Goal: Information Seeking & Learning: Learn about a topic

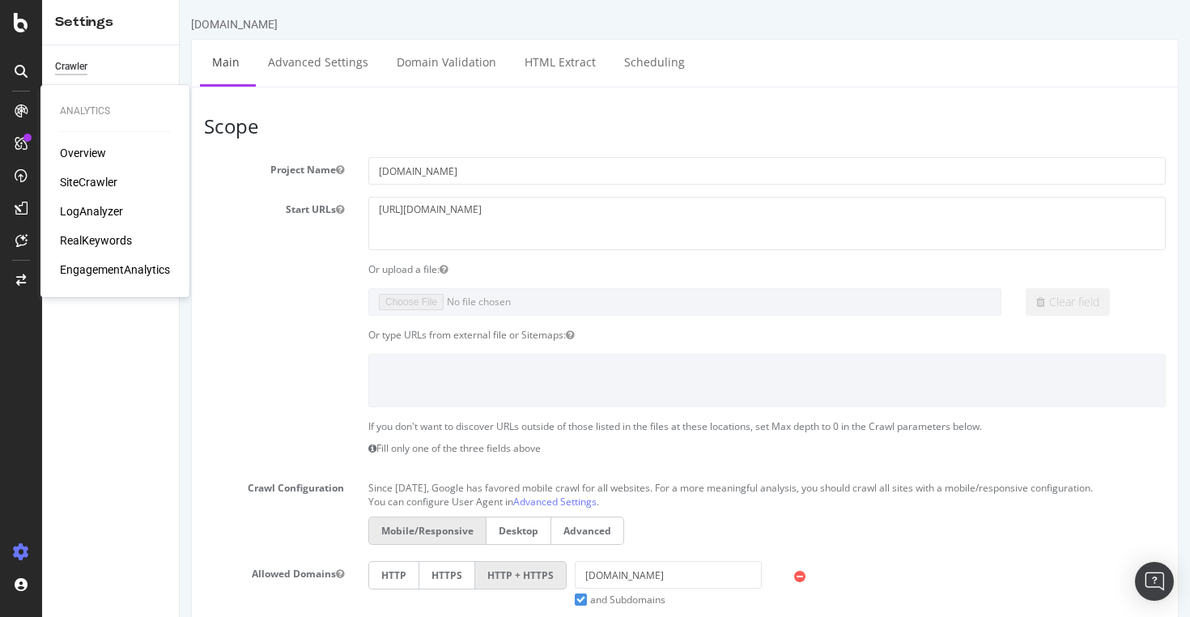
click at [26, 129] on div at bounding box center [21, 114] width 39 height 32
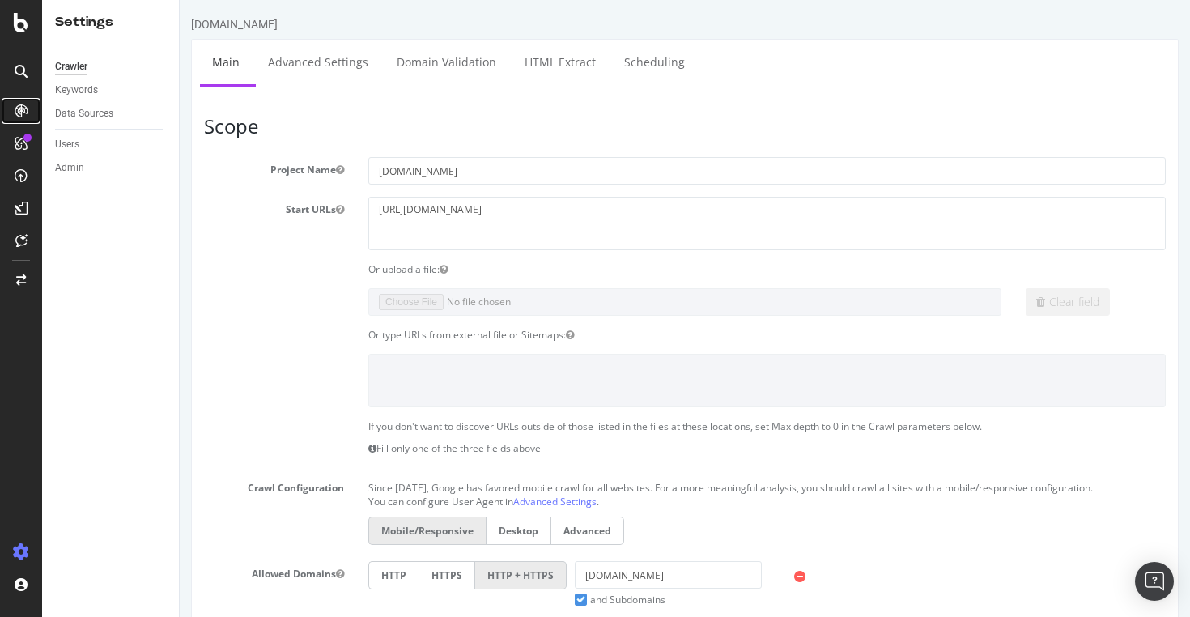
click at [11, 108] on div at bounding box center [21, 111] width 26 height 26
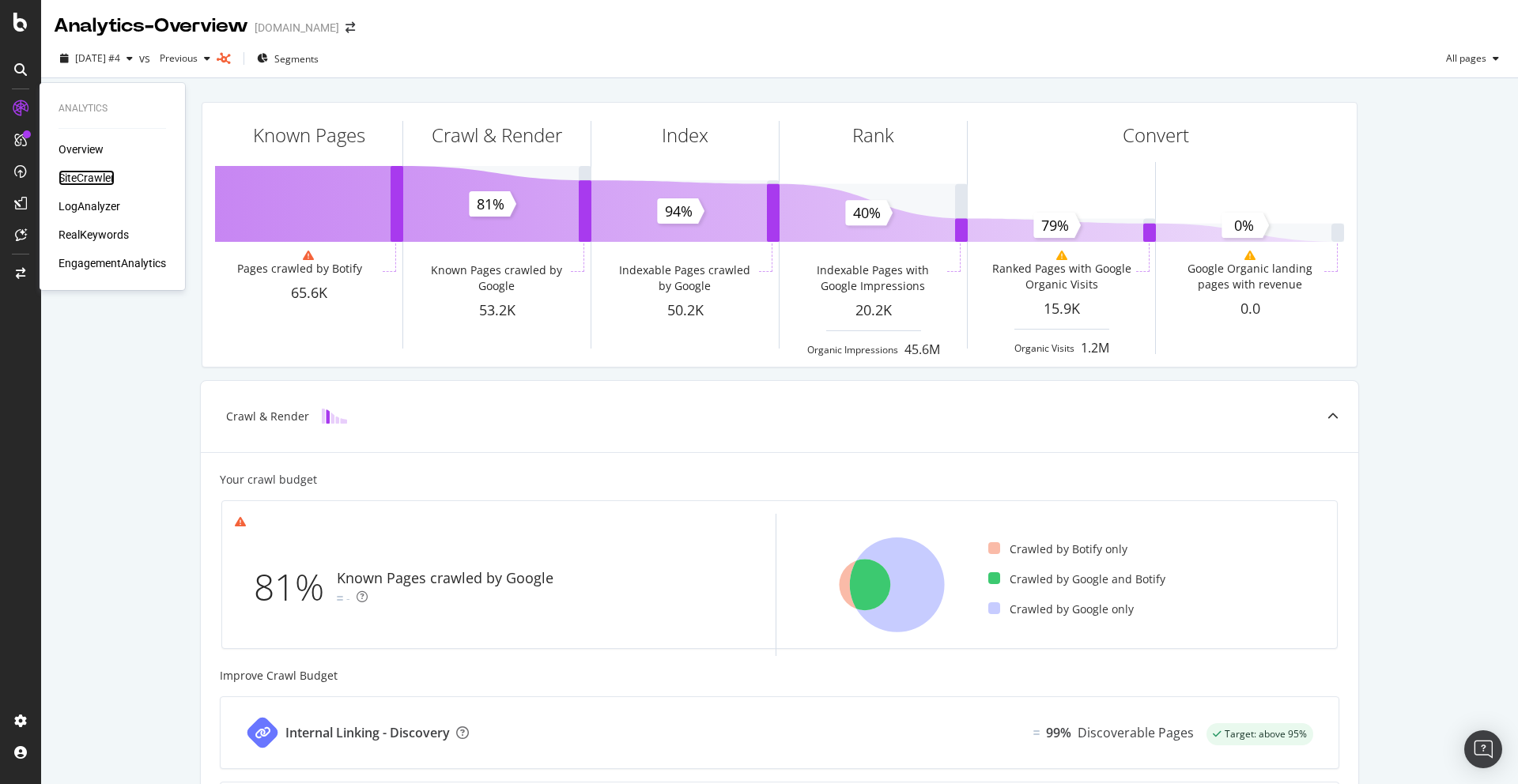
click at [65, 185] on div "SiteCrawler" at bounding box center [86, 178] width 56 height 16
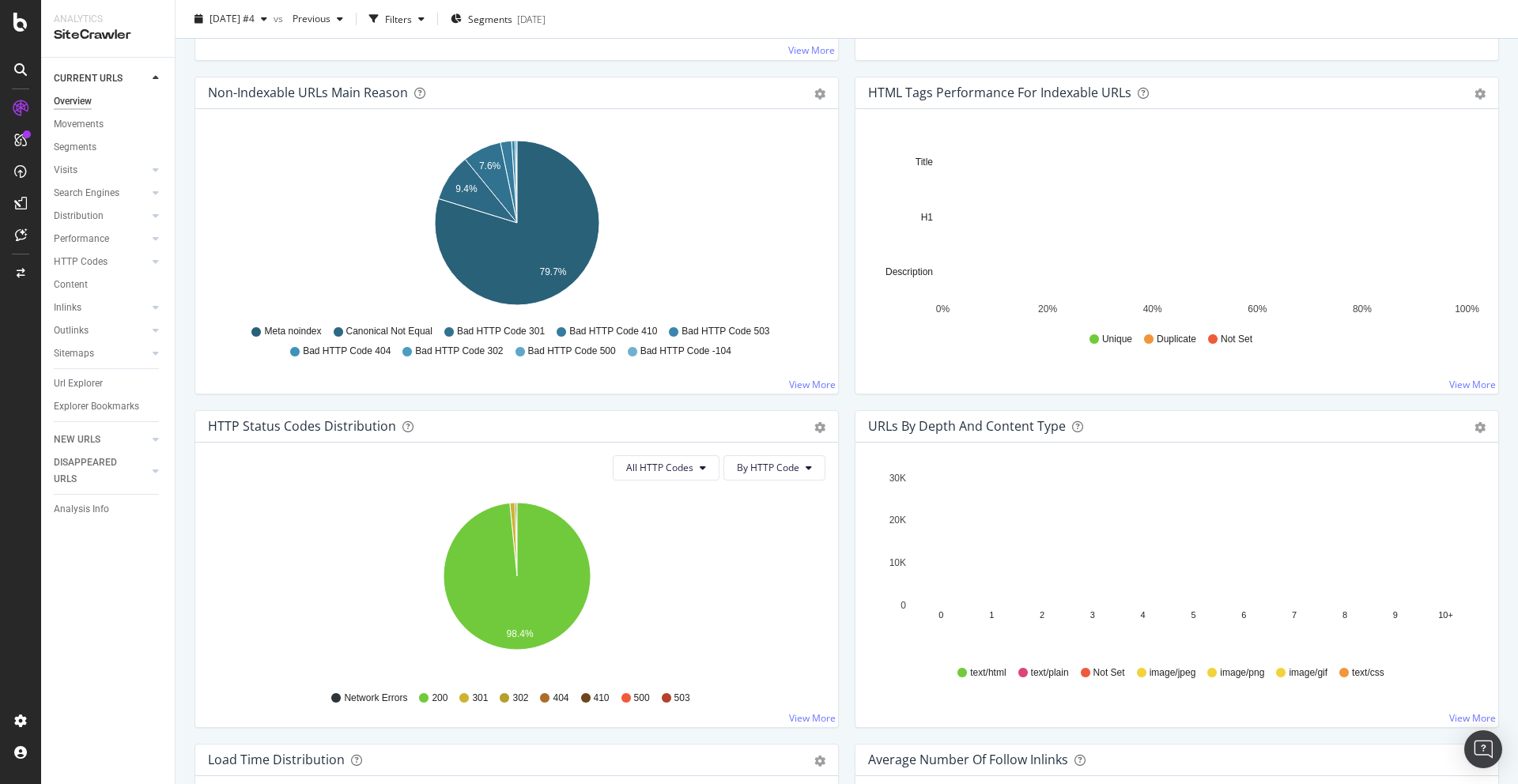
scroll to position [685, 0]
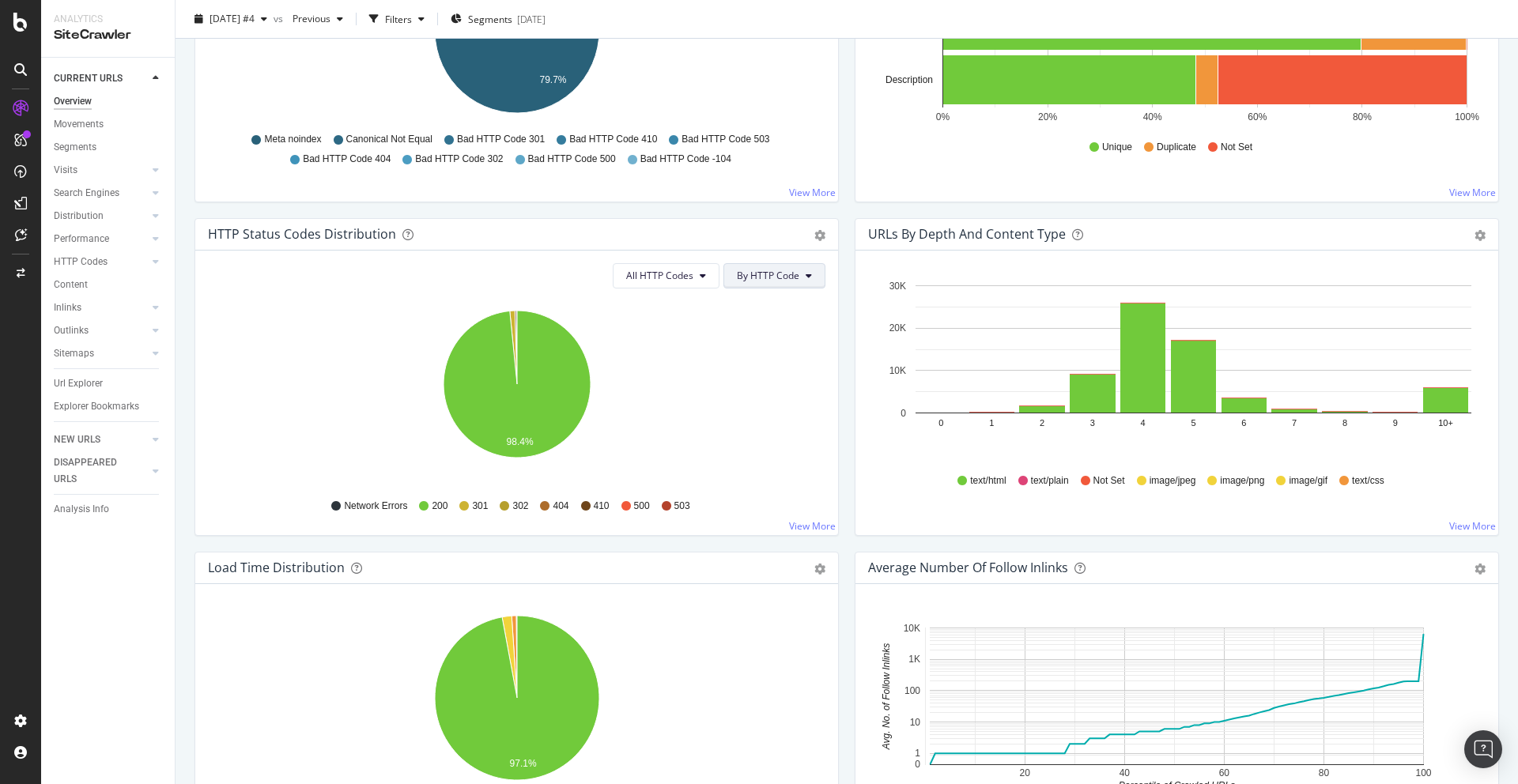
click at [799, 272] on span "By HTTP Code" at bounding box center [768, 275] width 63 height 14
click at [685, 302] on icon "98.4%" at bounding box center [517, 392] width 617 height 184
click at [827, 235] on div "HTTP Status Codes Distribution Pie Table Export as CSV Add to Custom Report" at bounding box center [517, 234] width 643 height 31
click at [823, 235] on icon "gear" at bounding box center [820, 235] width 11 height 11
click at [749, 294] on span "Table" at bounding box center [765, 295] width 144 height 21
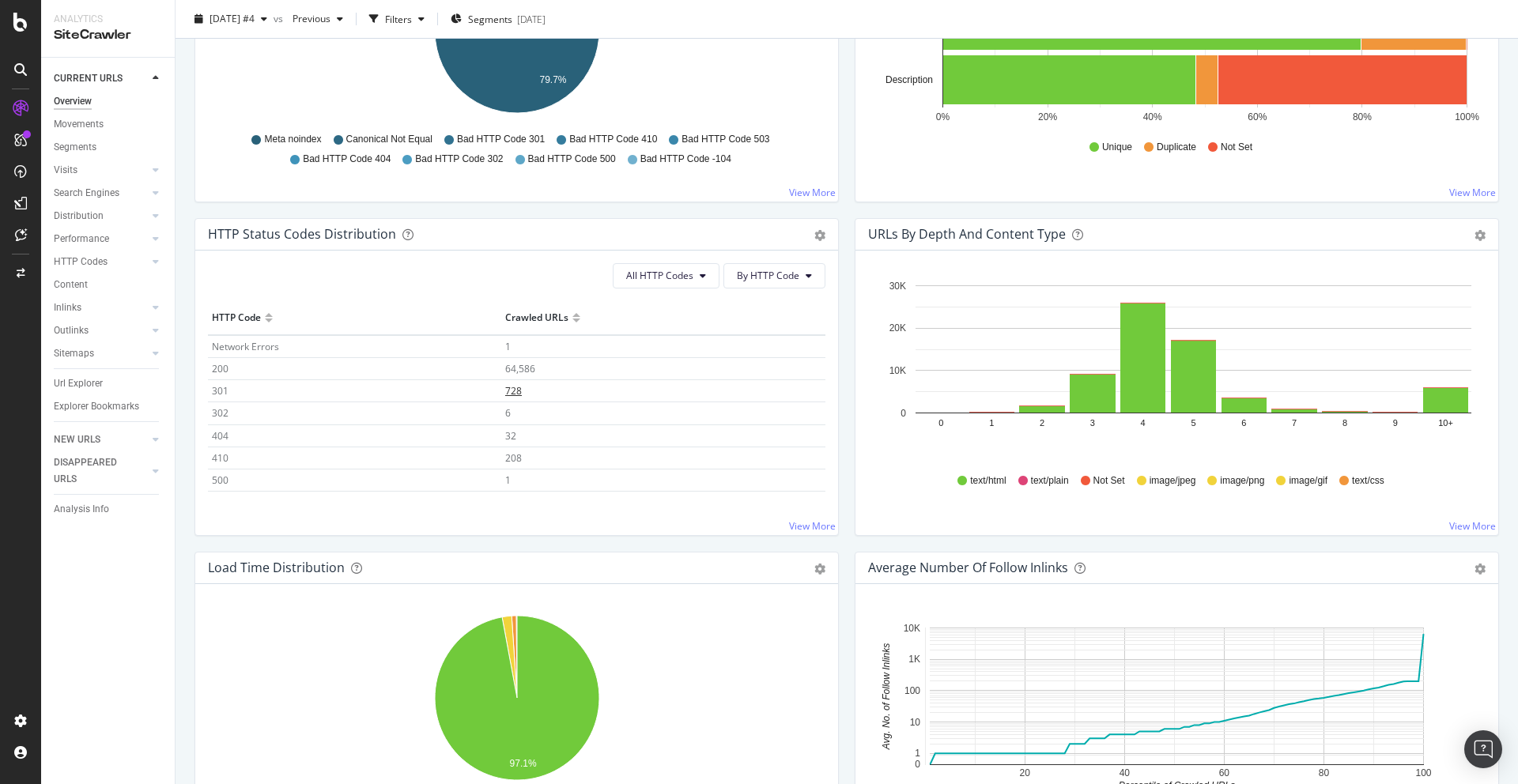
click at [518, 392] on span "728" at bounding box center [513, 391] width 17 height 14
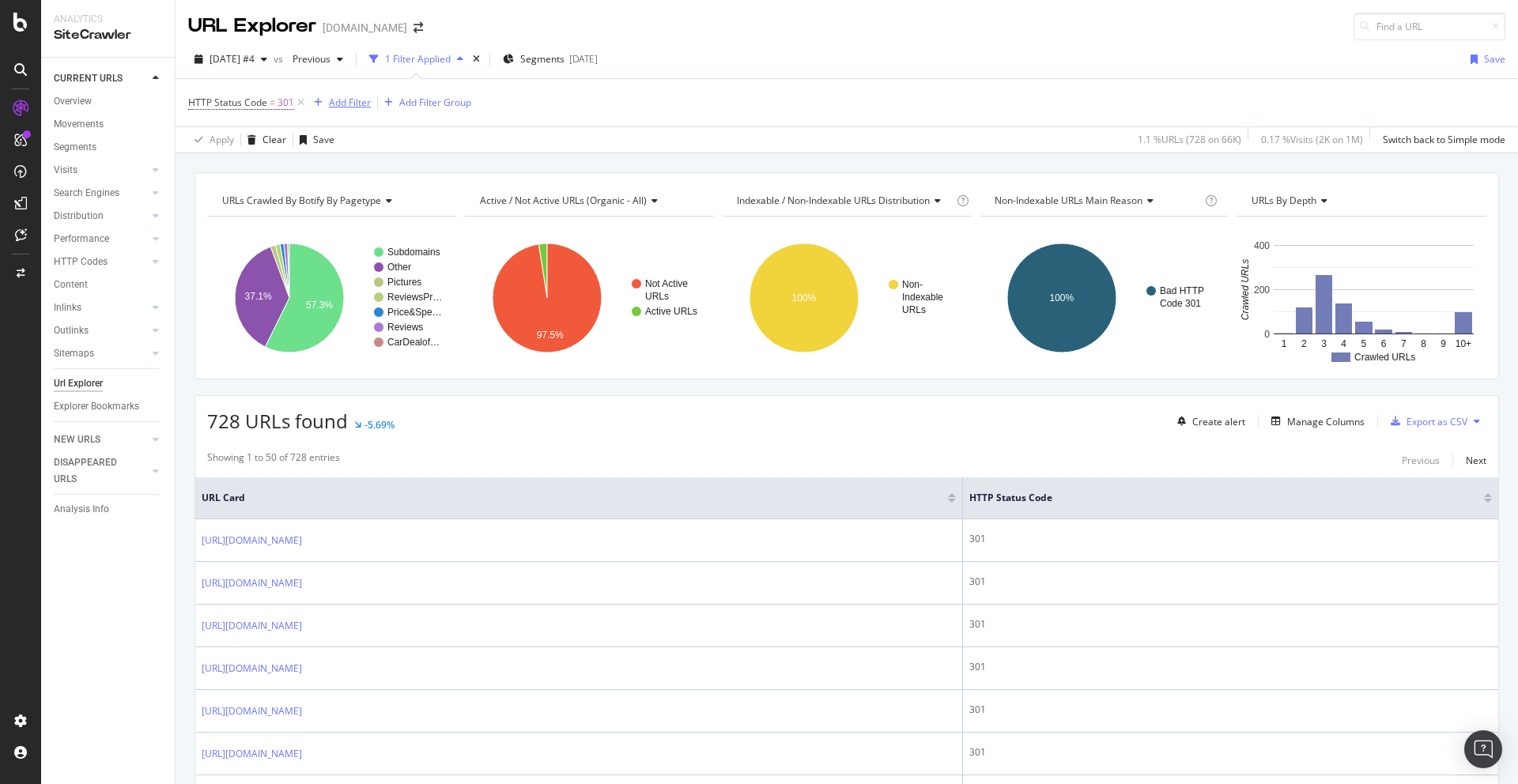
click at [349, 108] on div "Add Filter" at bounding box center [350, 103] width 42 height 14
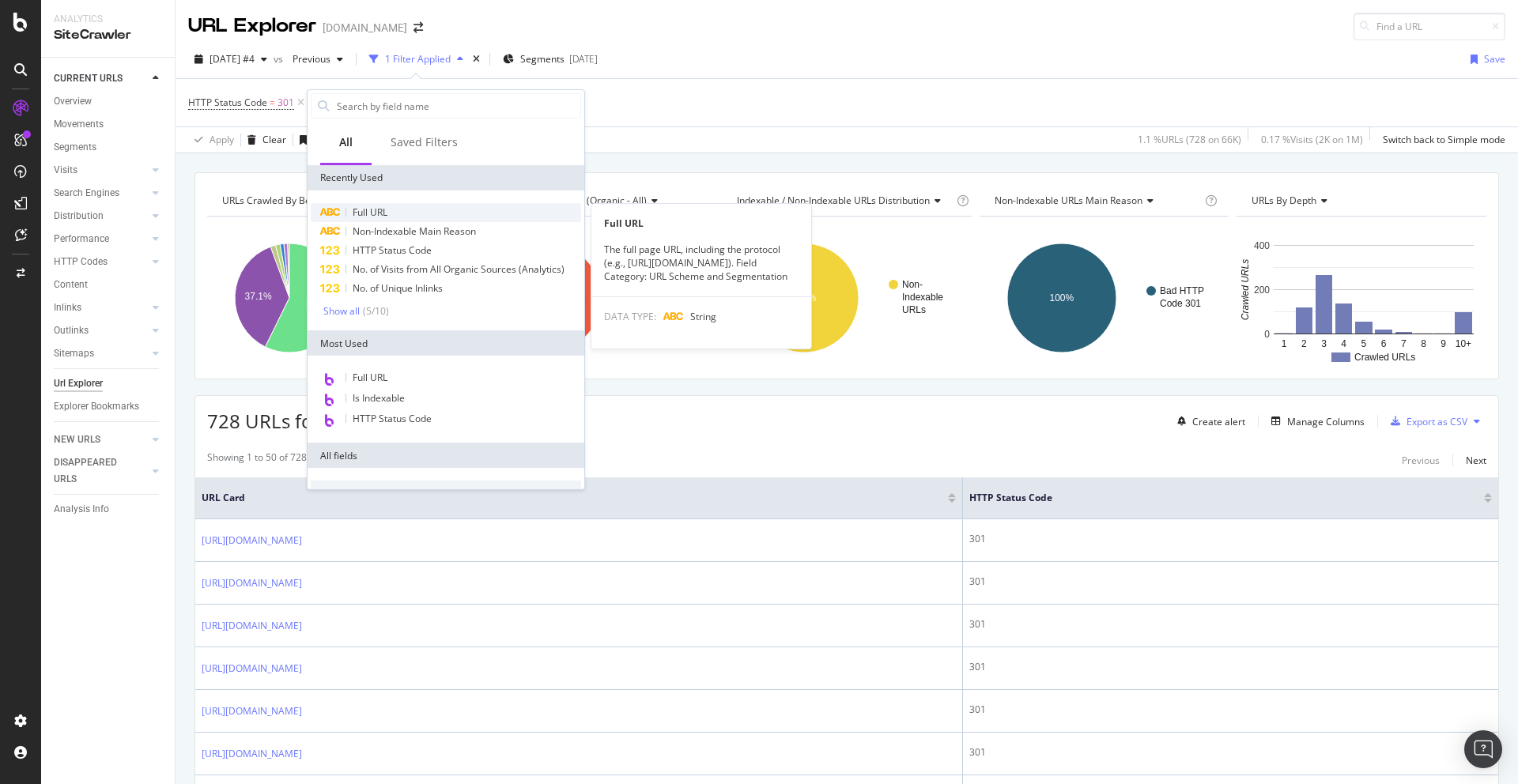
click at [409, 215] on div "Full URL" at bounding box center [445, 212] width 271 height 19
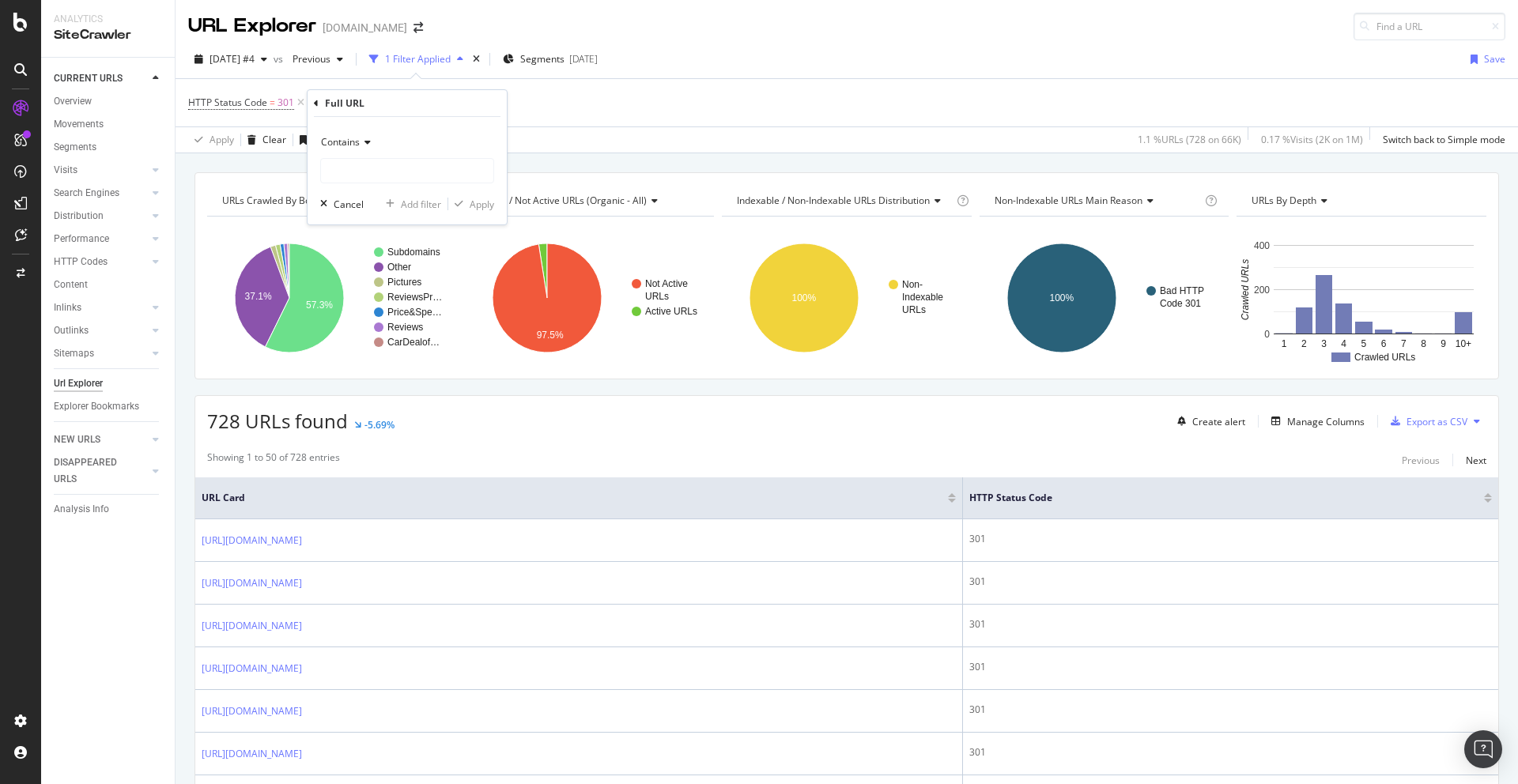
click at [363, 154] on div "Contains" at bounding box center [407, 143] width 174 height 25
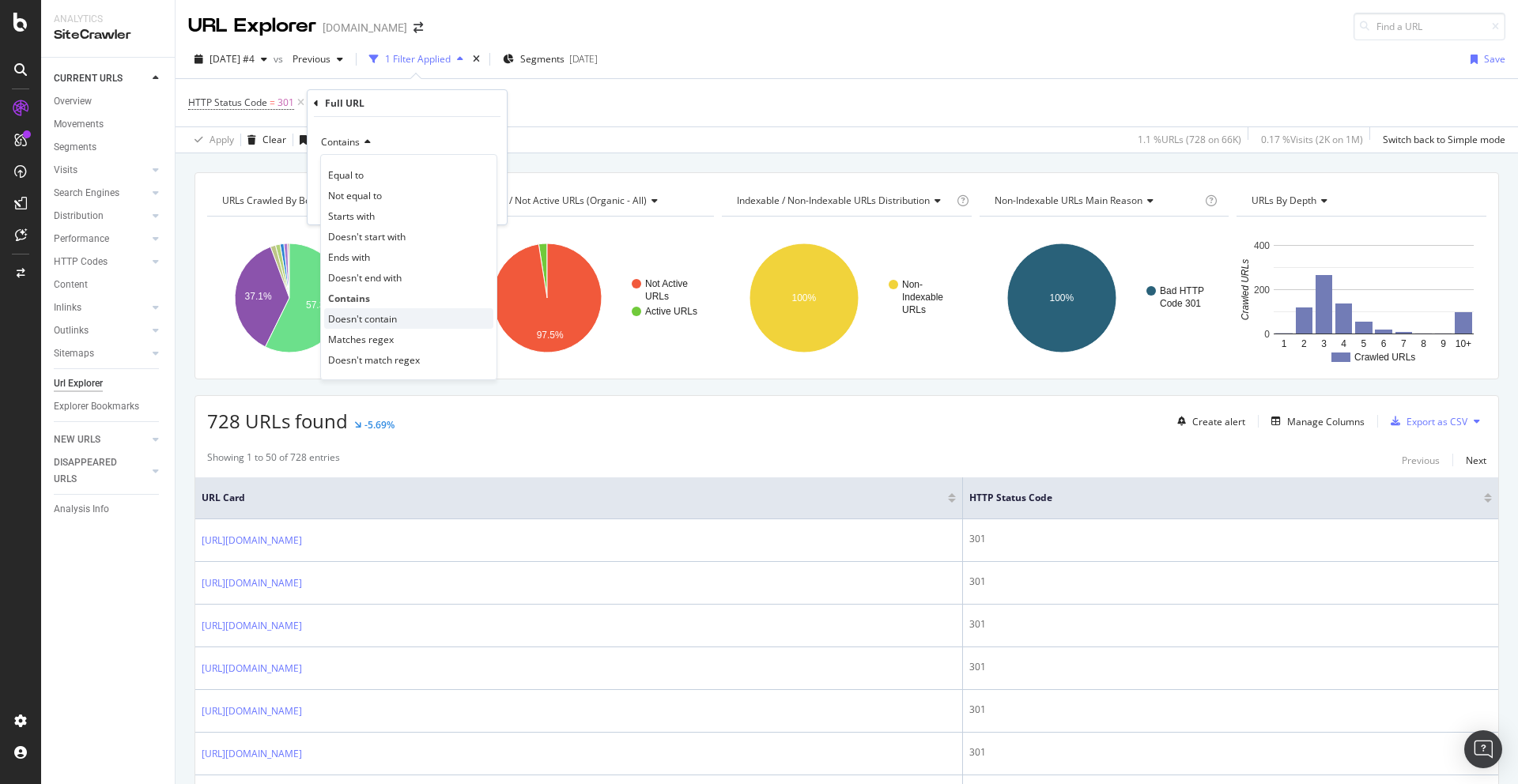
click at [392, 316] on span "Doesn't contain" at bounding box center [362, 319] width 68 height 14
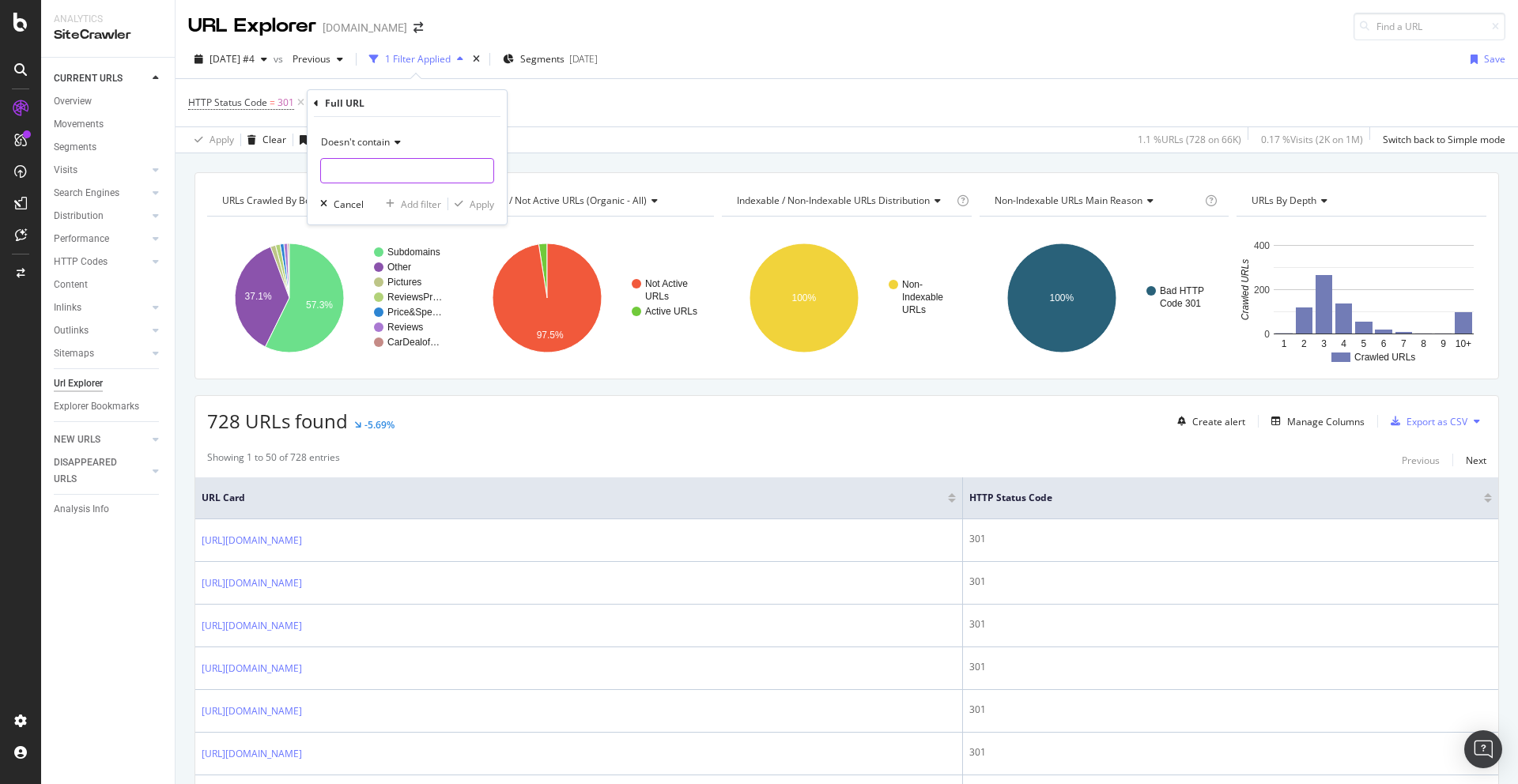
click at [375, 171] on input "text" at bounding box center [407, 171] width 172 height 25
type input "marketplace.auto"
click at [474, 201] on div "Apply" at bounding box center [482, 204] width 24 height 14
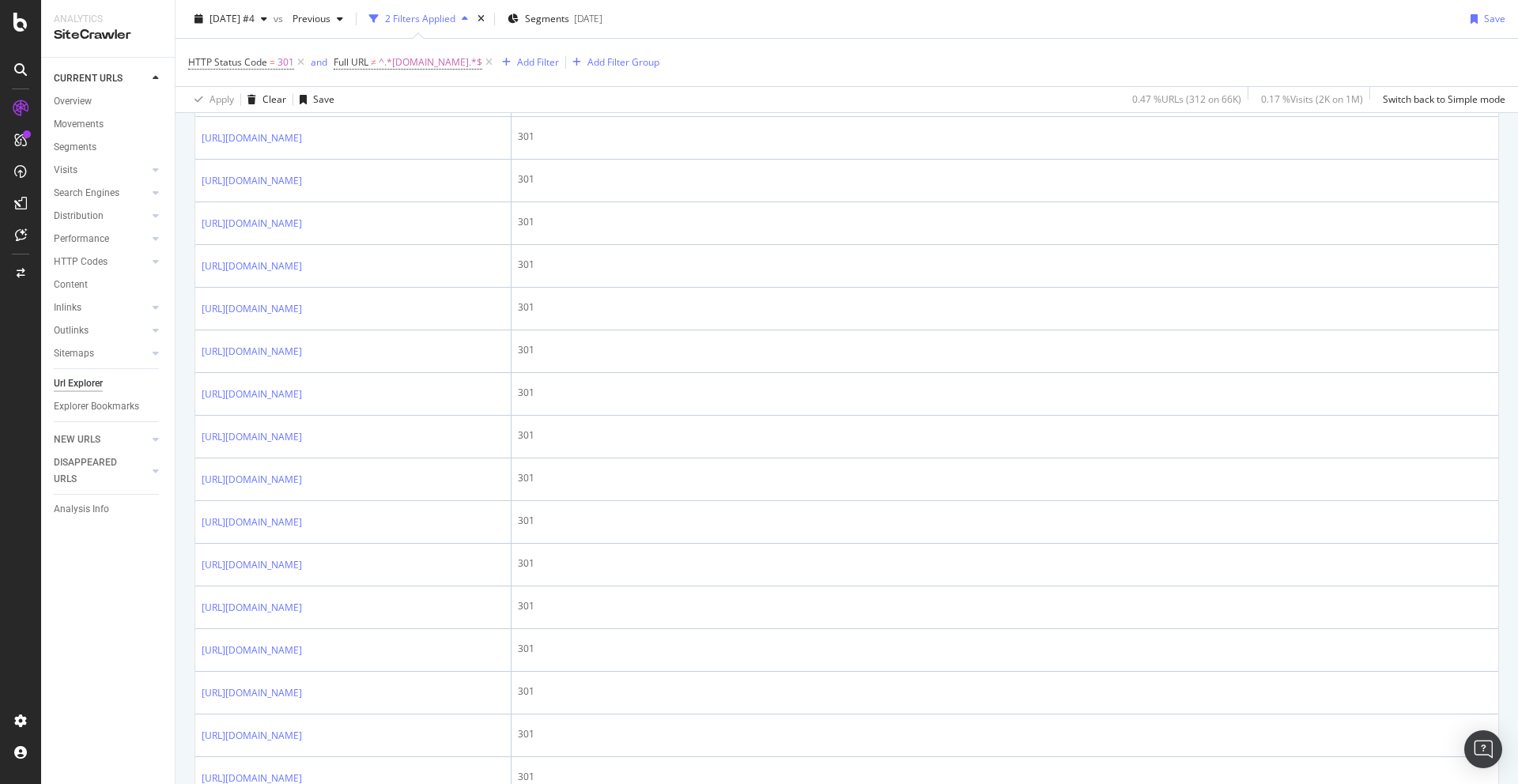
scroll to position [188, 0]
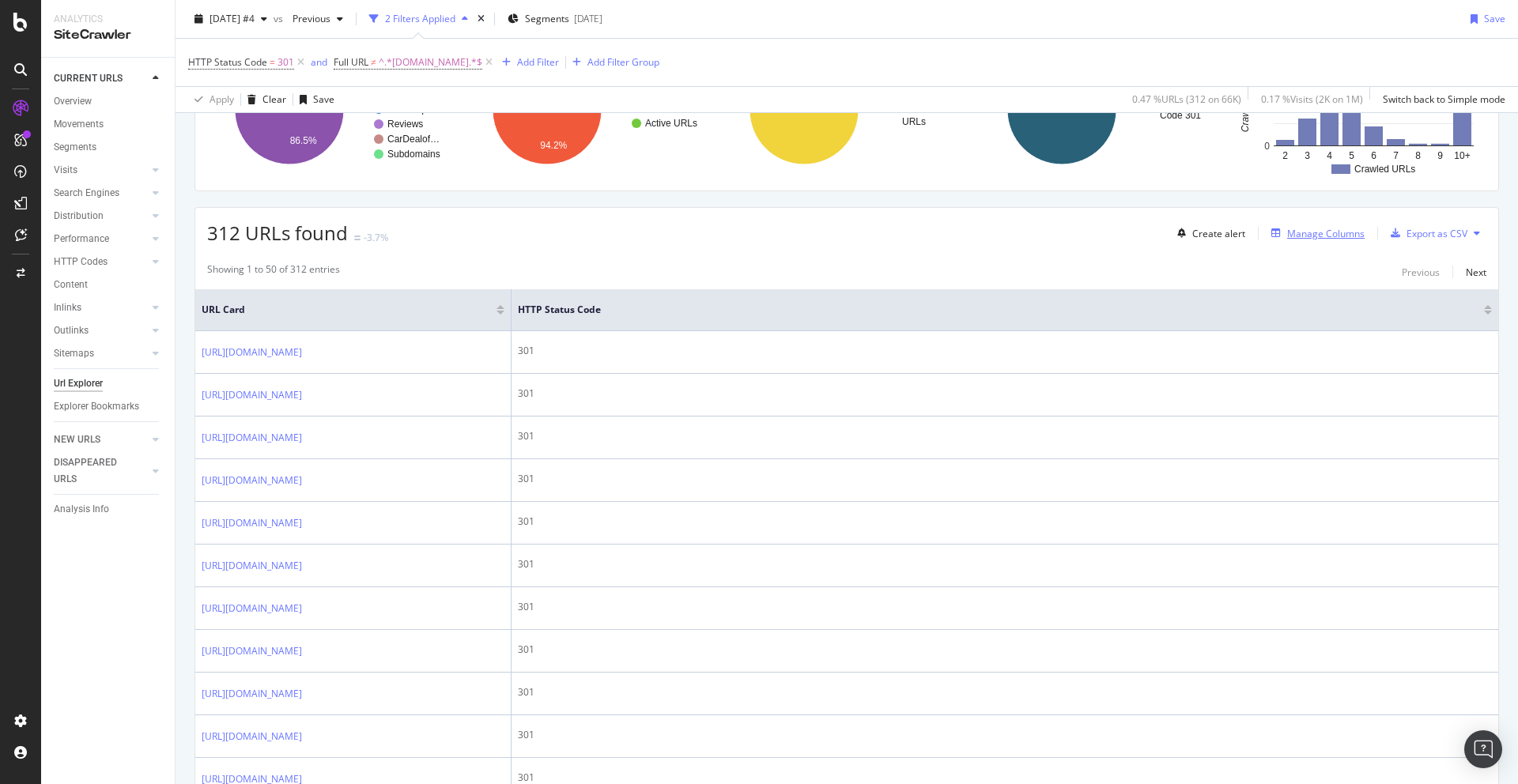
click at [1161, 236] on div "Manage Columns" at bounding box center [1326, 233] width 77 height 14
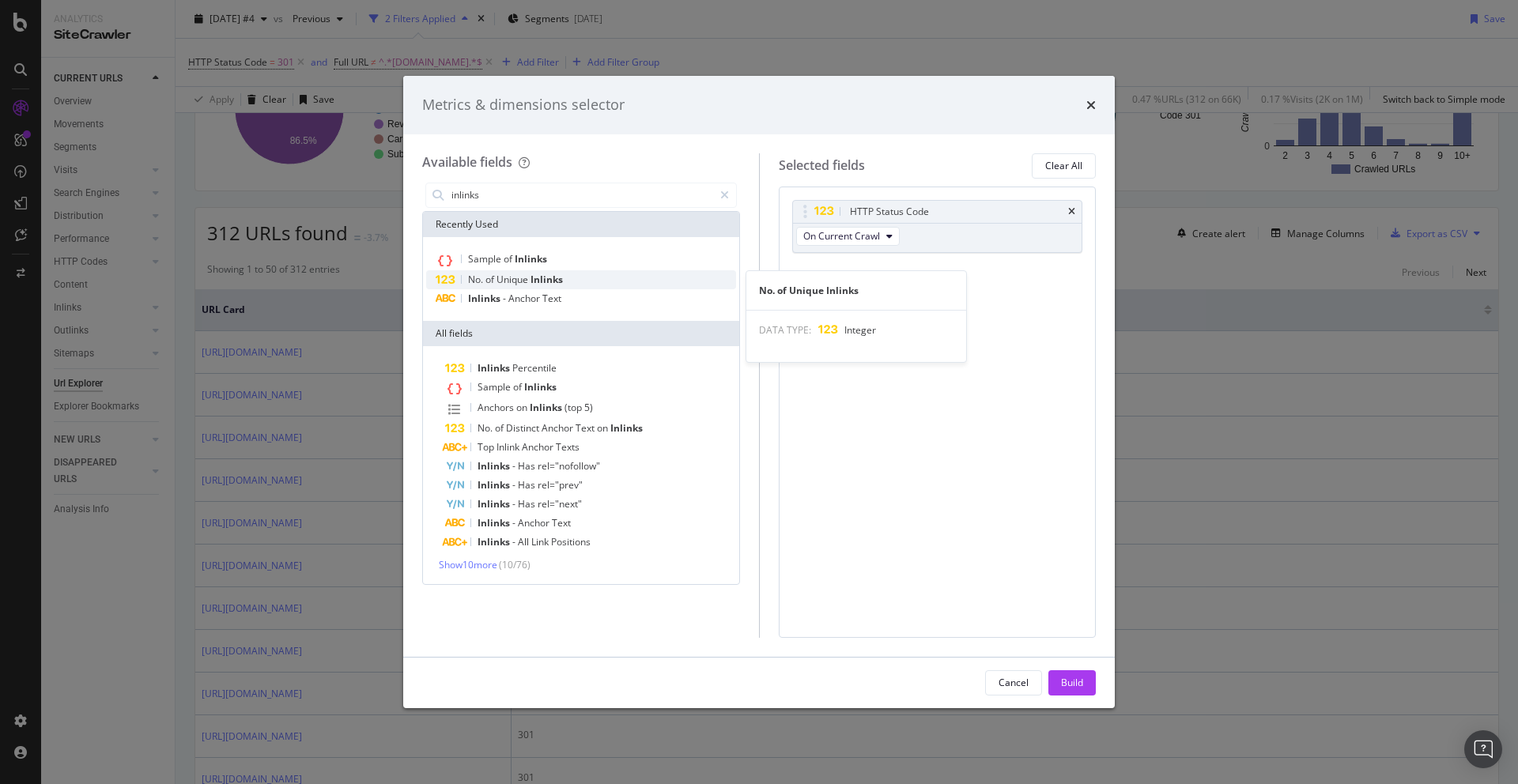
type input "inlinks"
click at [526, 275] on span "Unique" at bounding box center [513, 279] width 34 height 14
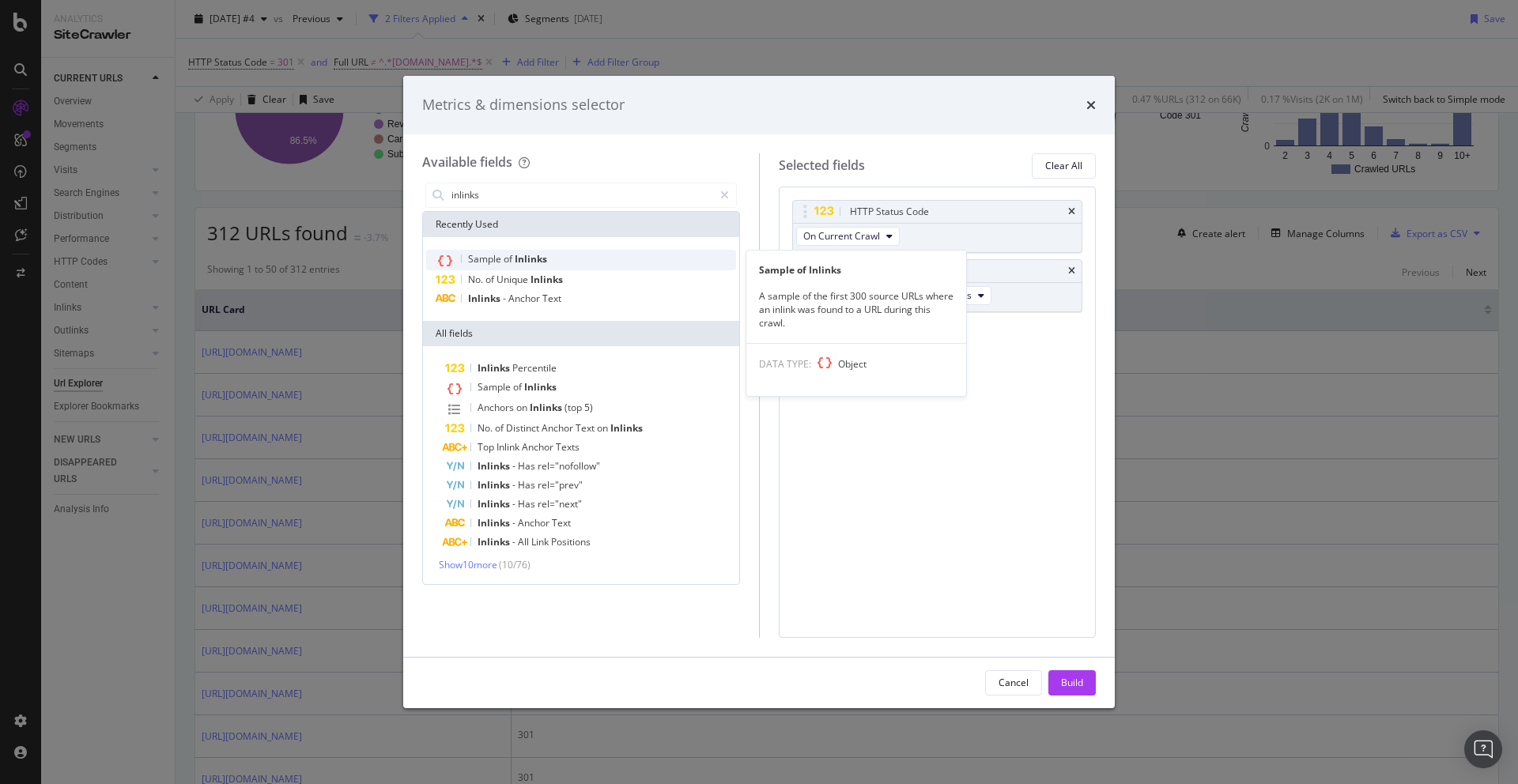
click at [566, 250] on span "Sample of Inlinks" at bounding box center [580, 260] width 310 height 21
click at [558, 254] on div "Sample of Inlinks" at bounding box center [580, 260] width 310 height 21
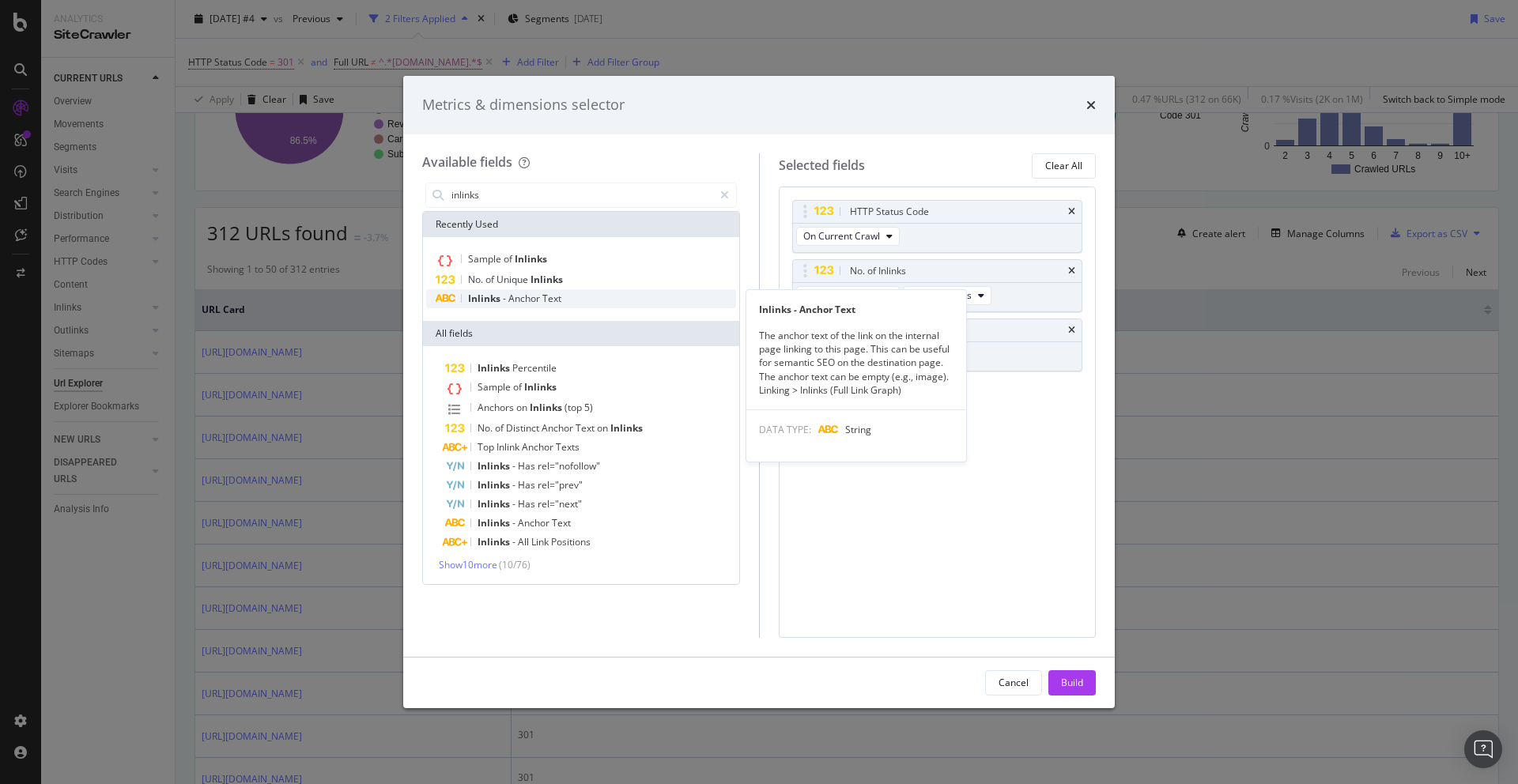
click at [553, 305] on div "Inlinks - Anchor Text" at bounding box center [580, 298] width 310 height 19
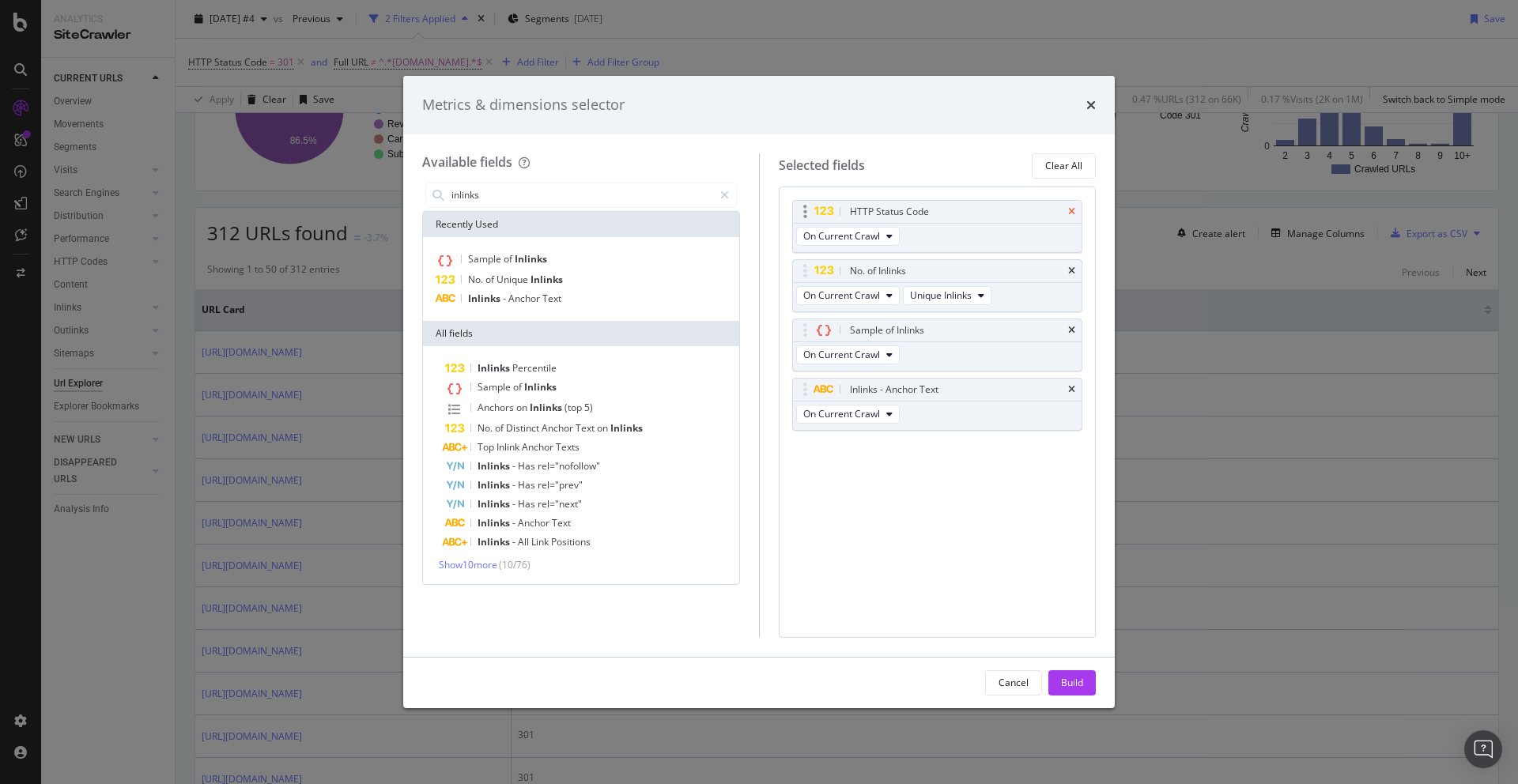
click at [1074, 213] on icon "times" at bounding box center [1072, 212] width 7 height 10
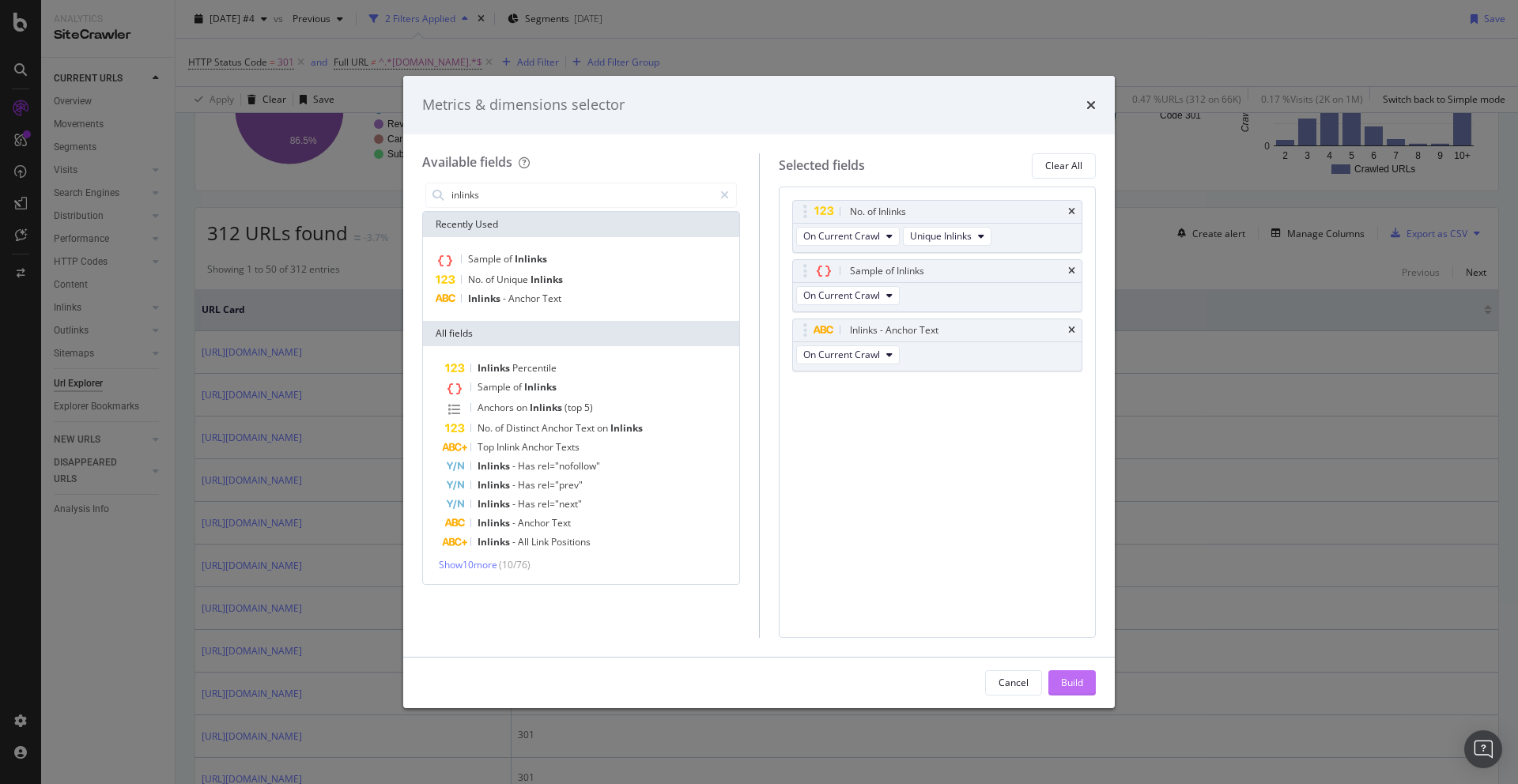
click at [1075, 601] on div "Build" at bounding box center [1072, 682] width 22 height 14
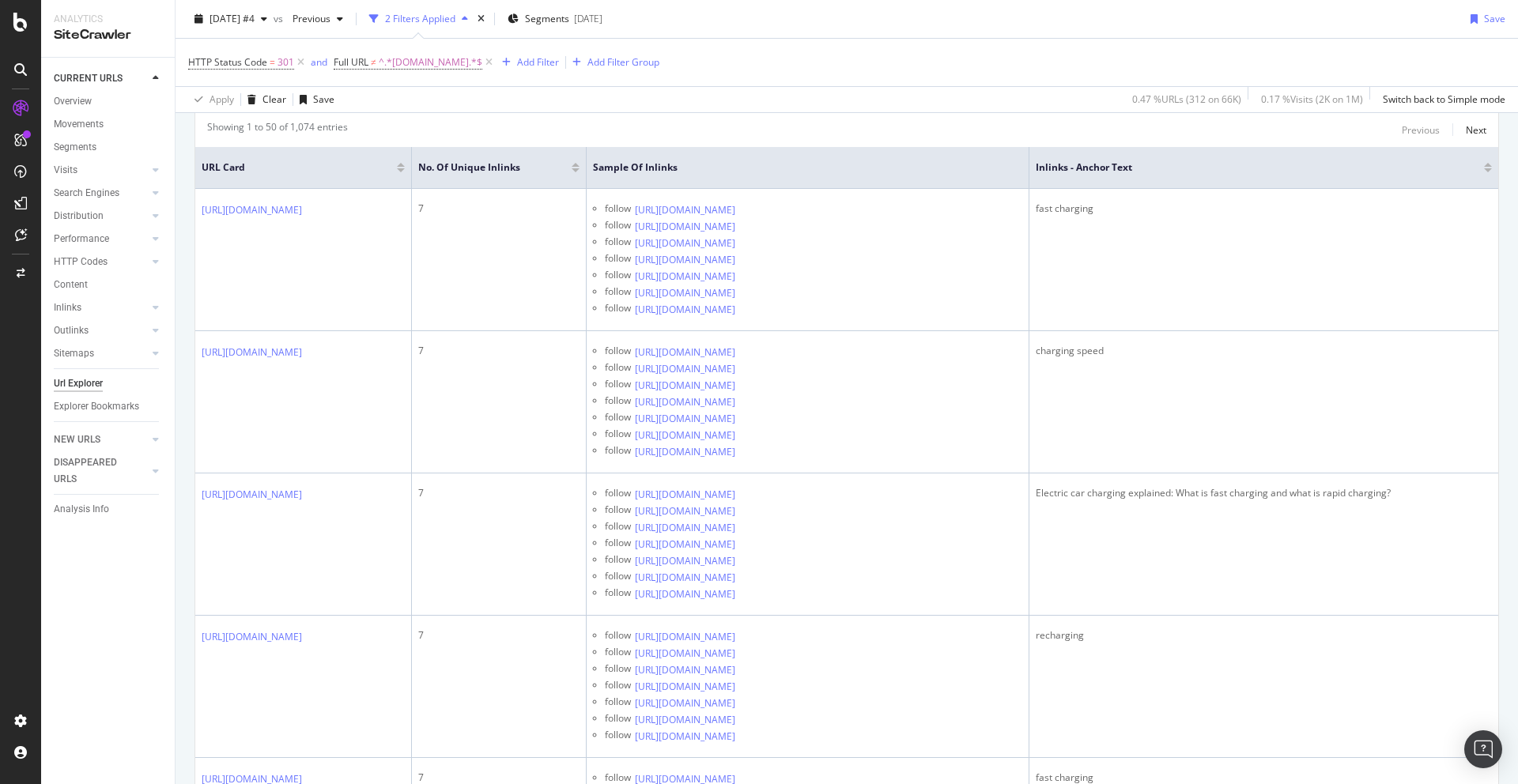
scroll to position [329, 0]
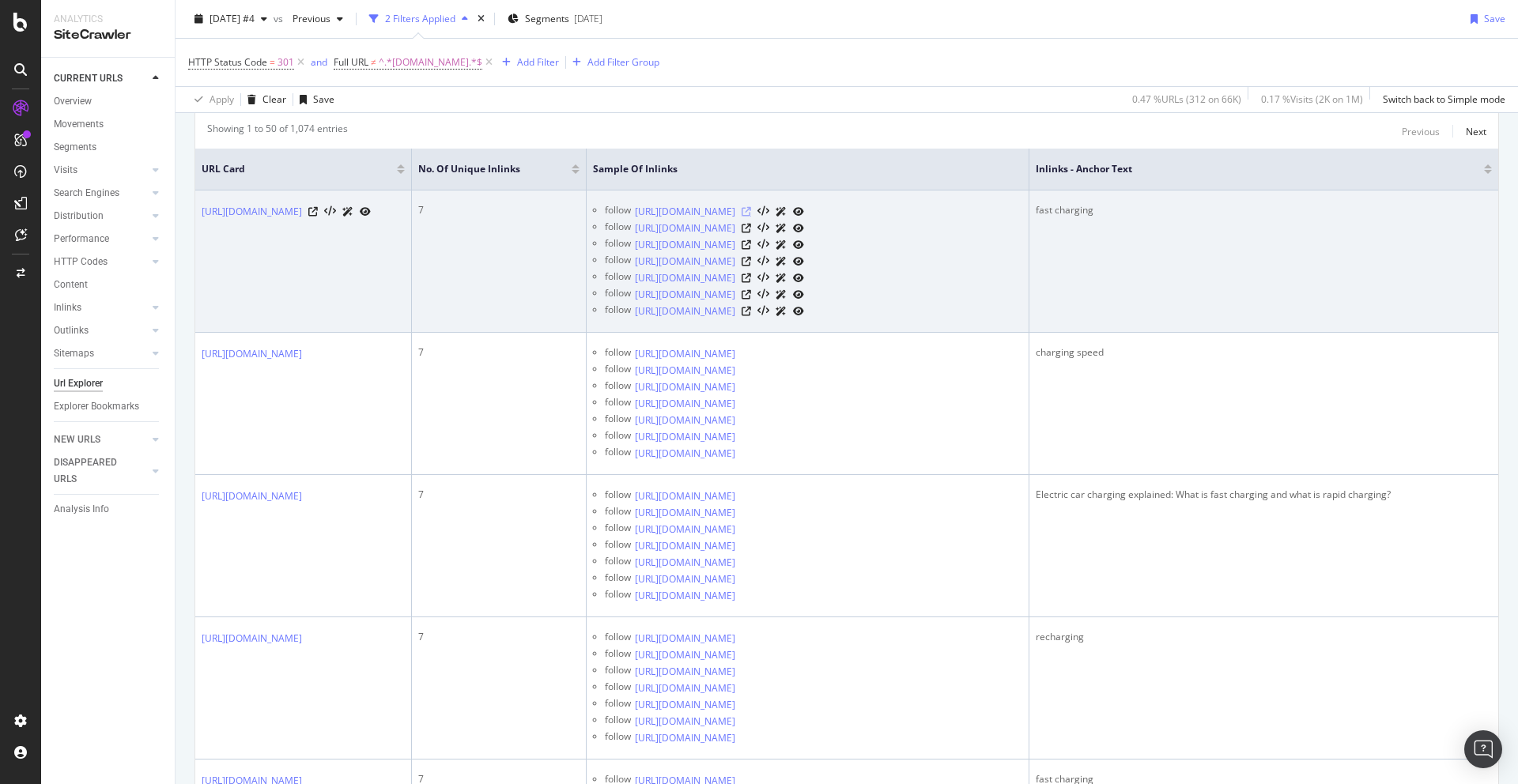
click at [751, 212] on icon at bounding box center [746, 212] width 10 height 10
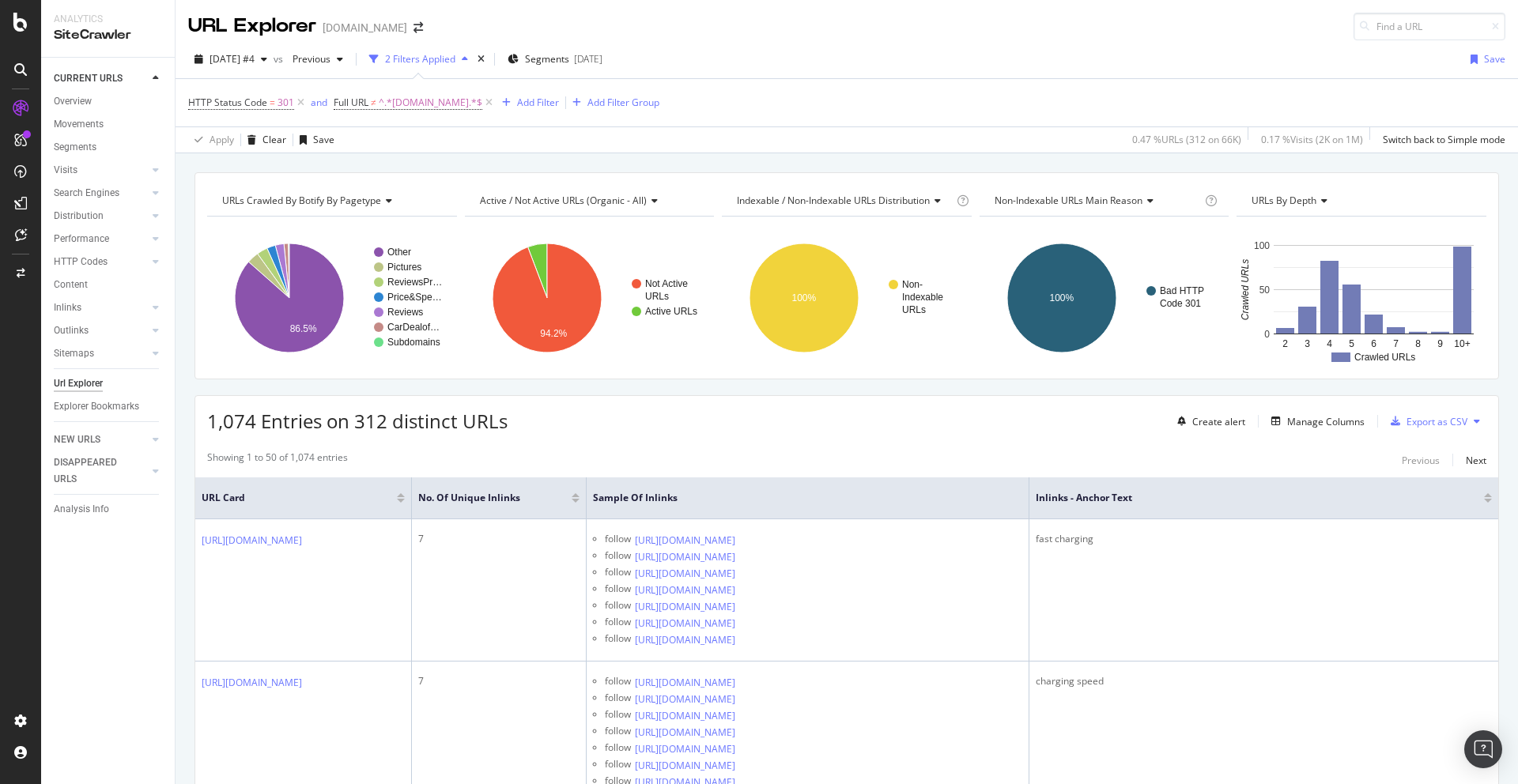
scroll to position [255, 0]
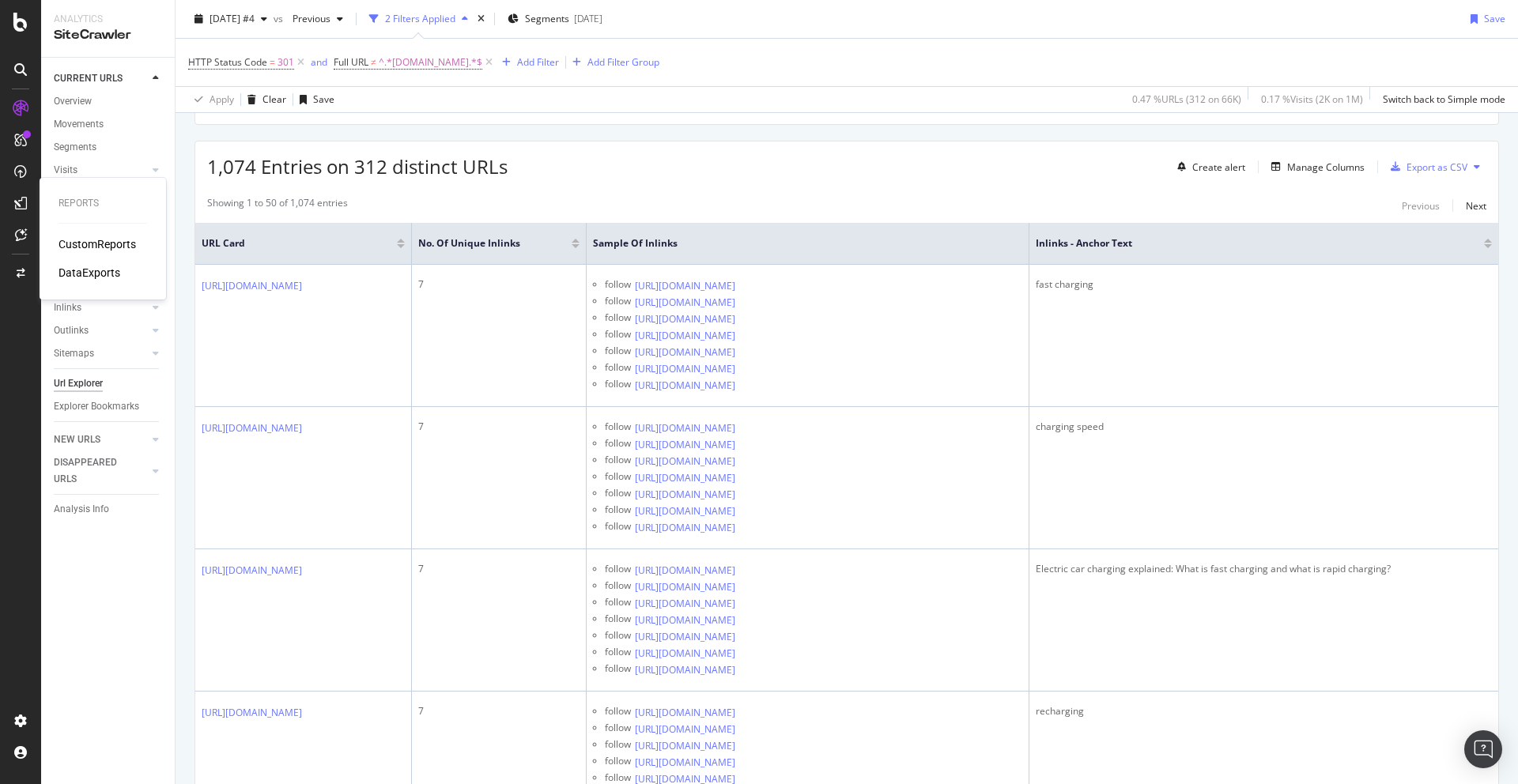
click at [96, 244] on div "CustomReports" at bounding box center [97, 244] width 77 height 16
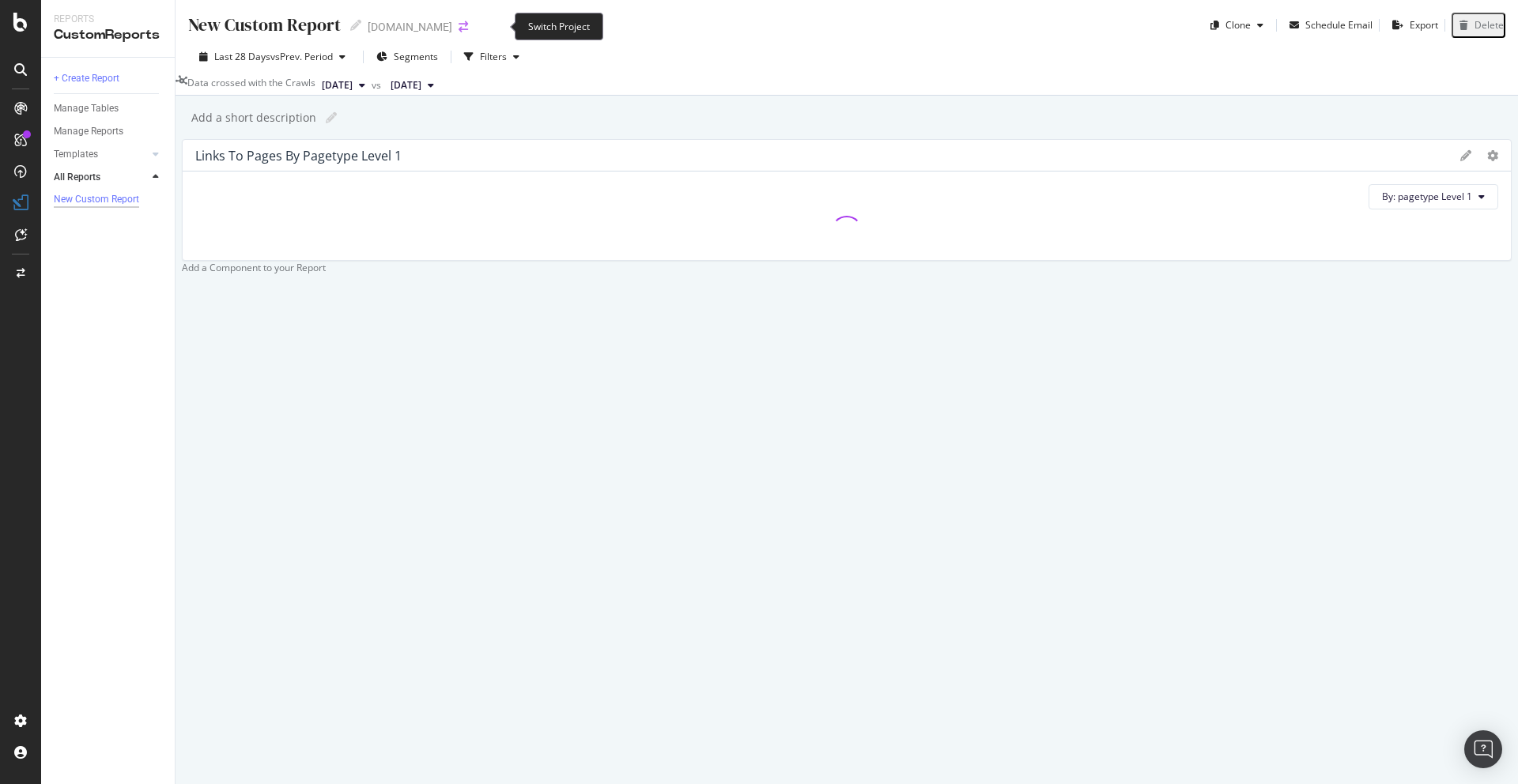
click at [468, 30] on icon "arrow-right-arrow-left" at bounding box center [463, 26] width 10 height 11
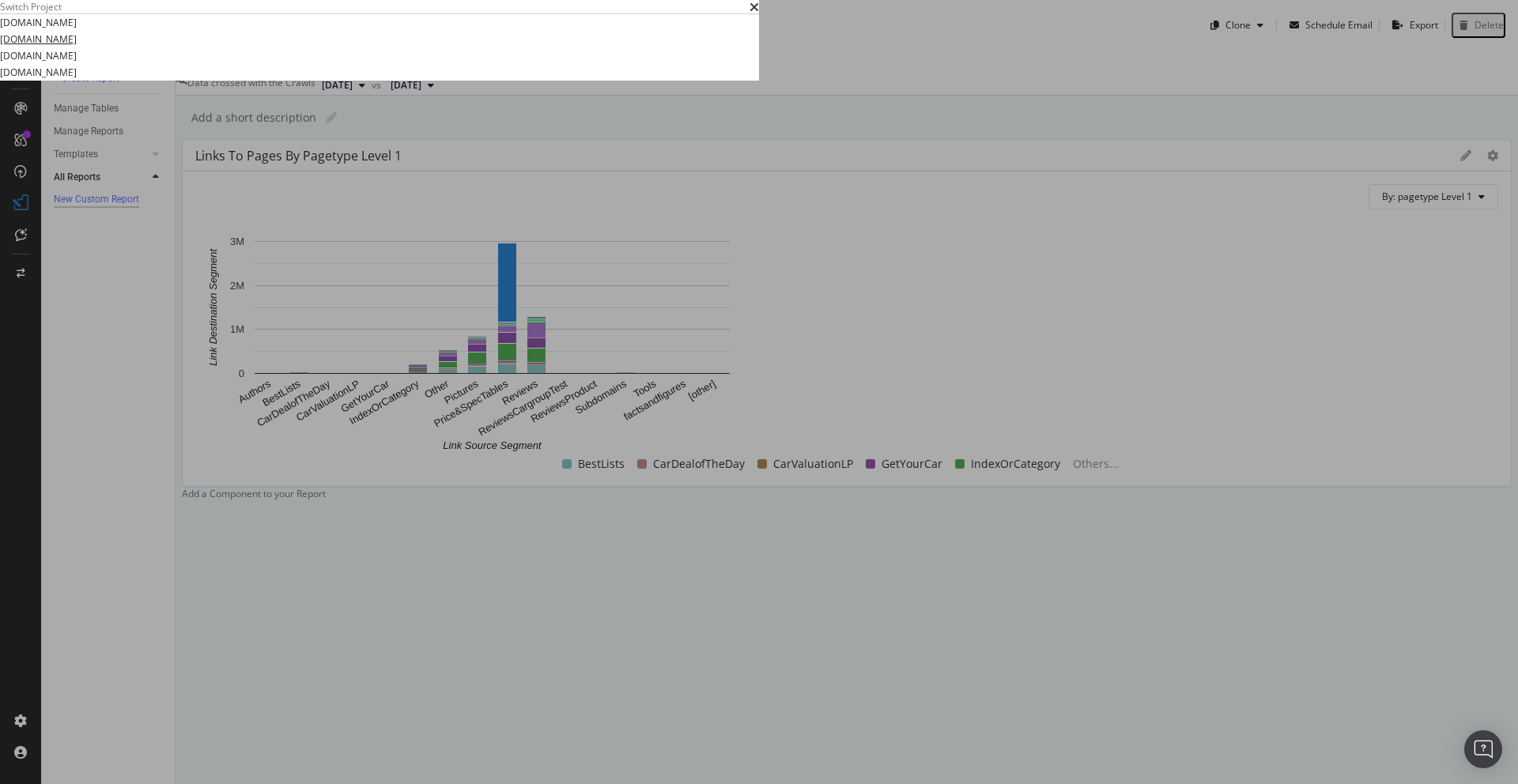
click at [77, 48] on link "[DOMAIN_NAME]" at bounding box center [38, 39] width 77 height 17
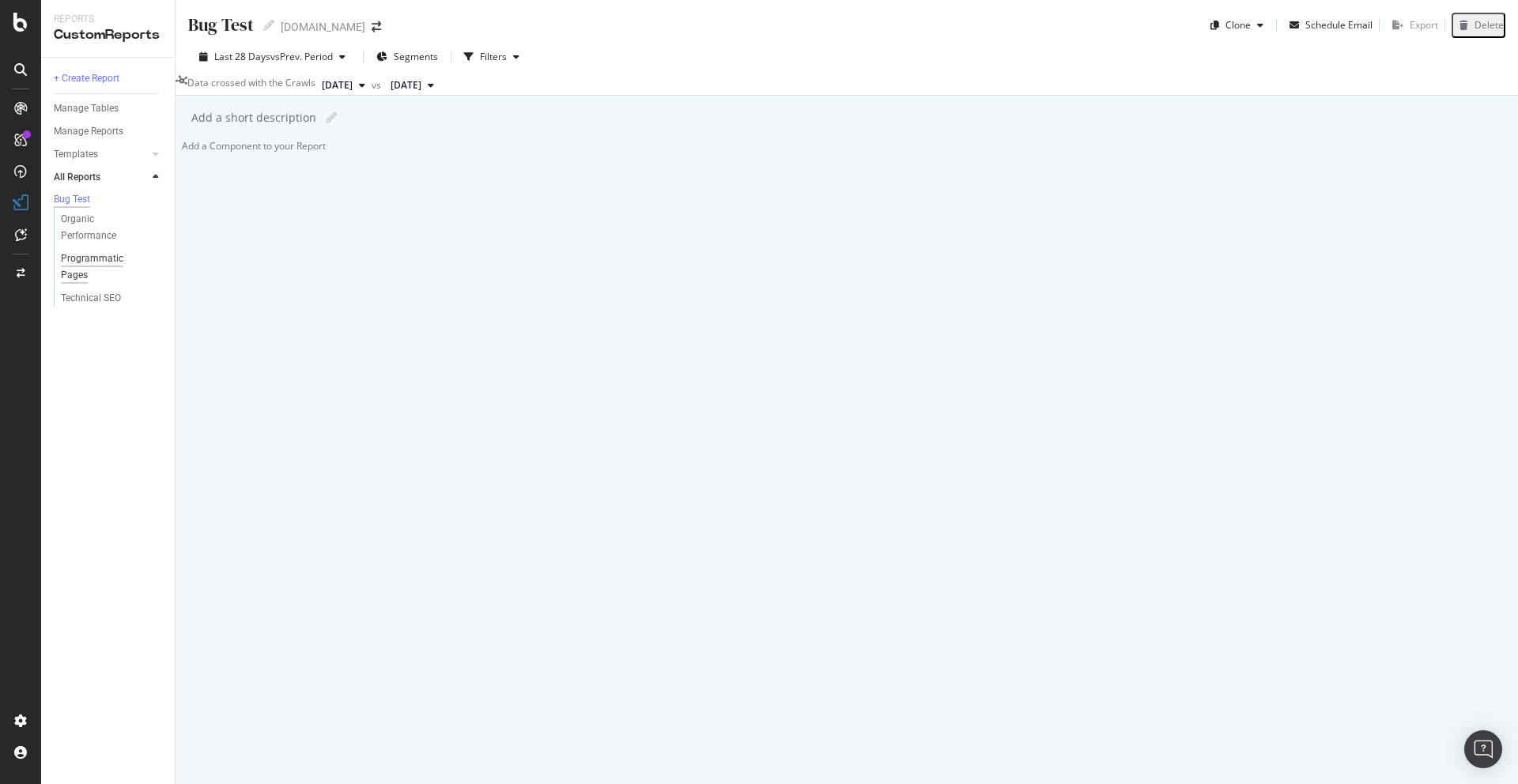
click at [82, 268] on div "Programmatic Pages" at bounding box center [105, 268] width 88 height 33
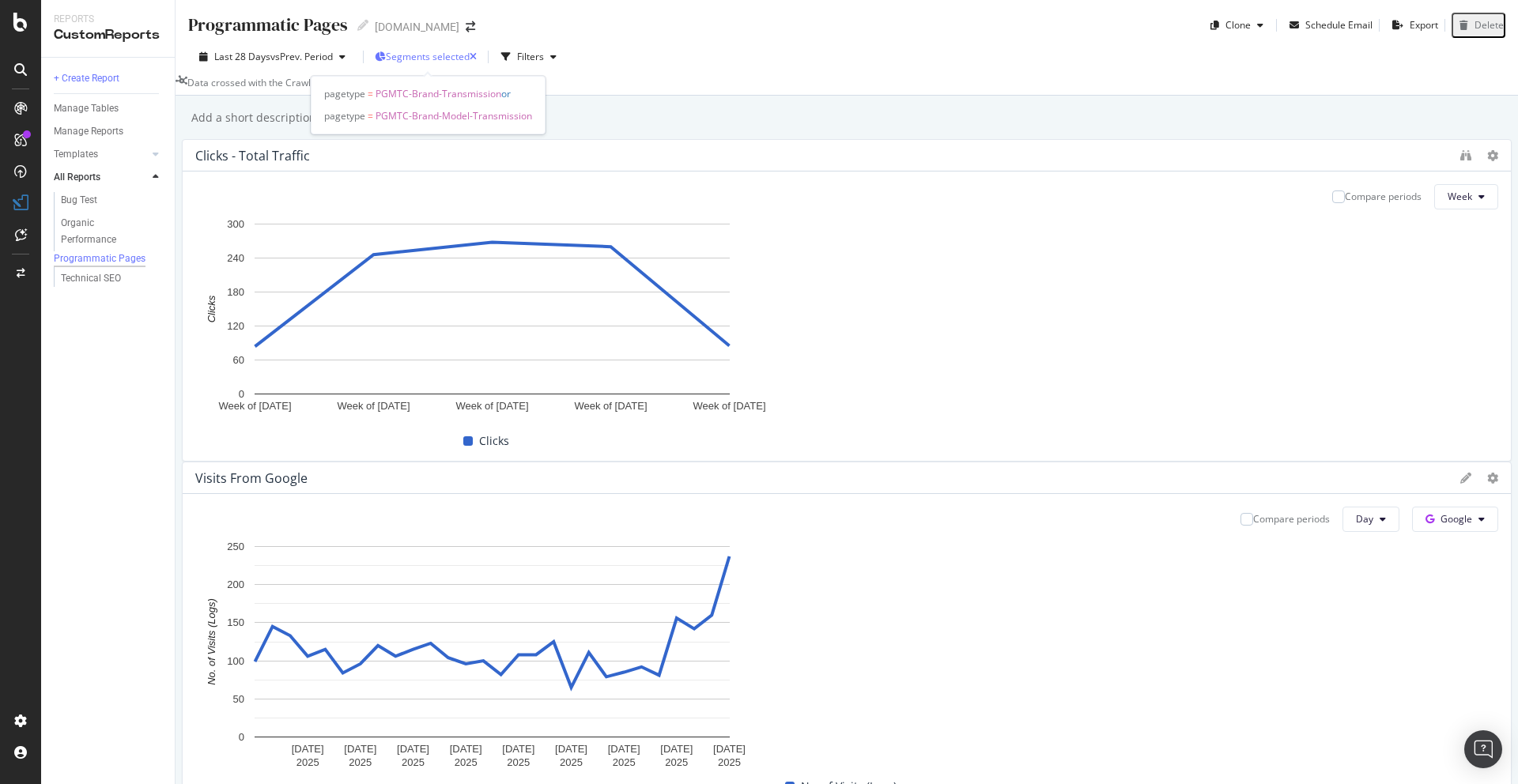
click at [433, 57] on span "Segments selected" at bounding box center [428, 57] width 84 height 14
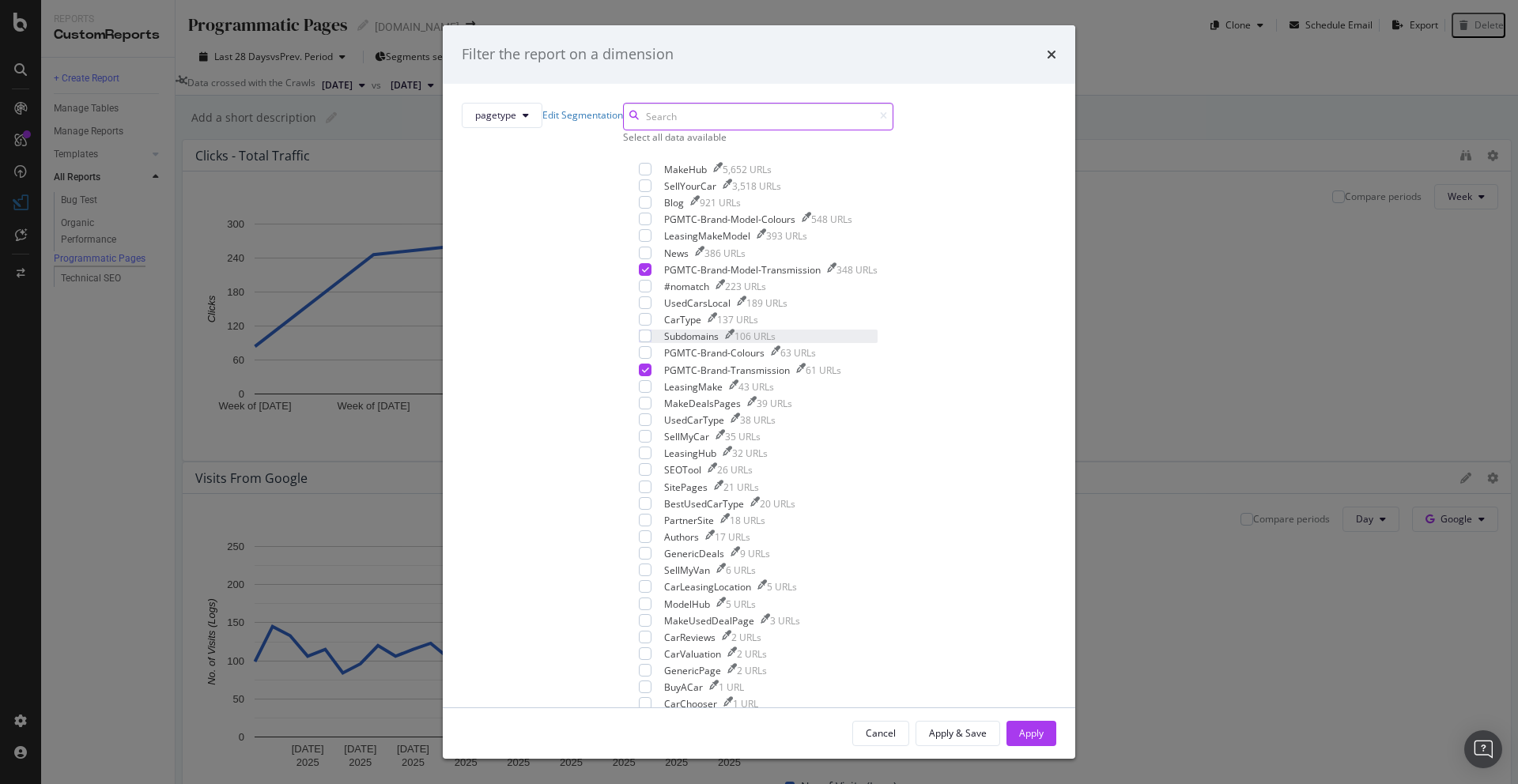
scroll to position [49, 0]
click at [639, 358] on div "modal" at bounding box center [645, 352] width 13 height 13
click at [639, 226] on div "modal" at bounding box center [645, 219] width 13 height 13
click at [1019, 601] on div "Apply" at bounding box center [1031, 733] width 24 height 14
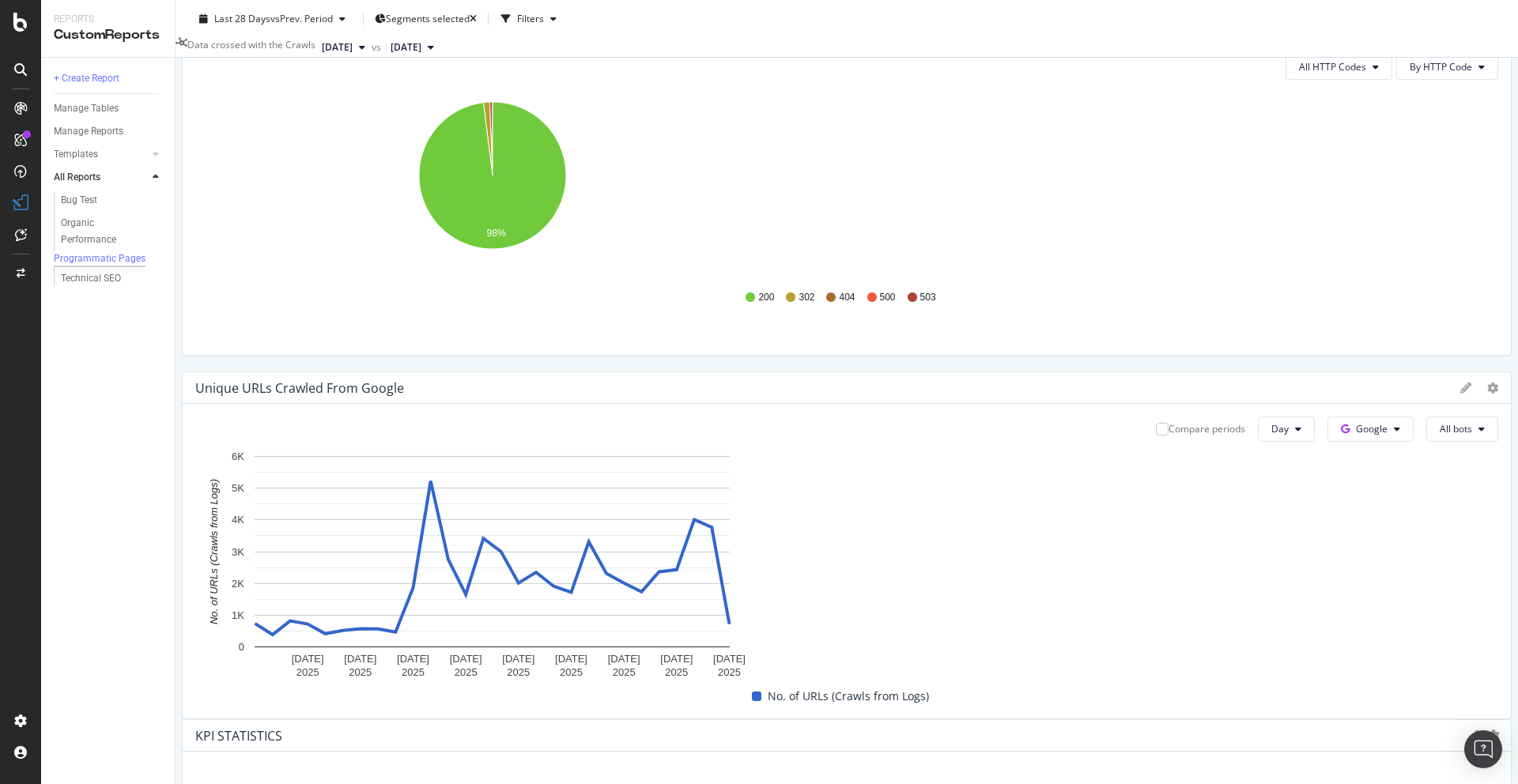
scroll to position [1122, 0]
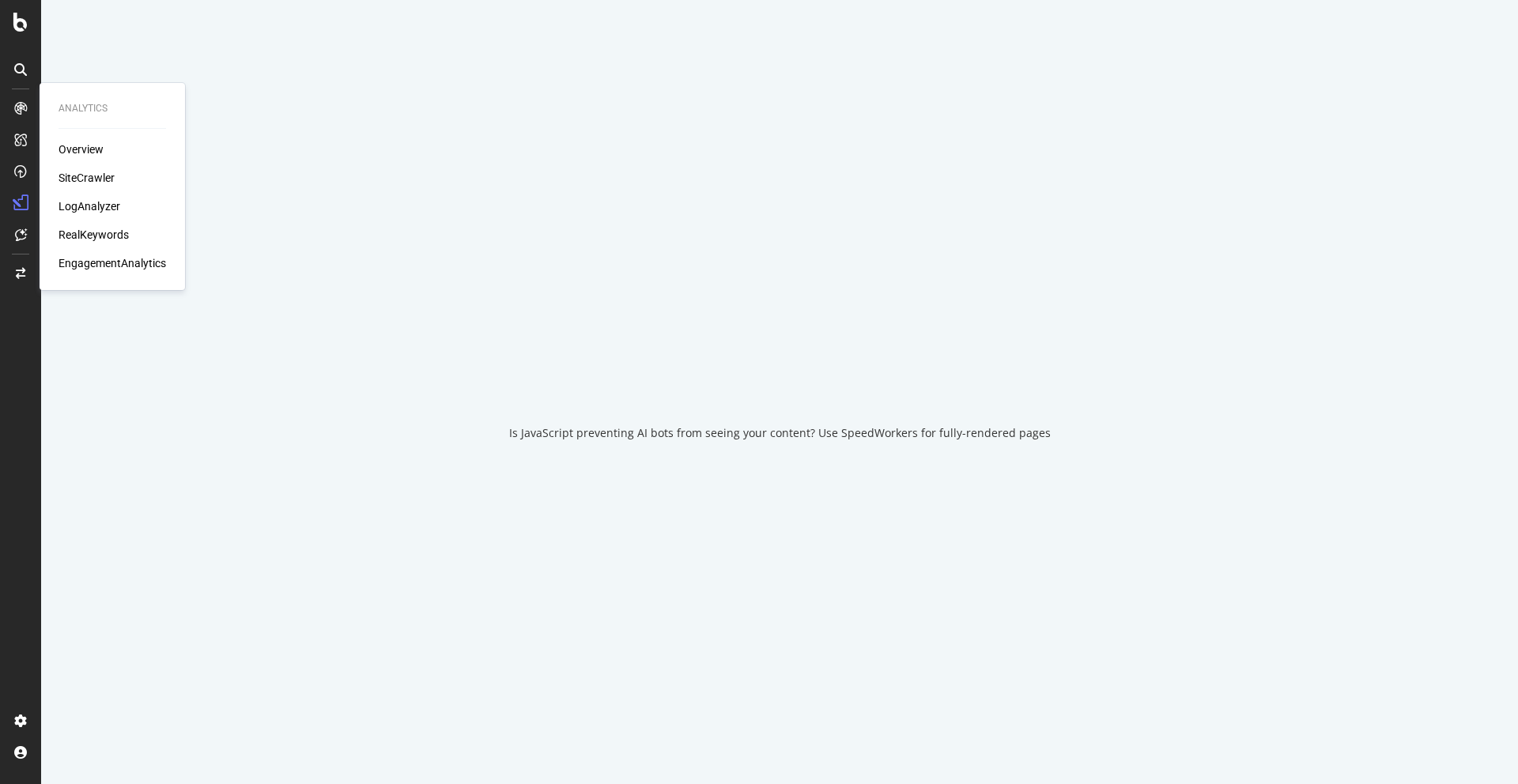
click at [86, 186] on div "Overview SiteCrawler LogAnalyzer RealKeywords EngagementAnalytics" at bounding box center [112, 206] width 107 height 130
click at [102, 180] on div "SiteCrawler" at bounding box center [86, 178] width 56 height 16
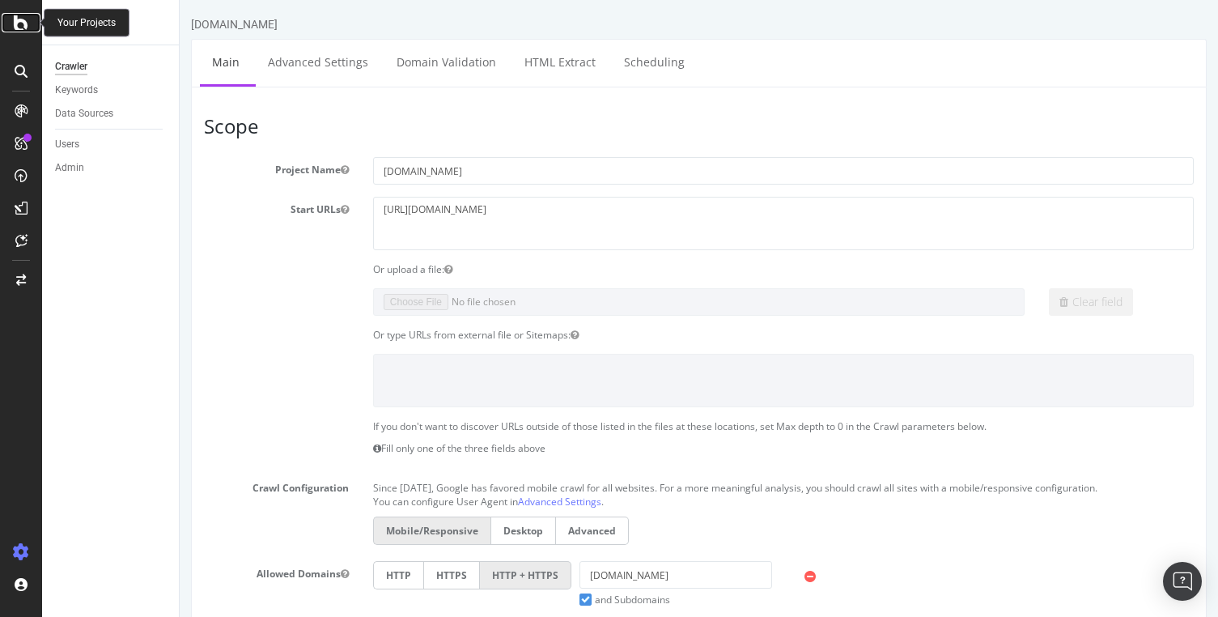
click at [14, 18] on icon at bounding box center [21, 22] width 15 height 19
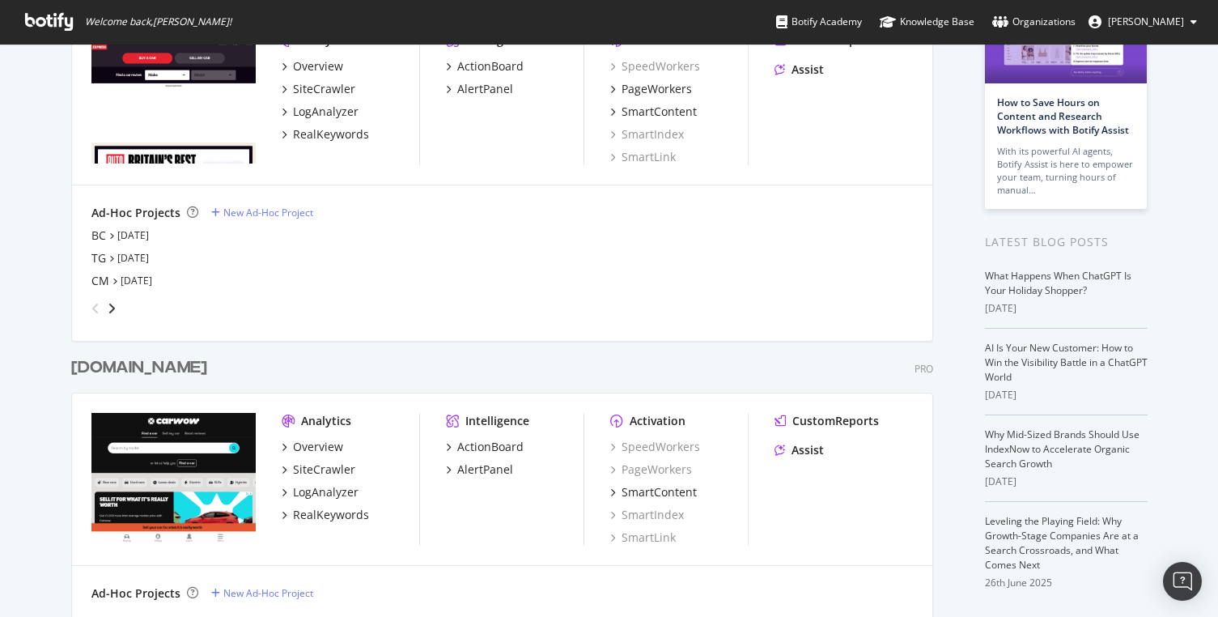
scroll to position [205, 0]
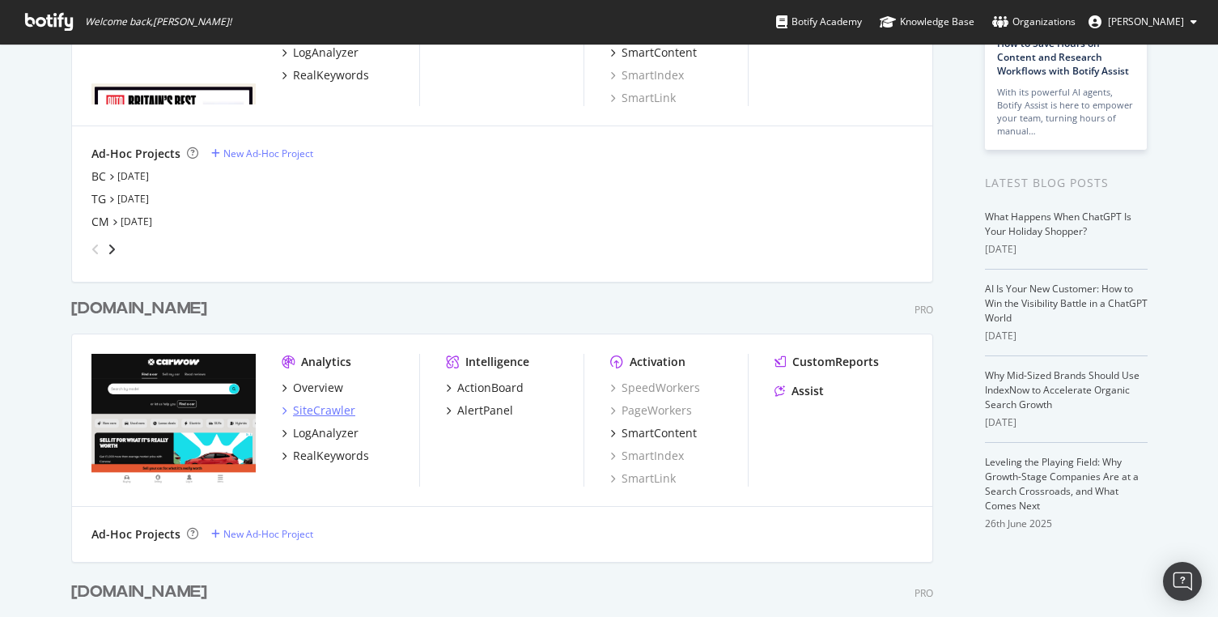
click at [312, 407] on div "SiteCrawler" at bounding box center [324, 410] width 62 height 16
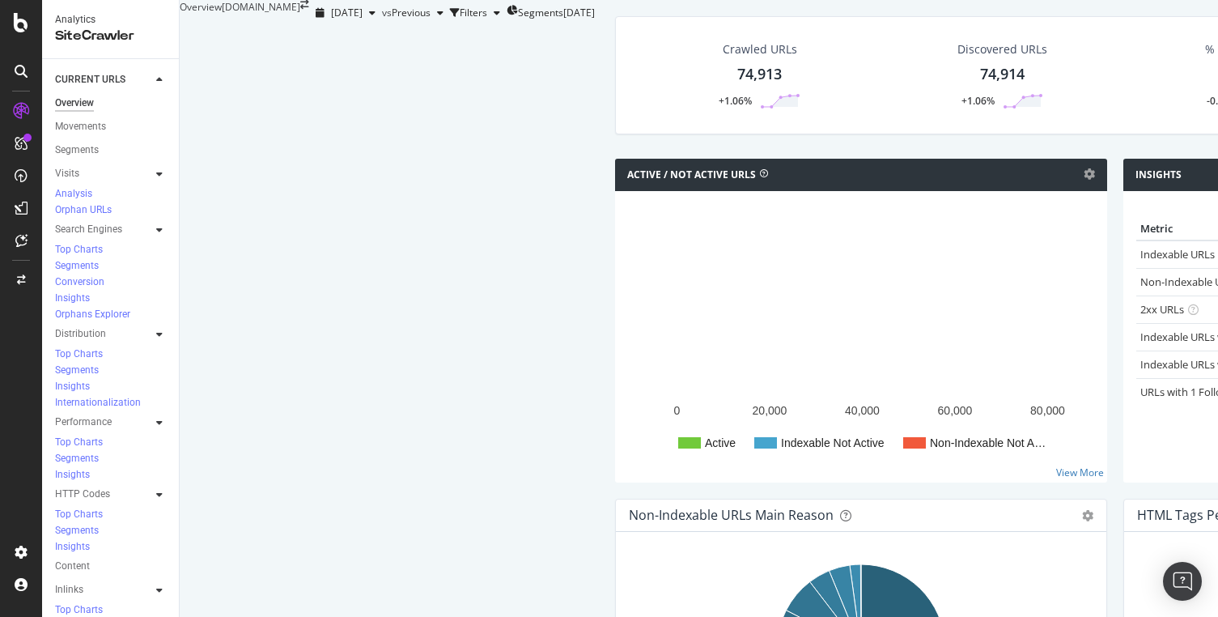
scroll to position [758, 0]
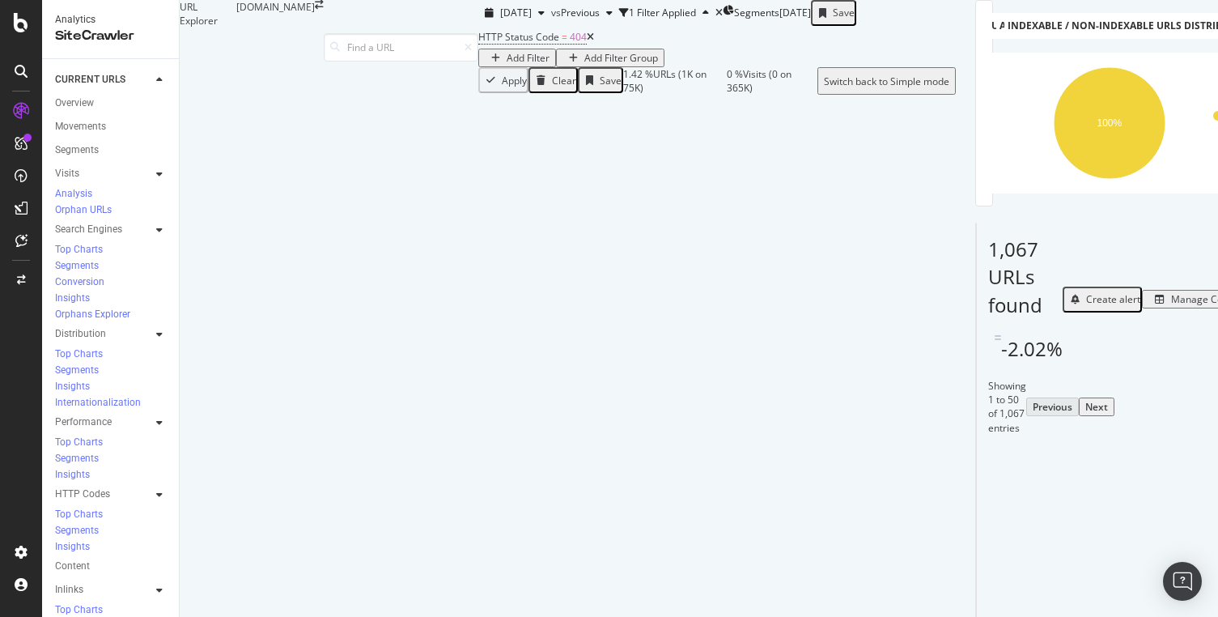
scroll to position [442, 0]
drag, startPoint x: 362, startPoint y: 257, endPoint x: 316, endPoint y: 243, distance: 48.4
drag, startPoint x: 359, startPoint y: 252, endPoint x: 314, endPoint y: 244, distance: 45.1
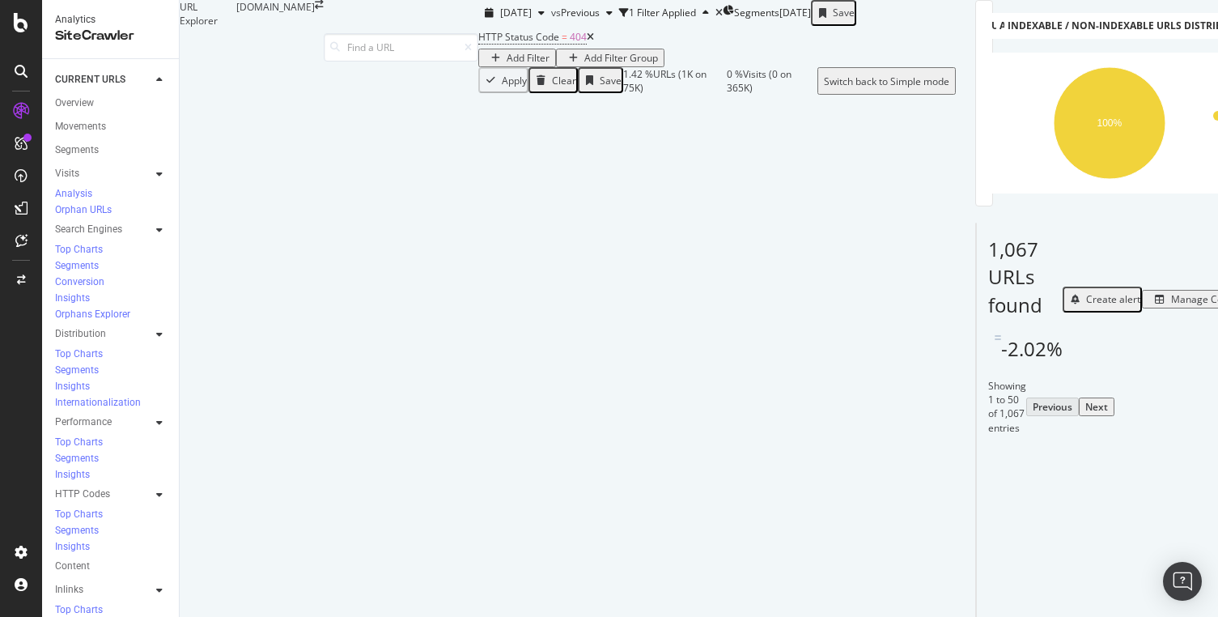
drag, startPoint x: 203, startPoint y: 234, endPoint x: 355, endPoint y: 237, distance: 152.2
copy link "https://www.carwow.co.uk/leasey"
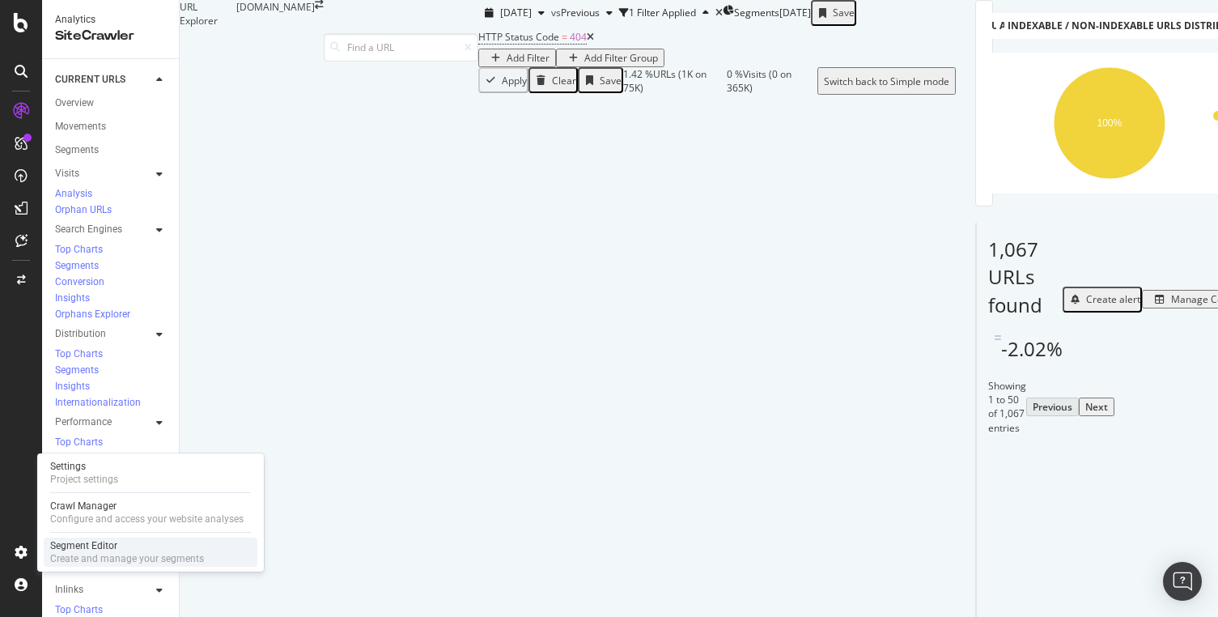
click at [92, 556] on div "Create and manage your segments" at bounding box center [127, 558] width 154 height 13
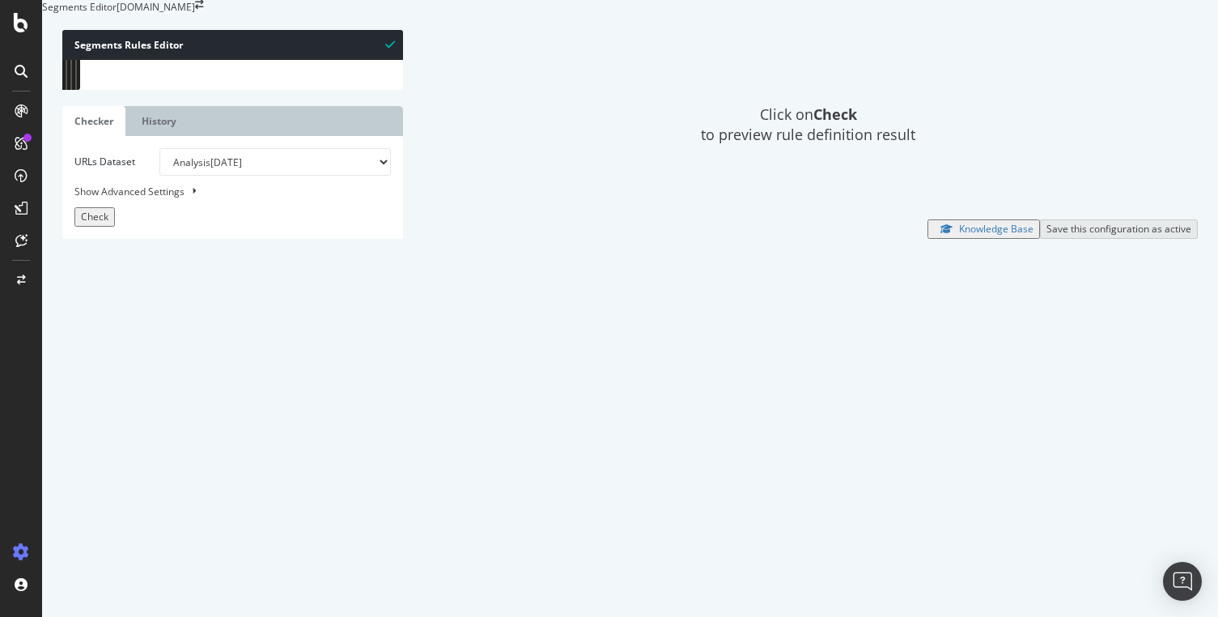
click at [282, 142] on div "[ segment : pagetype ] @ Subdomains host not www.carwow.co.uk @ PGMTC-Brand-Col…" at bounding box center [544, 233] width 886 height 347
type textarea "host not www.carwow.co.uk"
type textarea "@carwowleasy"
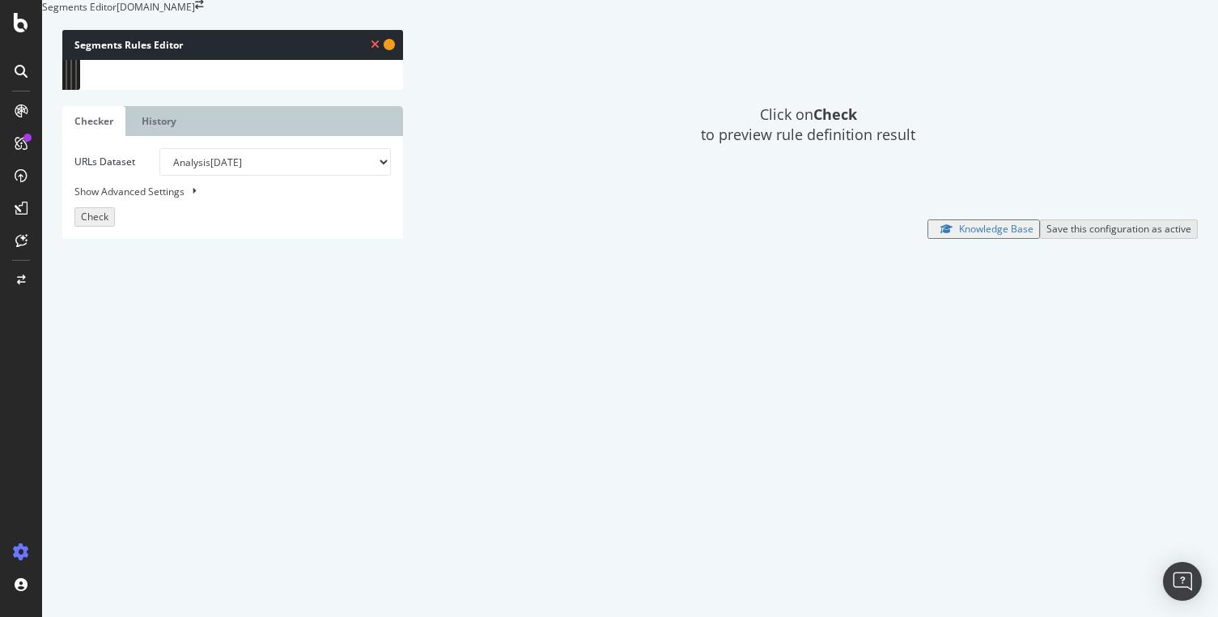
paste textarea "https://www.carwow.co.uk/leasey"
drag, startPoint x: 278, startPoint y: 173, endPoint x: 134, endPoint y: 176, distance: 143.3
click at [134, 176] on div "[ segment : pagetype ] @ Subdomains host not www.carwow.co.uk @ carwowleasy pat…" at bounding box center [544, 233] width 886 height 347
click at [202, 177] on div "[ segment : pagetype ] @ Subdomains host not www.carwow.co.uk @ carwowleasy pat…" at bounding box center [544, 233] width 886 height 347
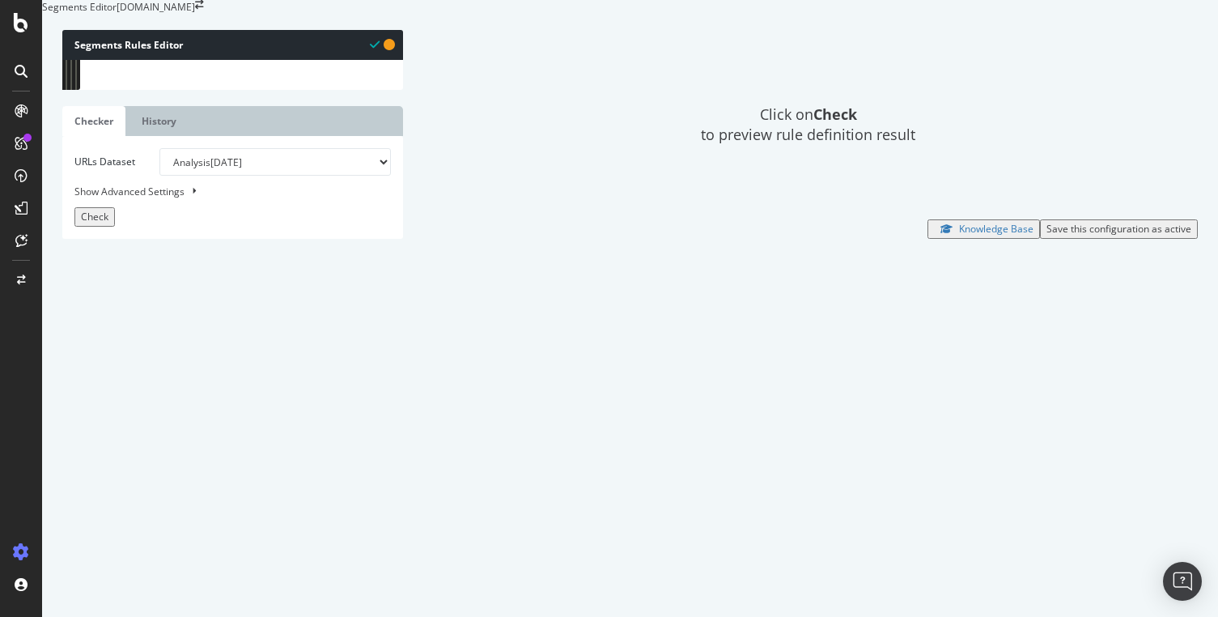
scroll to position [117, 0]
type textarea "path */leasey*"
click at [1064, 236] on div "Save this configuration as active" at bounding box center [1119, 229] width 145 height 14
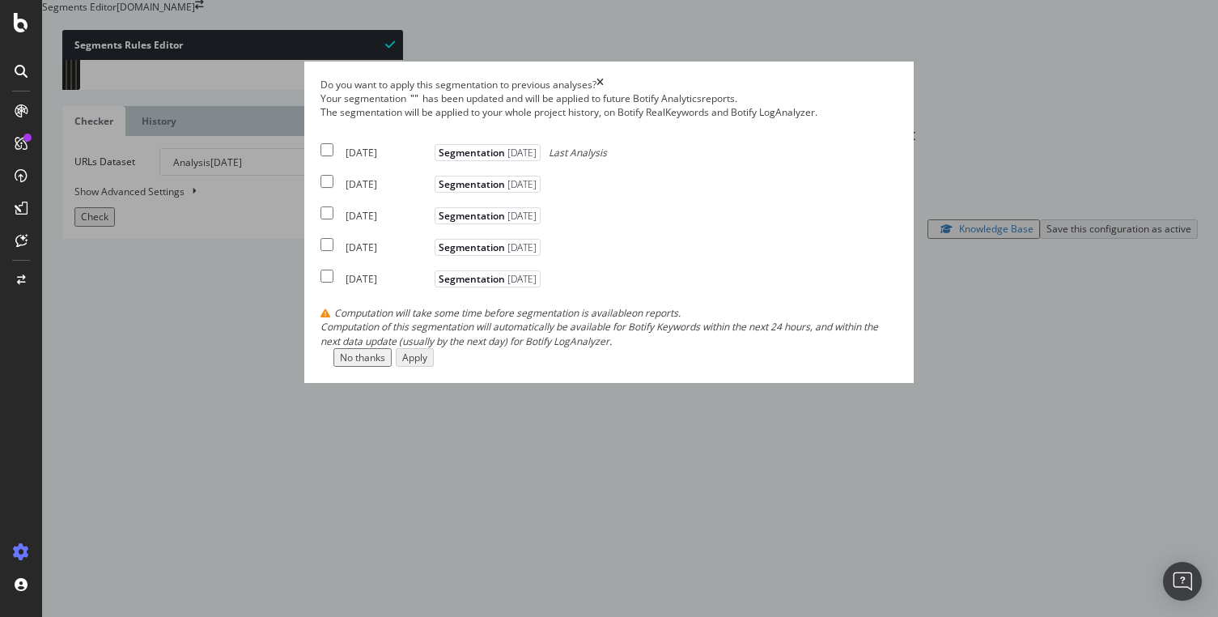
click at [321, 156] on input "modal" at bounding box center [327, 149] width 13 height 13
checkbox input "true"
click at [321, 251] on input "modal" at bounding box center [327, 244] width 13 height 13
checkbox input "true"
click at [321, 282] on input "modal" at bounding box center [327, 276] width 13 height 13
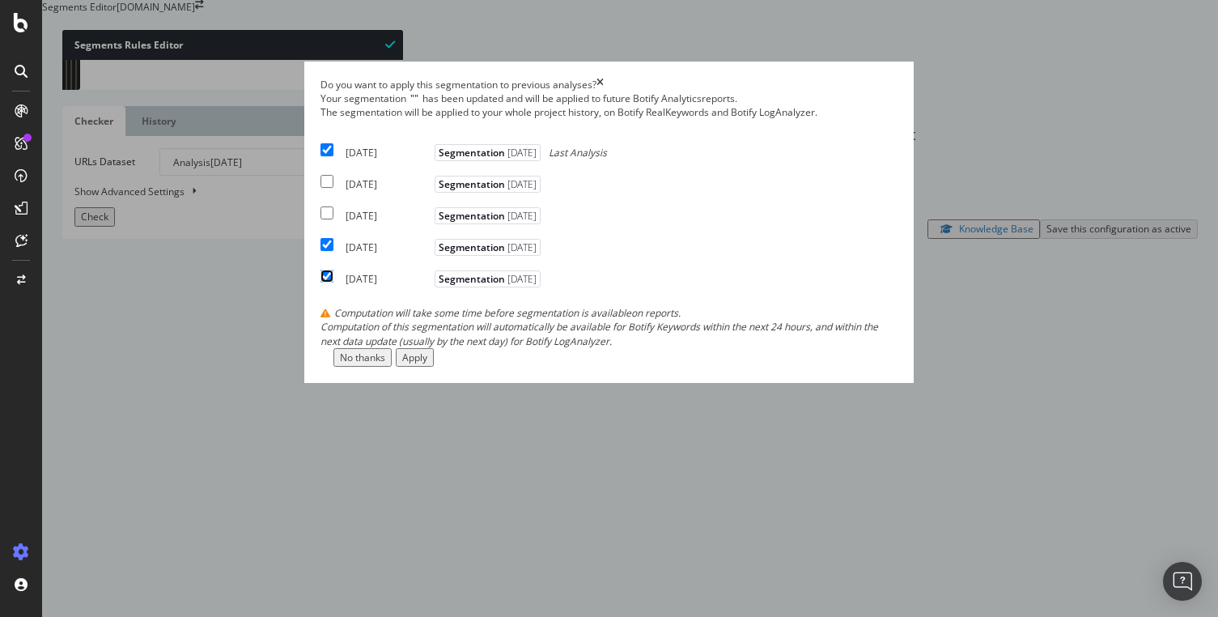
checkbox input "true"
click at [434, 367] on button "Apply" at bounding box center [415, 357] width 38 height 19
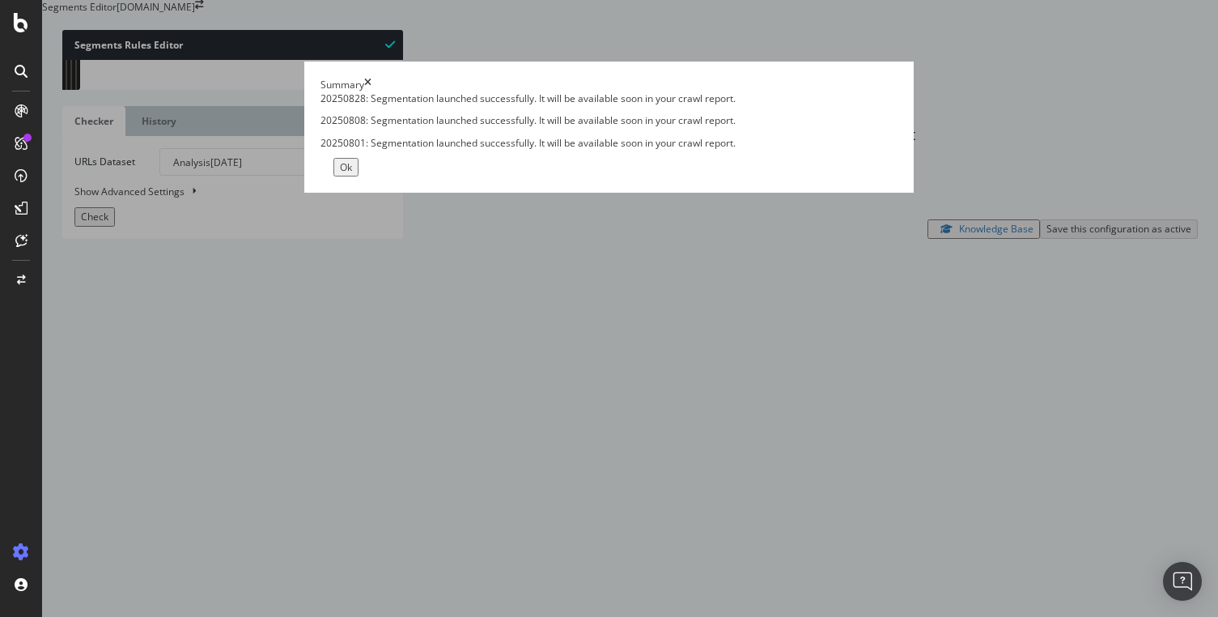
click at [359, 176] on button "Ok" at bounding box center [345, 167] width 25 height 19
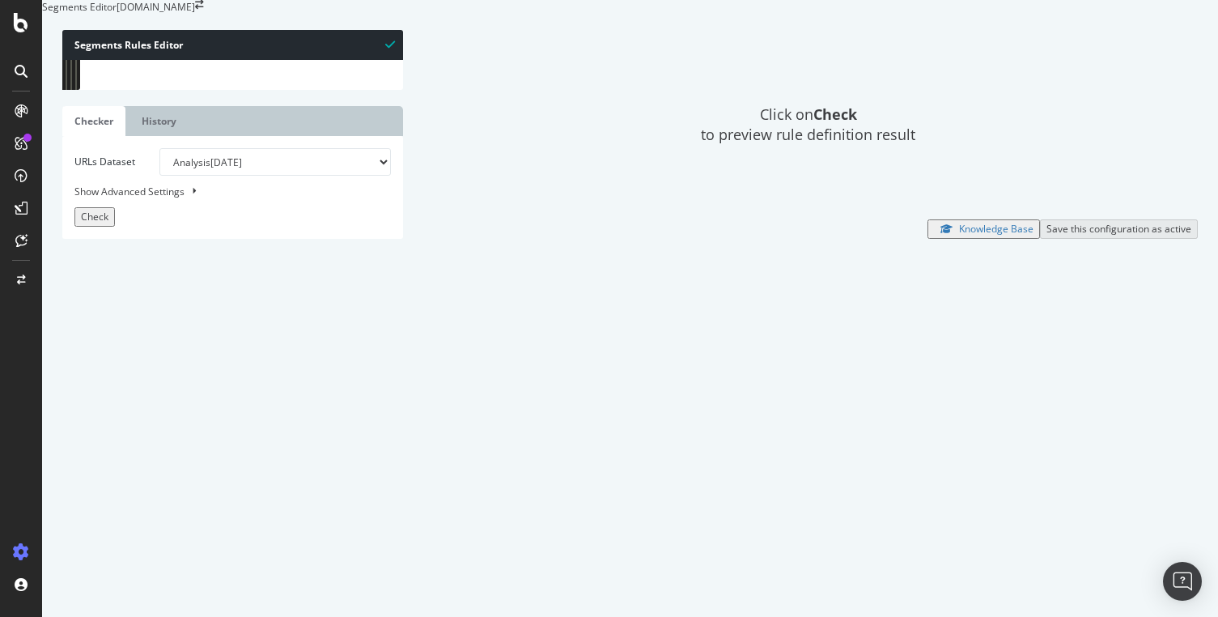
scroll to position [0, 0]
drag, startPoint x: 193, startPoint y: 179, endPoint x: 99, endPoint y: 168, distance: 95.3
click at [99, 60] on div "1 2 3 4 5 6 7 8 9 10 11 12 13 14 15 16 17 18 19 20 21 22 23 24 25 26 [segment:p…" at bounding box center [232, 60] width 341 height 0
type textarea "@carwowleasy path */leasey*"
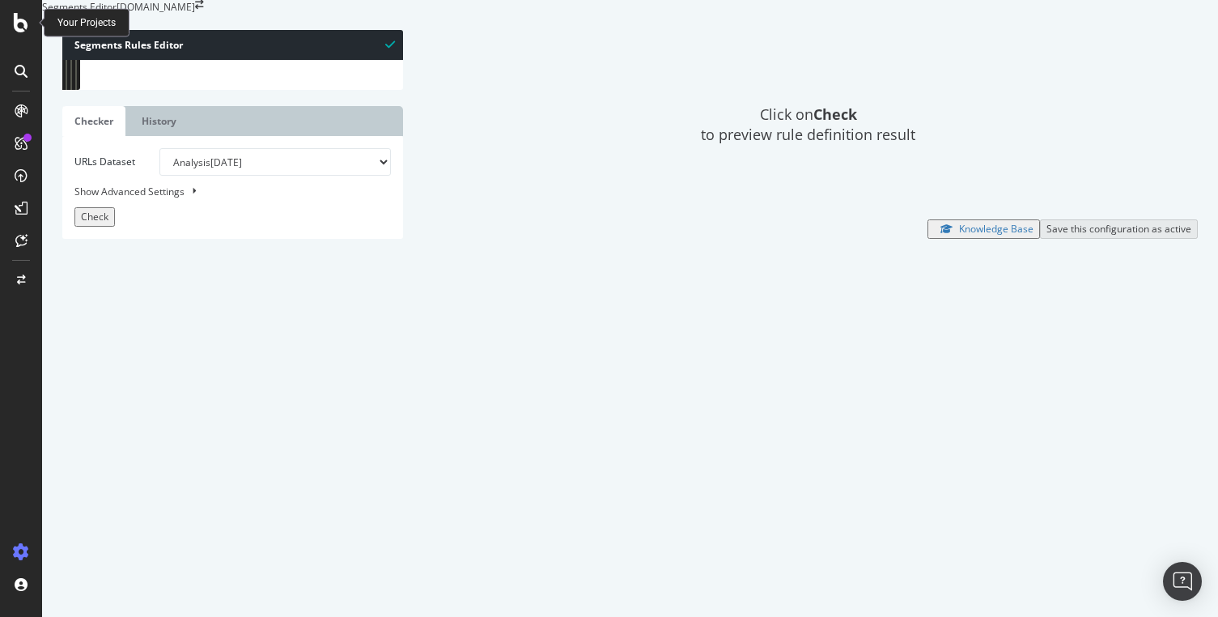
click at [13, 21] on div at bounding box center [21, 22] width 39 height 19
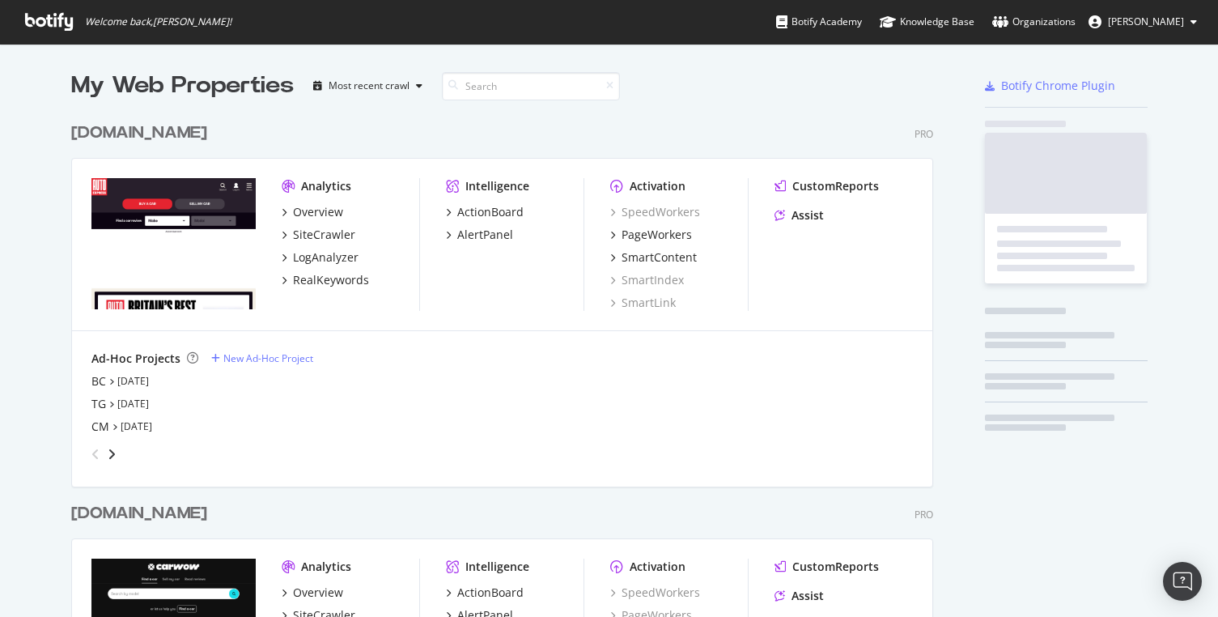
scroll to position [617, 1218]
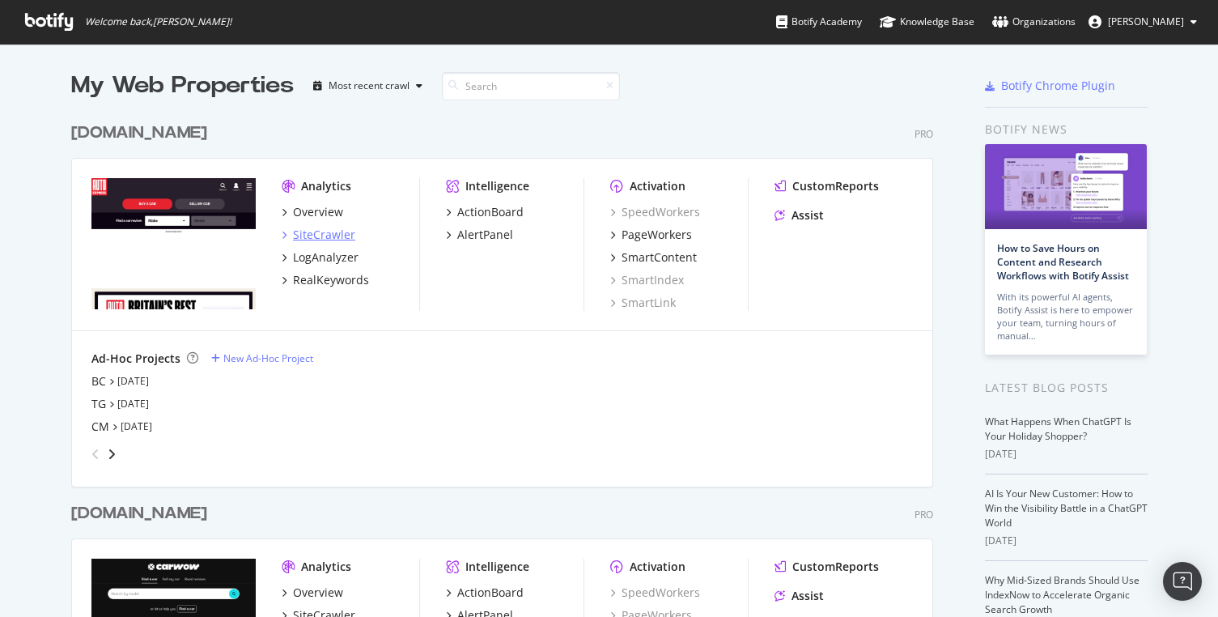
click at [331, 236] on div "SiteCrawler" at bounding box center [324, 235] width 62 height 16
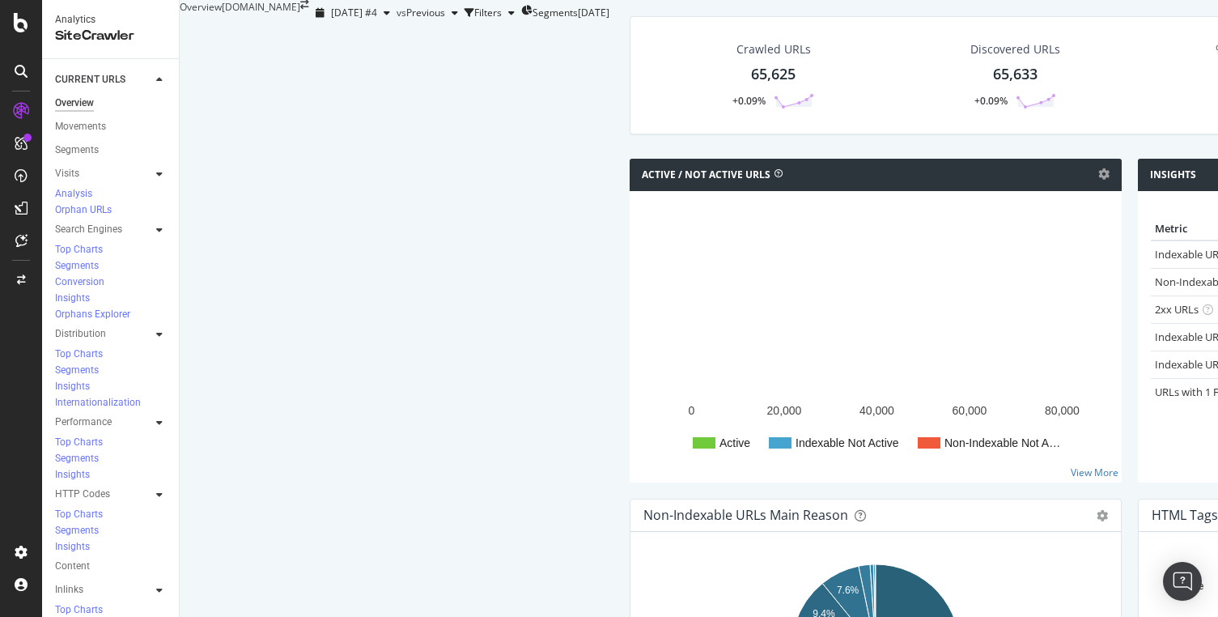
scroll to position [1255, 0]
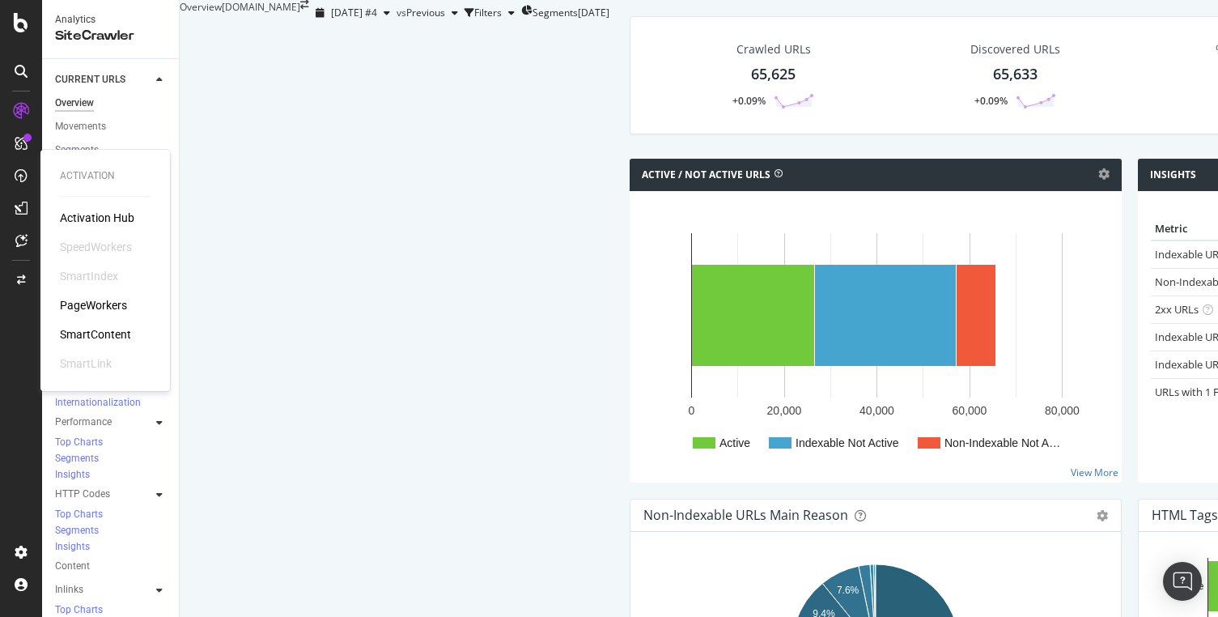
click at [116, 304] on div "PageWorkers" at bounding box center [93, 305] width 67 height 16
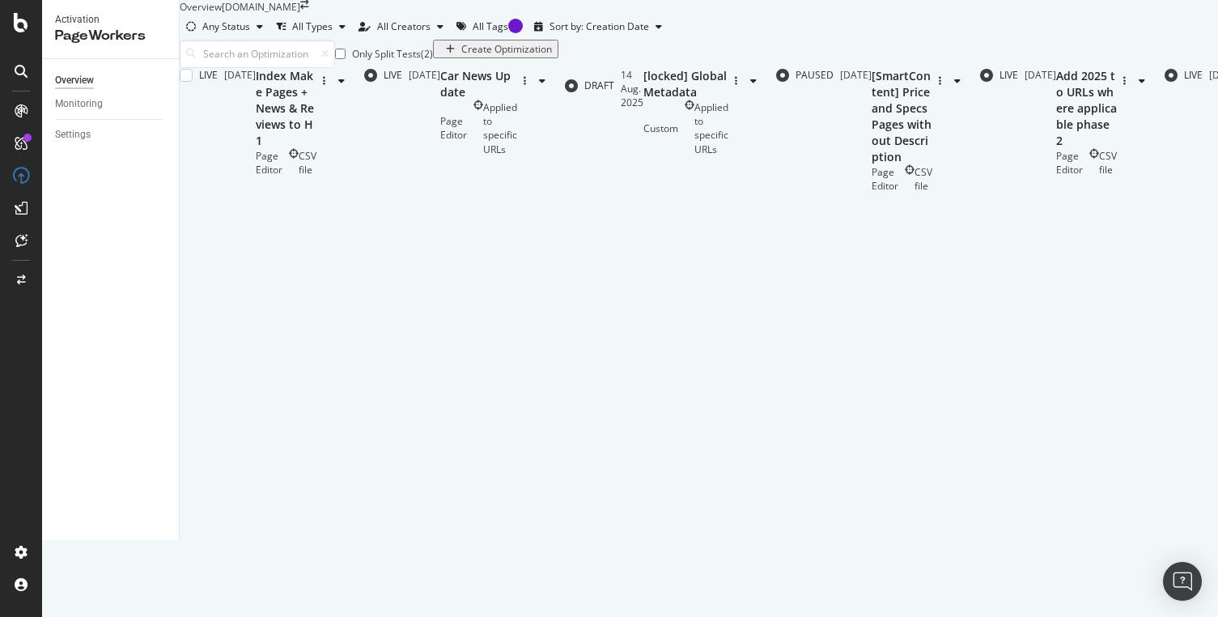
click at [316, 176] on div "Page Editor CSV file" at bounding box center [286, 163] width 61 height 28
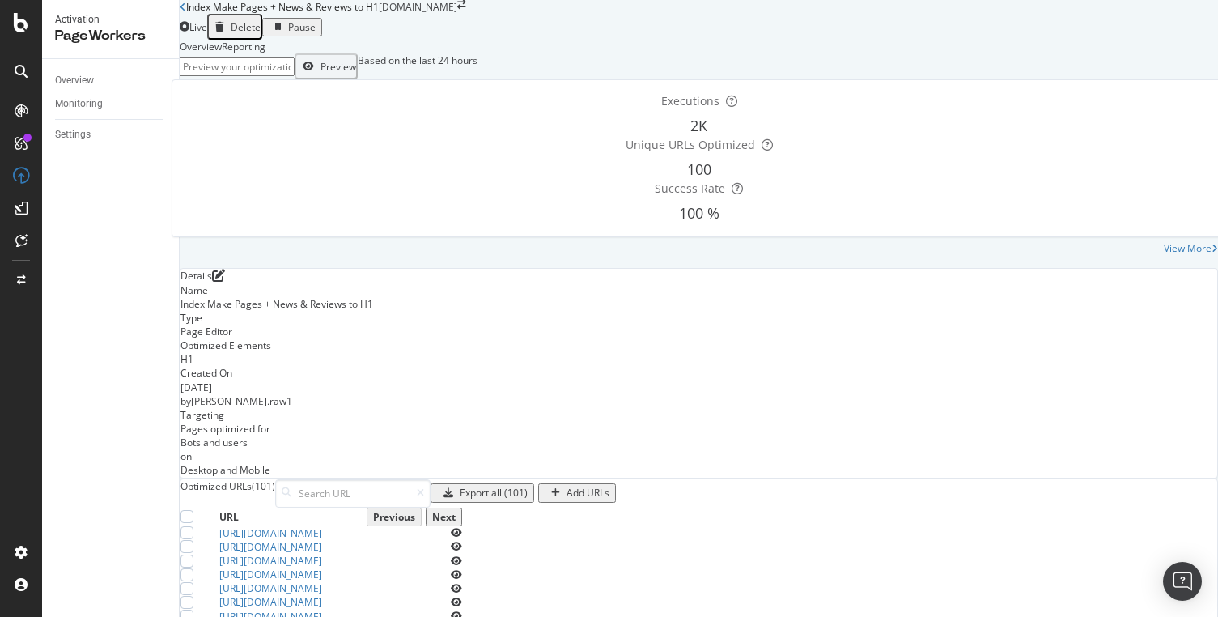
click at [265, 53] on div "Reporting" at bounding box center [244, 47] width 44 height 14
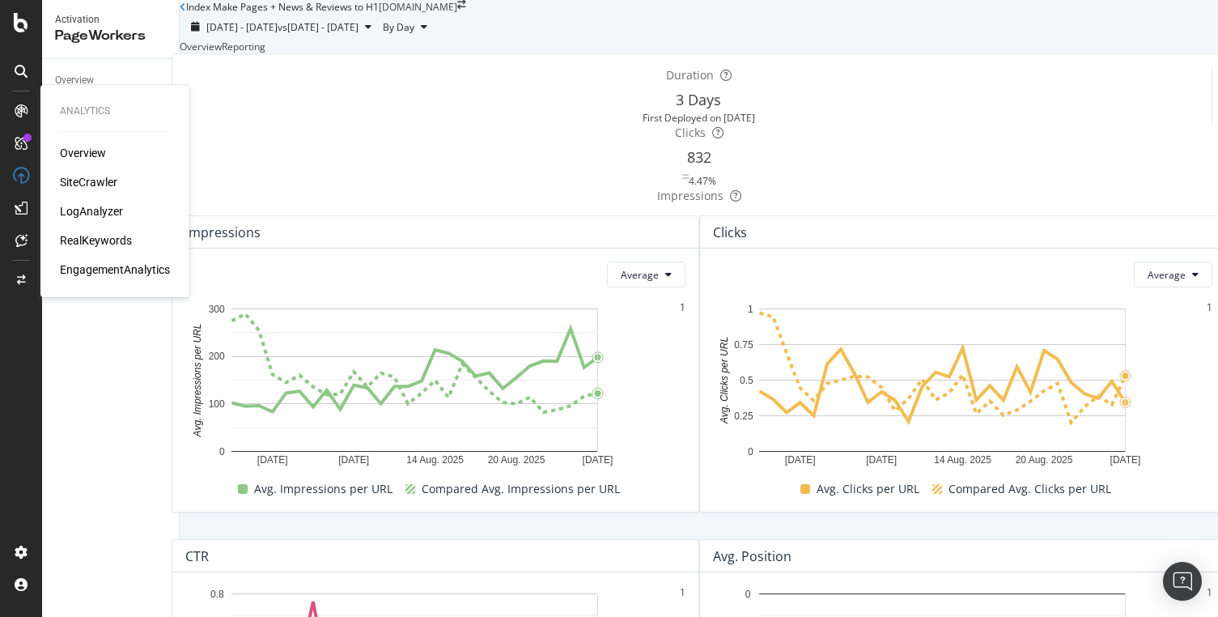
click at [87, 176] on div "SiteCrawler" at bounding box center [88, 182] width 57 height 16
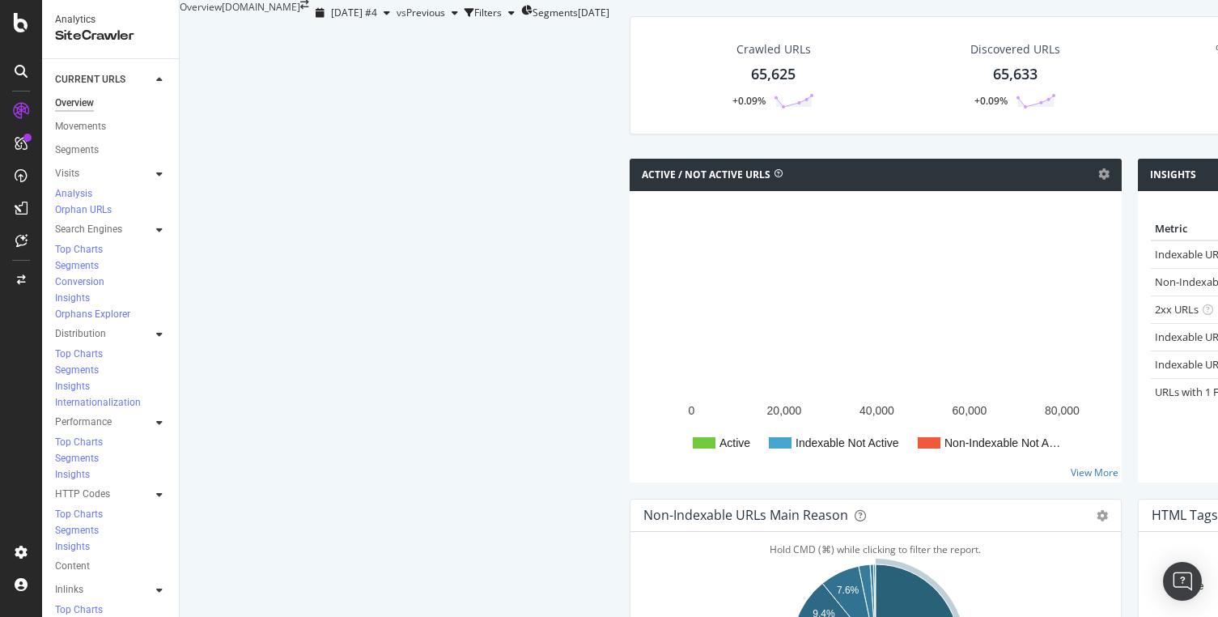
scroll to position [772, 0]
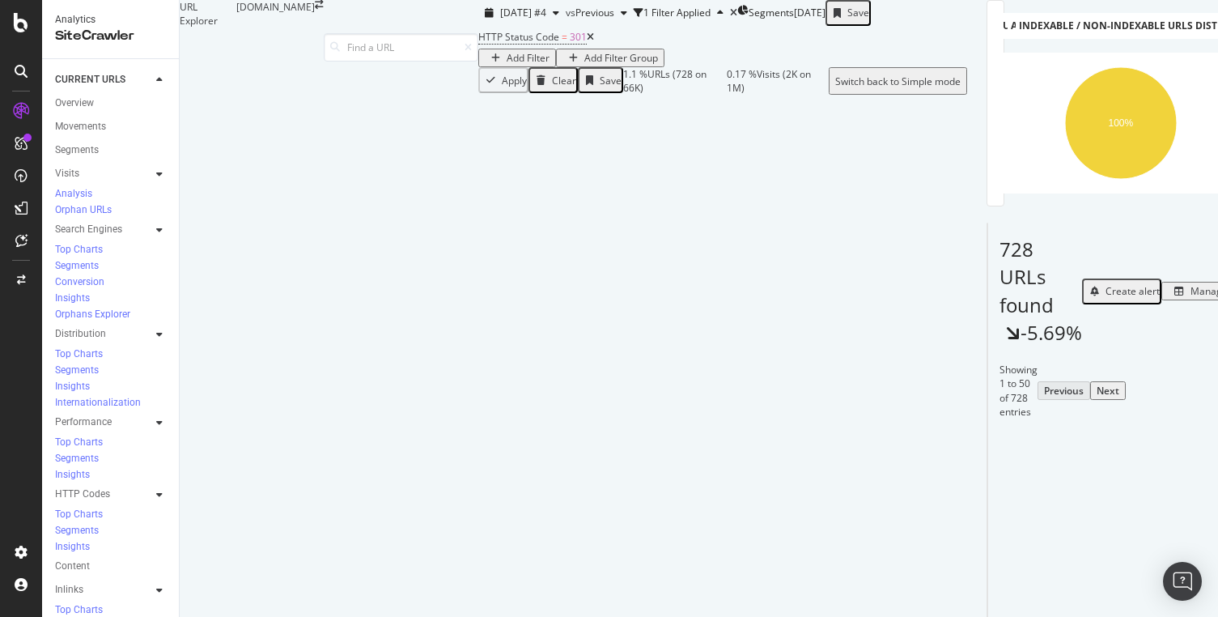
click at [507, 65] on div "Add Filter" at bounding box center [528, 58] width 43 height 14
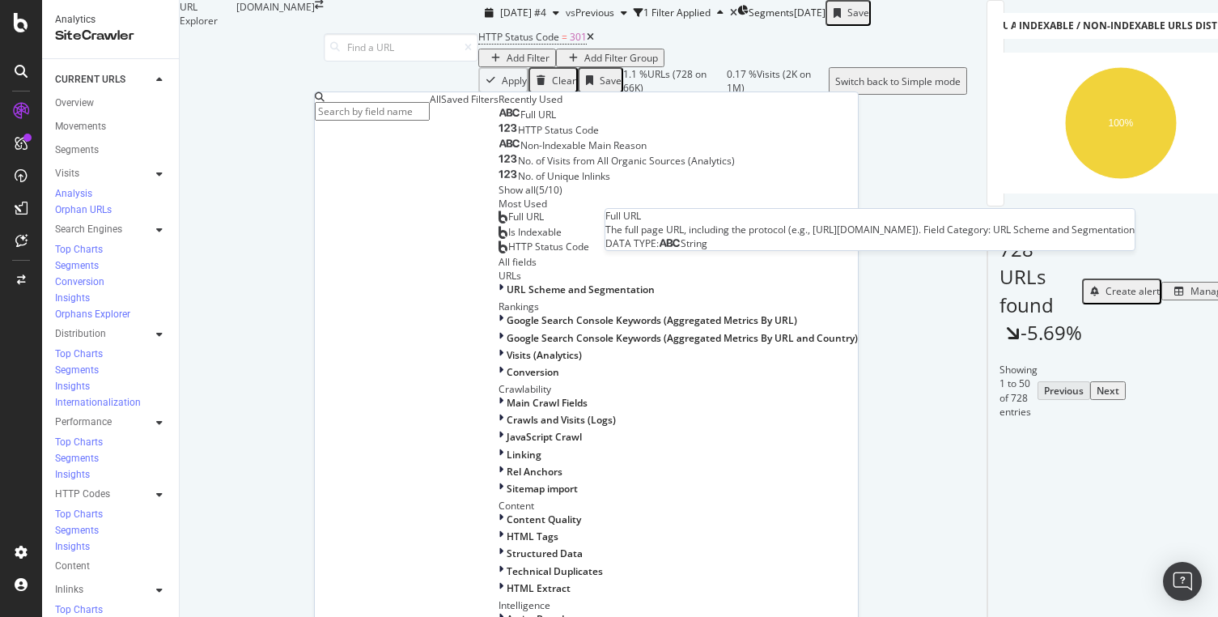
click at [520, 121] on span "Full URL" at bounding box center [538, 115] width 36 height 14
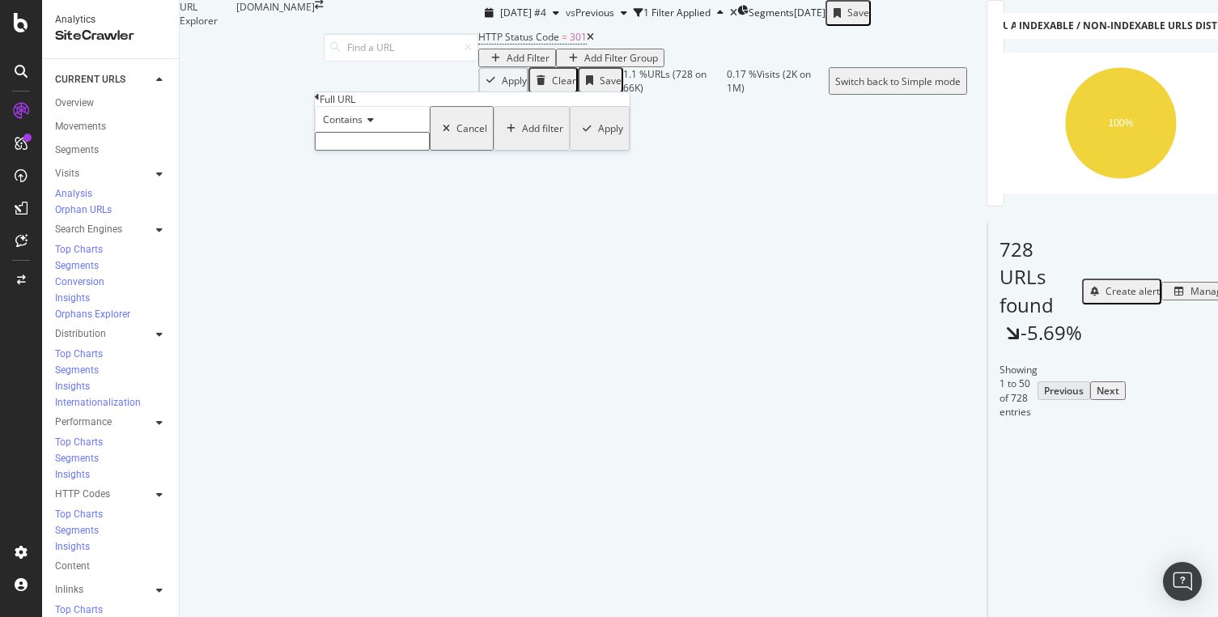
click at [362, 151] on input "text" at bounding box center [372, 141] width 115 height 19
type input "maketplace.auto"
click at [598, 140] on div "Apply" at bounding box center [610, 133] width 25 height 14
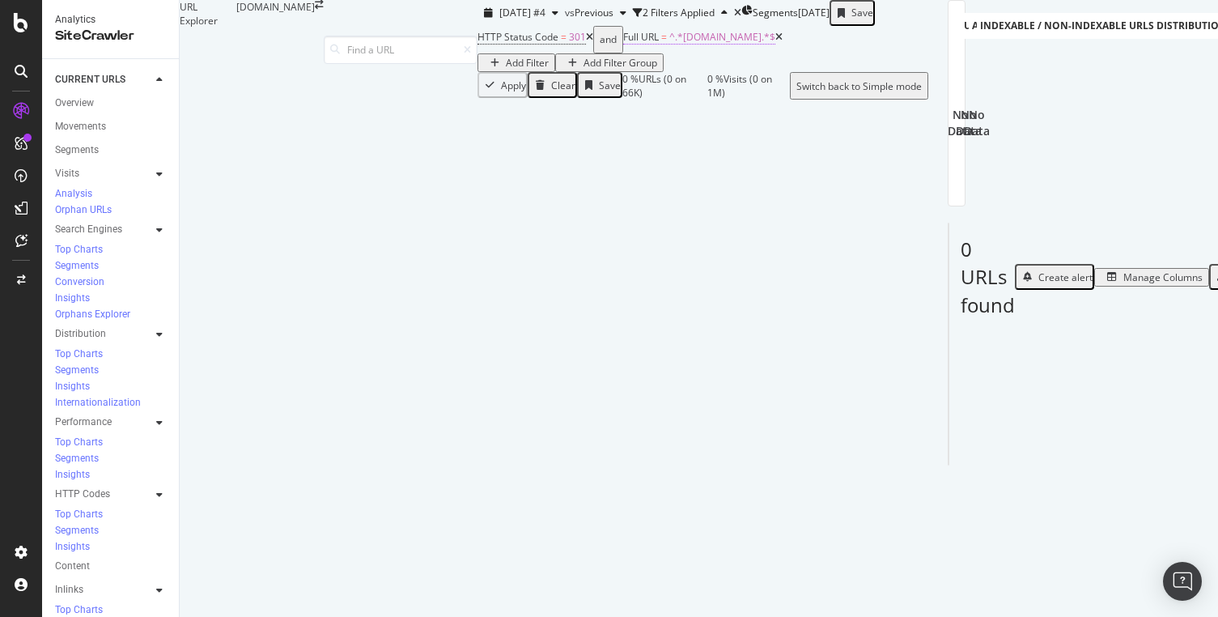
click at [669, 44] on span "^.*maketplace.auto.*$" at bounding box center [722, 37] width 106 height 14
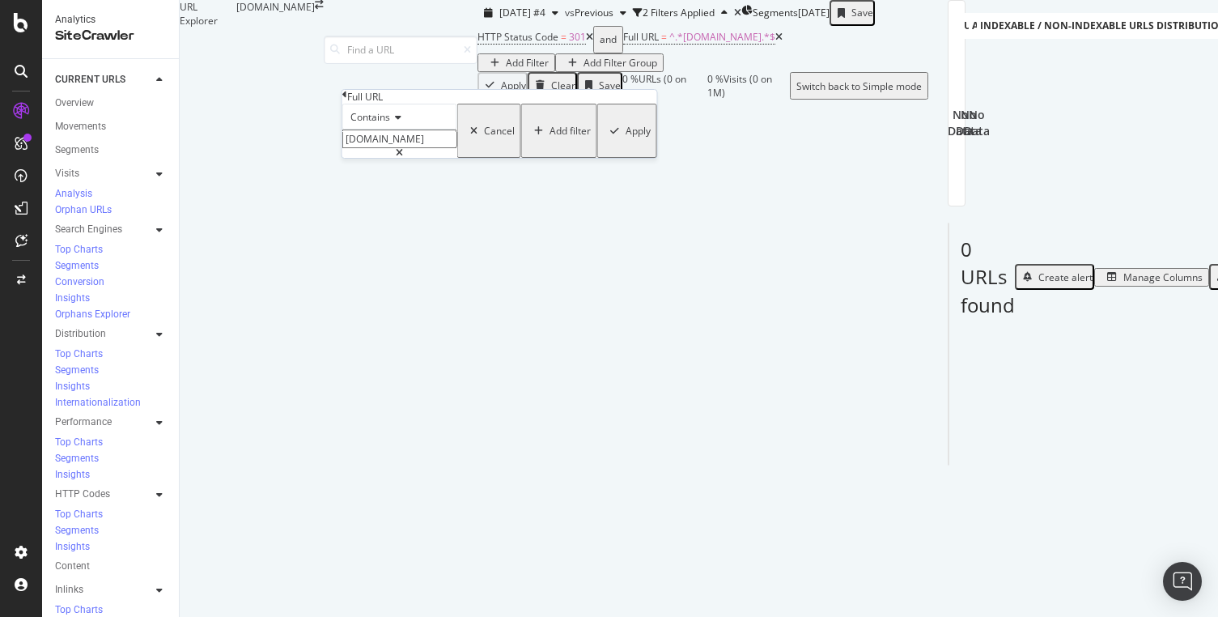
click at [390, 124] on span "Contains" at bounding box center [370, 117] width 40 height 14
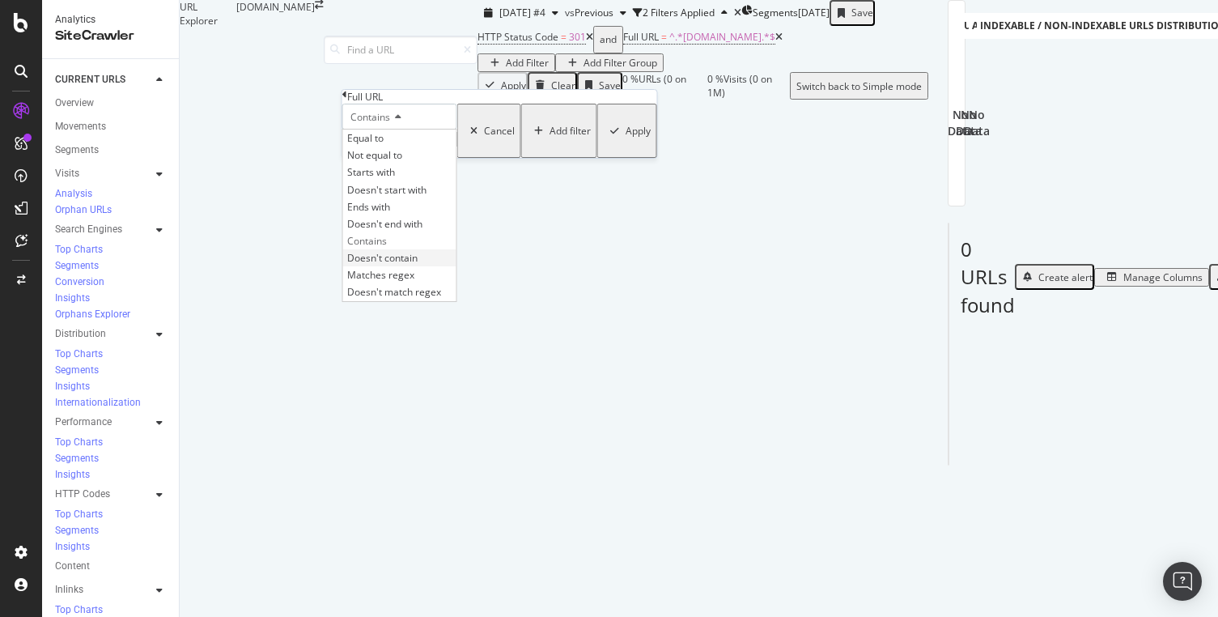
click at [418, 265] on span "Doesn't contain" at bounding box center [382, 258] width 70 height 14
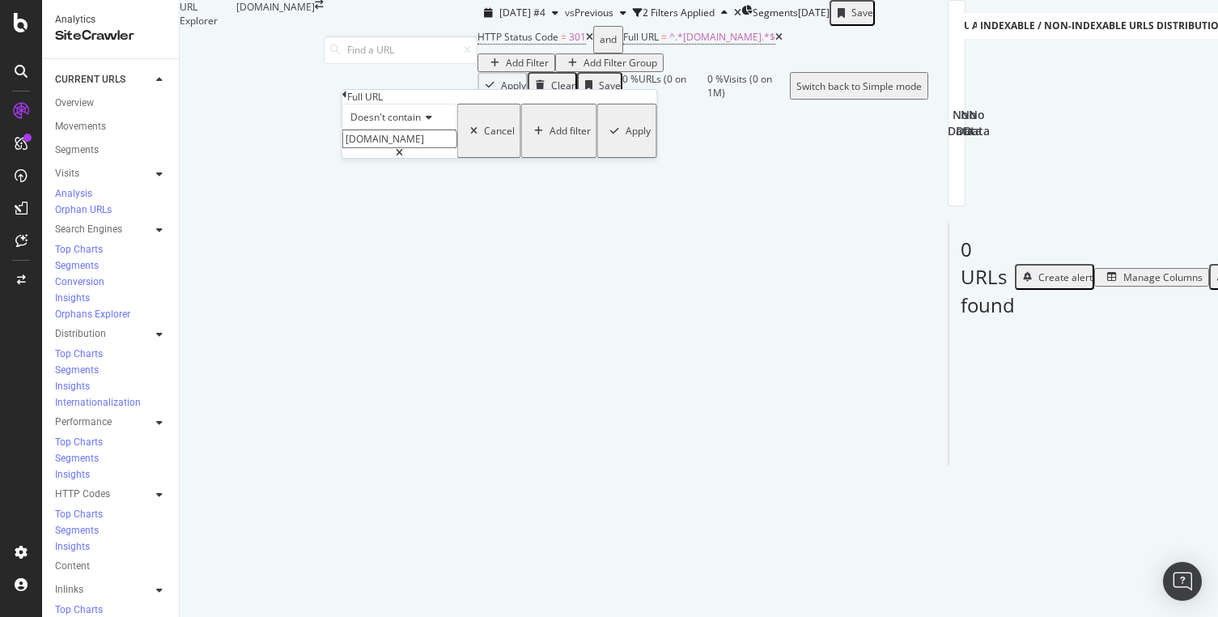
click at [501, 158] on div "Doesn't contain maketplace.auto Cancel Add filter Apply" at bounding box center [499, 131] width 315 height 54
click at [504, 158] on div "Doesn't contain maketplace.auto Cancel Add filter Apply" at bounding box center [499, 131] width 315 height 54
click at [626, 138] on div "Apply" at bounding box center [638, 131] width 25 height 14
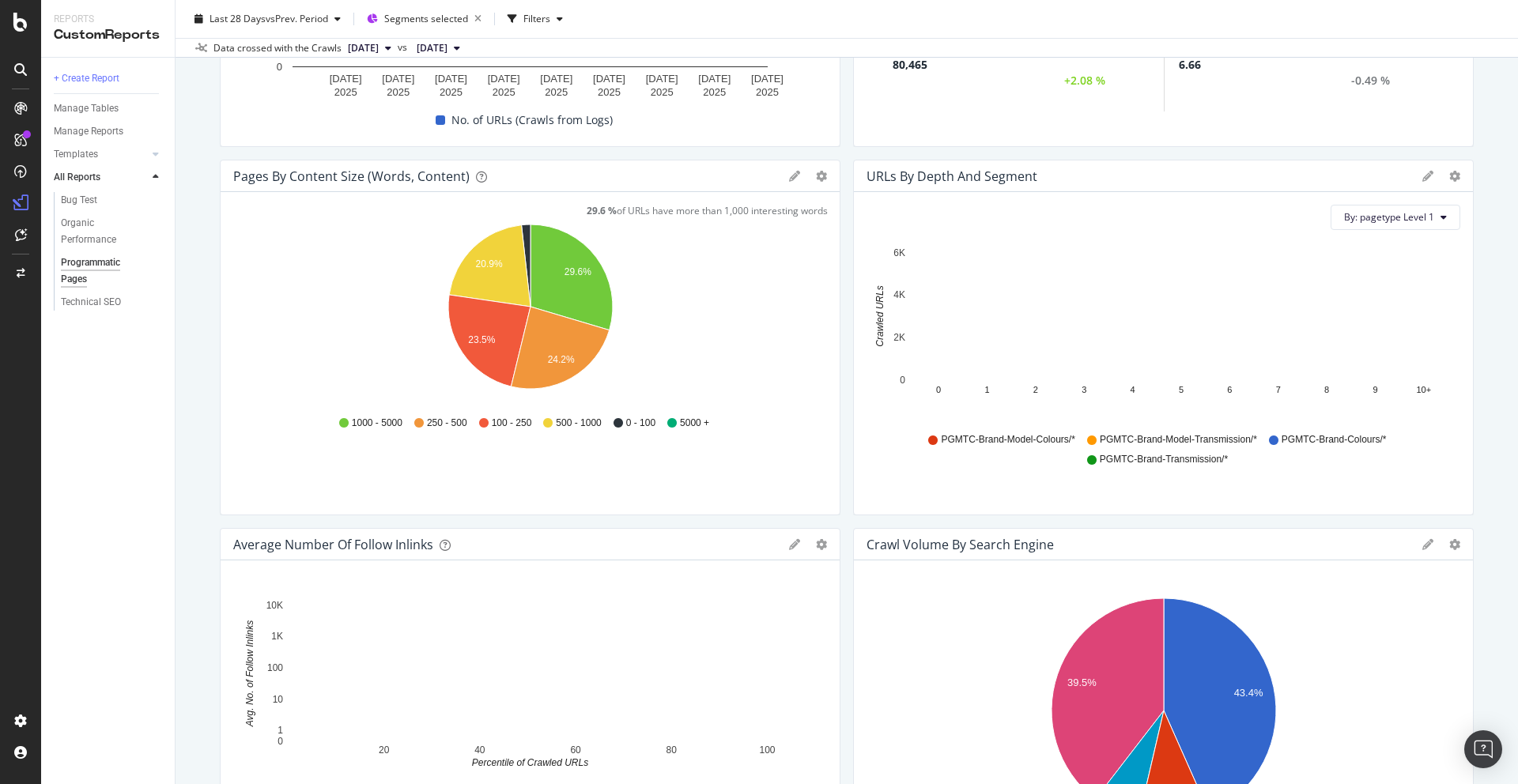
scroll to position [1122, 0]
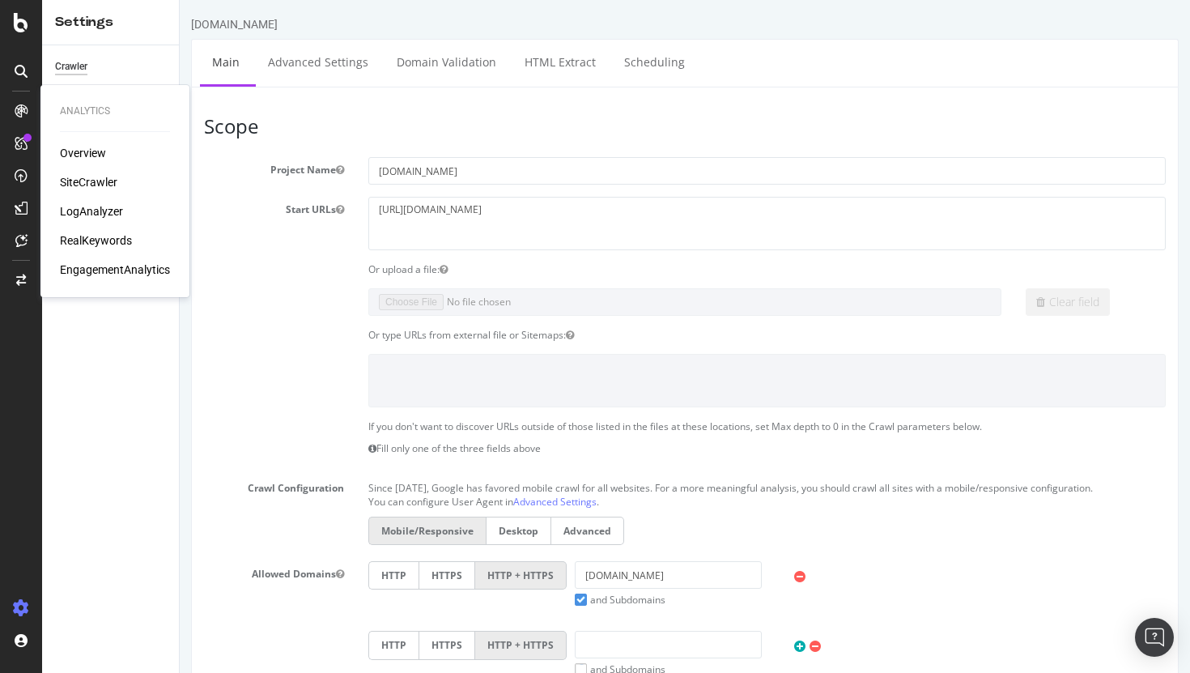
click at [109, 190] on div "Overview SiteCrawler LogAnalyzer RealKeywords EngagementAnalytics" at bounding box center [115, 211] width 110 height 133
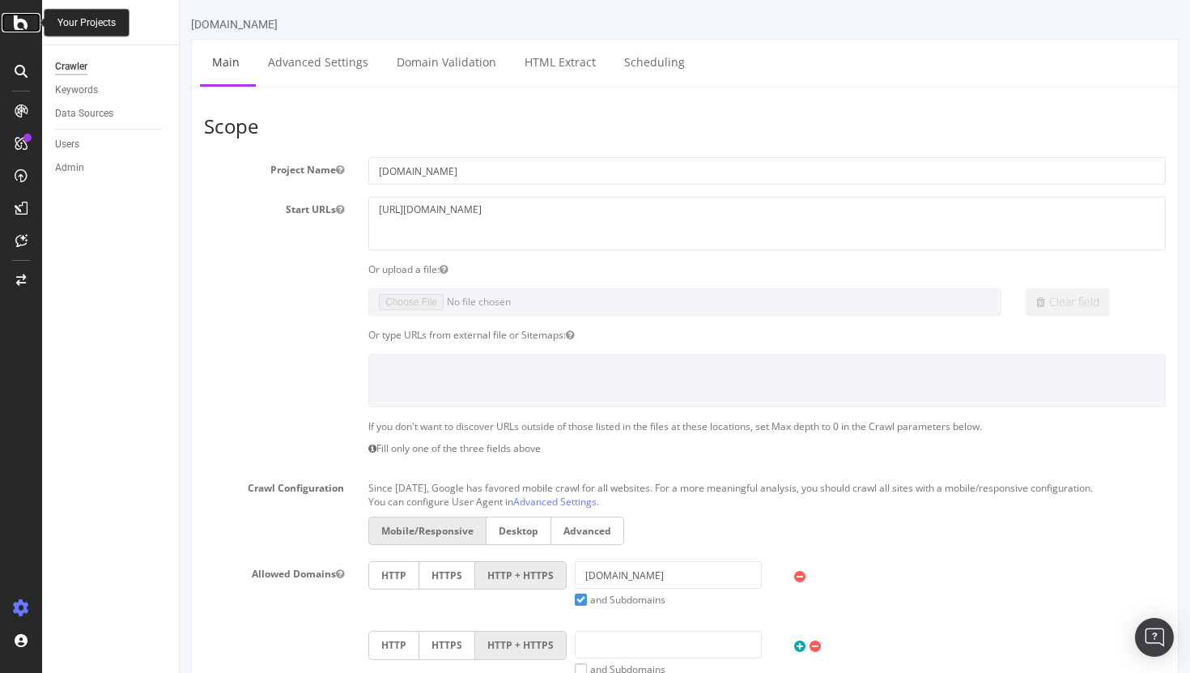
click at [19, 30] on icon at bounding box center [21, 22] width 15 height 19
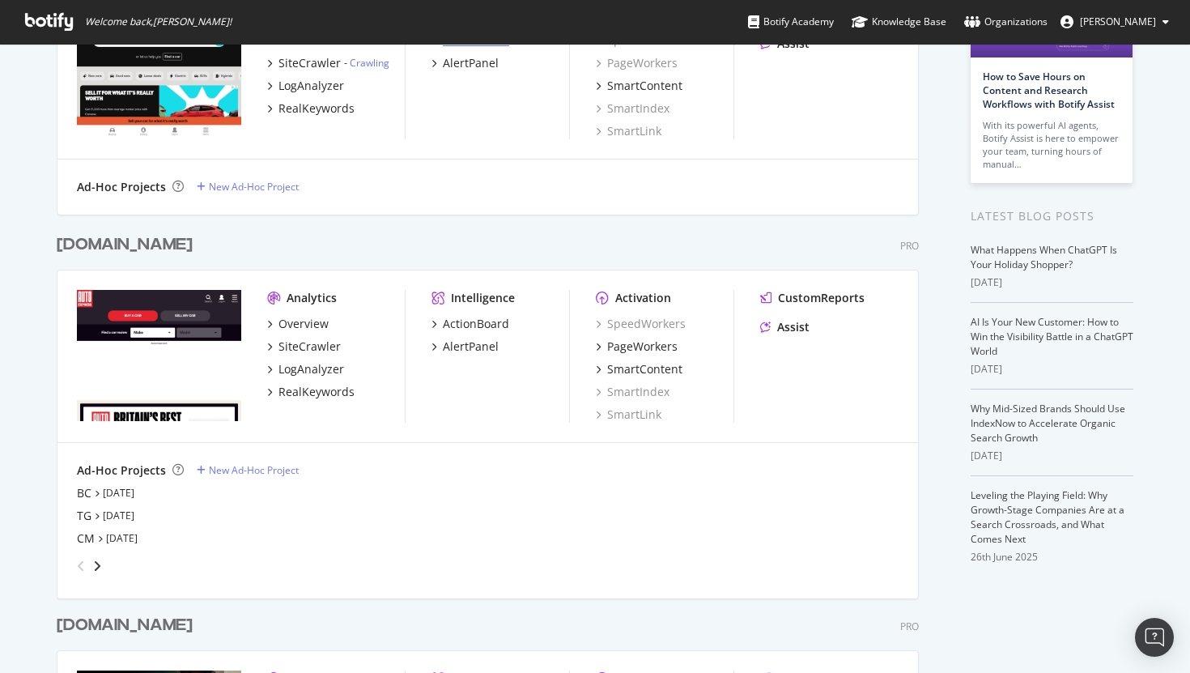
scroll to position [89, 0]
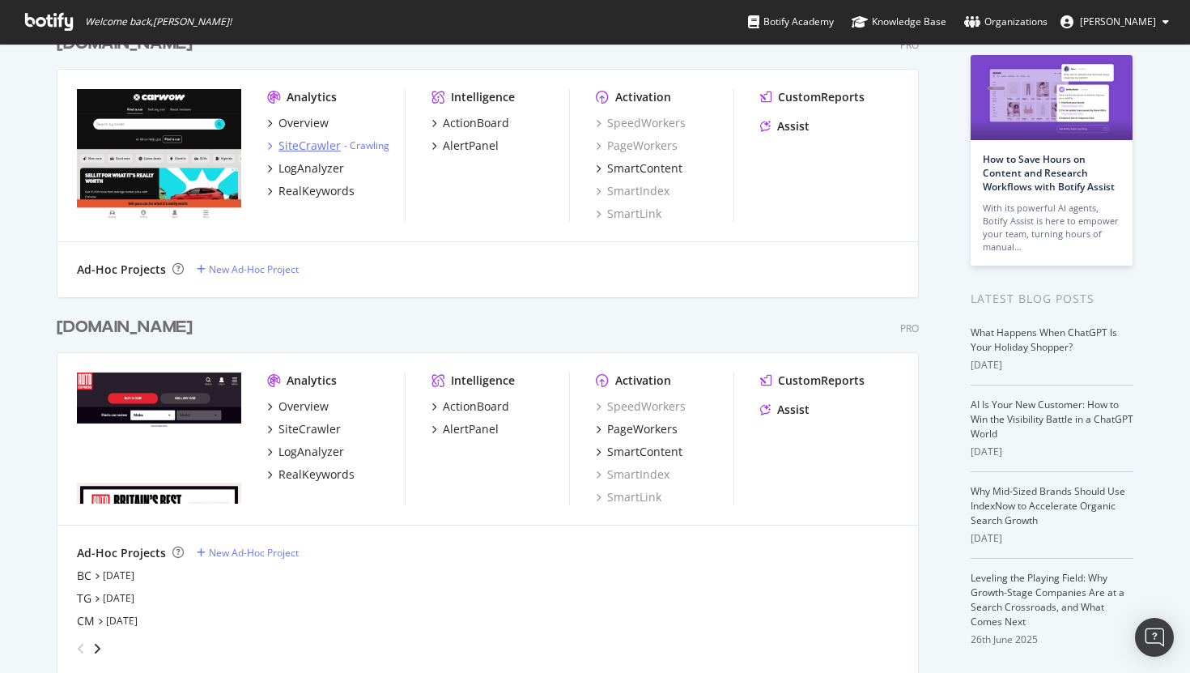
click at [309, 140] on div "SiteCrawler" at bounding box center [309, 146] width 62 height 16
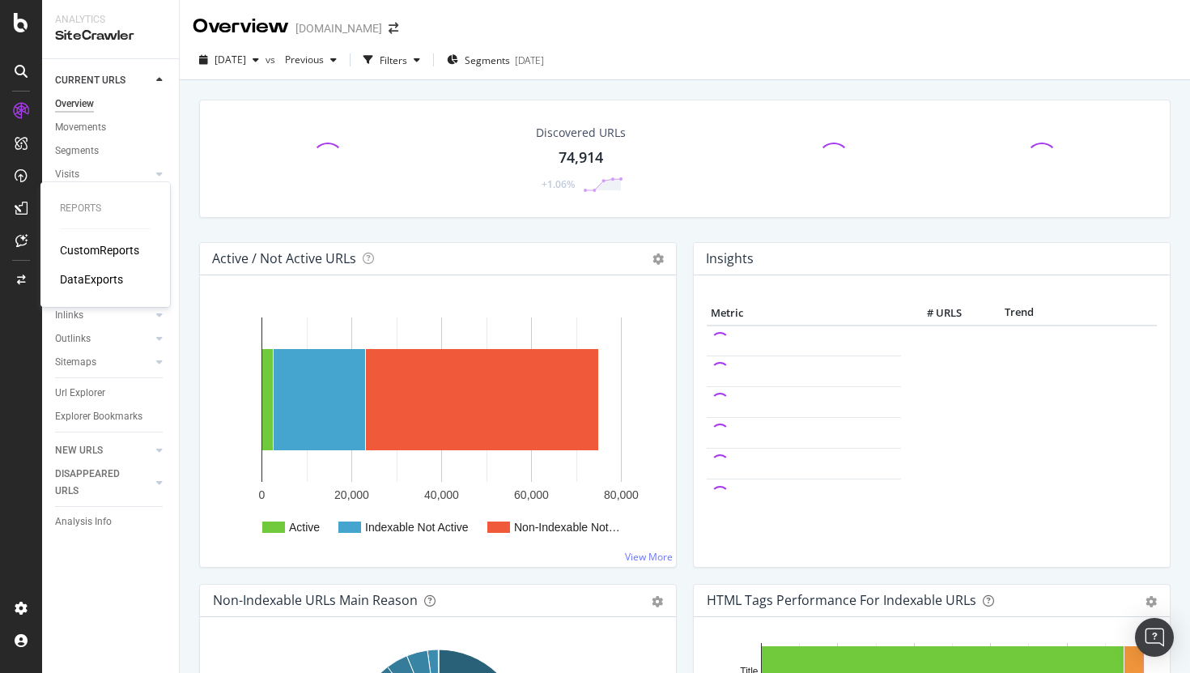
click at [90, 254] on div "CustomReports" at bounding box center [99, 250] width 79 height 16
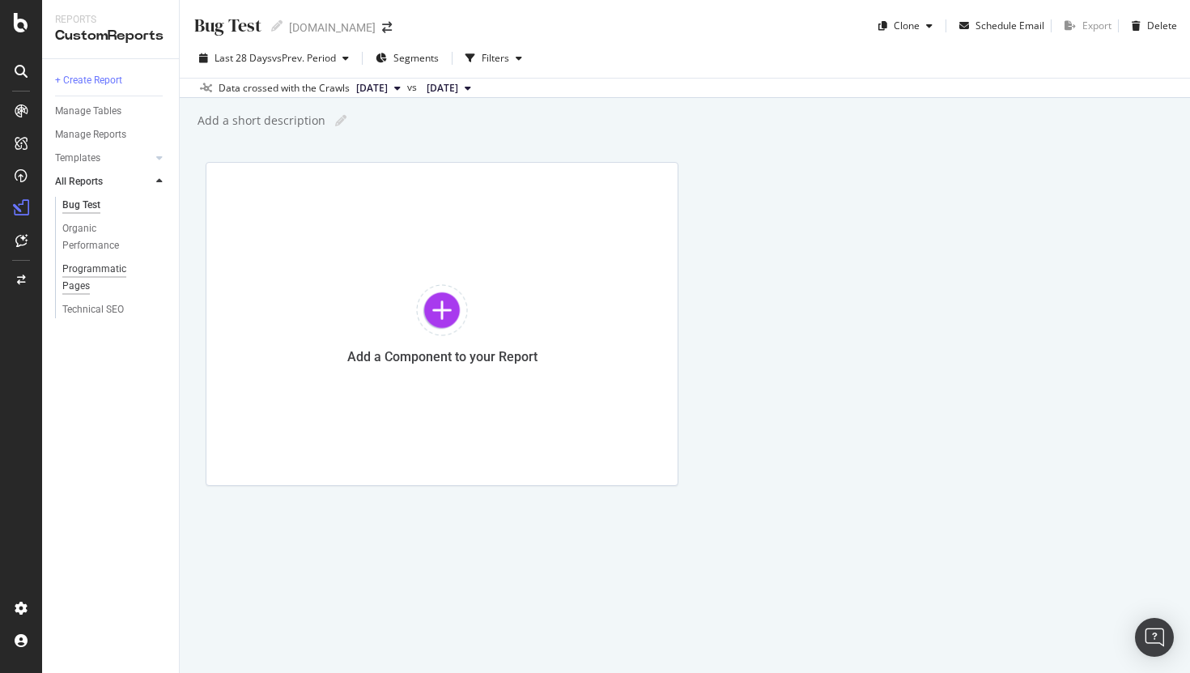
click at [81, 265] on div "Programmatic Pages" at bounding box center [107, 278] width 90 height 34
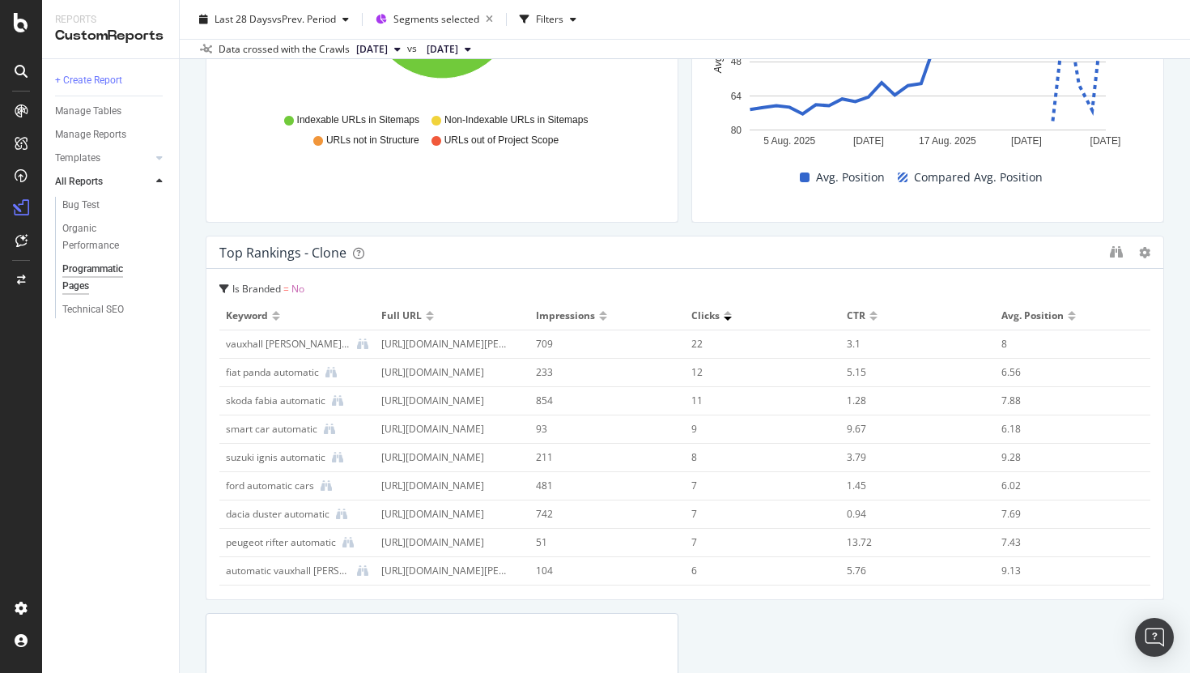
scroll to position [2182, 0]
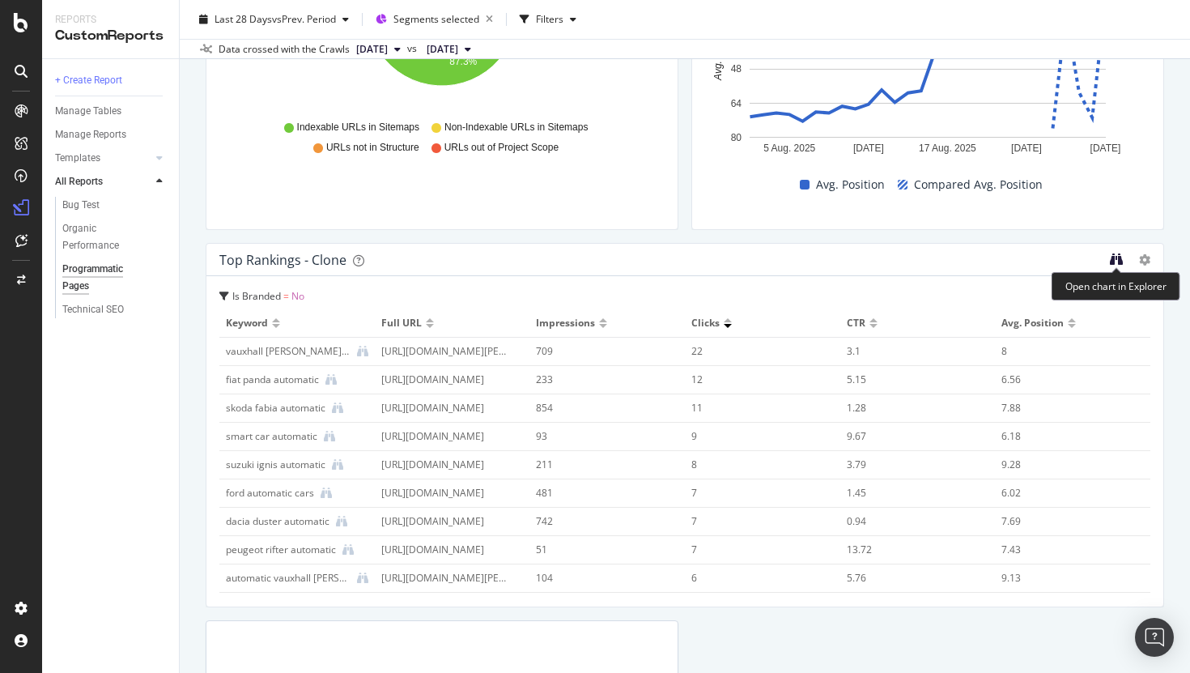
click at [1112, 259] on icon "binoculars" at bounding box center [1116, 259] width 13 height 13
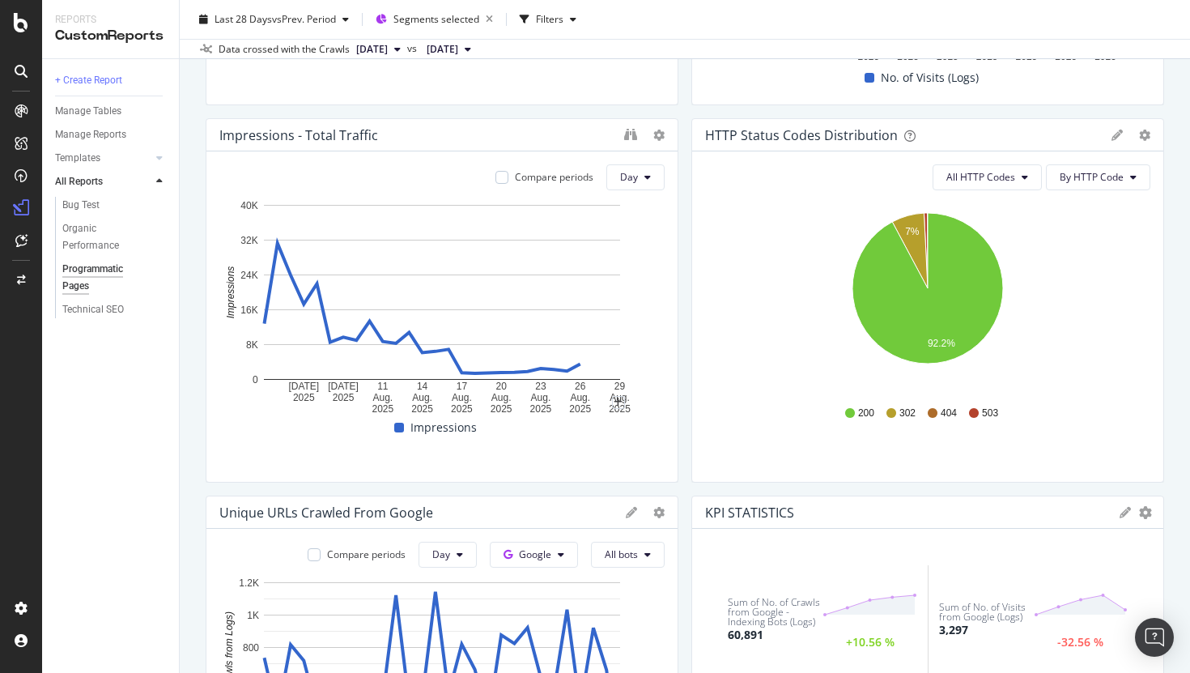
scroll to position [0, 0]
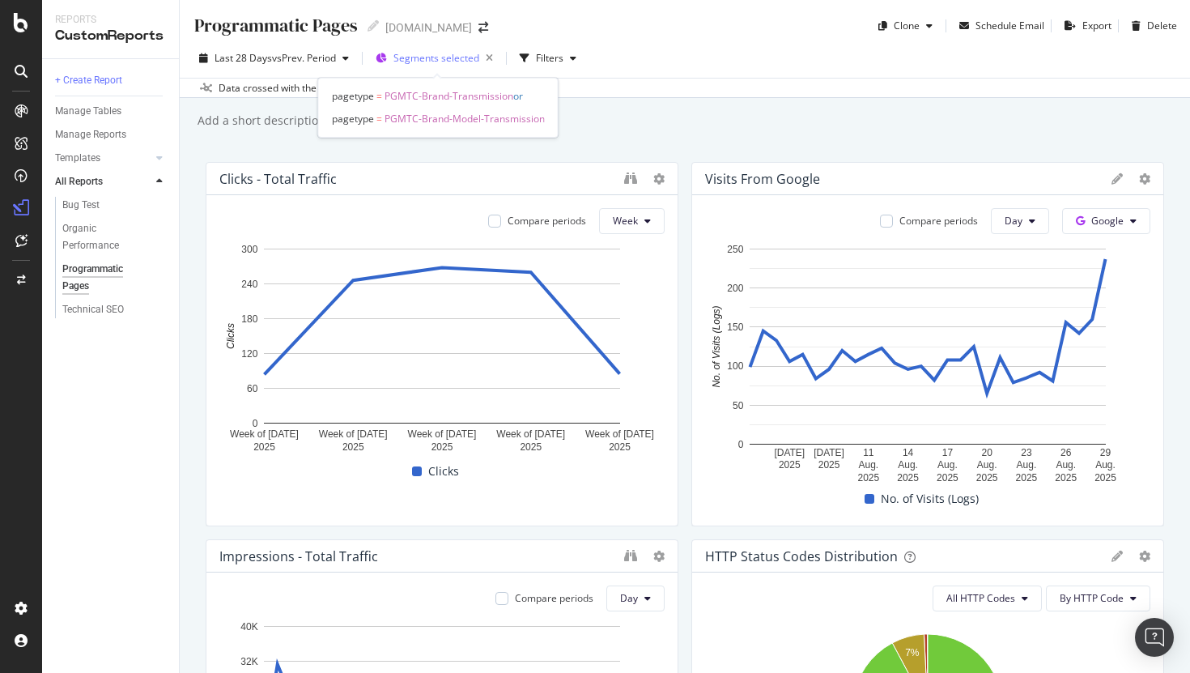
click at [438, 62] on span "Segments selected" at bounding box center [436, 58] width 86 height 14
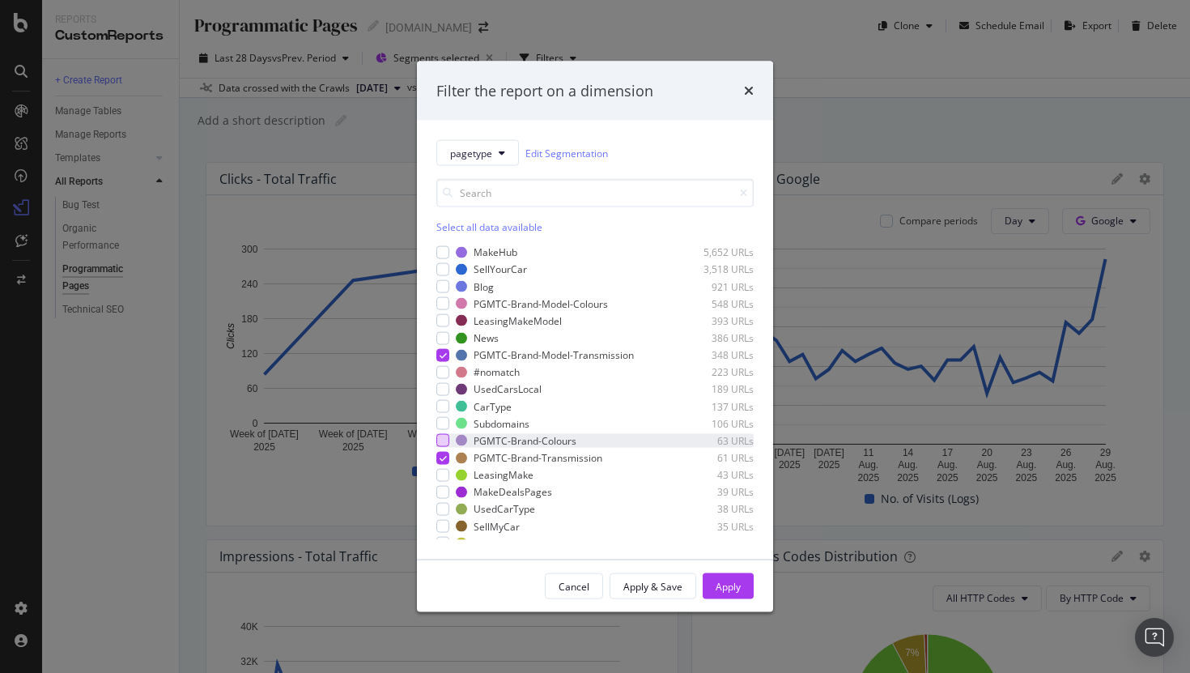
click at [440, 439] on div "modal" at bounding box center [442, 440] width 13 height 13
click at [444, 302] on div "modal" at bounding box center [442, 303] width 13 height 13
click at [729, 591] on div "Apply" at bounding box center [728, 586] width 25 height 14
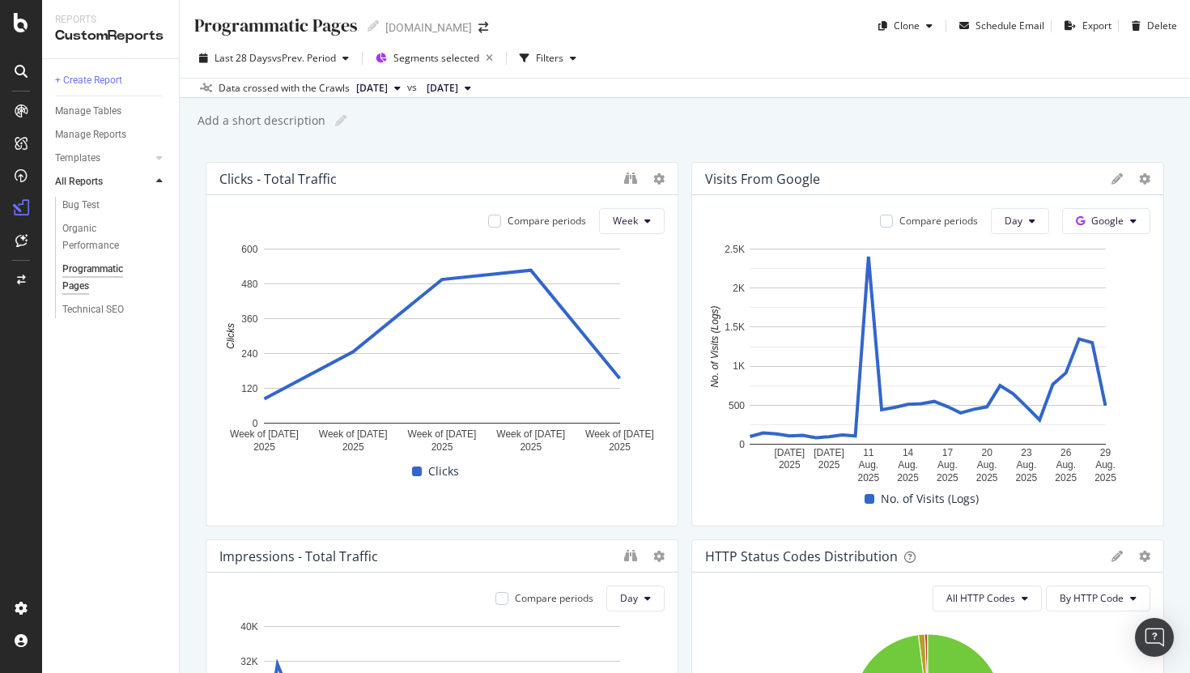
click at [433, 44] on div "Last 28 Days vs Prev. Period Segments selected Filters Data crossed with the Cr…" at bounding box center [685, 68] width 1010 height 59
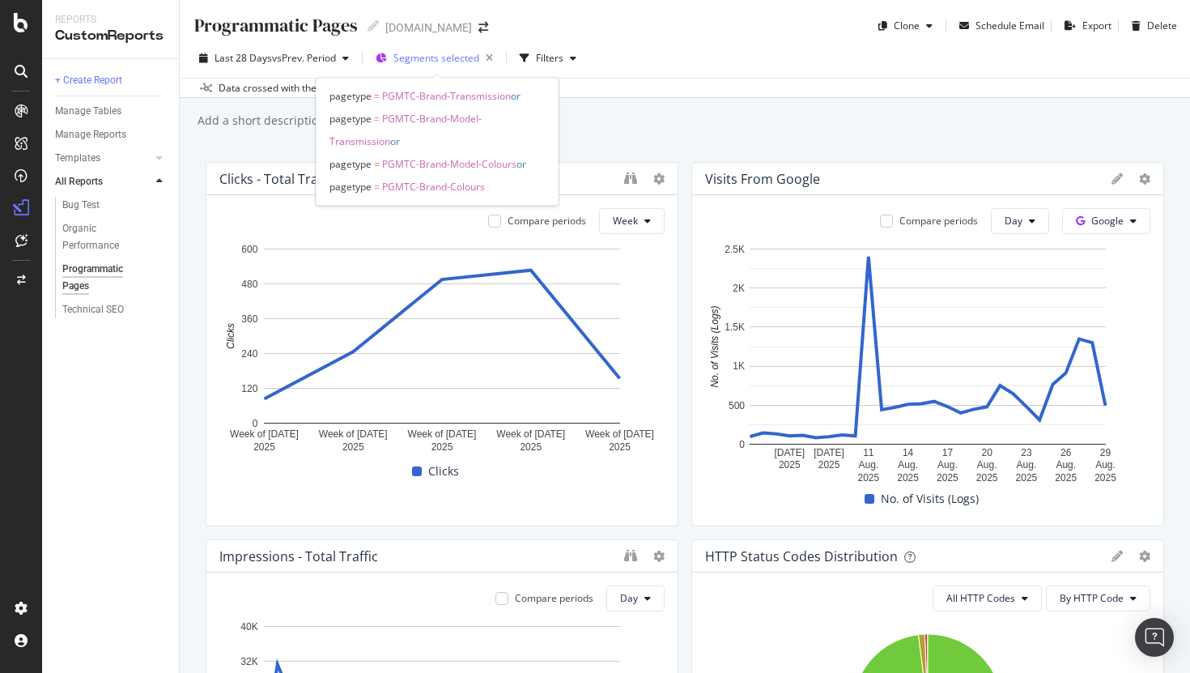
click at [427, 63] on span "Segments selected" at bounding box center [436, 58] width 86 height 14
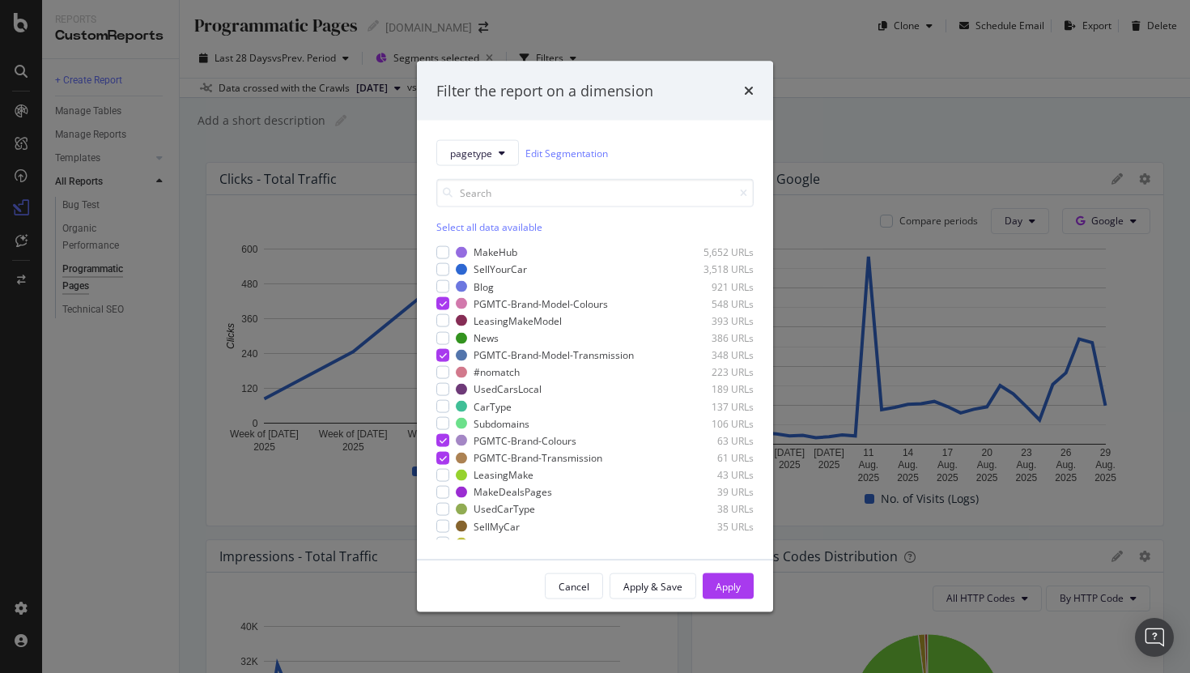
click at [873, 132] on div "Filter the report on a dimension pagetype Edit Segmentation Select all data ava…" at bounding box center [595, 336] width 1190 height 673
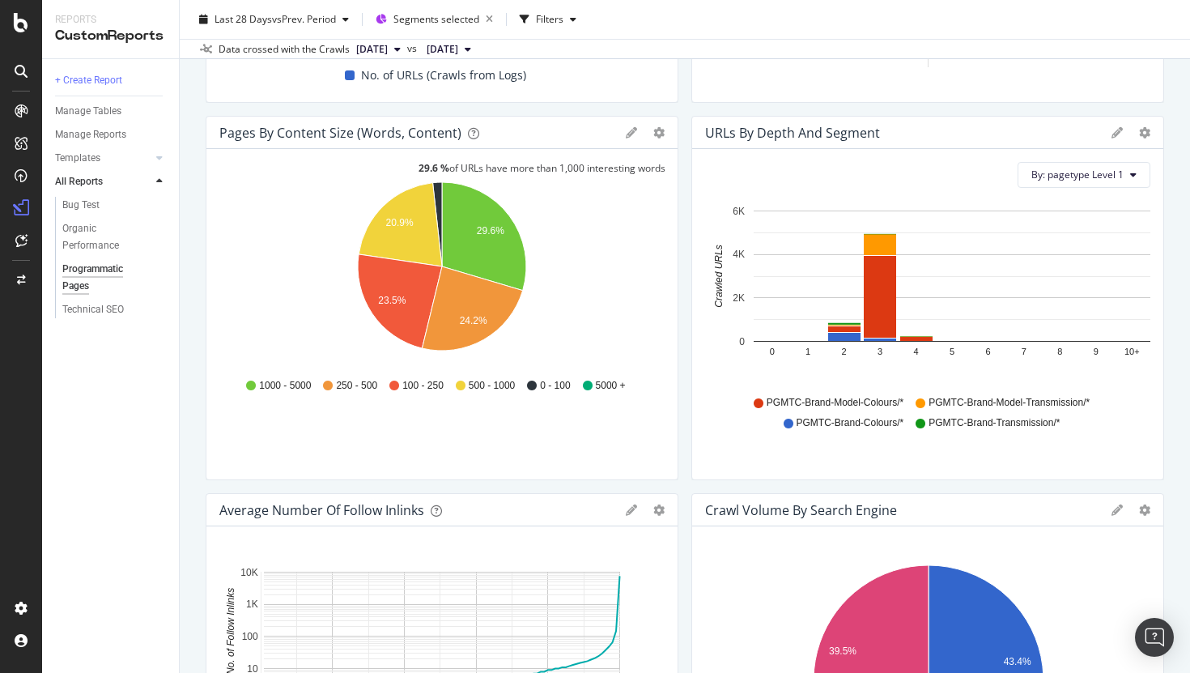
scroll to position [1234, 0]
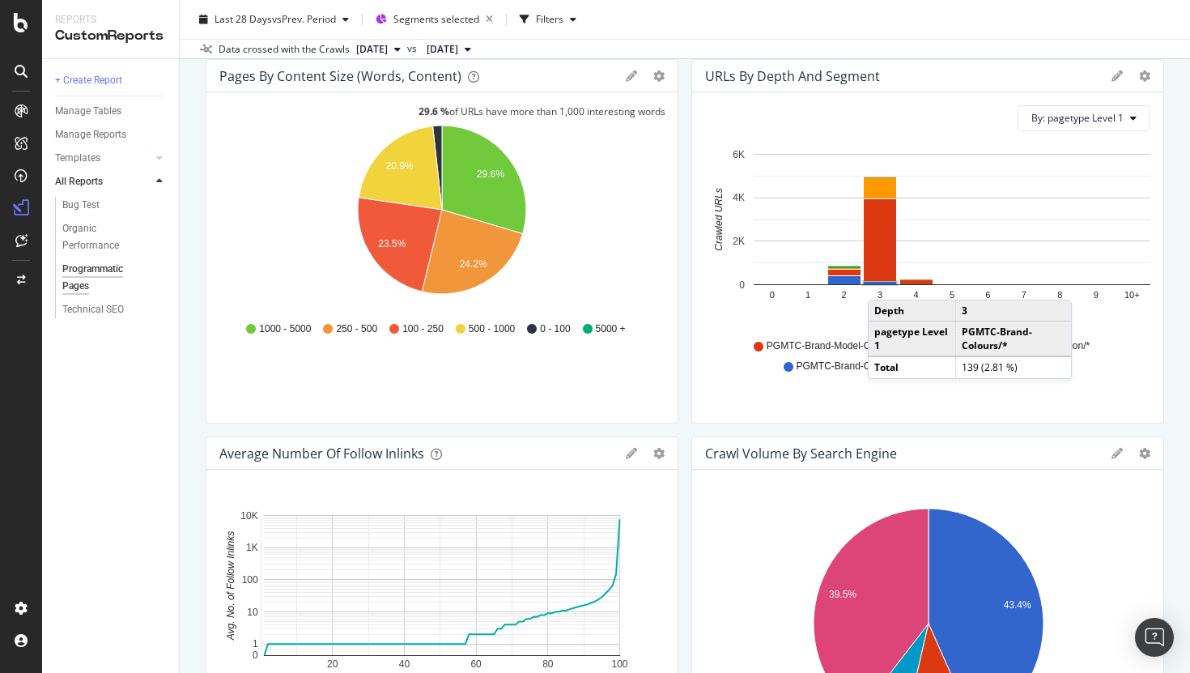
click at [884, 283] on rect "A chart." at bounding box center [880, 283] width 32 height 2
click at [886, 301] on icon "0 1 2 3 4 5 6 7 8 9 10+ 0 2K 4K 6K Crawled URLs" at bounding box center [927, 238] width 445 height 188
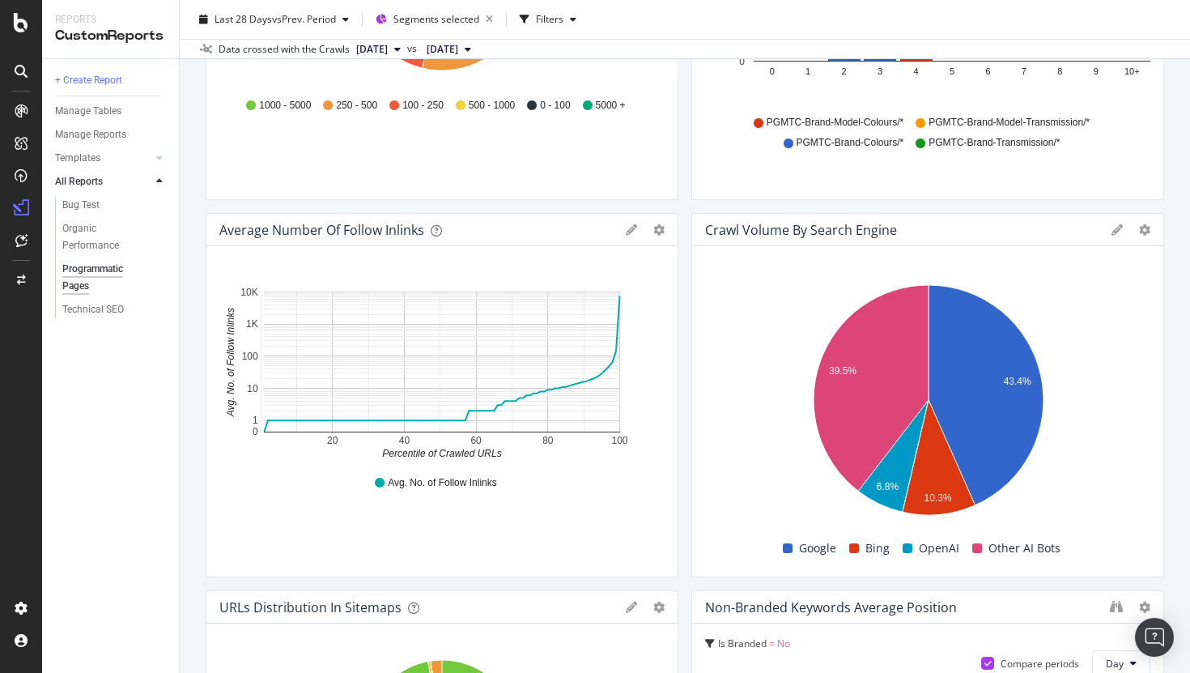
scroll to position [1459, 0]
click at [526, 496] on div "Avg. No. of Follow Inlinks" at bounding box center [441, 482] width 429 height 36
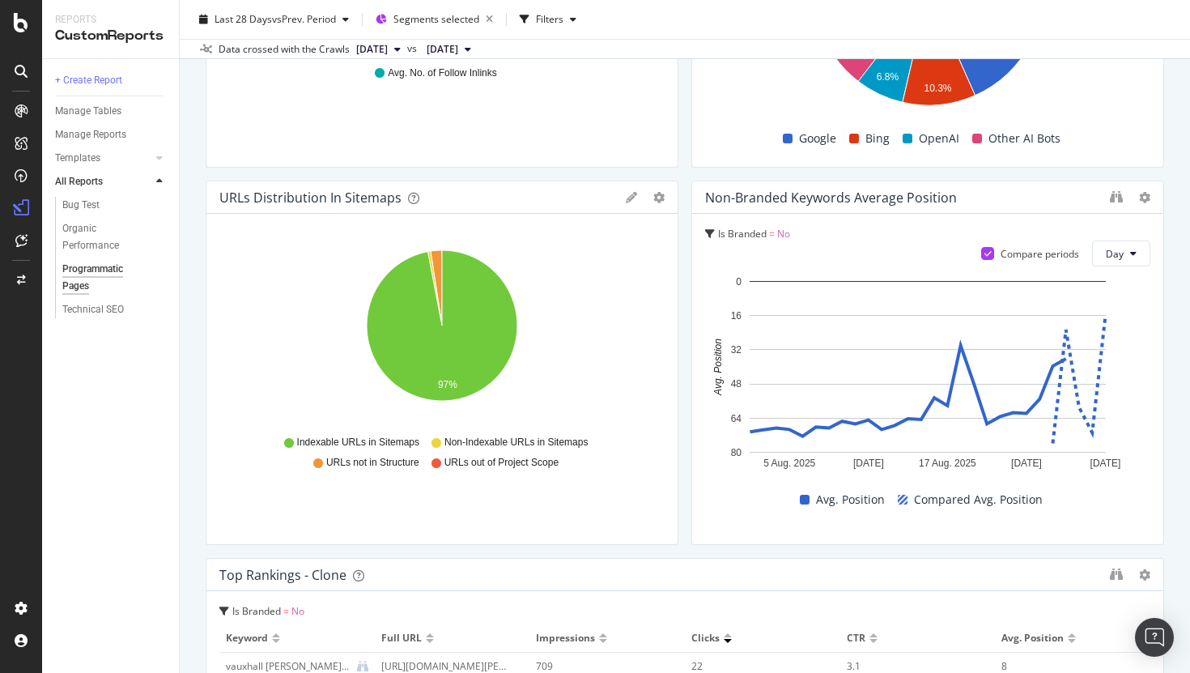
scroll to position [1874, 0]
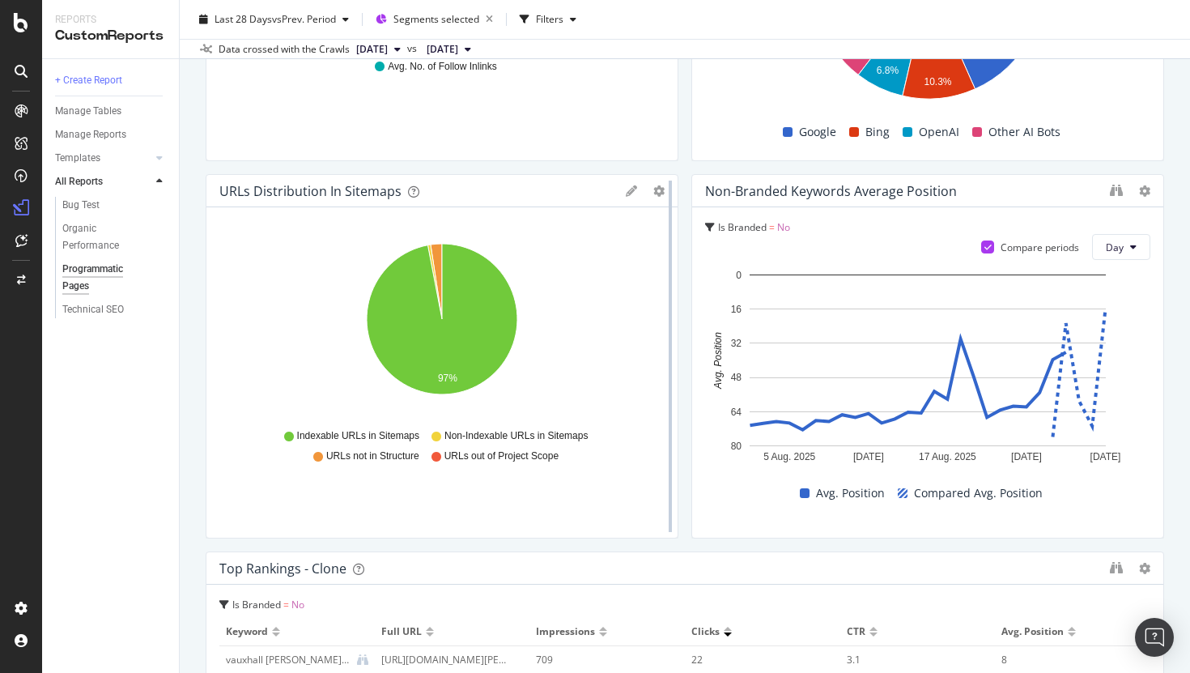
click at [664, 188] on div at bounding box center [670, 356] width 16 height 364
click at [654, 190] on icon "gear" at bounding box center [658, 190] width 11 height 11
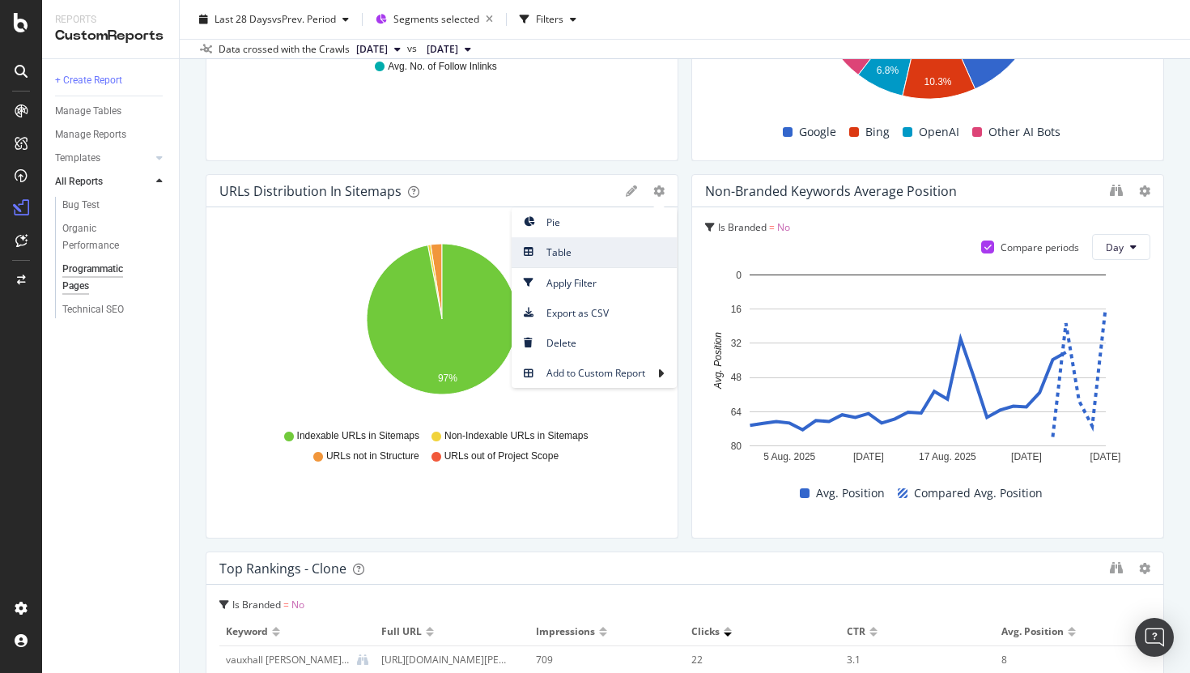
click at [571, 260] on span "Table" at bounding box center [594, 252] width 165 height 22
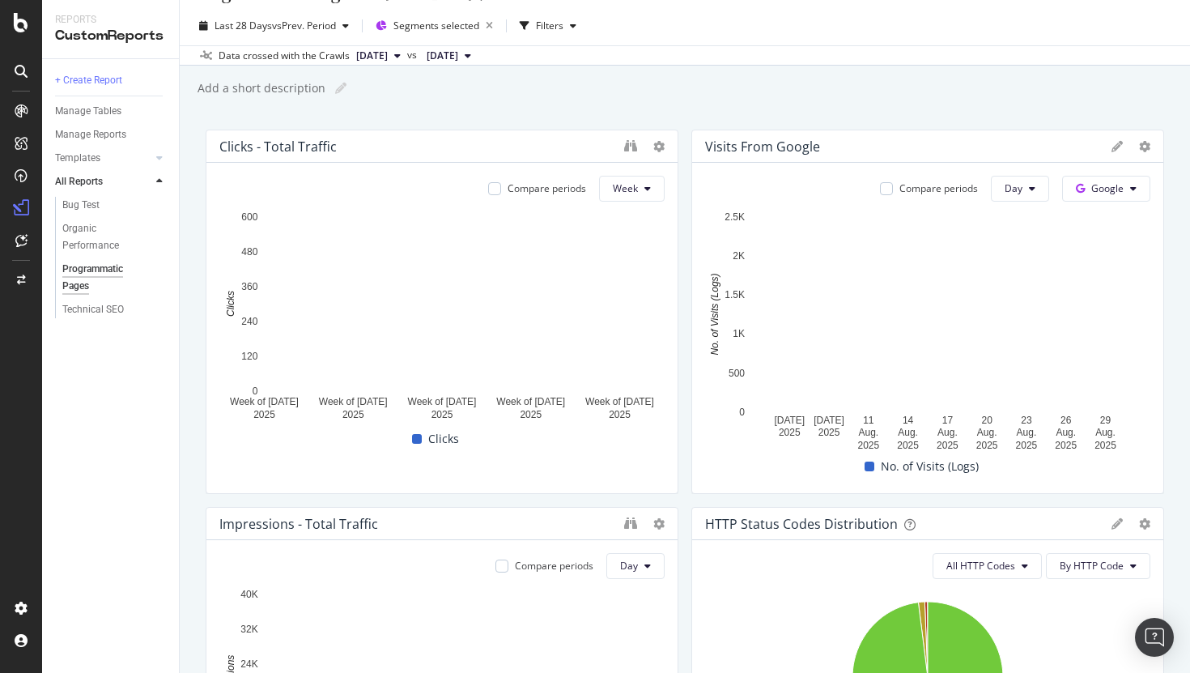
scroll to position [0, 0]
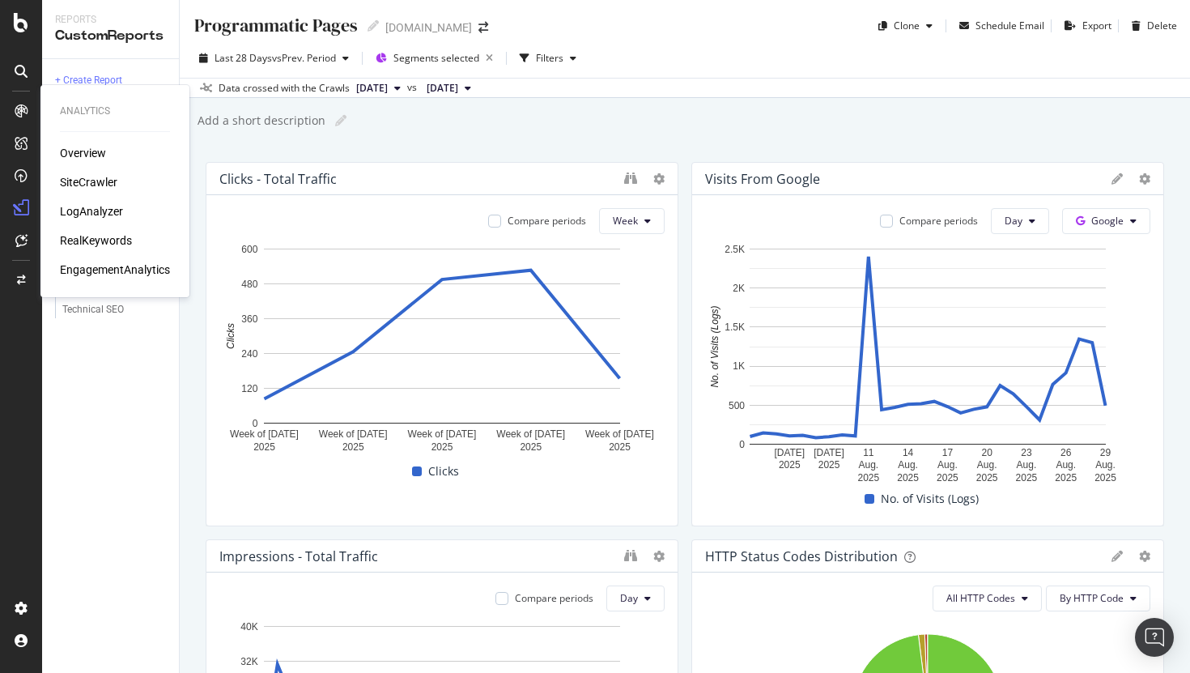
click at [92, 182] on div "SiteCrawler" at bounding box center [88, 182] width 57 height 16
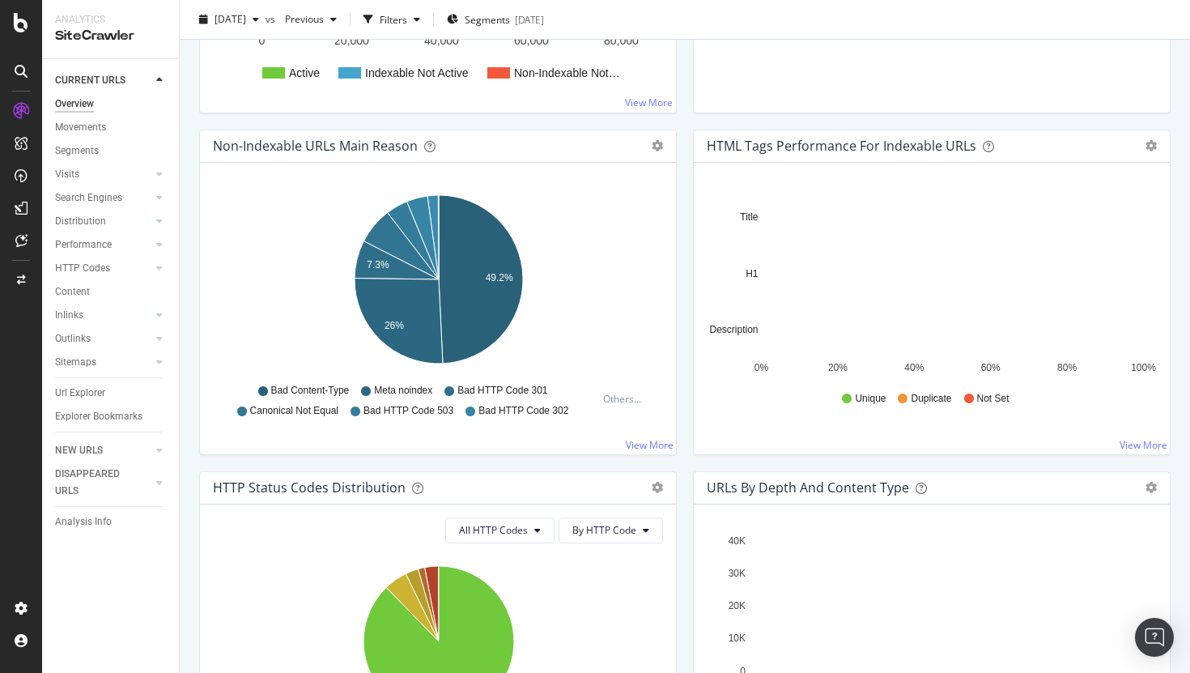
scroll to position [409, 0]
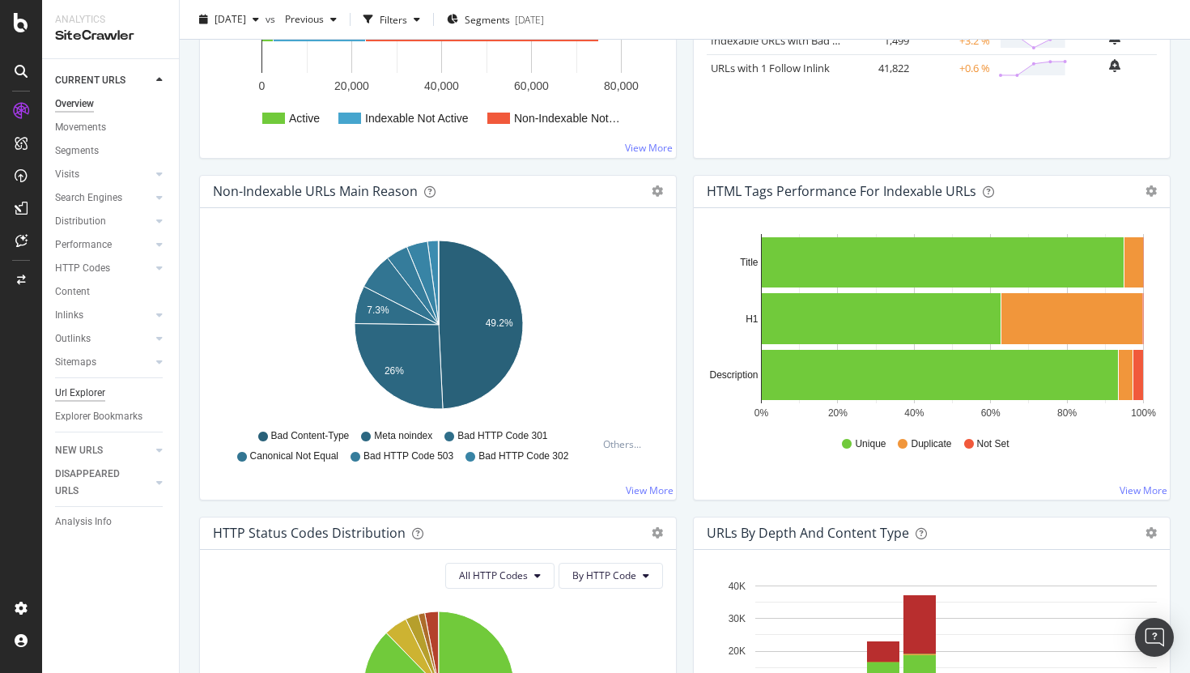
click at [74, 393] on div "Url Explorer" at bounding box center [80, 392] width 50 height 17
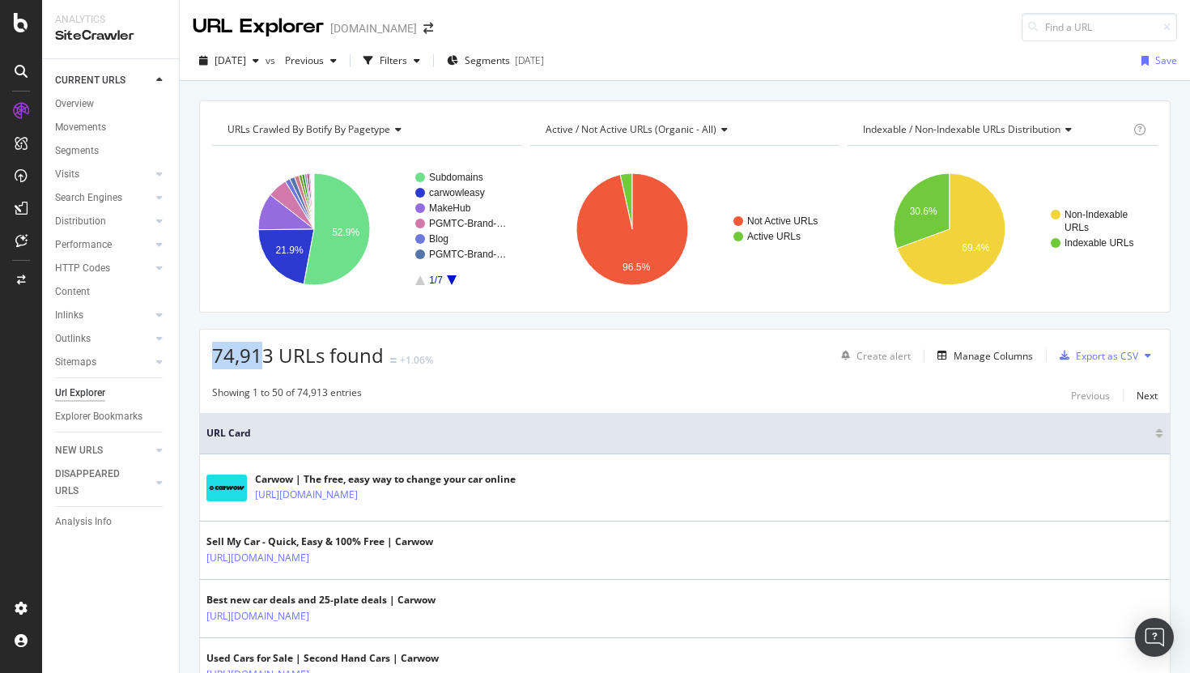
drag, startPoint x: 265, startPoint y: 359, endPoint x: 202, endPoint y: 358, distance: 63.2
click at [202, 358] on div "74,913 URLs found +1.06% Create alert Manage Columns Export as CSV" at bounding box center [685, 349] width 970 height 40
click at [87, 181] on div "SiteCrawler" at bounding box center [88, 182] width 57 height 16
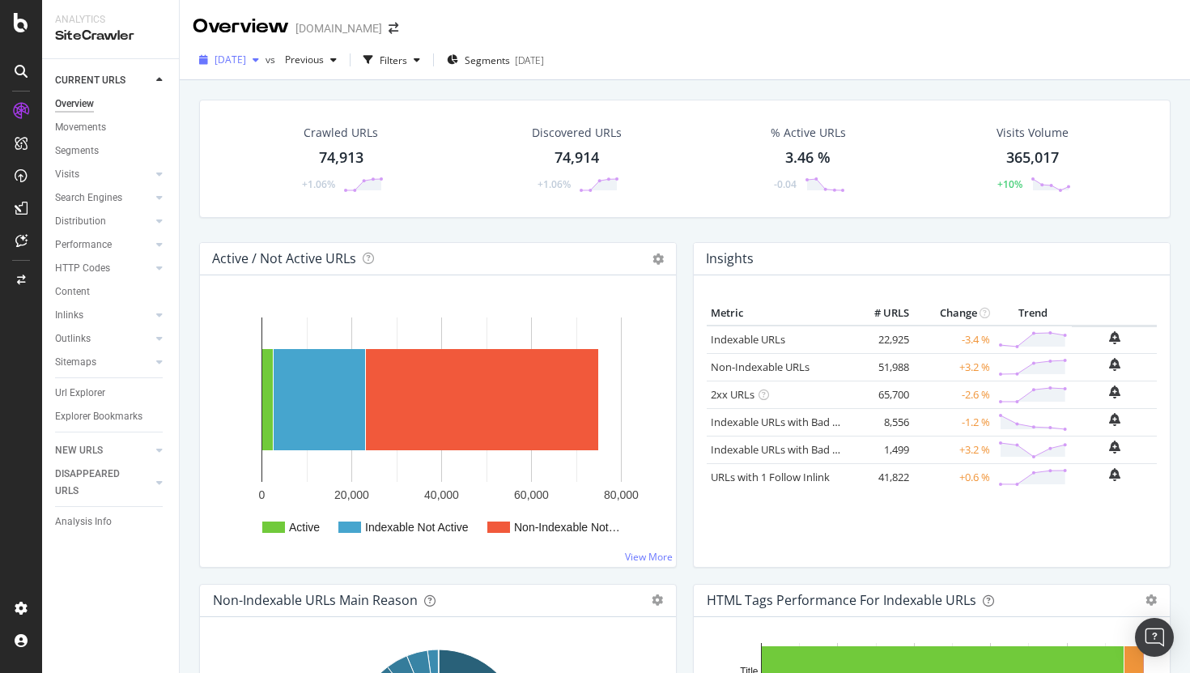
click at [246, 62] on span "2025 Aug. 28th" at bounding box center [231, 60] width 32 height 14
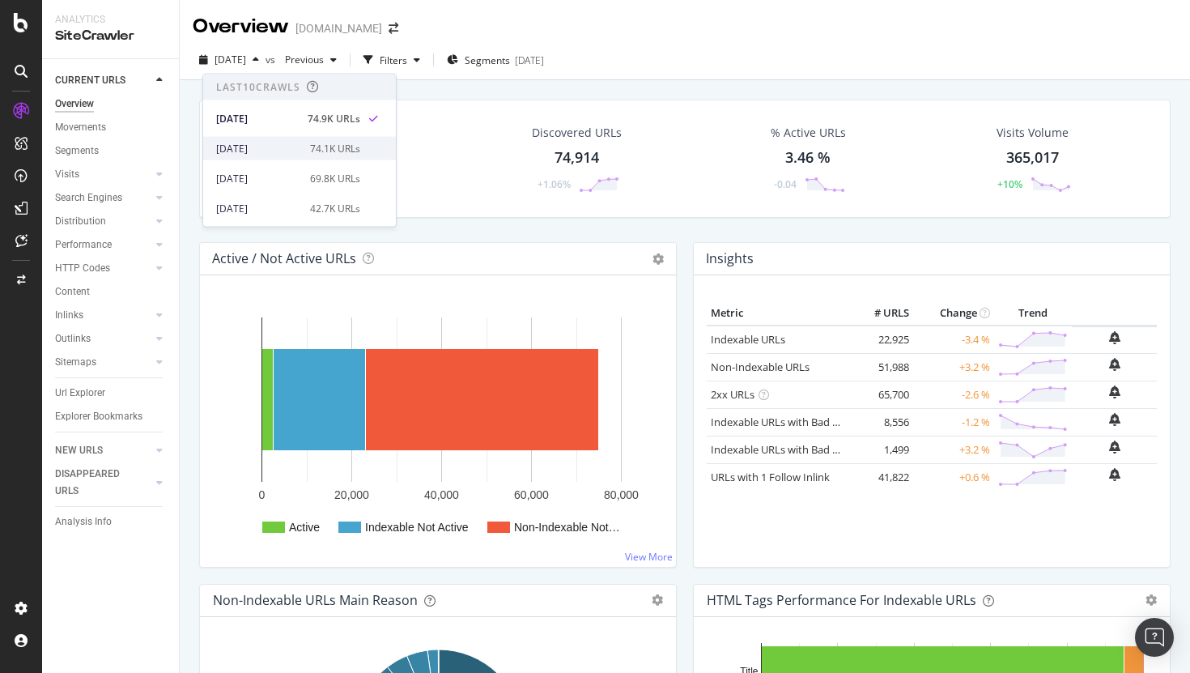
scroll to position [19, 0]
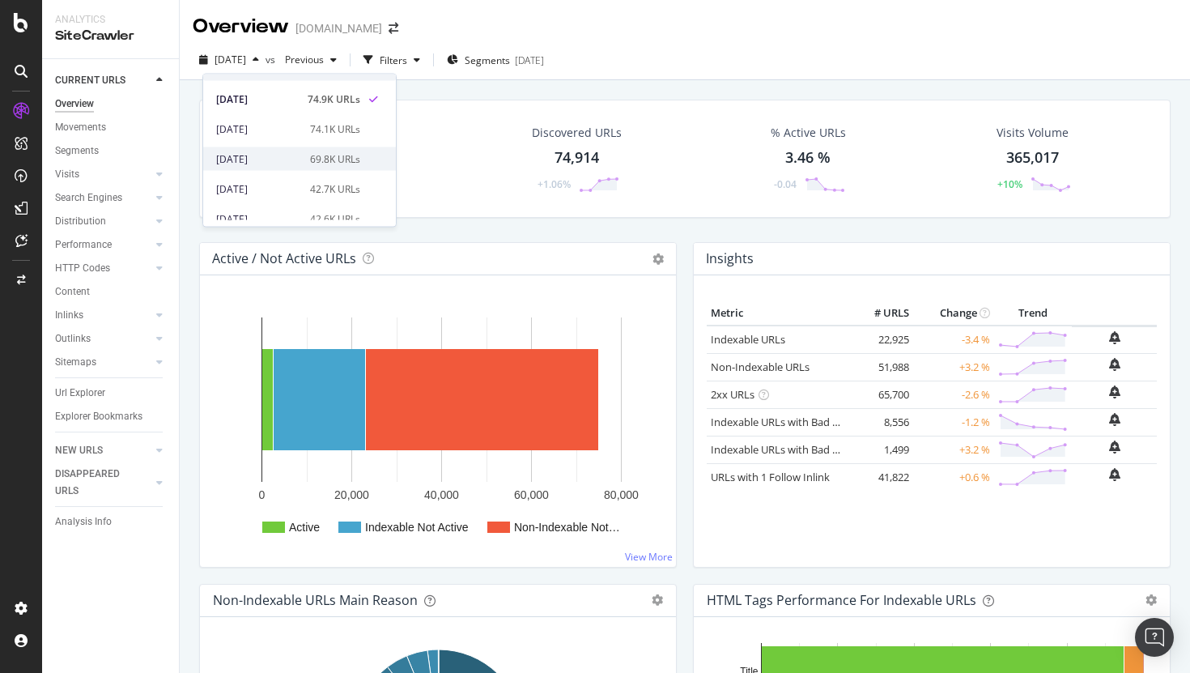
click at [332, 155] on div "69.8K URLs" at bounding box center [335, 158] width 50 height 15
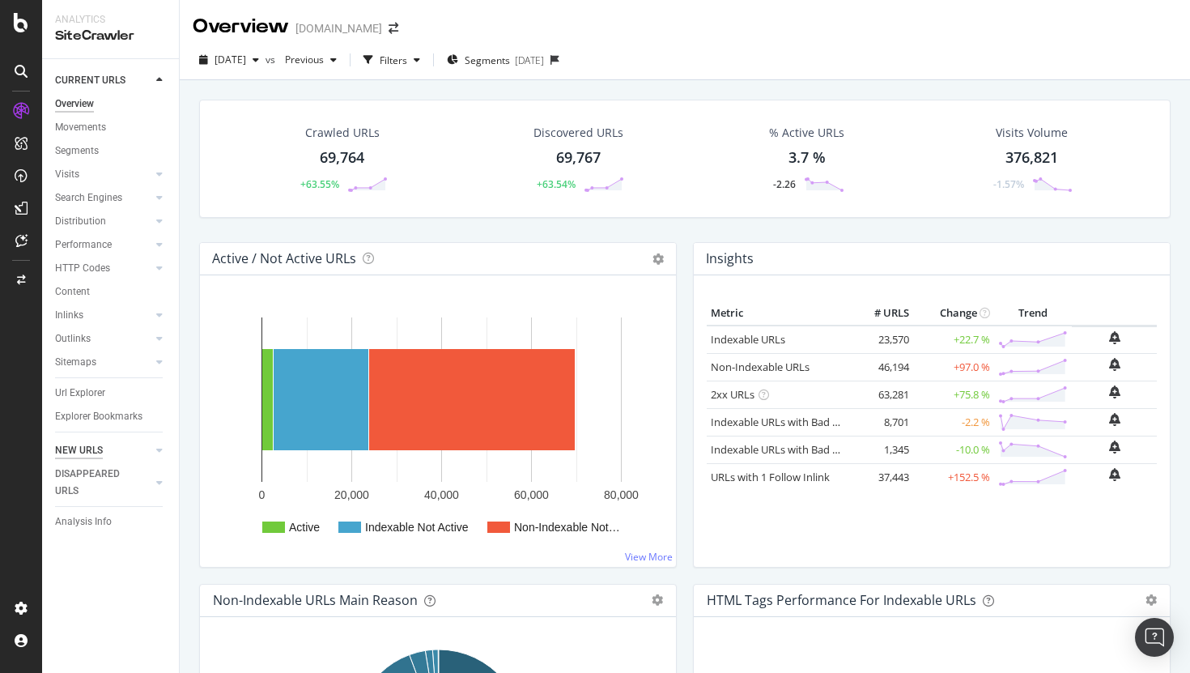
click at [79, 448] on div "NEW URLS" at bounding box center [79, 450] width 48 height 17
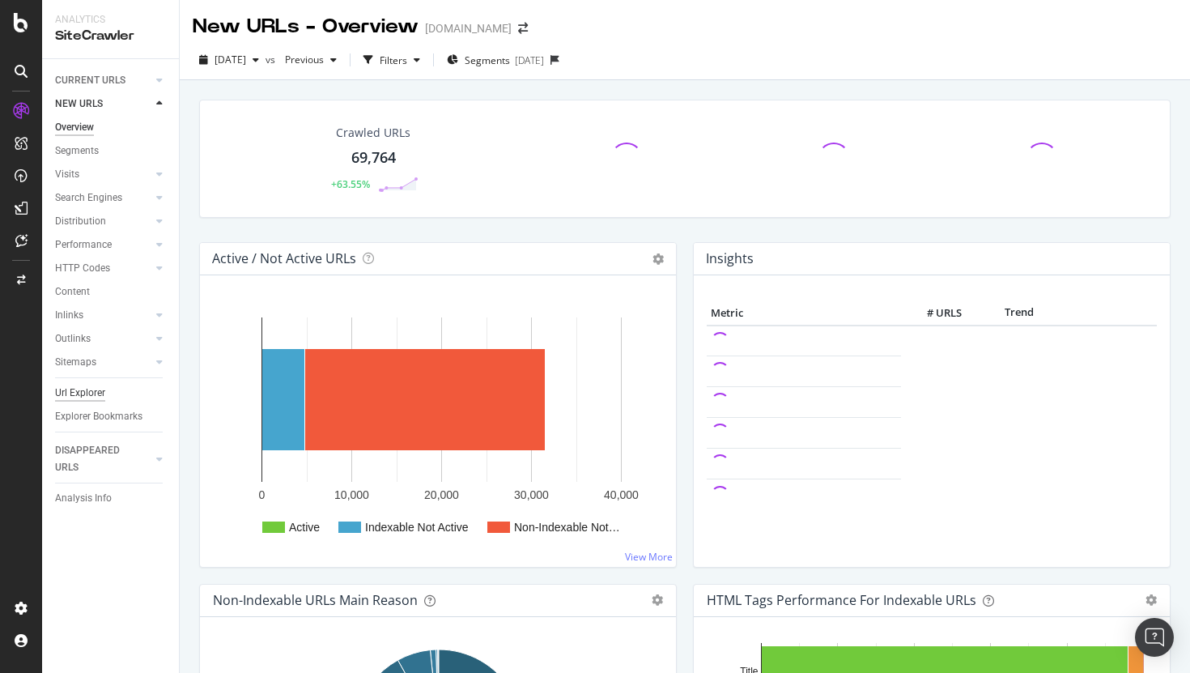
click at [57, 393] on div "Url Explorer" at bounding box center [80, 392] width 50 height 17
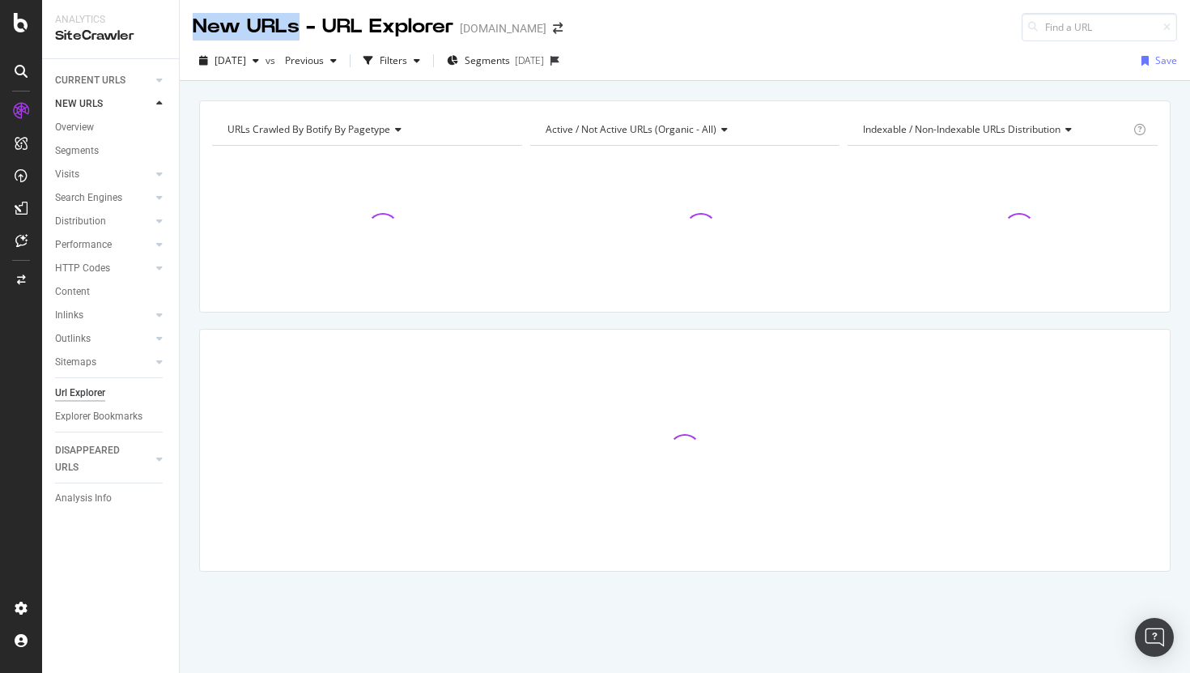
drag, startPoint x: 194, startPoint y: 21, endPoint x: 294, endPoint y: 28, distance: 99.8
click at [294, 28] on div "New URLs - URL Explorer" at bounding box center [323, 27] width 261 height 28
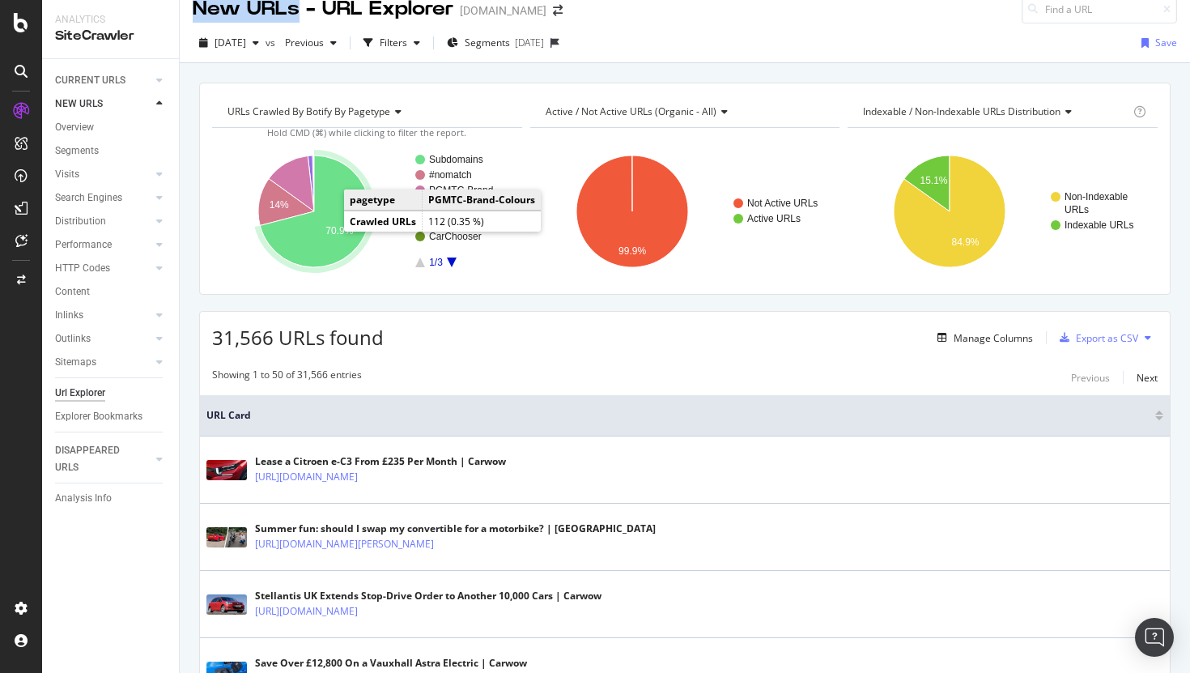
scroll to position [15, 0]
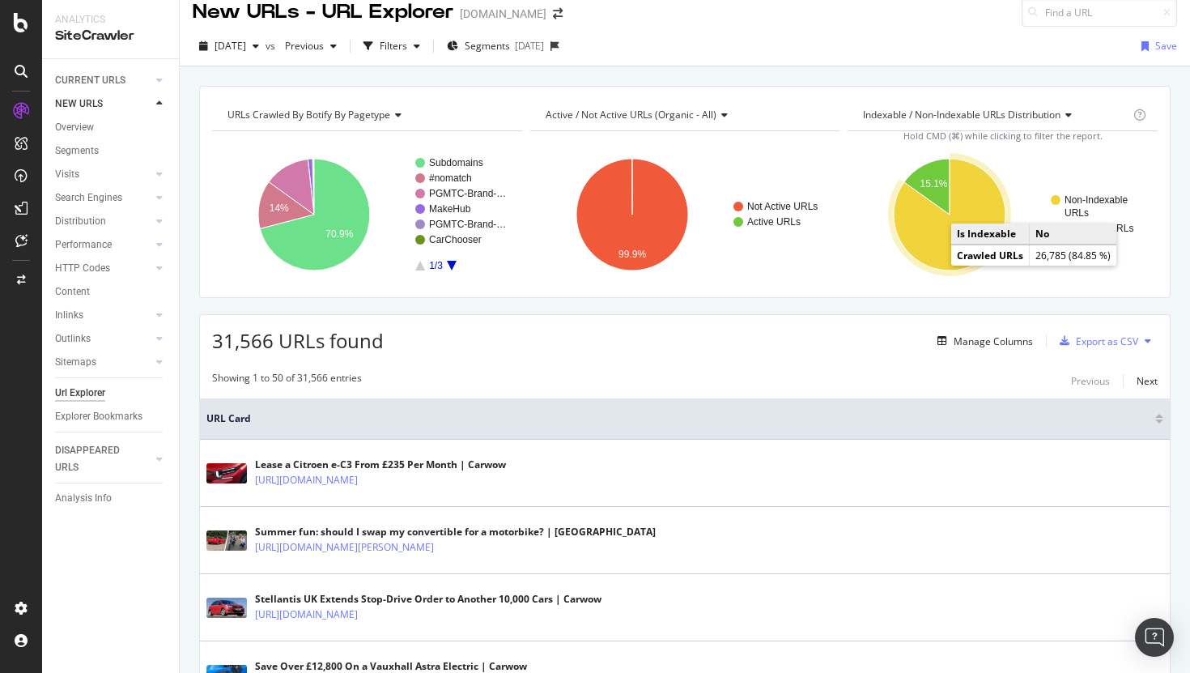
click at [932, 248] on icon "A chart." at bounding box center [950, 215] width 112 height 112
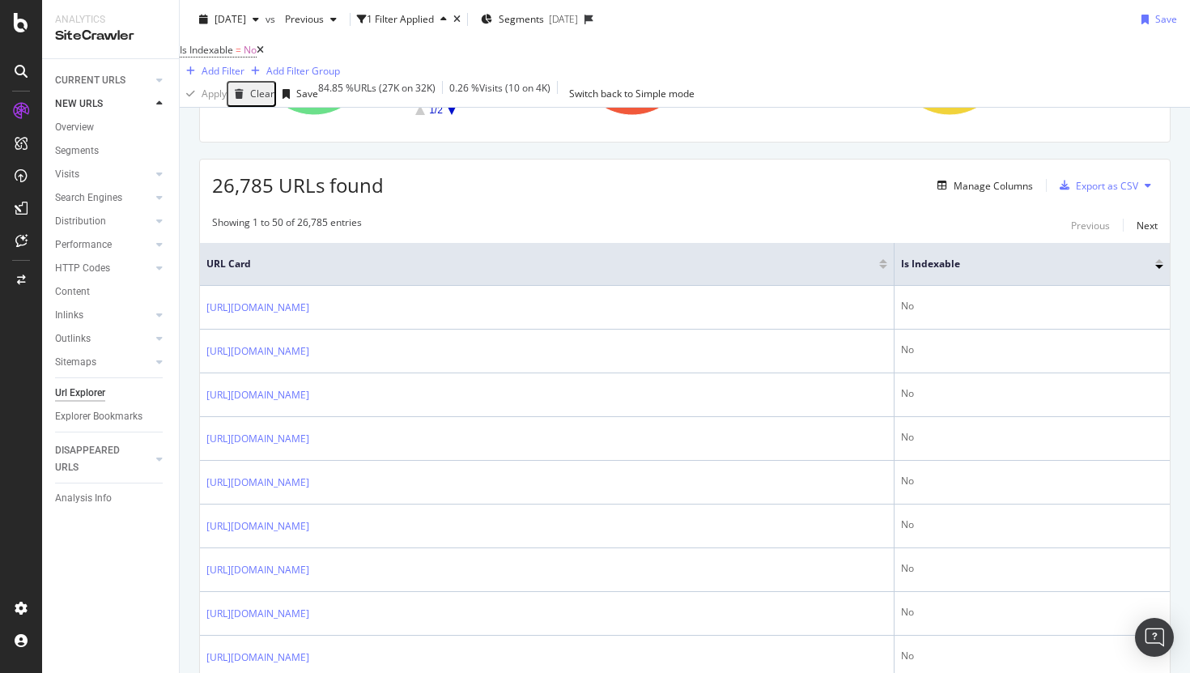
scroll to position [250, 0]
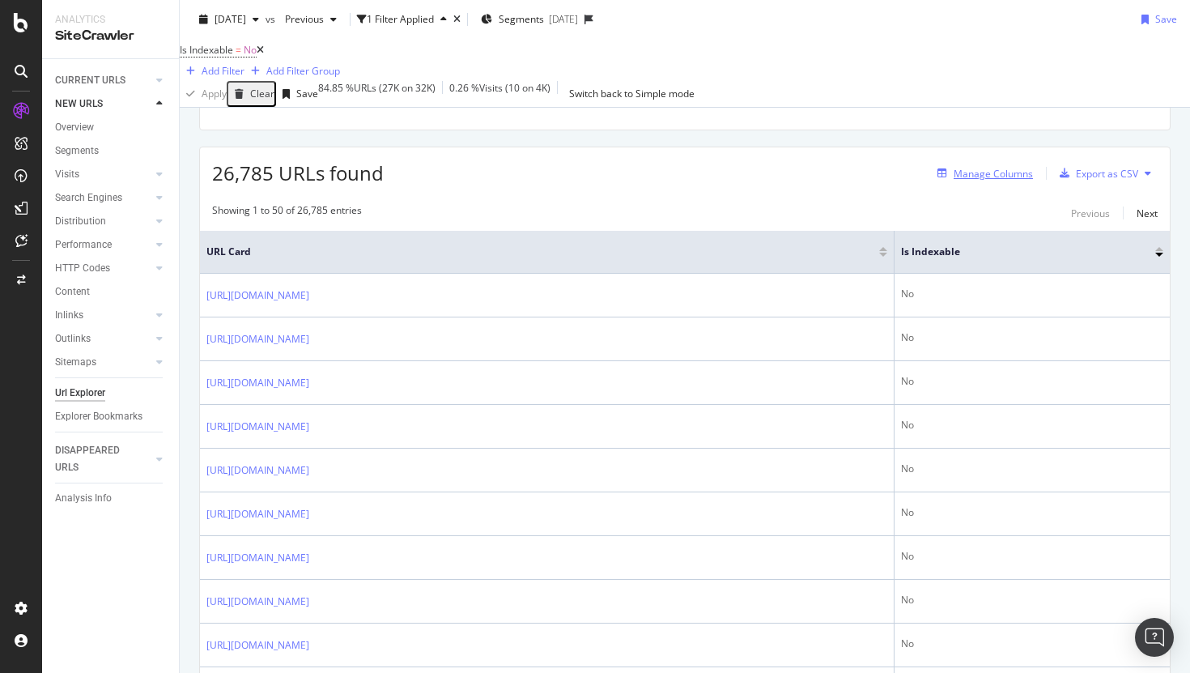
click at [996, 181] on div "Manage Columns" at bounding box center [993, 174] width 79 height 14
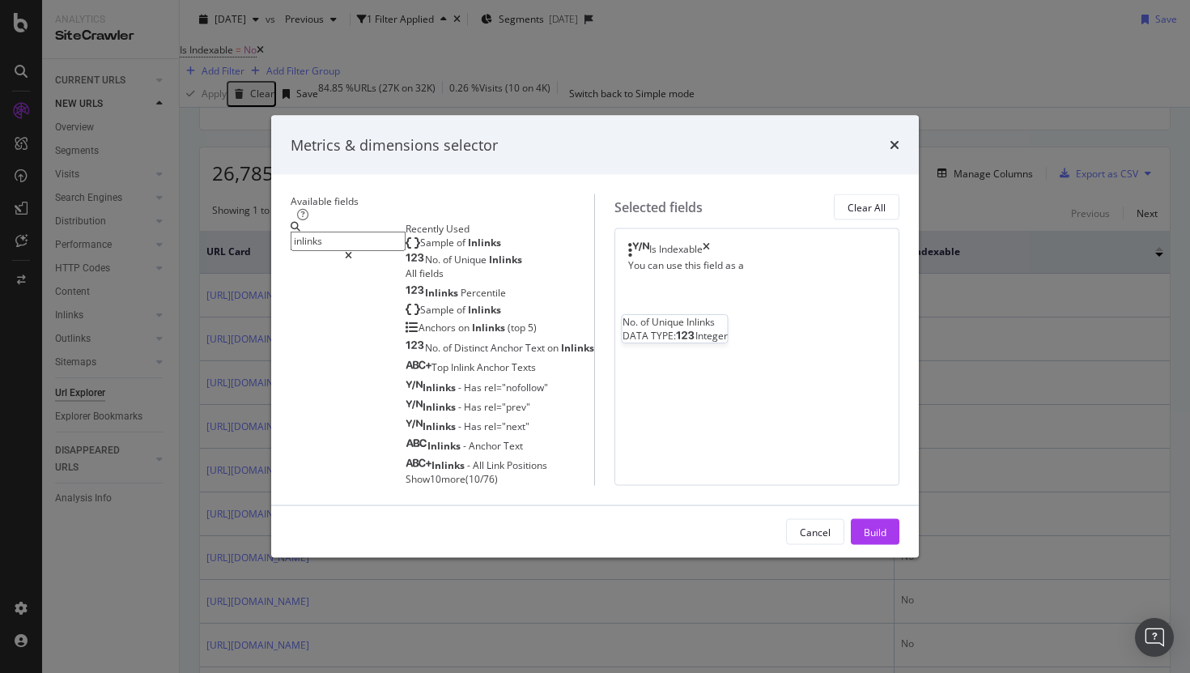
click at [489, 252] on span "Inlinks" at bounding box center [505, 259] width 33 height 14
click at [710, 242] on icon "times" at bounding box center [706, 250] width 7 height 16
click at [389, 231] on input "inlinks" at bounding box center [348, 240] width 115 height 19
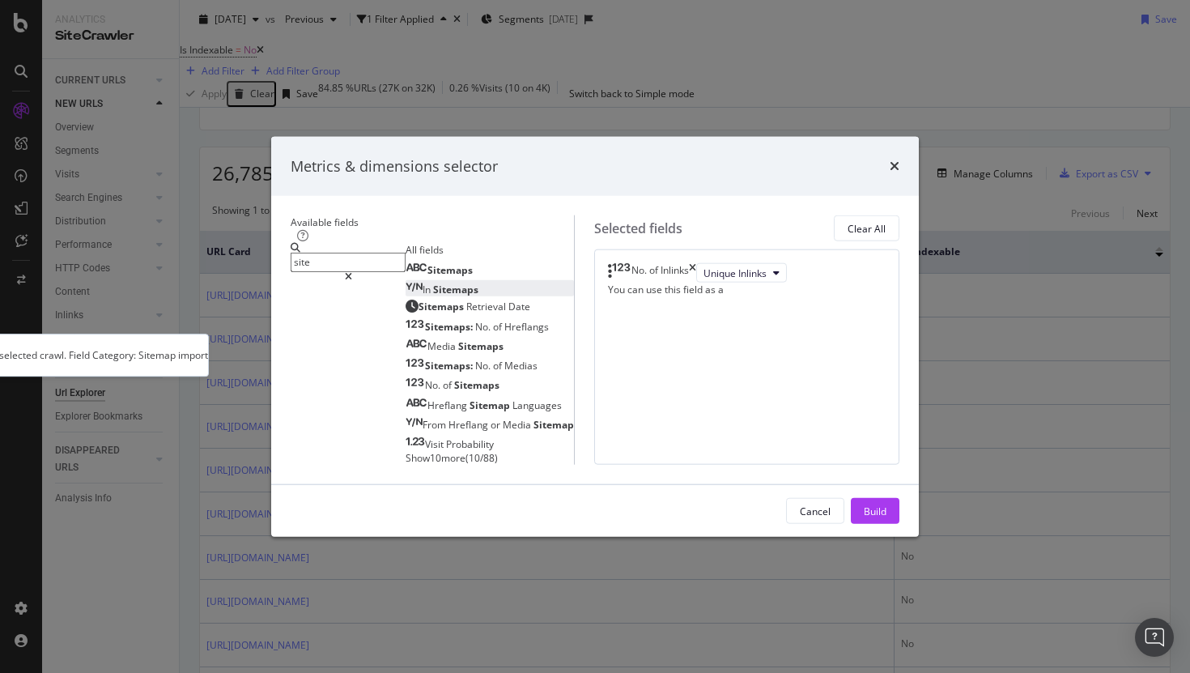
type input "site"
click at [433, 282] on span "Sitemaps" at bounding box center [455, 289] width 45 height 14
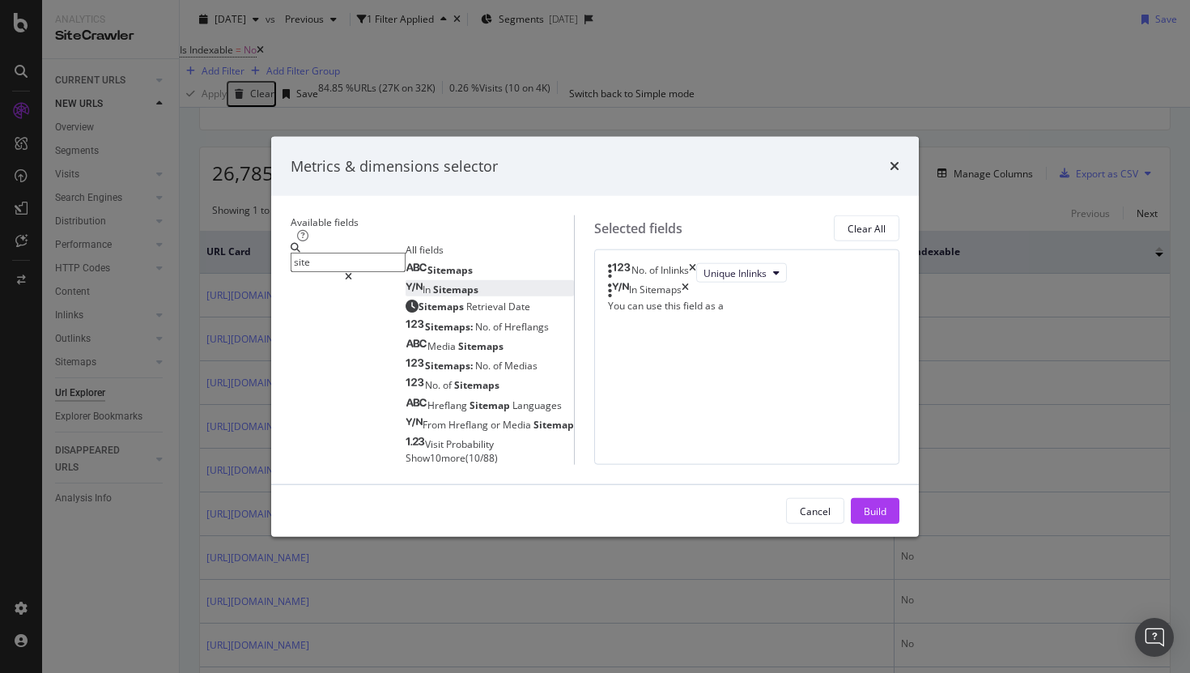
click at [358, 253] on input "site" at bounding box center [348, 262] width 115 height 19
click at [886, 523] on div "Build" at bounding box center [875, 511] width 23 height 24
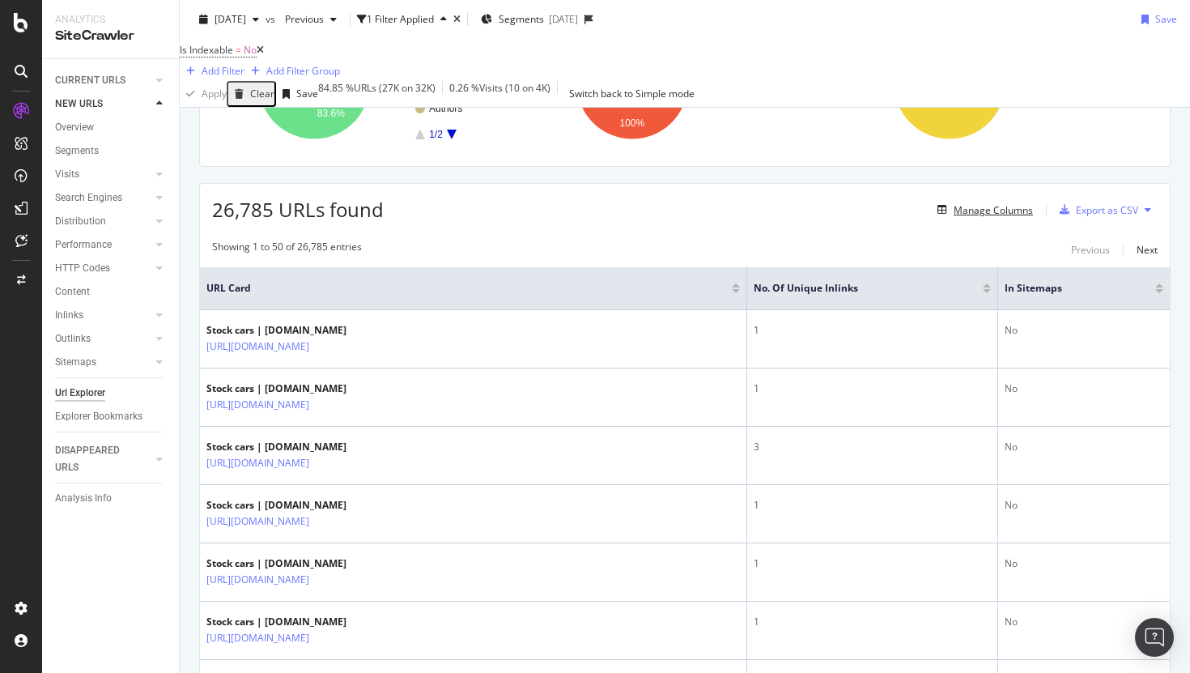
scroll to position [215, 0]
click at [1022, 212] on div "Manage Columns" at bounding box center [993, 209] width 79 height 14
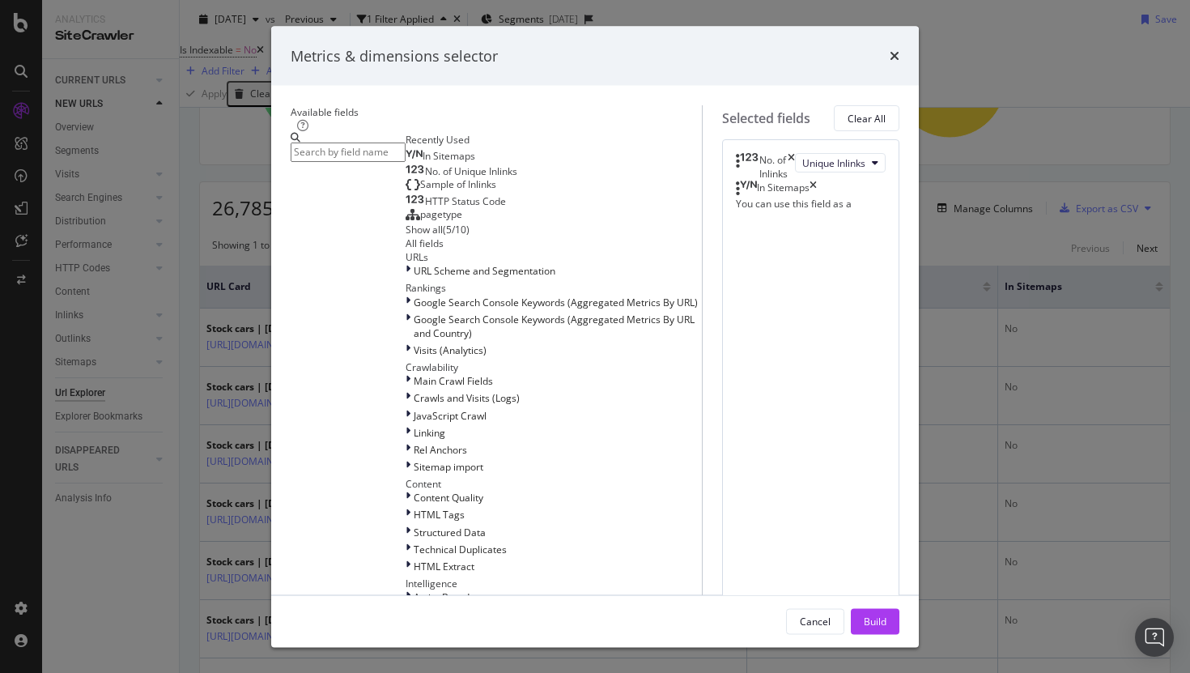
click at [406, 190] on div "Sample of Inlinks" at bounding box center [451, 183] width 91 height 13
click at [817, 197] on icon "times" at bounding box center [812, 189] width 7 height 16
click at [886, 620] on div "Build" at bounding box center [875, 621] width 23 height 14
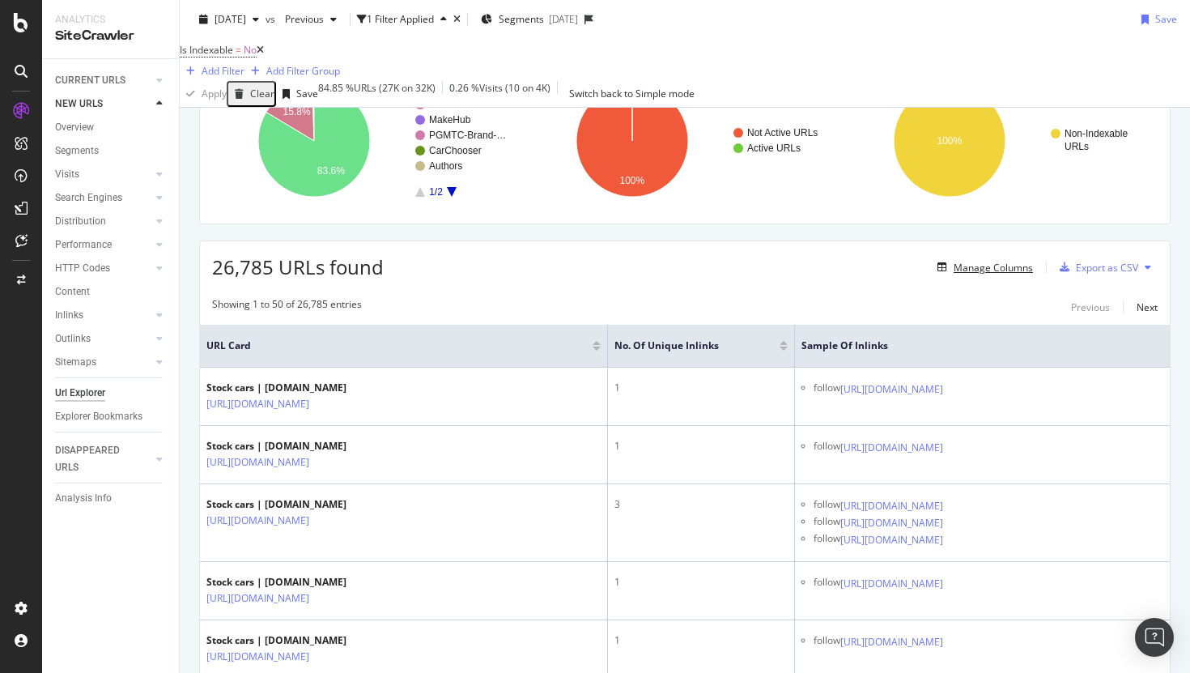
scroll to position [228, 0]
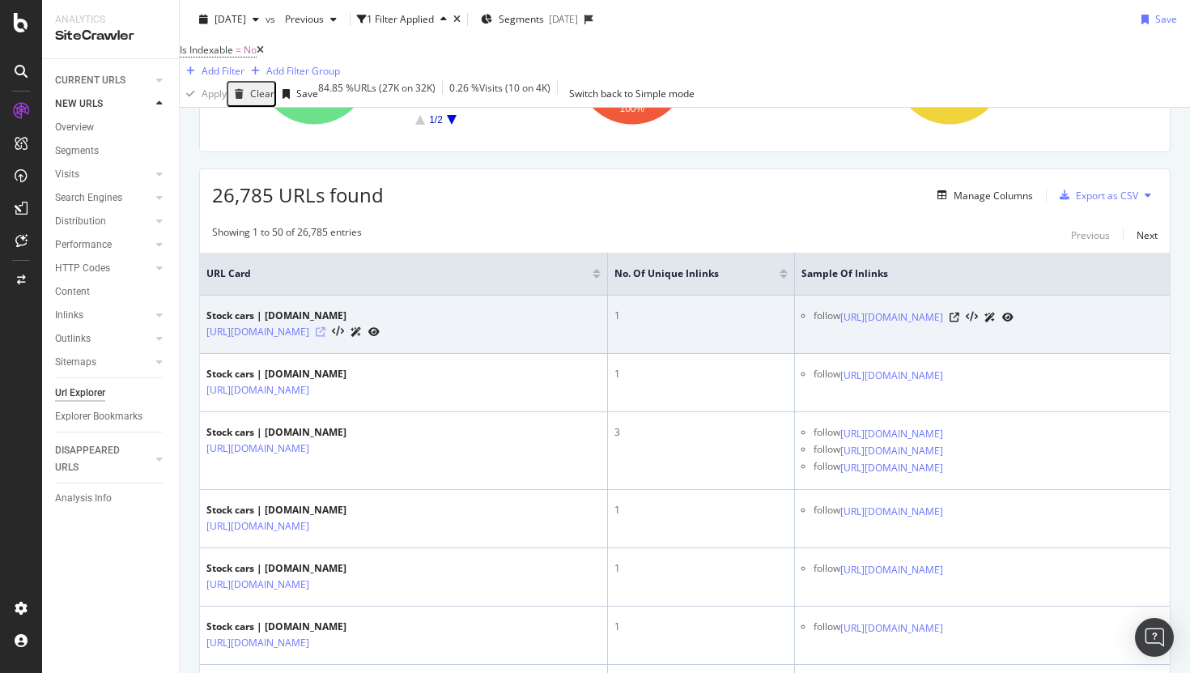
click at [325, 337] on icon at bounding box center [321, 332] width 10 height 10
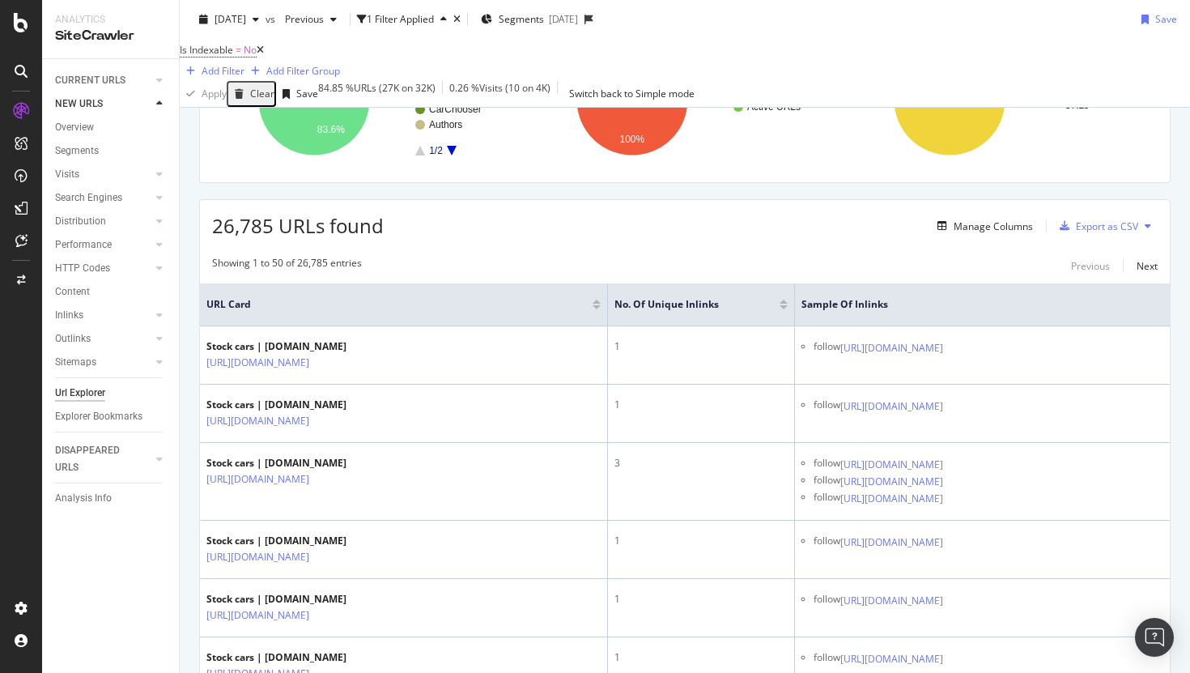
scroll to position [185, 0]
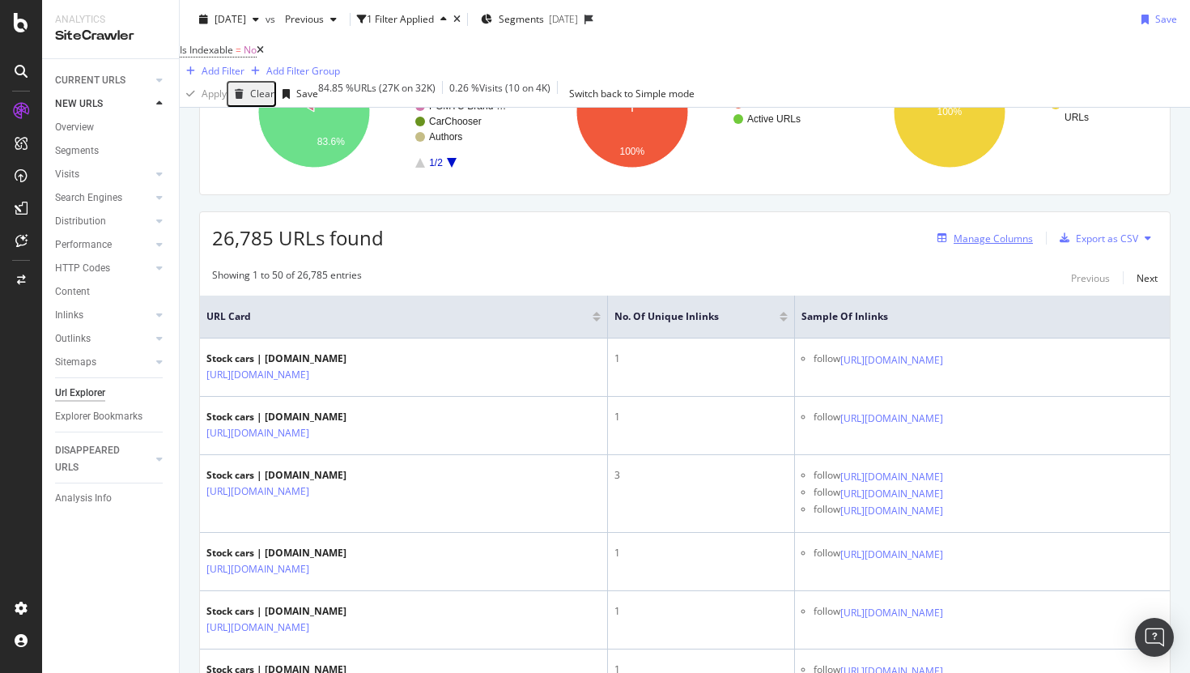
click at [985, 247] on div "Manage Columns" at bounding box center [982, 238] width 102 height 18
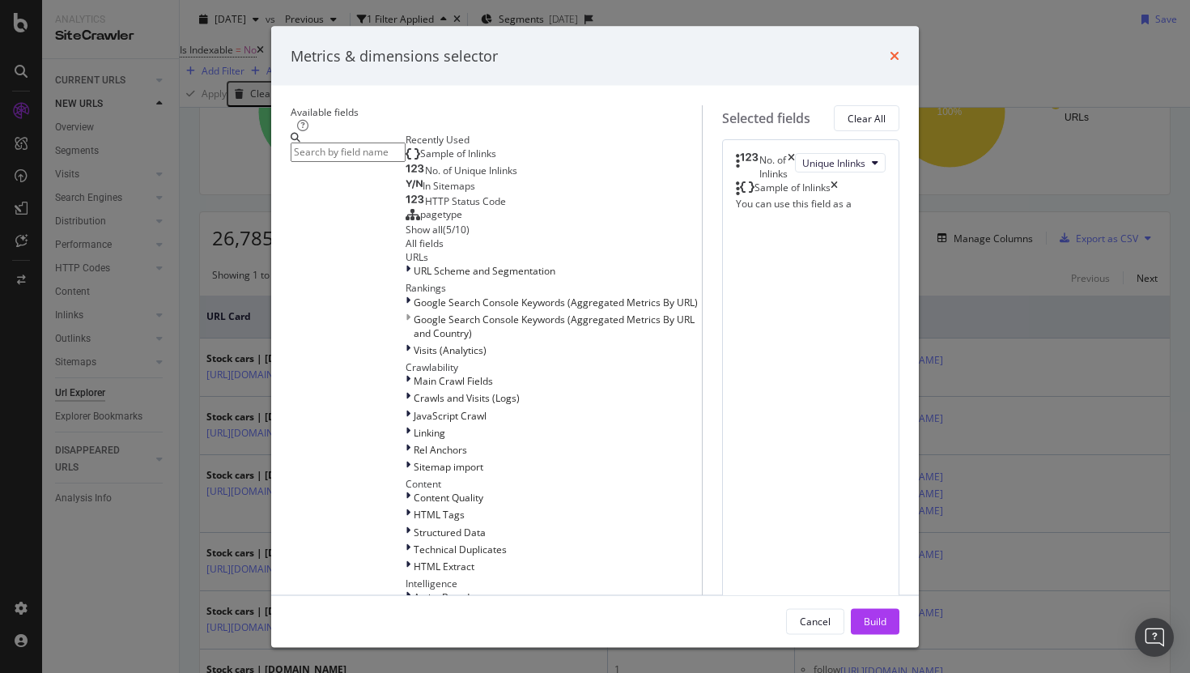
click at [899, 57] on icon "times" at bounding box center [895, 55] width 10 height 13
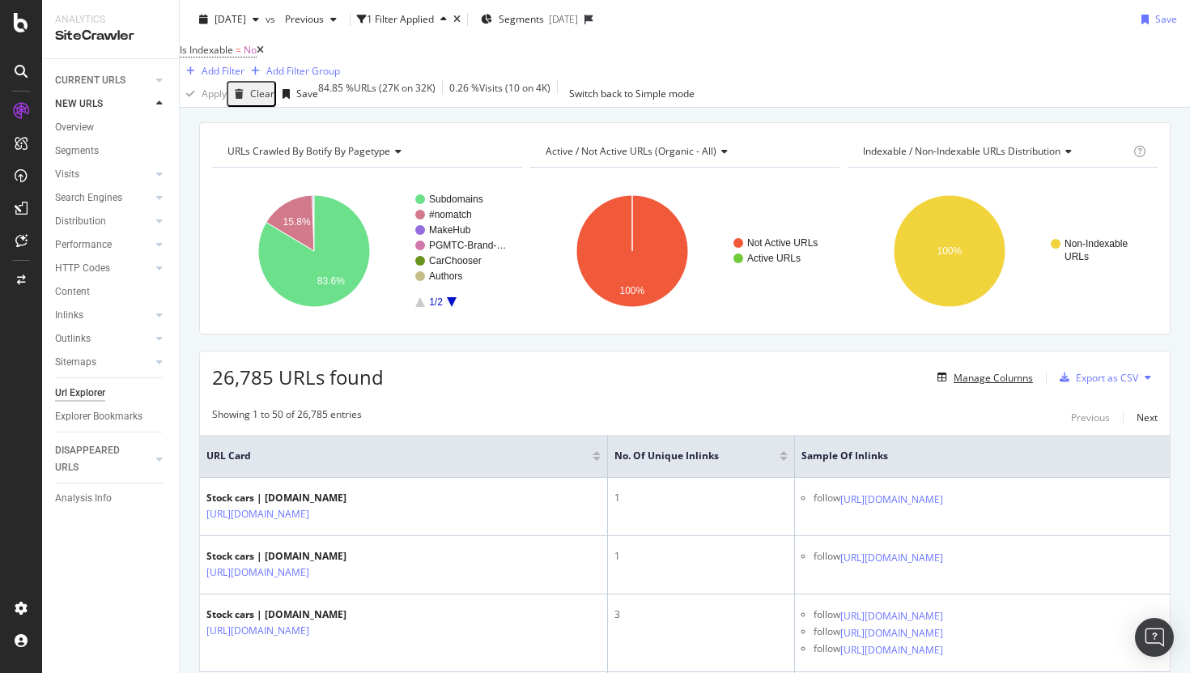
scroll to position [0, 0]
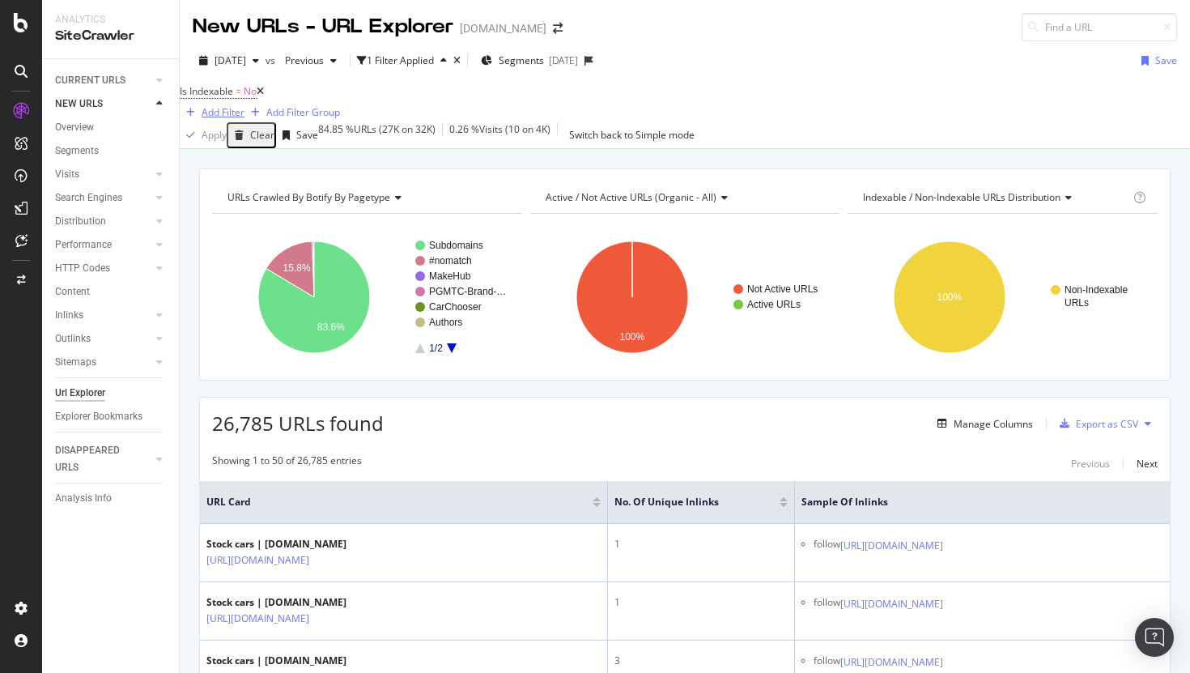
click at [244, 109] on div "Add Filter" at bounding box center [223, 112] width 43 height 14
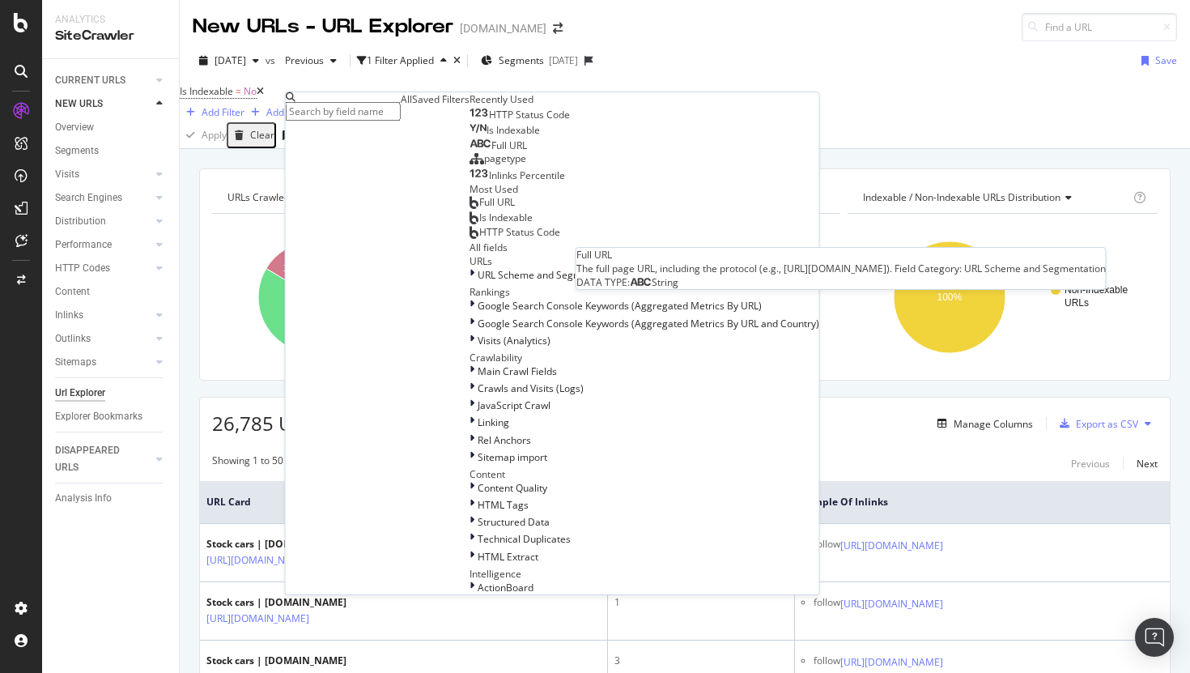
click at [469, 152] on div "Full URL" at bounding box center [497, 145] width 57 height 13
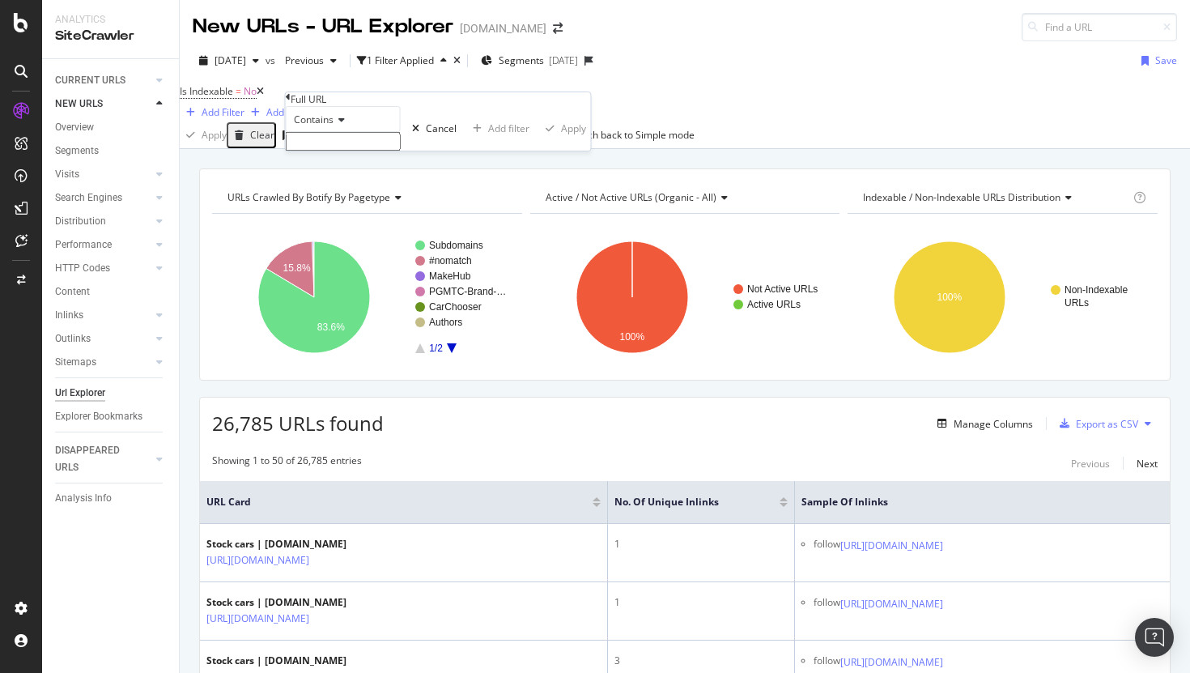
click at [356, 151] on input "text" at bounding box center [343, 141] width 115 height 19
type input "quotes.carwow"
click at [561, 140] on div "Apply" at bounding box center [573, 133] width 25 height 14
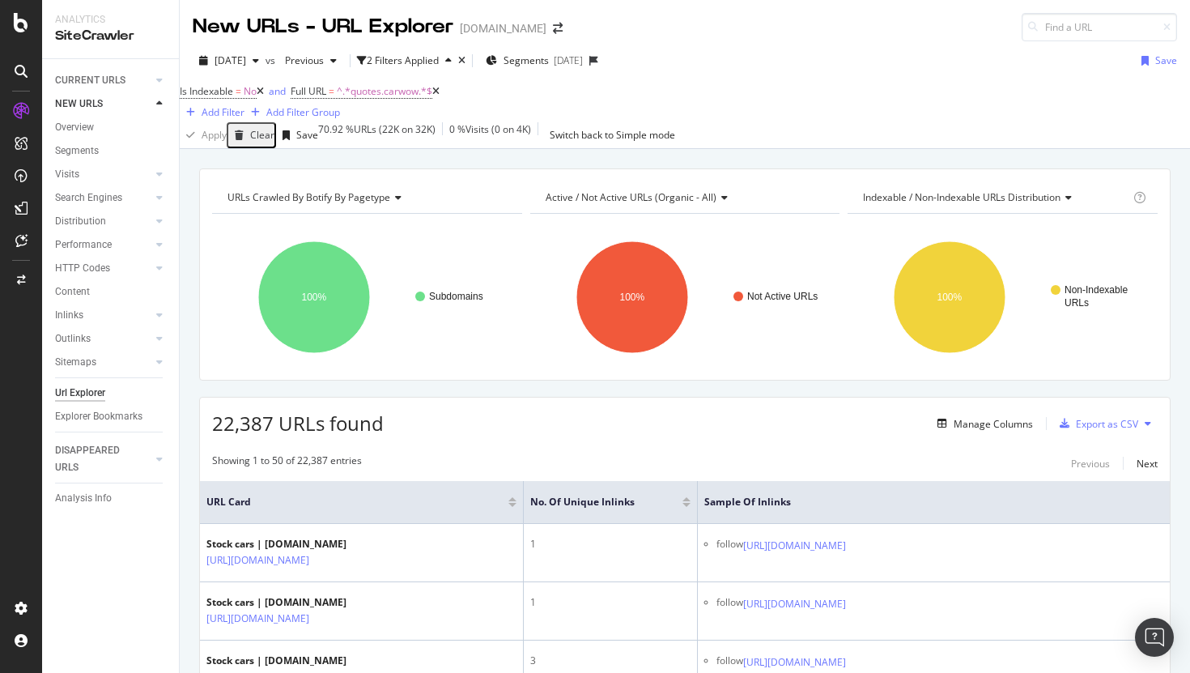
scroll to position [110, 0]
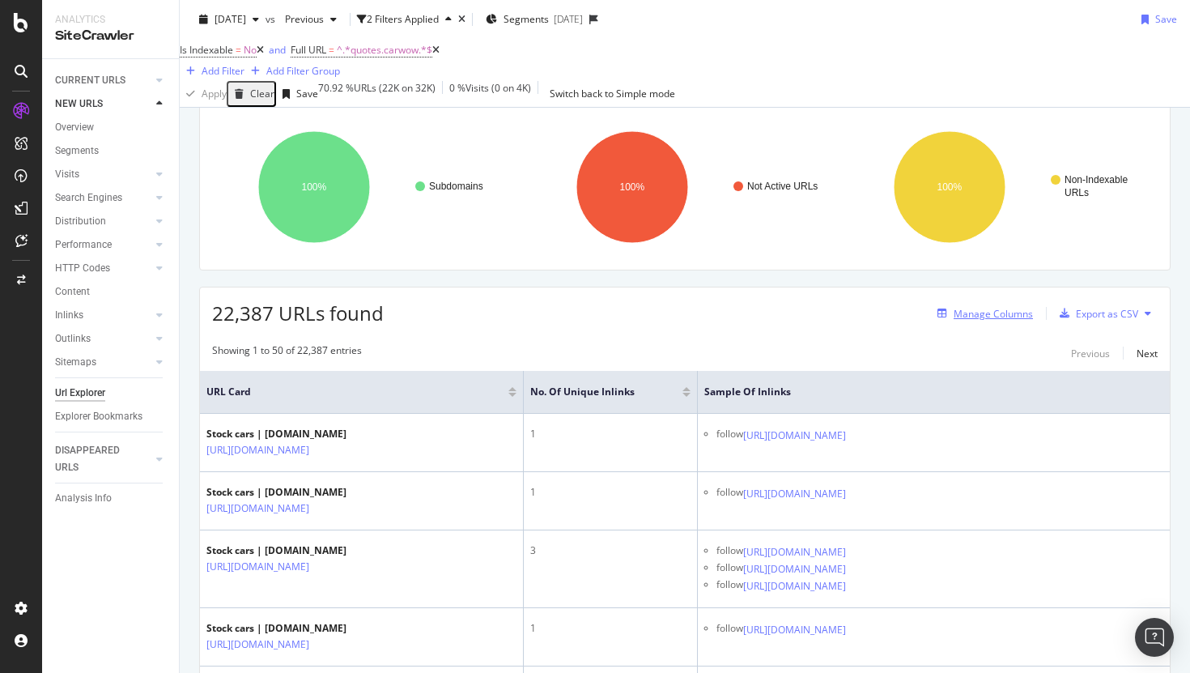
click at [996, 321] on div "Manage Columns" at bounding box center [993, 314] width 79 height 14
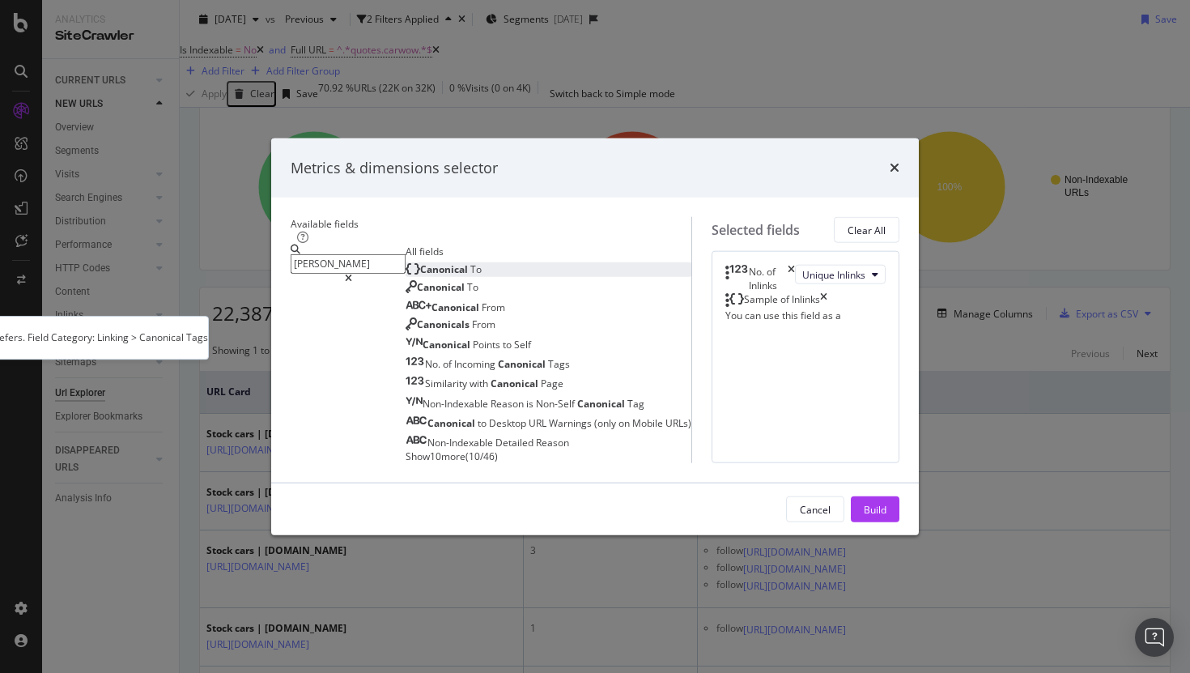
type input "cano"
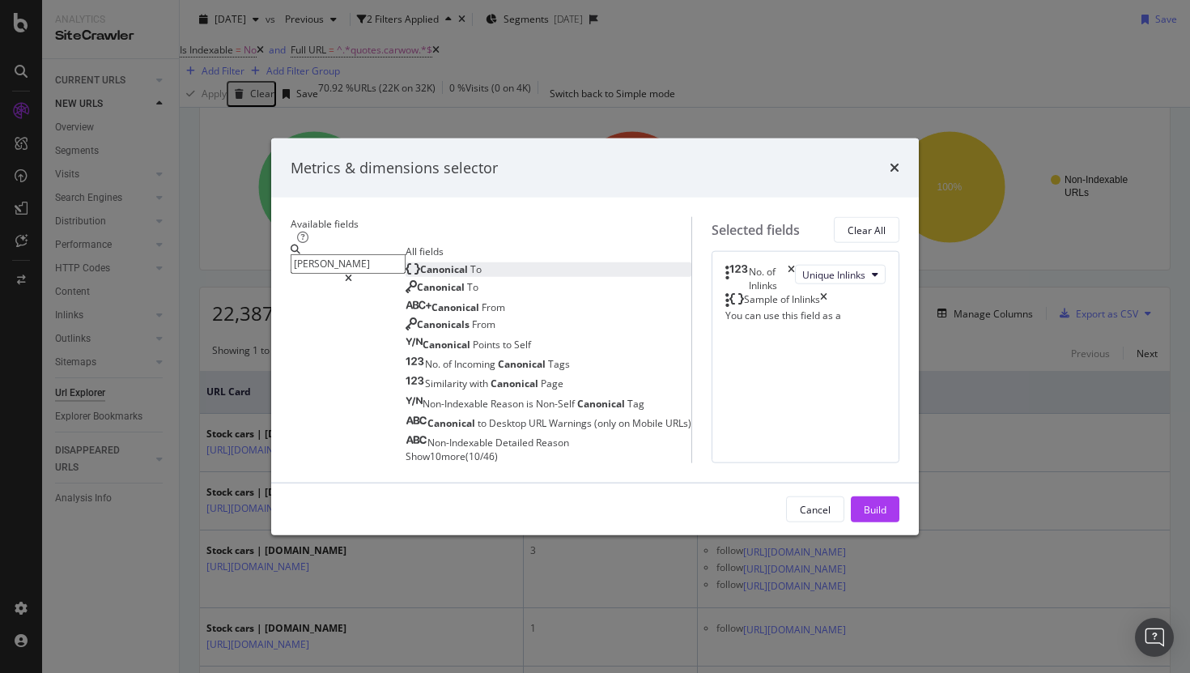
click at [420, 261] on span "Canonical" at bounding box center [445, 268] width 50 height 14
click at [827, 292] on icon "times" at bounding box center [823, 300] width 7 height 16
click at [795, 265] on icon "times" at bounding box center [791, 279] width 7 height 28
click at [886, 516] on div "Build" at bounding box center [875, 509] width 23 height 14
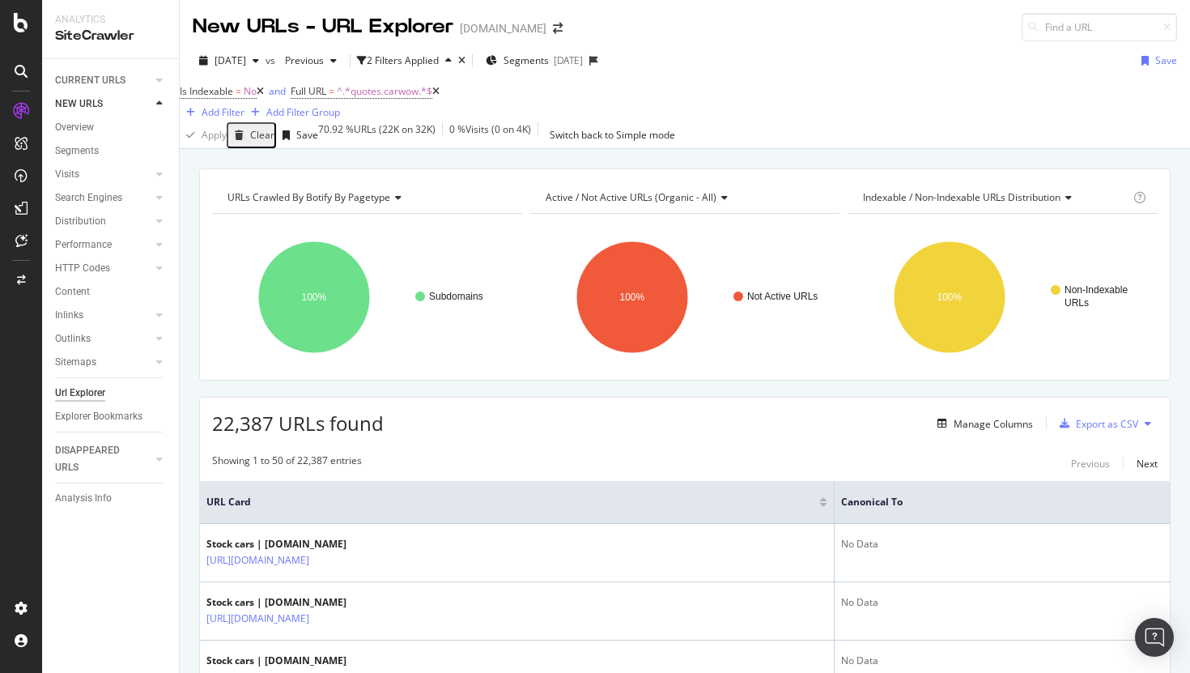
click at [72, 395] on div "Url Explorer" at bounding box center [80, 392] width 50 height 17
click at [112, 83] on div "CURRENT URLS" at bounding box center [90, 80] width 70 height 17
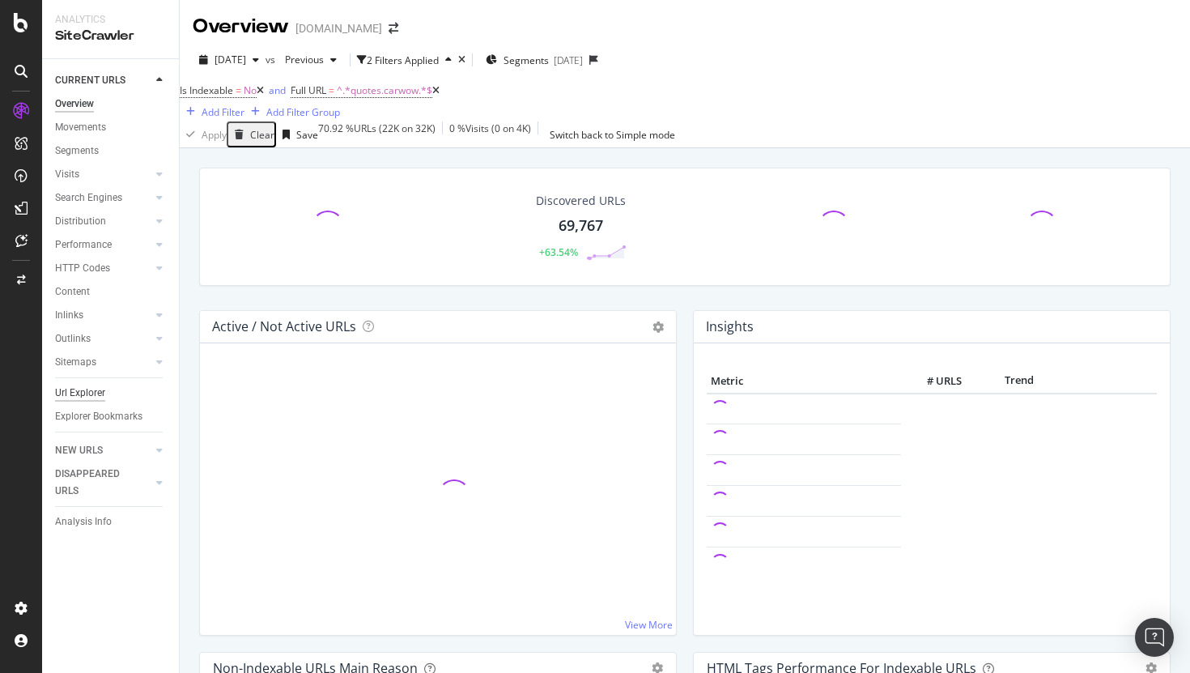
click at [91, 388] on div "Url Explorer" at bounding box center [80, 392] width 50 height 17
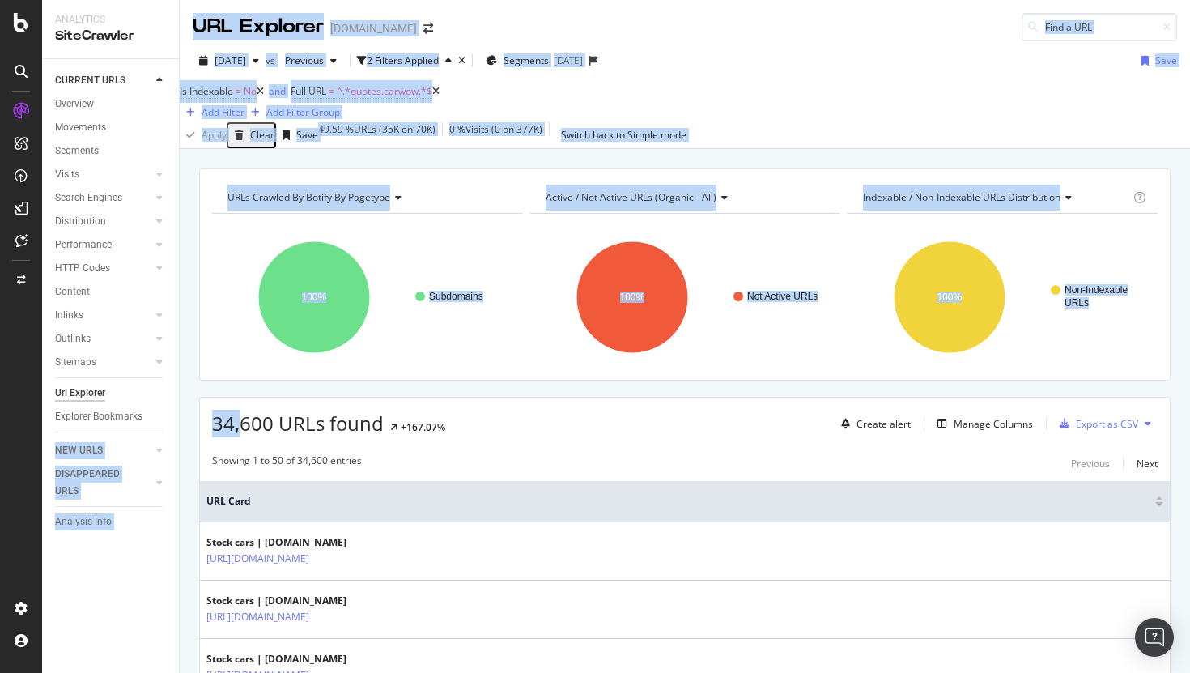
drag, startPoint x: 244, startPoint y: 431, endPoint x: 169, endPoint y: 431, distance: 74.5
click at [169, 431] on div "Analytics SiteCrawler CURRENT URLS Overview Movements Segments Visits Analysis …" at bounding box center [616, 336] width 1148 height 673
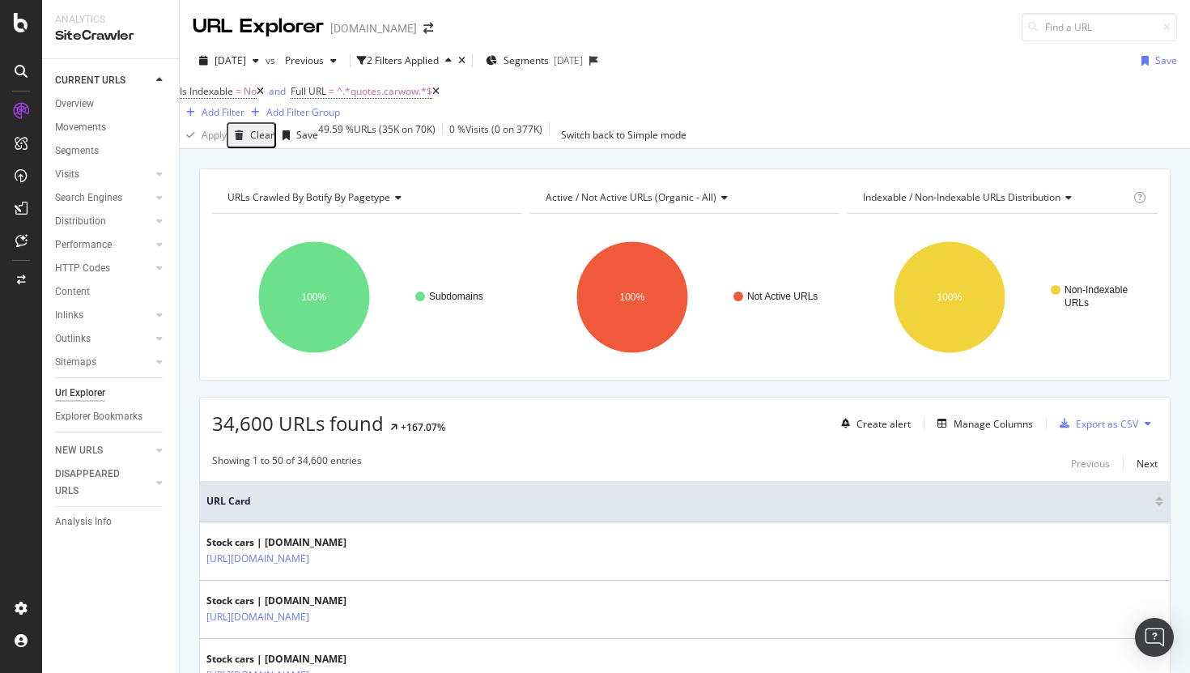
click at [576, 422] on div "34,600 URLs found +167.07% Create alert Manage Columns Export as CSV" at bounding box center [685, 417] width 970 height 40
click at [991, 431] on div "Manage Columns" at bounding box center [993, 424] width 79 height 14
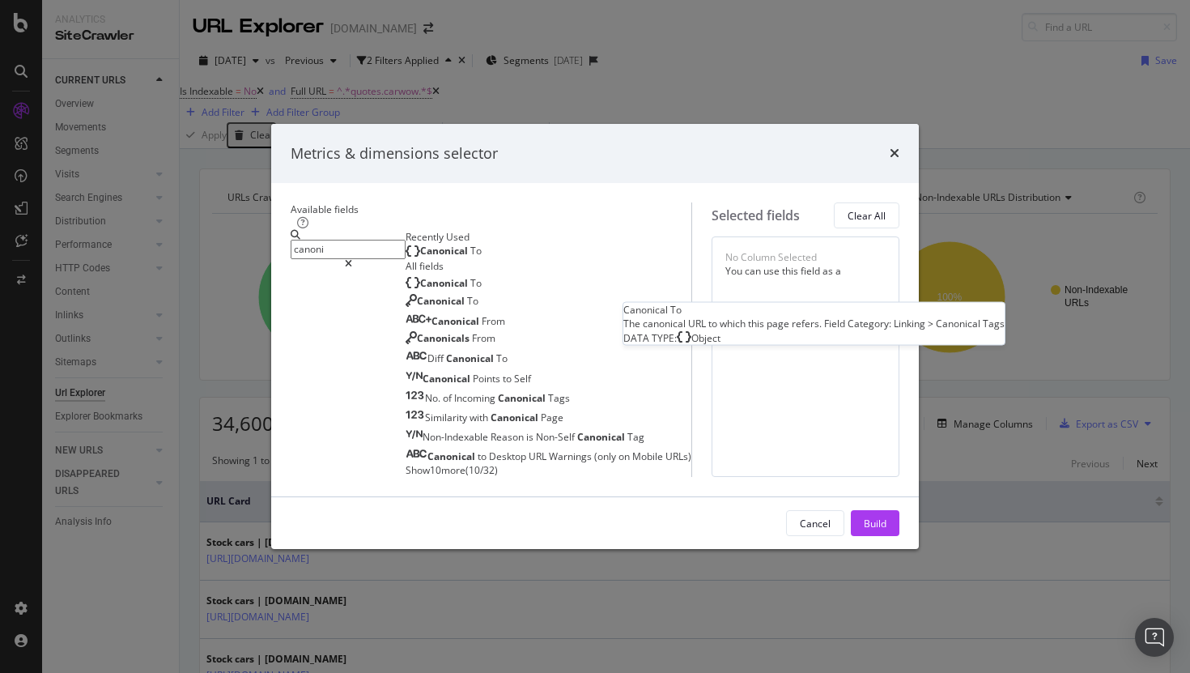
type input "canoni"
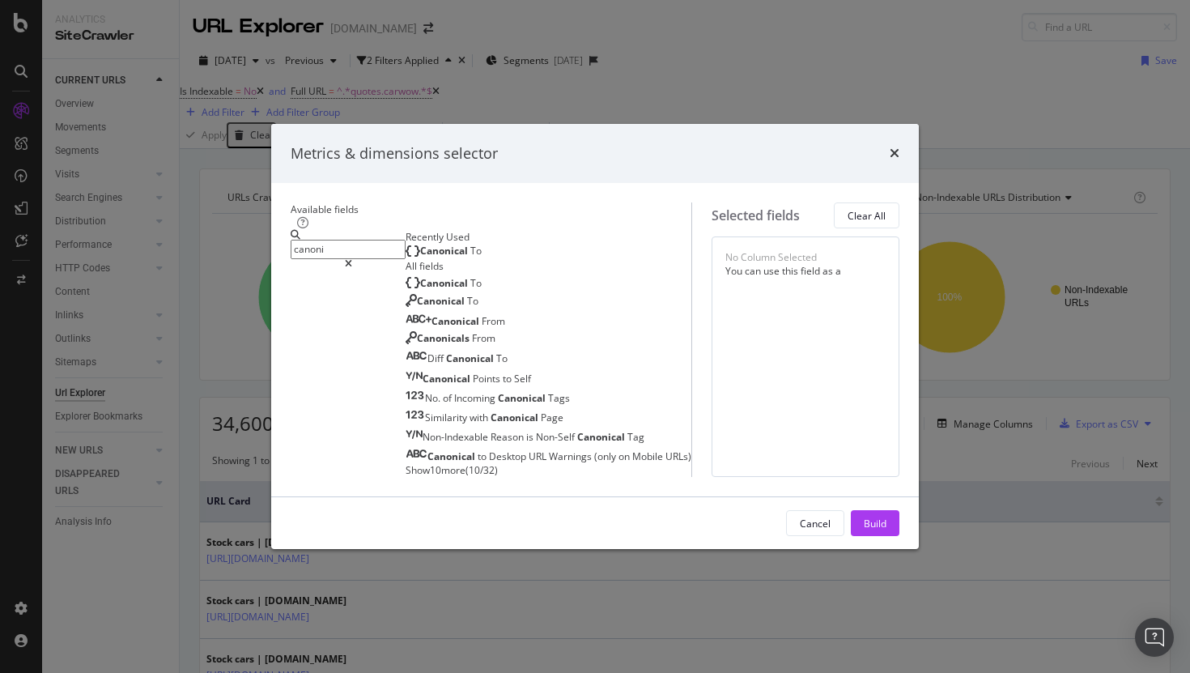
click at [470, 244] on span "To" at bounding box center [475, 251] width 11 height 14
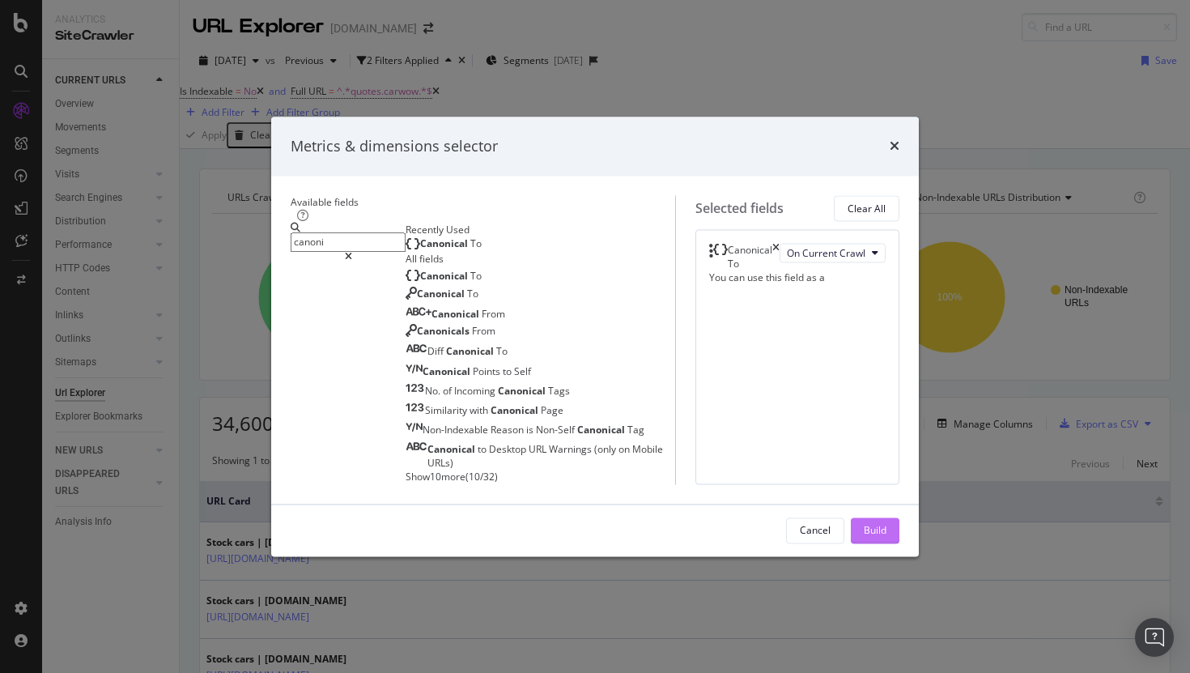
click at [886, 537] on div "Build" at bounding box center [875, 530] width 23 height 14
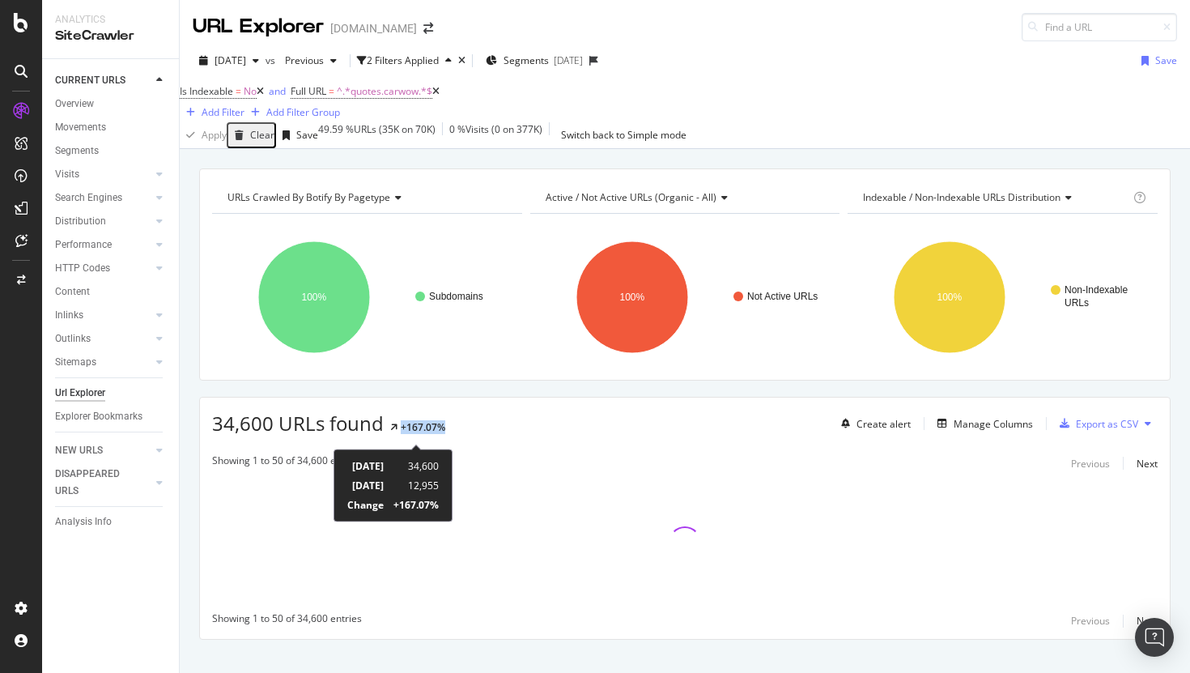
drag, startPoint x: 451, startPoint y: 435, endPoint x: 392, endPoint y: 435, distance: 59.1
click at [392, 435] on div "34,600 URLs found +167.07% Create alert Manage Columns Export as CSV" at bounding box center [685, 417] width 970 height 40
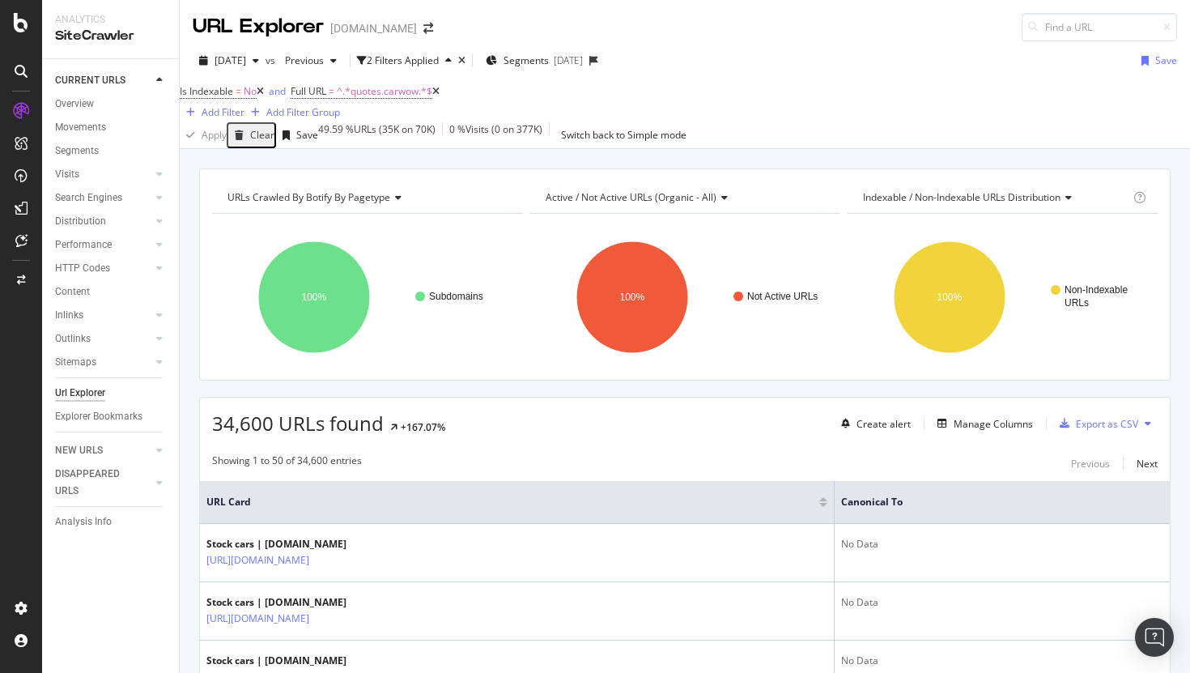
click at [505, 410] on div "34,600 URLs found +167.07% Create alert Manage Columns Export as CSV" at bounding box center [685, 417] width 970 height 40
click at [246, 61] on span "2025 Aug. 15th" at bounding box center [231, 60] width 32 height 14
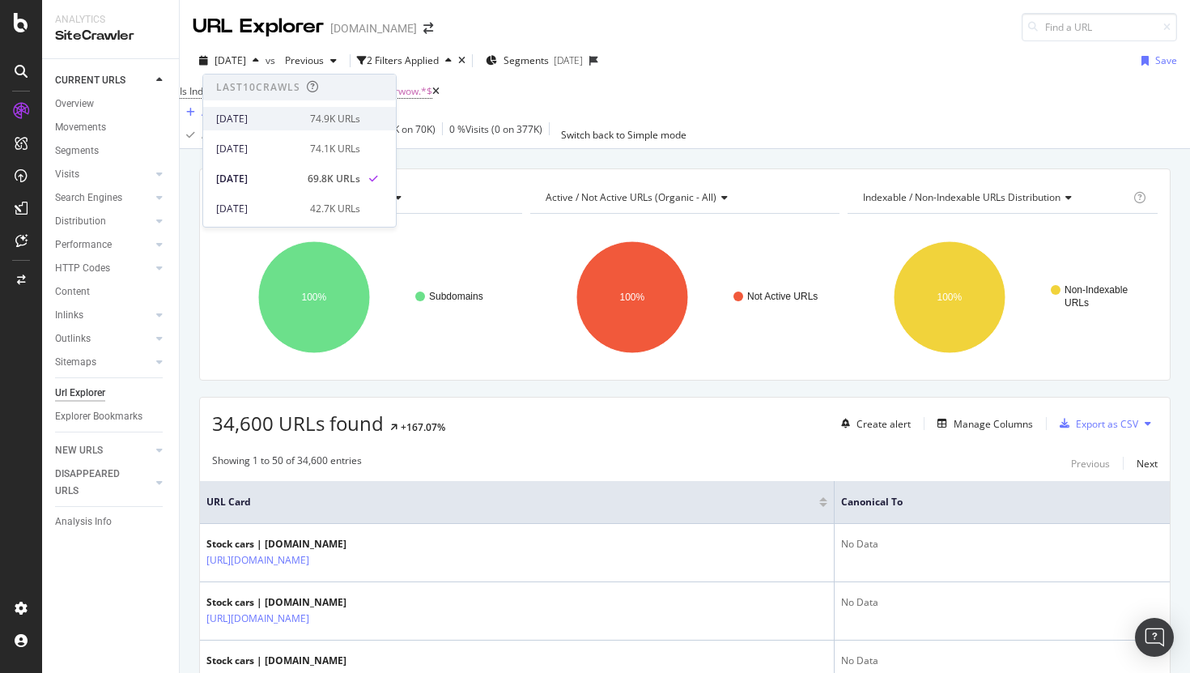
click at [285, 117] on div "[DATE]" at bounding box center [258, 119] width 84 height 15
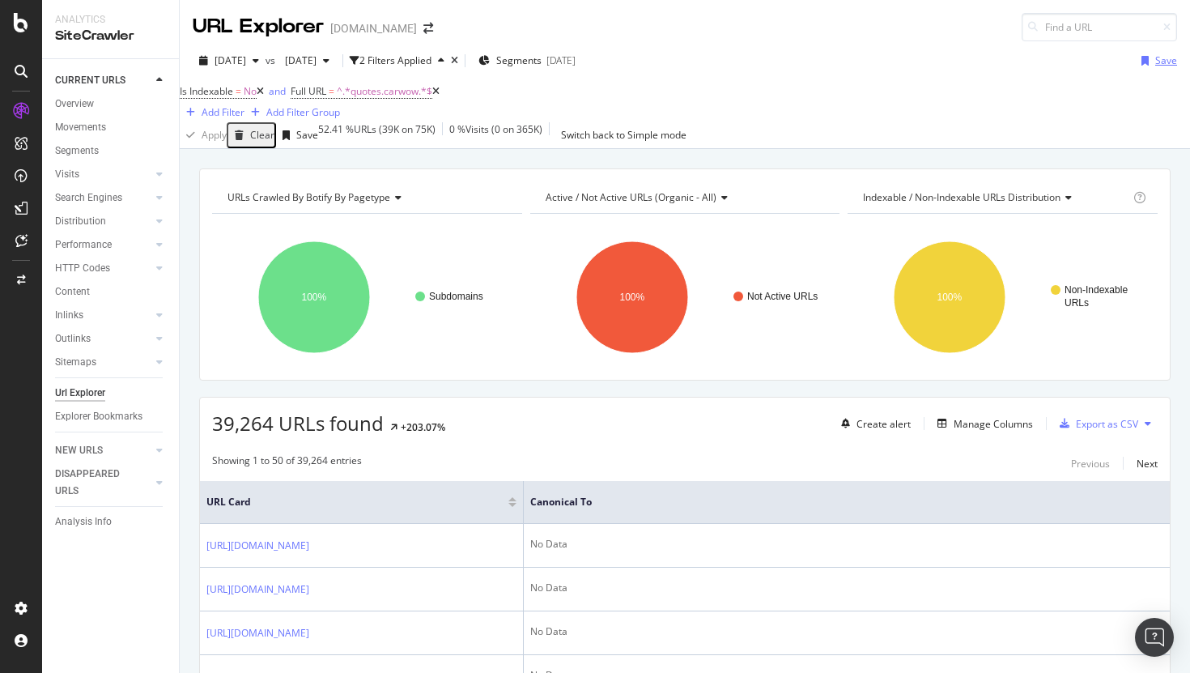
click at [1166, 57] on div "Save" at bounding box center [1166, 60] width 22 height 14
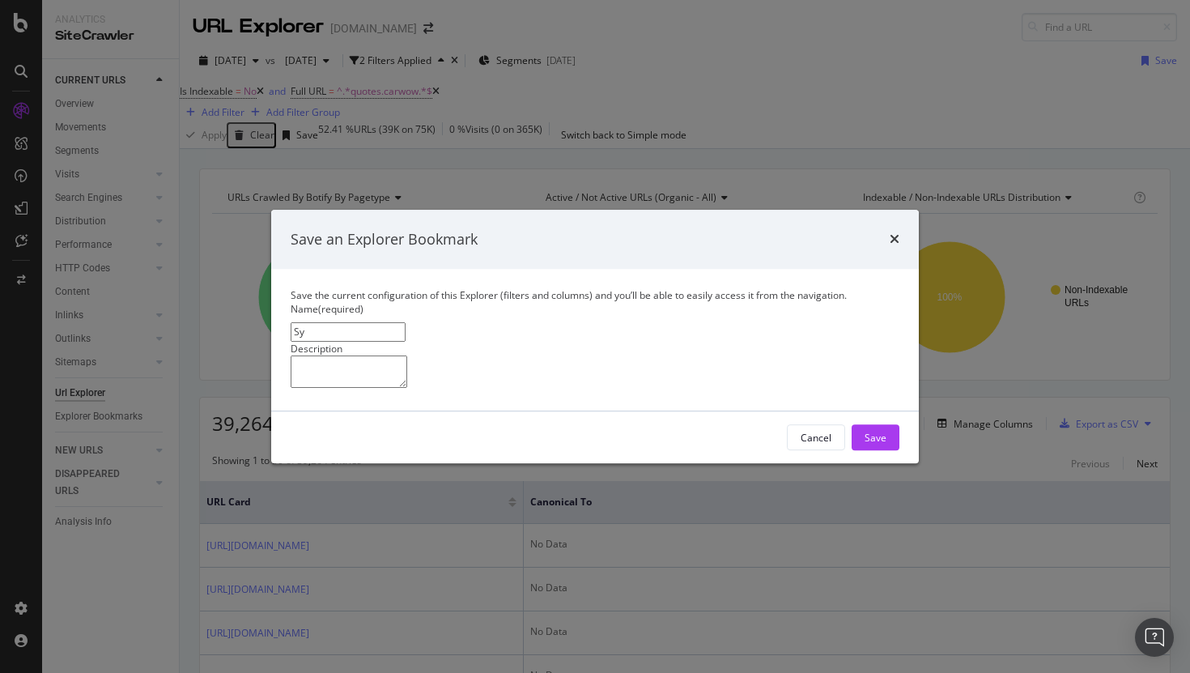
type input "S"
type input "quotes.carwow Canonical Fix"
click at [872, 444] on div "Save" at bounding box center [875, 438] width 22 height 14
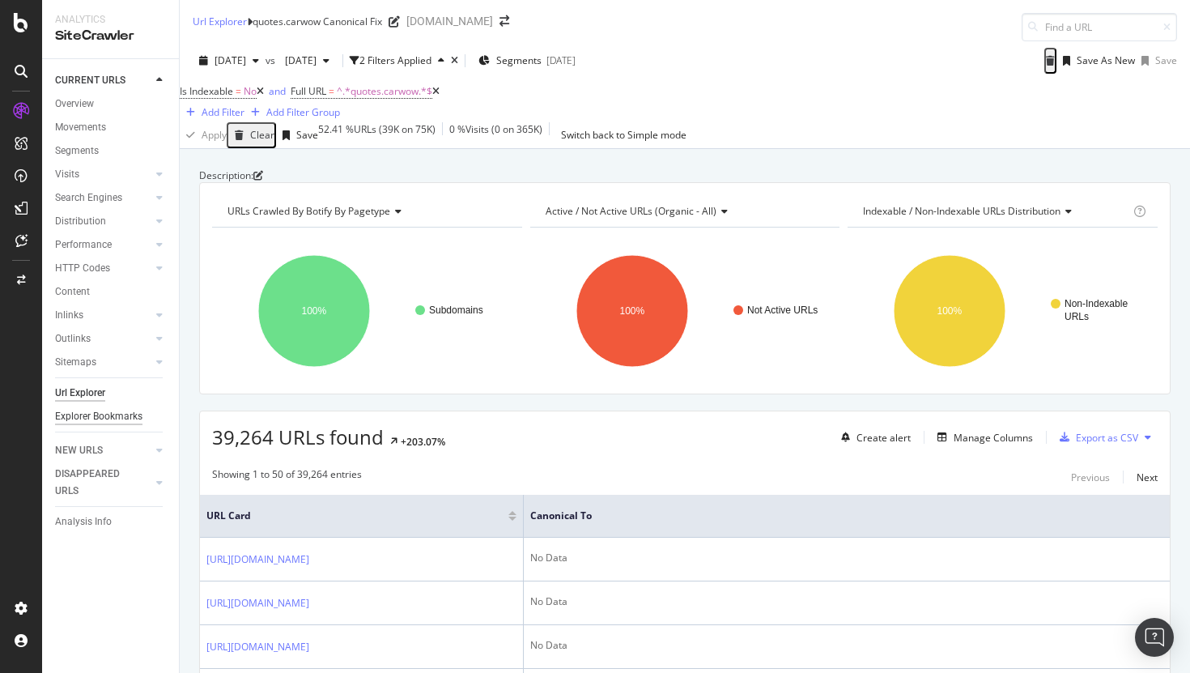
click at [83, 420] on div "Explorer Bookmarks" at bounding box center [98, 416] width 87 height 17
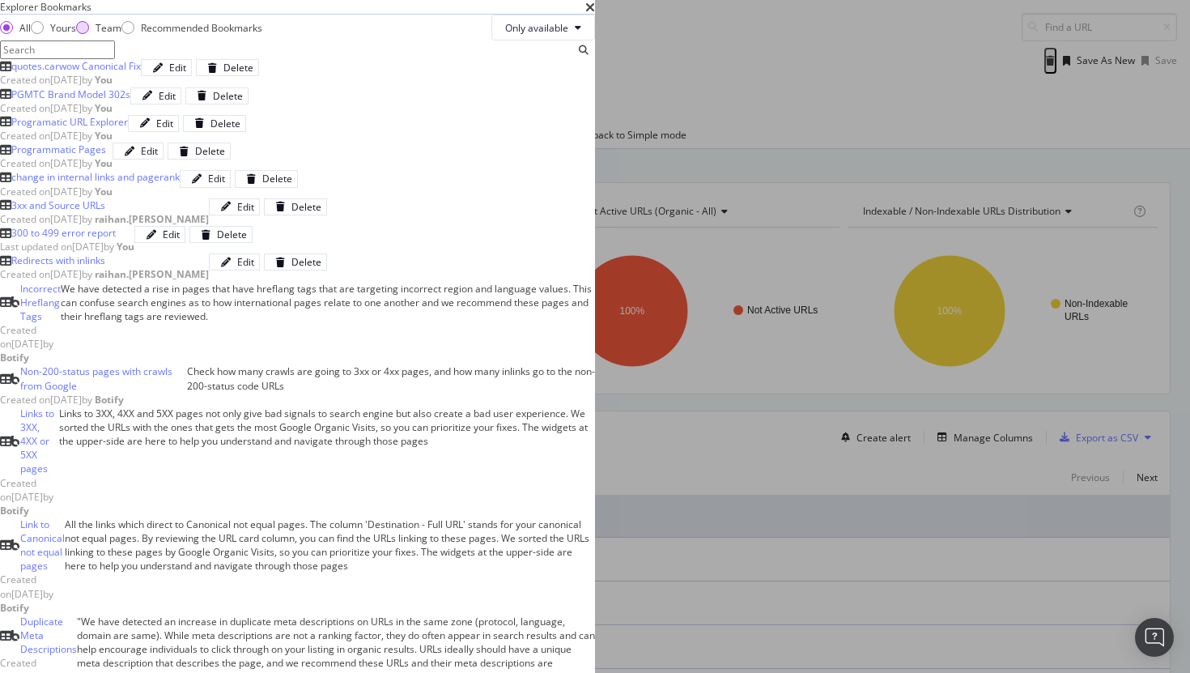
click at [89, 34] on div "Team" at bounding box center [82, 27] width 13 height 13
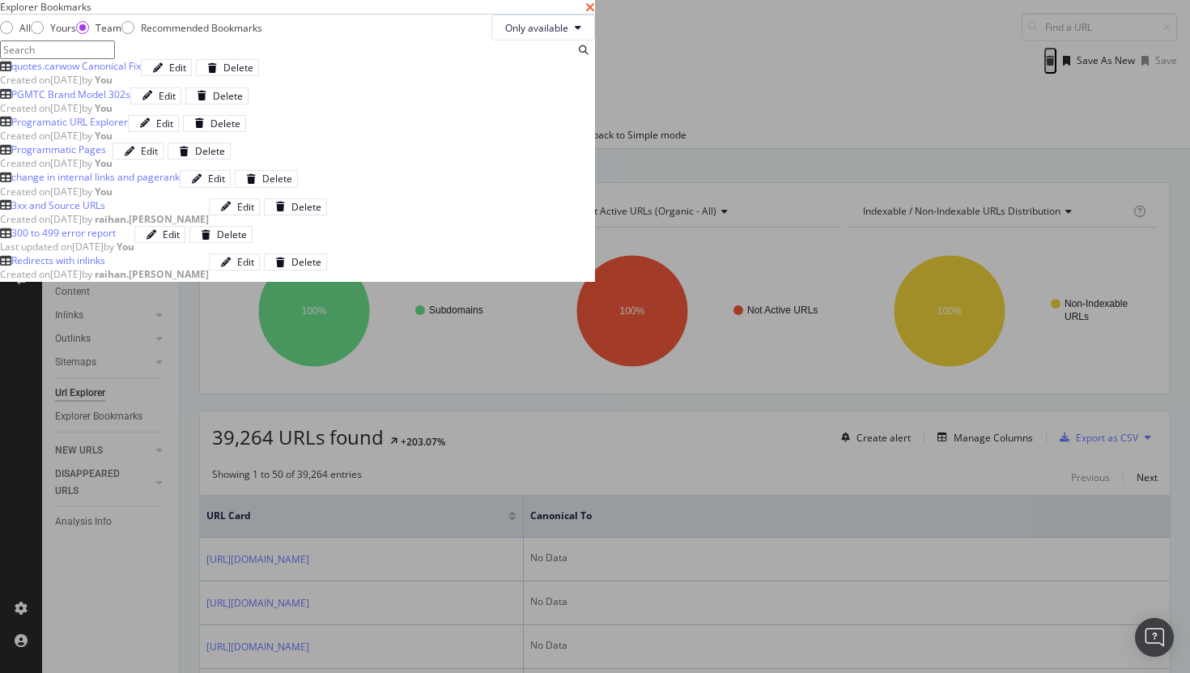
click at [595, 14] on icon "times" at bounding box center [590, 7] width 10 height 13
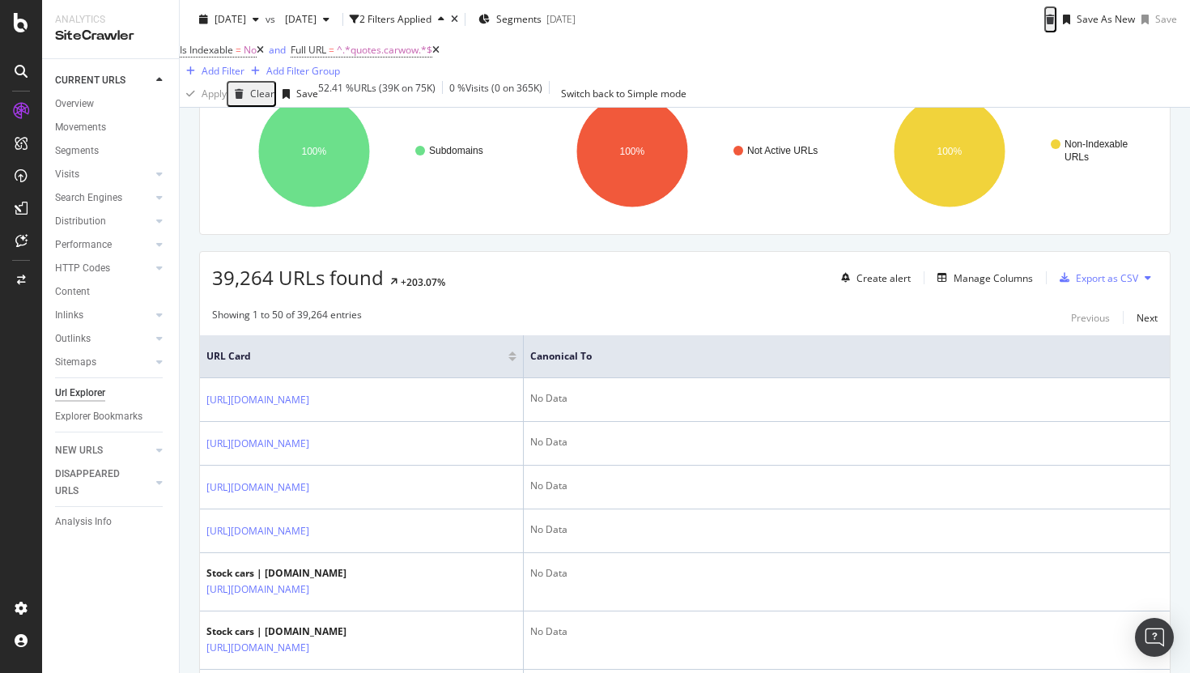
scroll to position [350, 0]
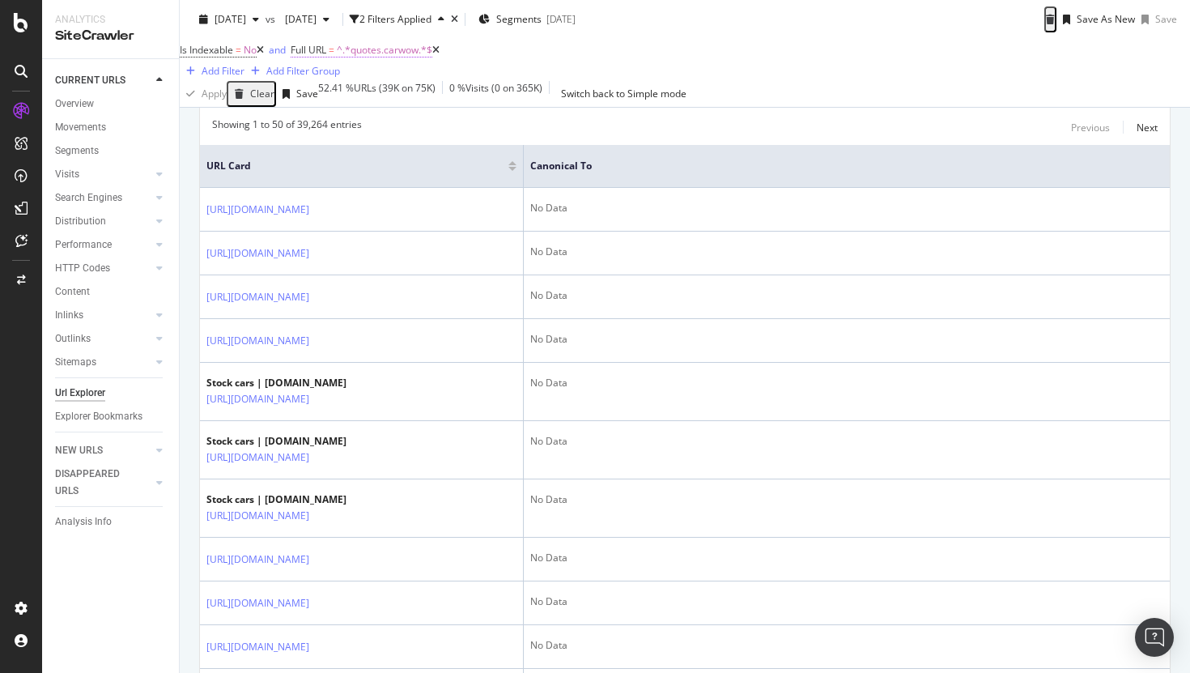
click at [418, 57] on span "^.*quotes.carwow.*$" at bounding box center [385, 50] width 96 height 14
click at [415, 107] on input "quotes.carwow" at bounding box center [369, 97] width 115 height 19
type input "/"
type input "quotes.carwow.co.uk/stock_cars"
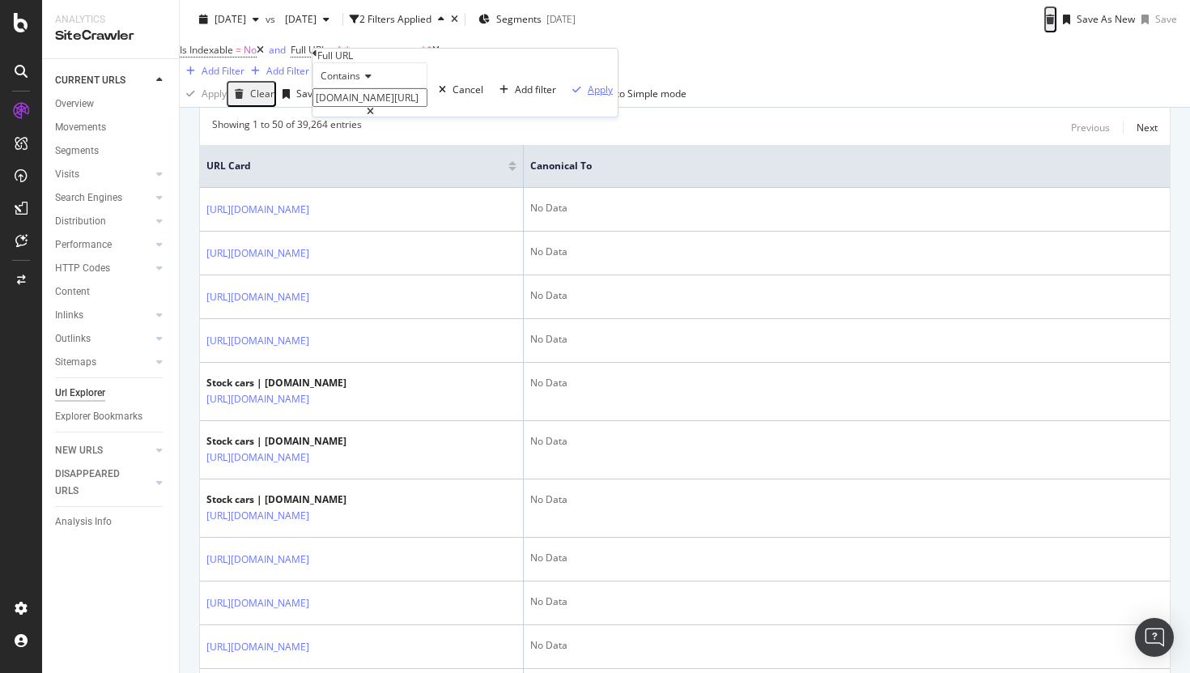
click at [588, 96] on div "Apply" at bounding box center [600, 90] width 25 height 14
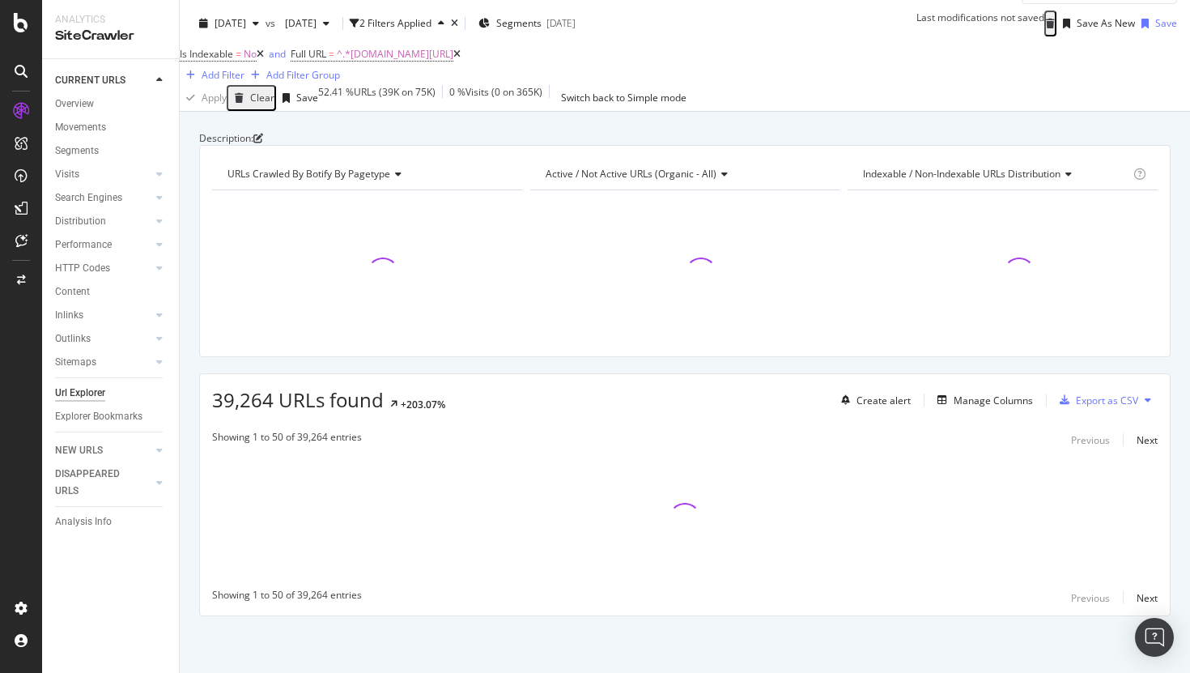
scroll to position [87, 0]
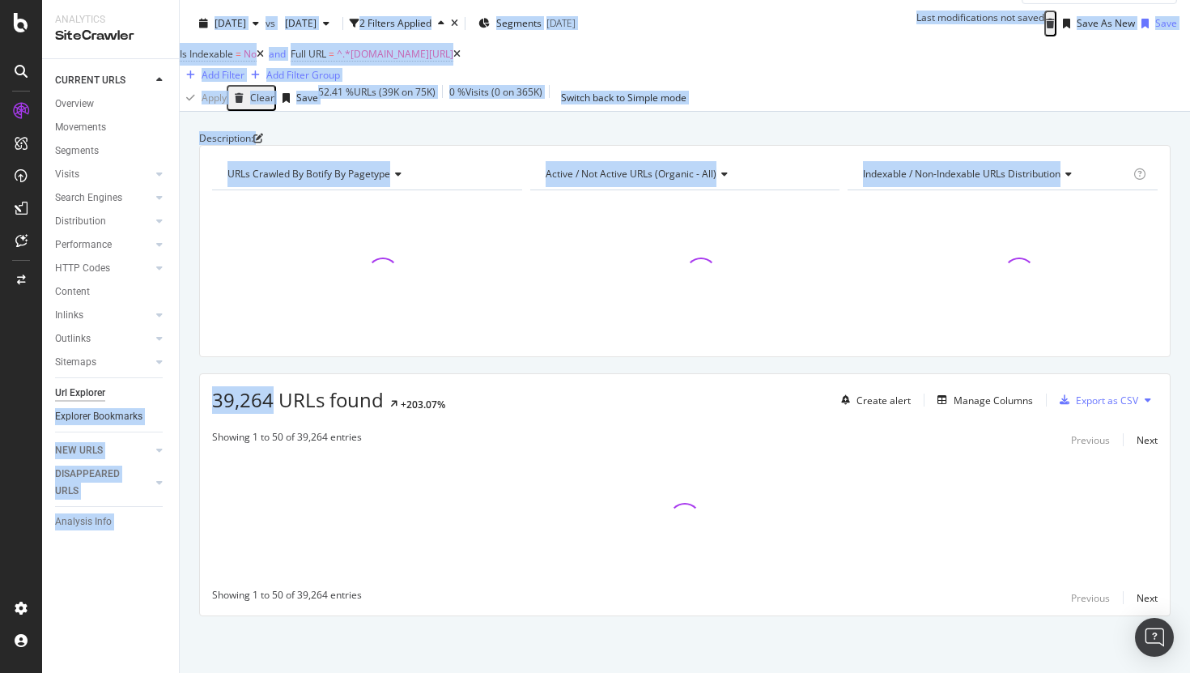
drag, startPoint x: 268, startPoint y: 407, endPoint x: 143, endPoint y: 407, distance: 124.7
click at [143, 407] on div "Analytics SiteCrawler CURRENT URLS Overview Movements Segments Visits Analysis …" at bounding box center [616, 336] width 1148 height 673
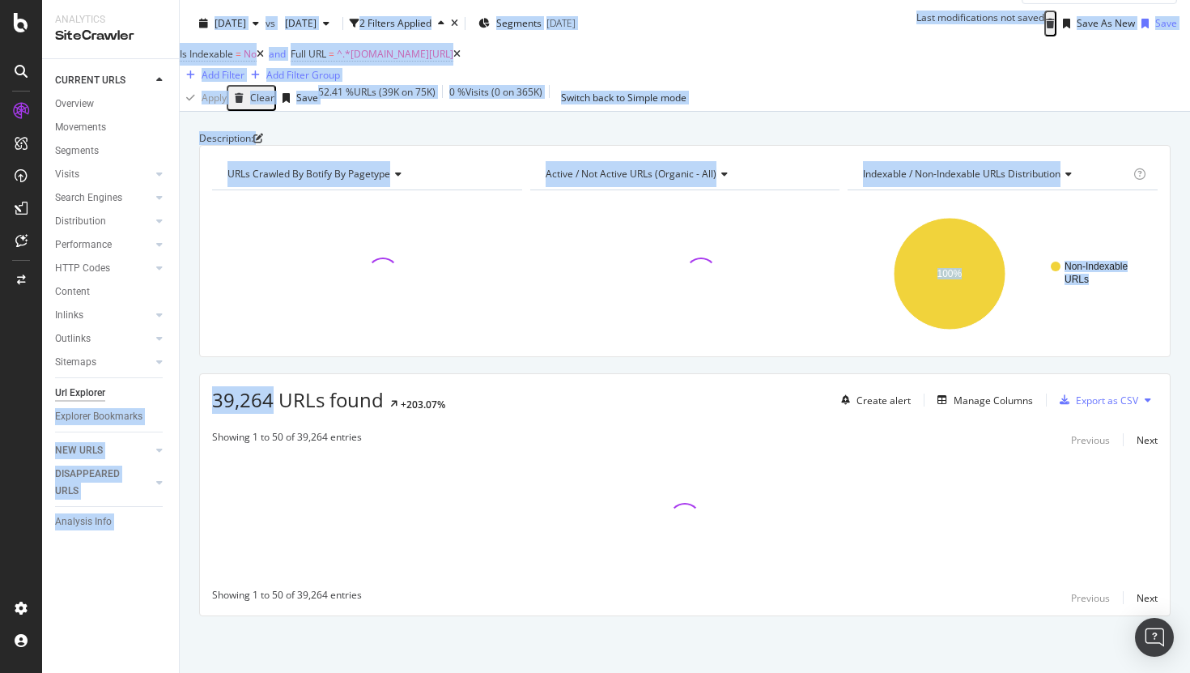
click at [452, 307] on div at bounding box center [367, 273] width 310 height 141
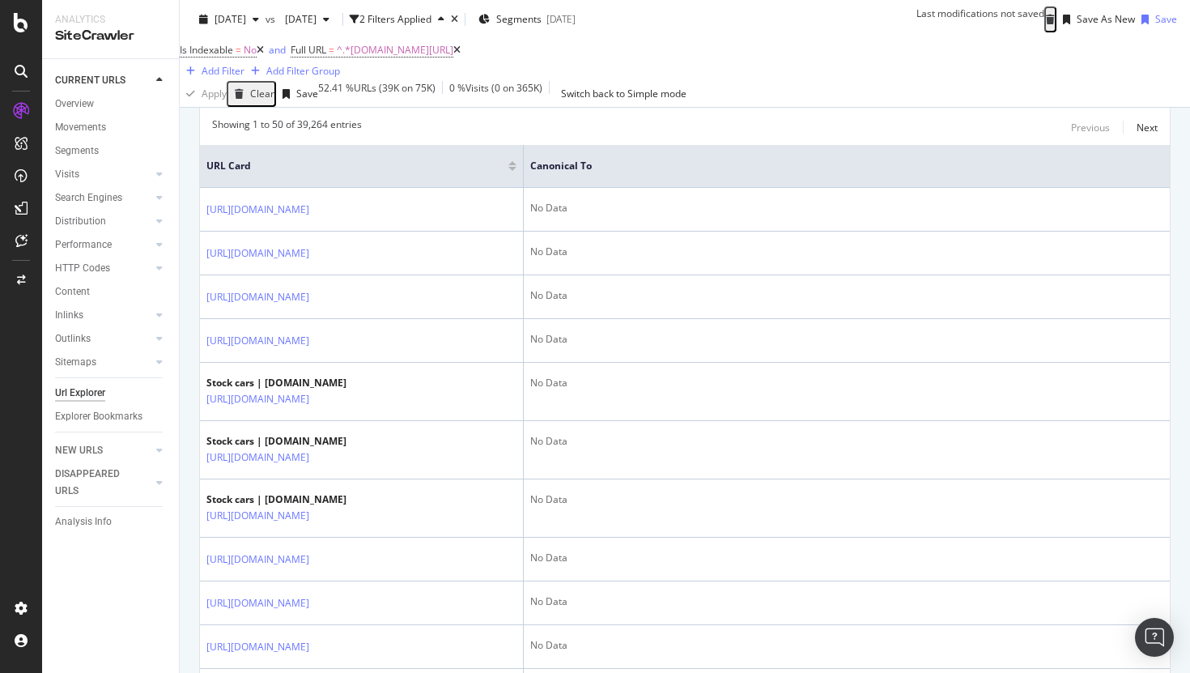
scroll to position [277, 0]
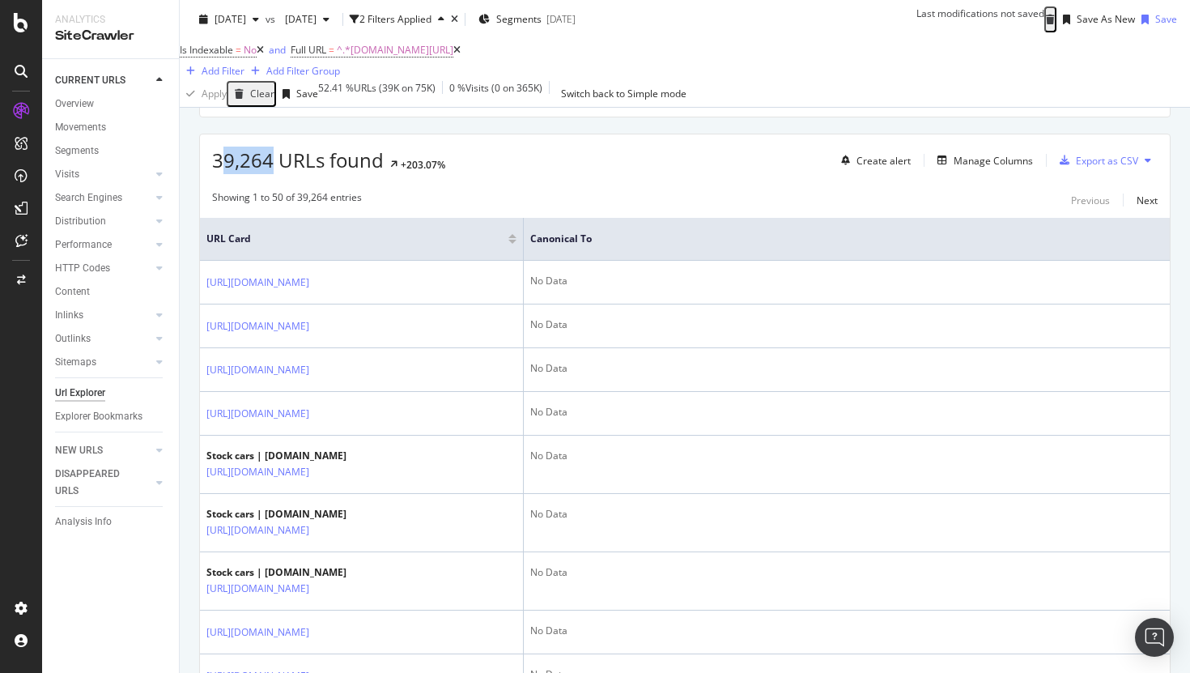
drag, startPoint x: 269, startPoint y: 211, endPoint x: 219, endPoint y: 211, distance: 50.2
click at [219, 173] on span "39,264 URLs found" at bounding box center [298, 160] width 172 height 27
click at [98, 179] on div "SiteCrawler" at bounding box center [88, 182] width 57 height 16
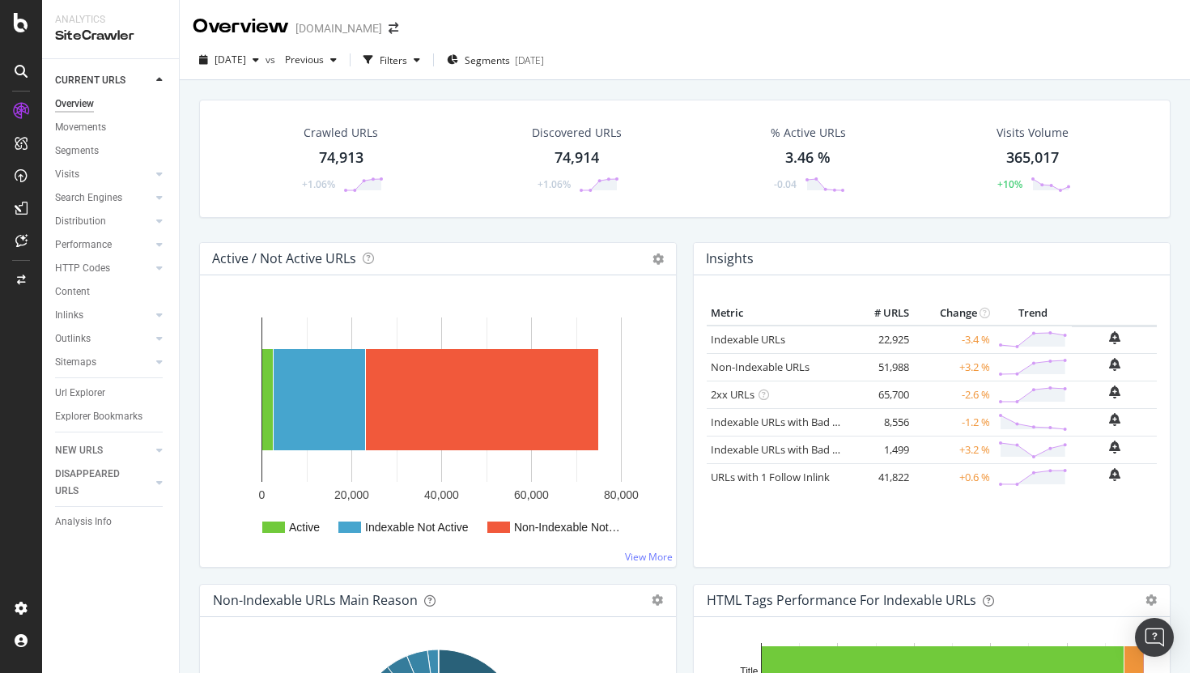
click at [426, 232] on div "Crawled URLs 74,913 +1.06% Discovered URLs 74,914 +1.06% % Active URLs 3.46 % -…" at bounding box center [685, 171] width 988 height 142
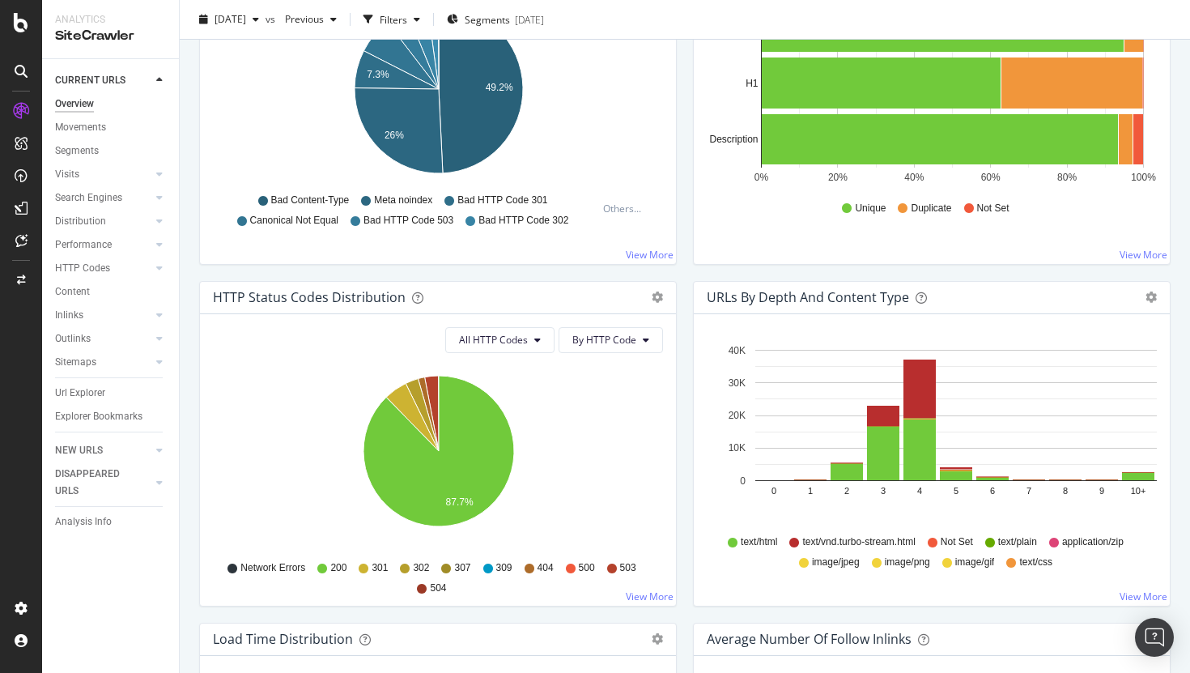
scroll to position [686, 0]
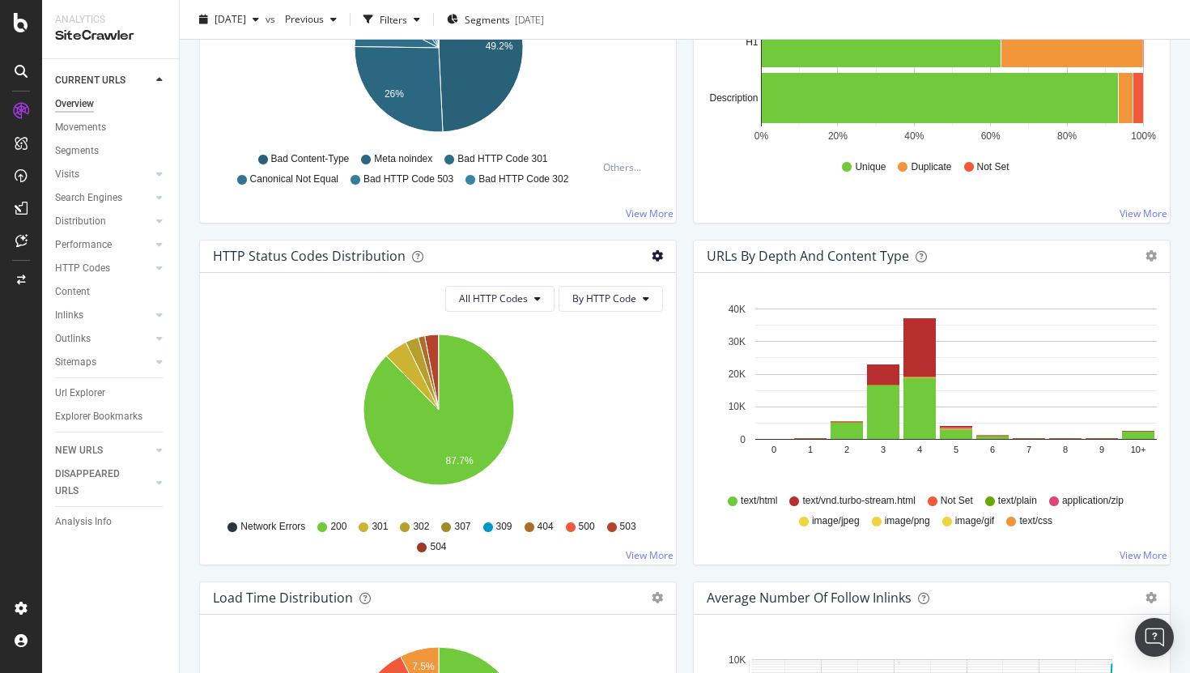
click at [652, 255] on icon "gear" at bounding box center [657, 255] width 11 height 11
click at [588, 313] on span "Table" at bounding box center [592, 318] width 165 height 22
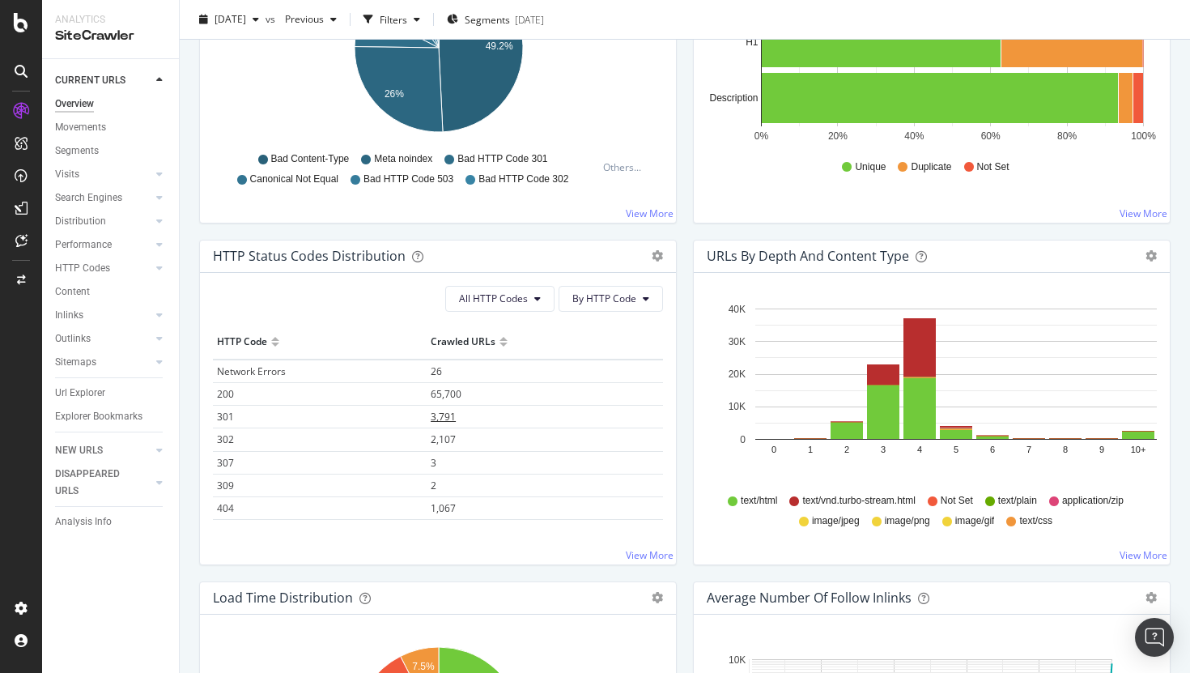
click at [440, 418] on span "3,791" at bounding box center [443, 417] width 25 height 14
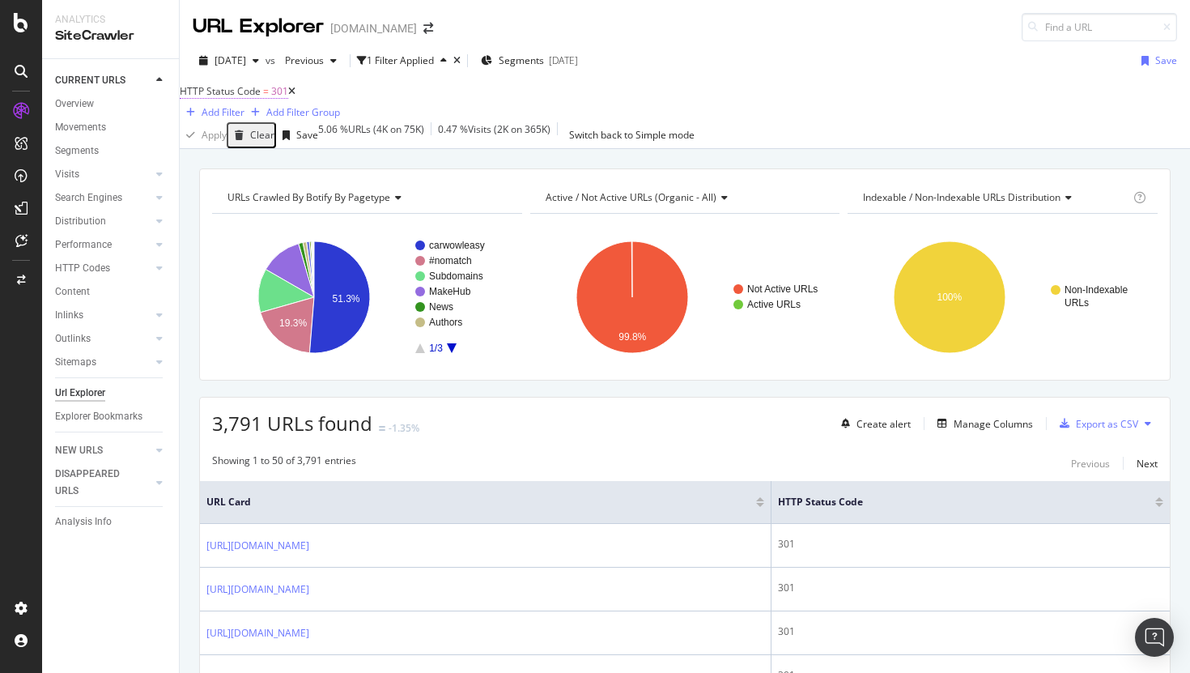
click at [261, 98] on span "HTTP Status Code" at bounding box center [220, 91] width 81 height 14
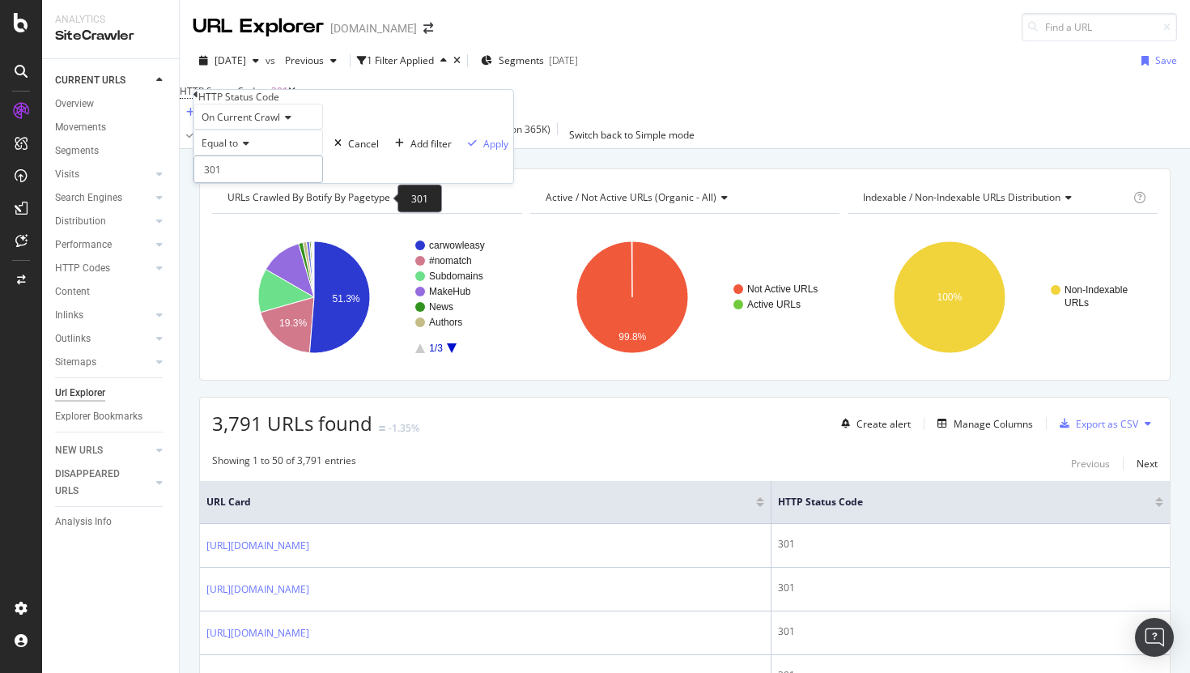
click at [287, 183] on input "301" at bounding box center [258, 169] width 130 height 28
type input "3"
type input "404"
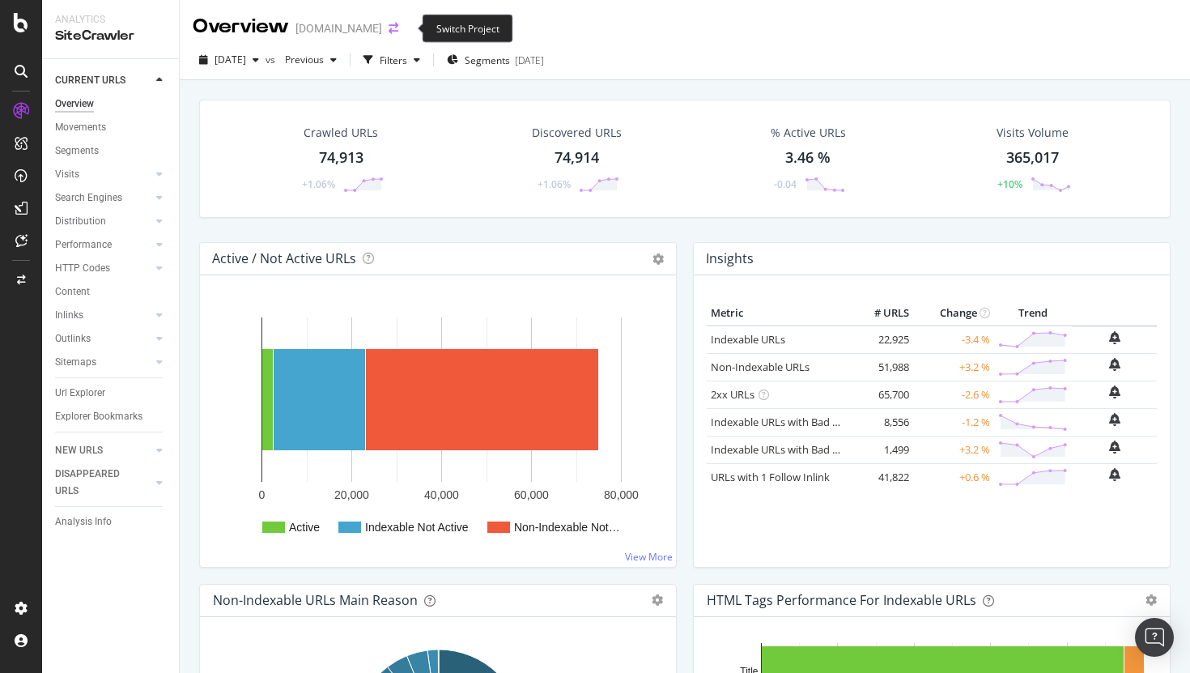
click at [398, 25] on icon "arrow-right-arrow-left" at bounding box center [394, 28] width 10 height 11
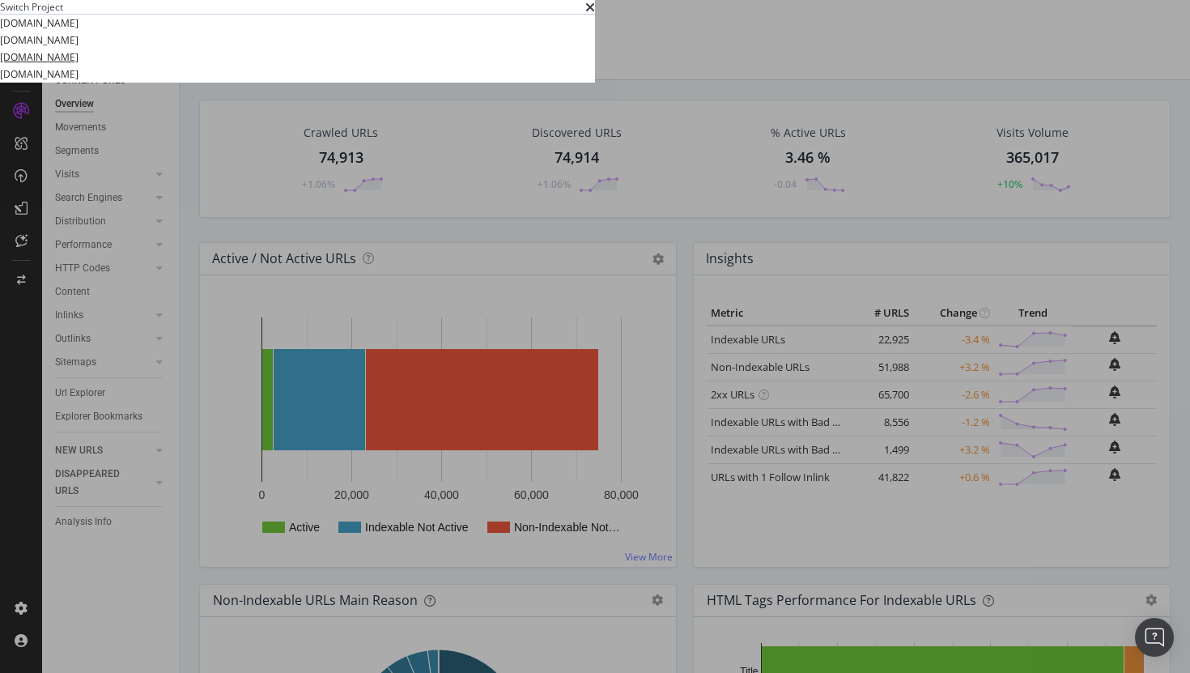
click at [79, 66] on link "[DOMAIN_NAME]" at bounding box center [39, 57] width 79 height 17
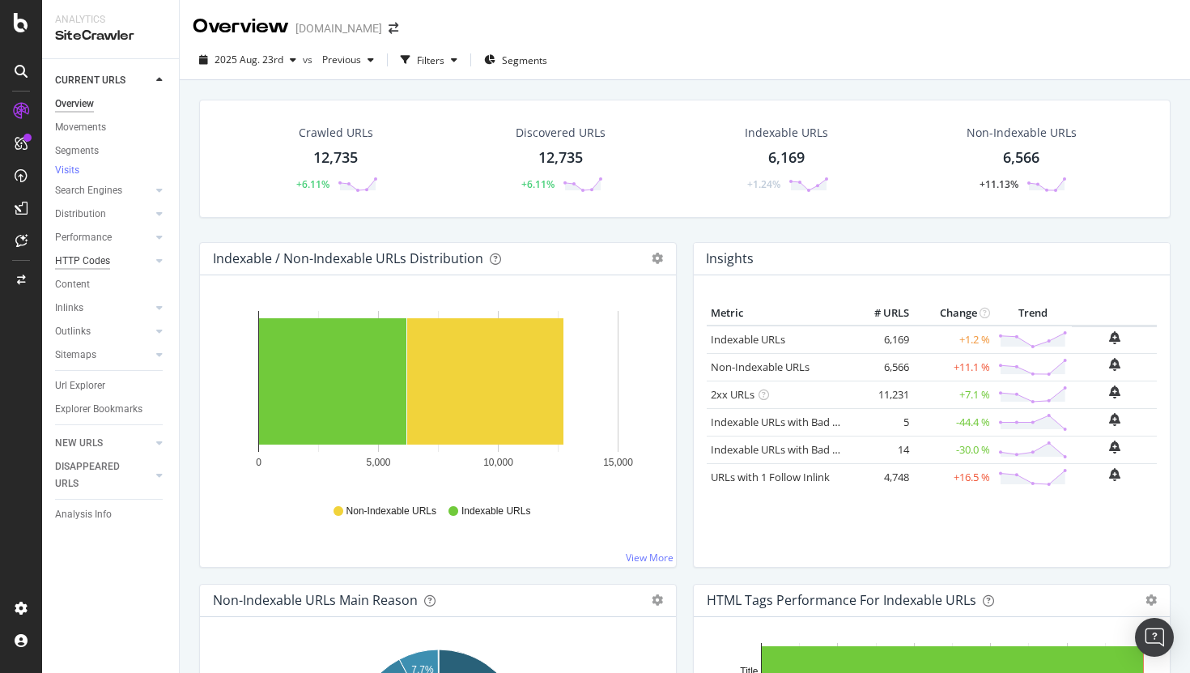
click at [79, 269] on div "HTTP Codes" at bounding box center [82, 261] width 55 height 17
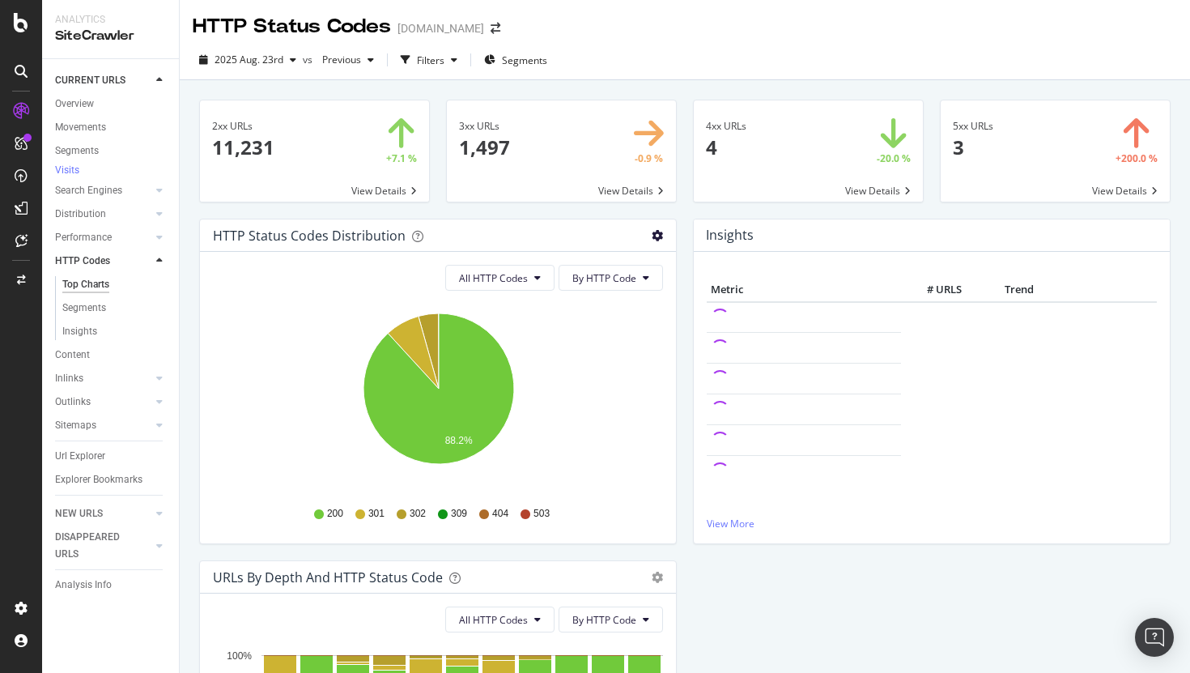
click at [662, 235] on icon "gear" at bounding box center [657, 235] width 11 height 11
click at [604, 299] on span "Table" at bounding box center [592, 297] width 165 height 22
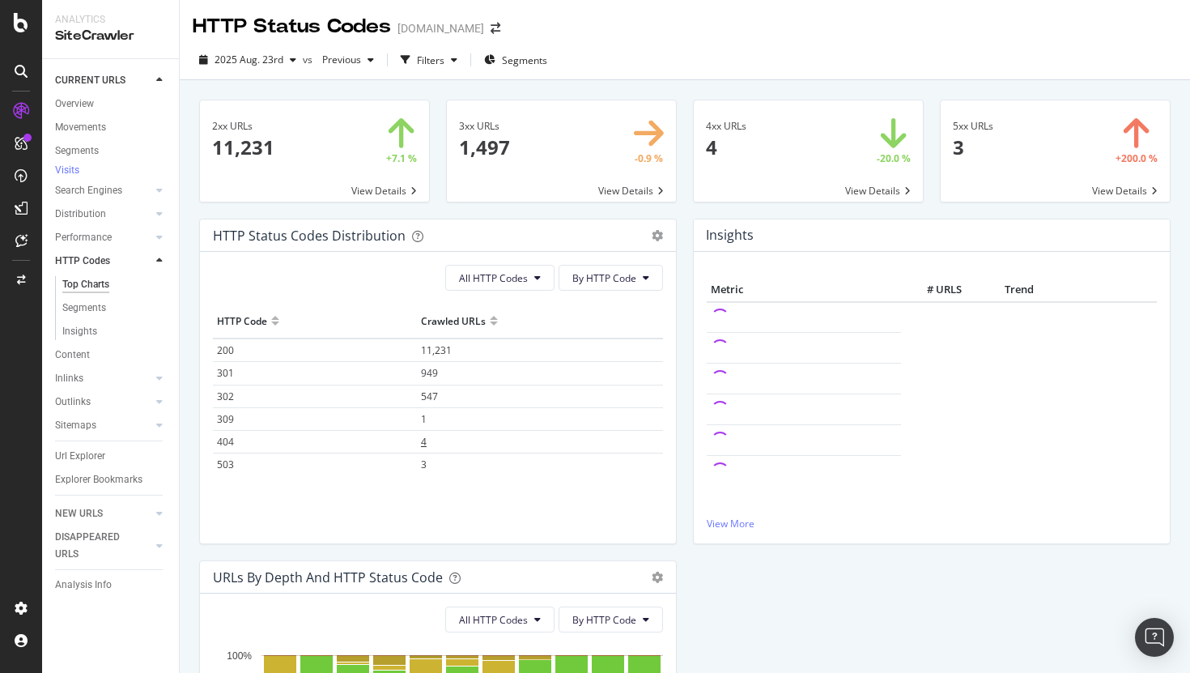
click at [424, 443] on span "4" at bounding box center [424, 442] width 6 height 14
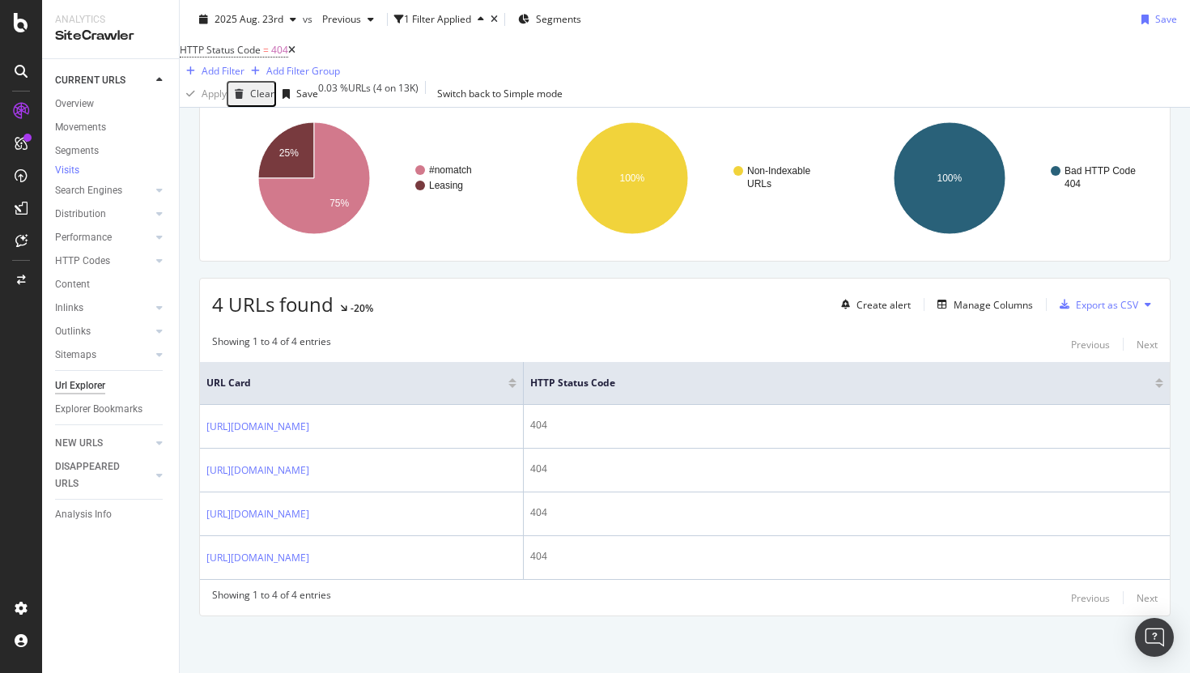
scroll to position [129, 0]
click at [972, 307] on div "Manage Columns" at bounding box center [993, 305] width 79 height 14
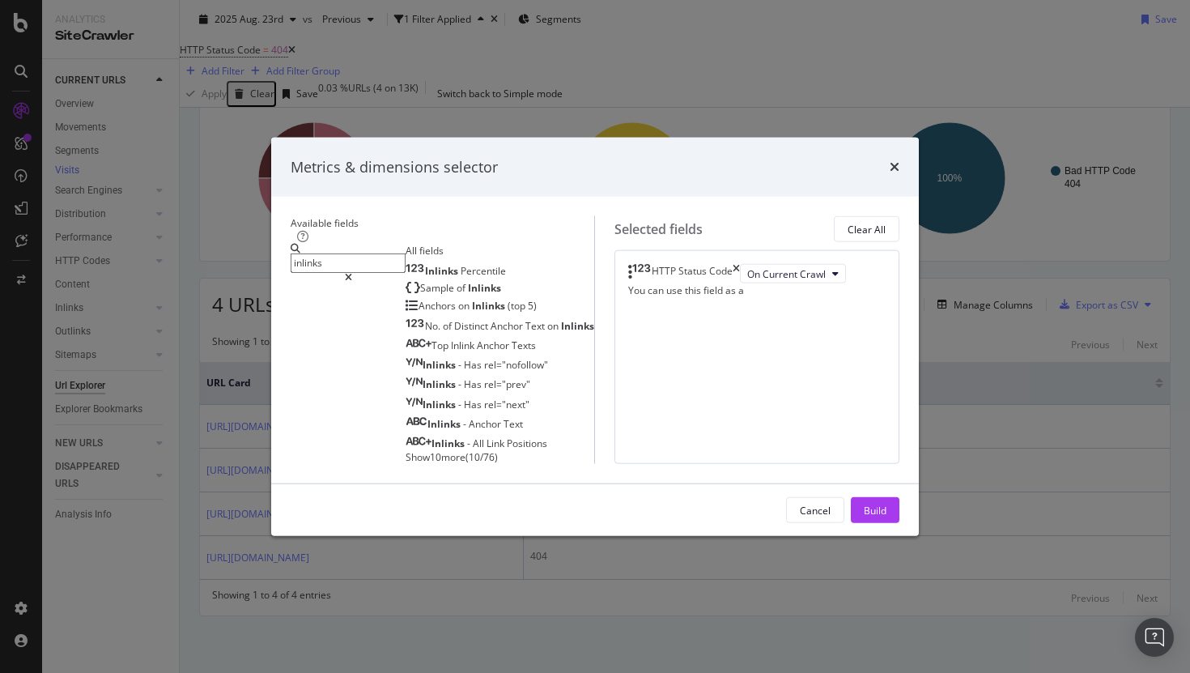
click at [406, 423] on div "Inlinks Percentile Sample of Inlinks Anchors on Inlinks (top 5) No. of Distinct…" at bounding box center [500, 362] width 189 height 203
click at [406, 450] on span "Show 10 more" at bounding box center [436, 457] width 60 height 14
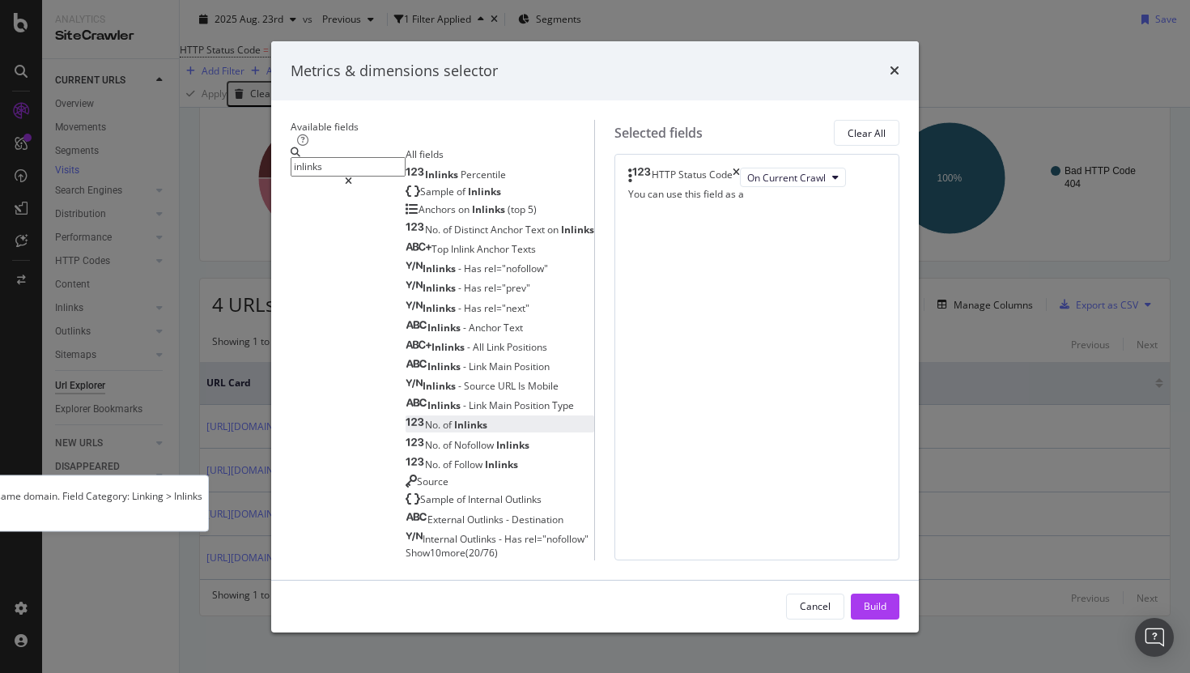
click at [406, 431] on div "No. of Inlinks" at bounding box center [447, 425] width 82 height 14
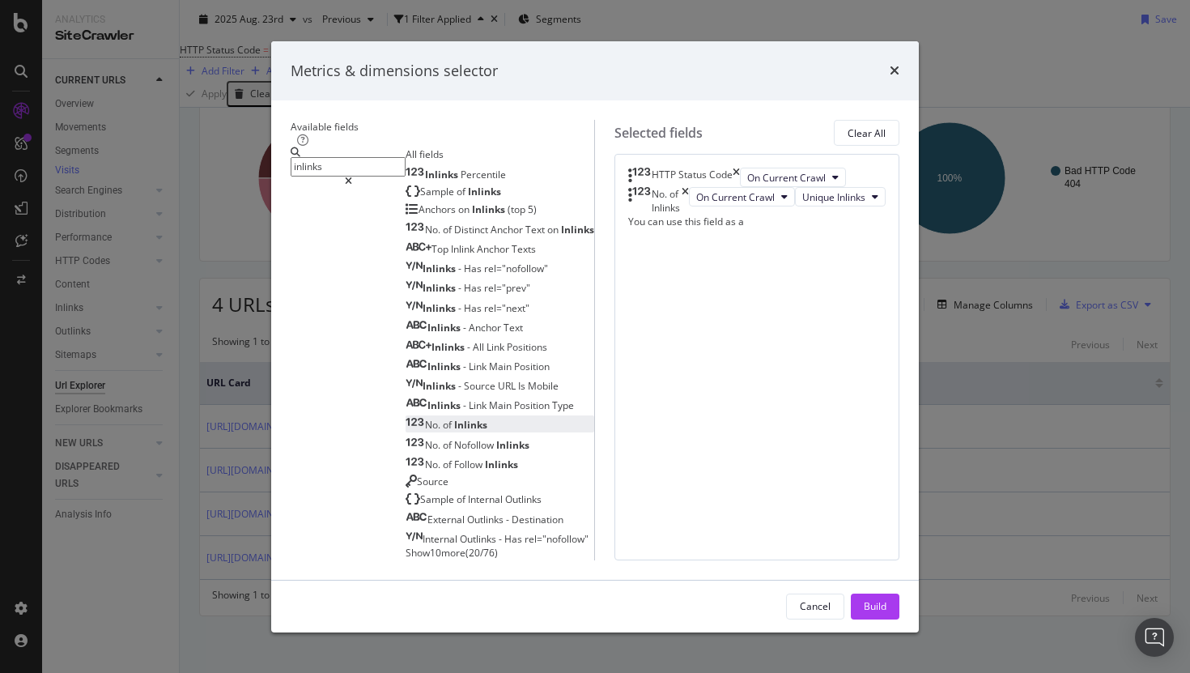
click at [740, 168] on div "HTTP Status Code" at bounding box center [684, 177] width 112 height 19
click at [740, 168] on icon "times" at bounding box center [736, 177] width 7 height 19
click at [391, 157] on input "inlinks" at bounding box center [348, 166] width 115 height 19
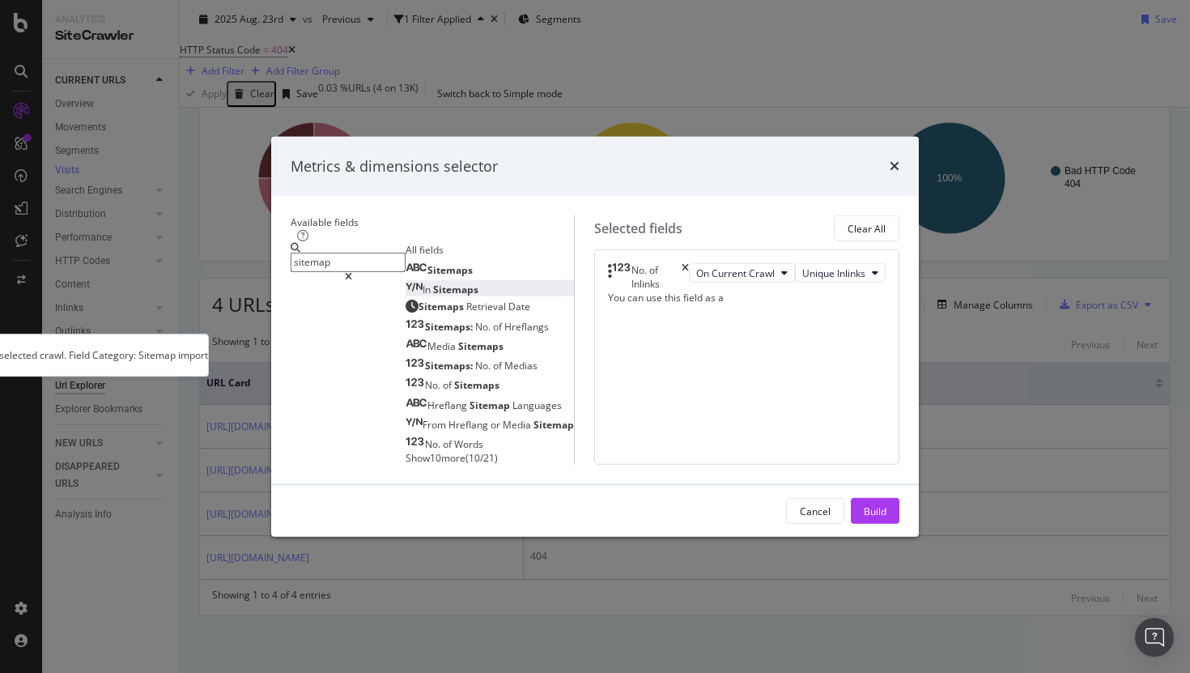
click at [433, 282] on span "Sitemaps" at bounding box center [455, 289] width 45 height 14
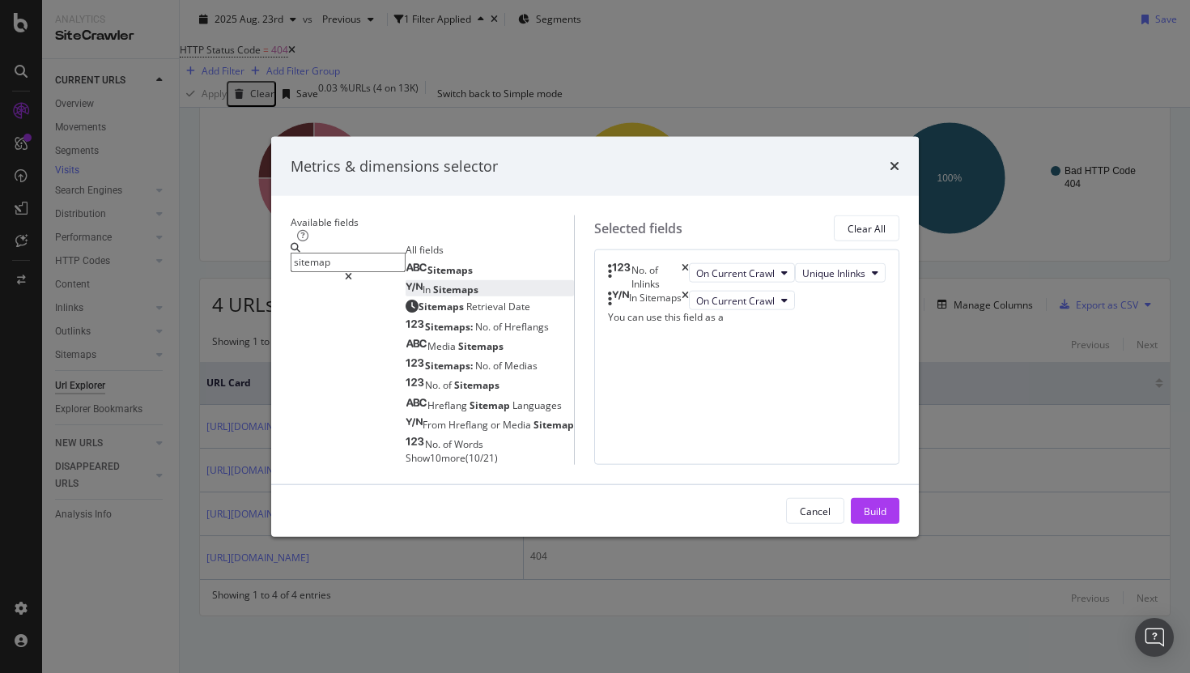
click at [402, 253] on input "sitemap" at bounding box center [348, 262] width 115 height 19
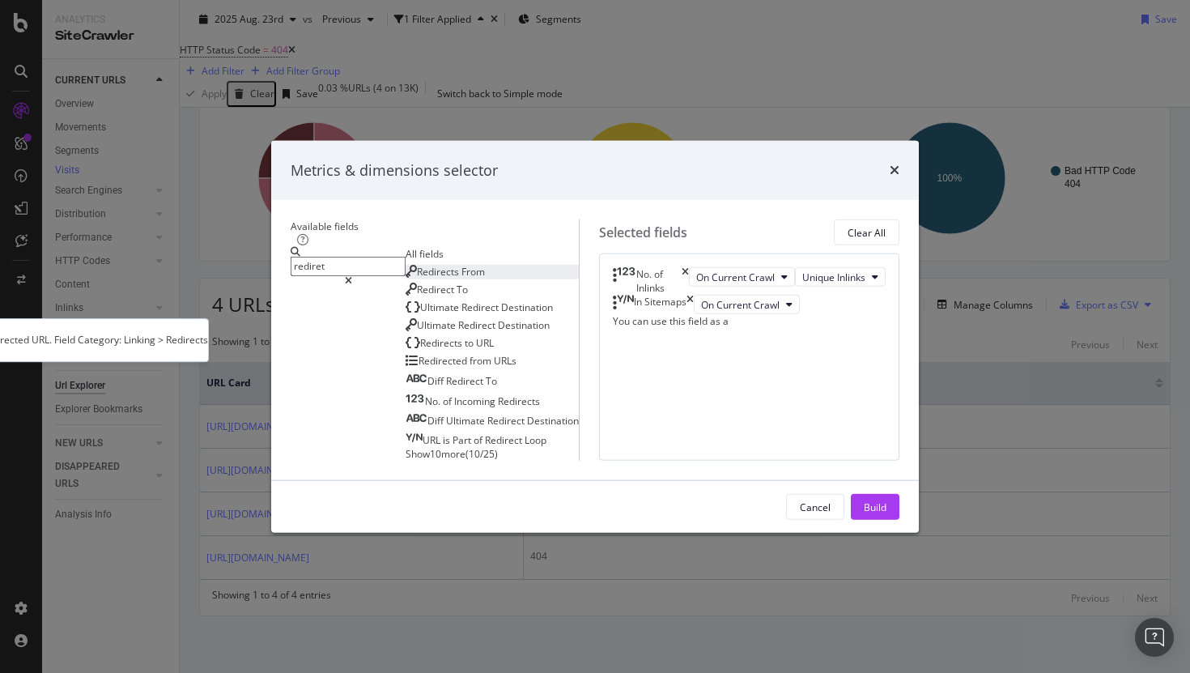
type input "rediret"
click at [448, 264] on div "Redirects From" at bounding box center [445, 271] width 79 height 14
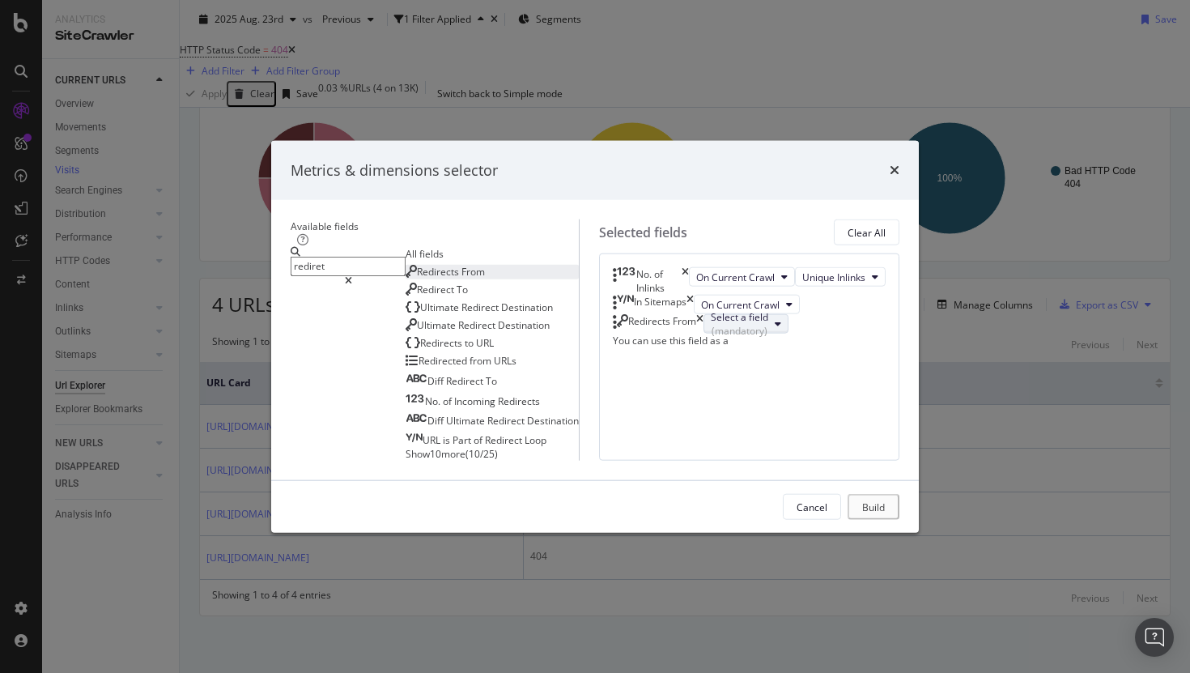
click at [768, 310] on div "Select a field (mandatory)" at bounding box center [739, 324] width 57 height 28
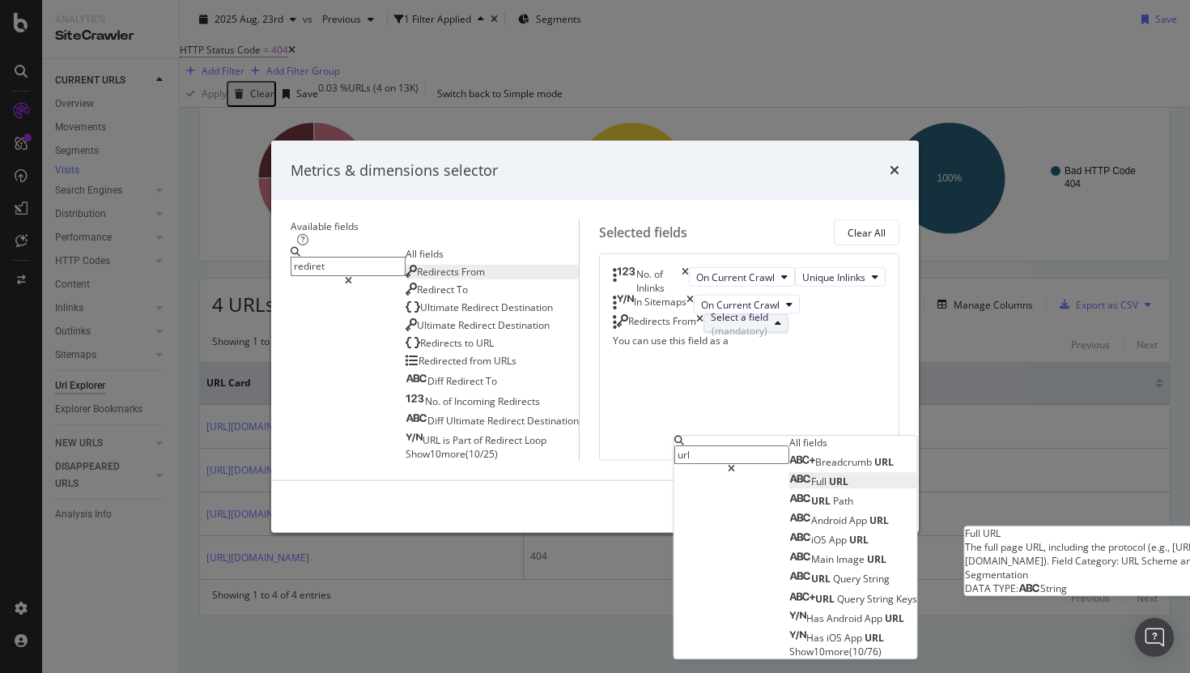
type input "url"
click at [829, 474] on span "URL" at bounding box center [838, 481] width 19 height 14
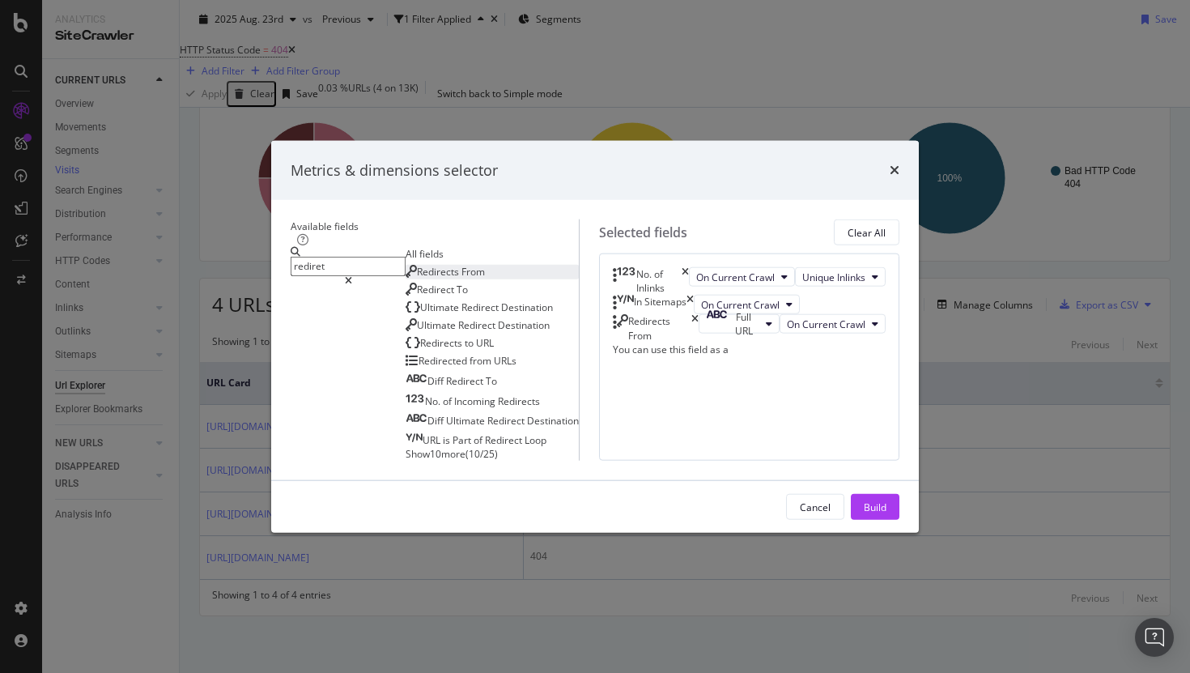
click at [379, 257] on input "rediret" at bounding box center [348, 266] width 115 height 19
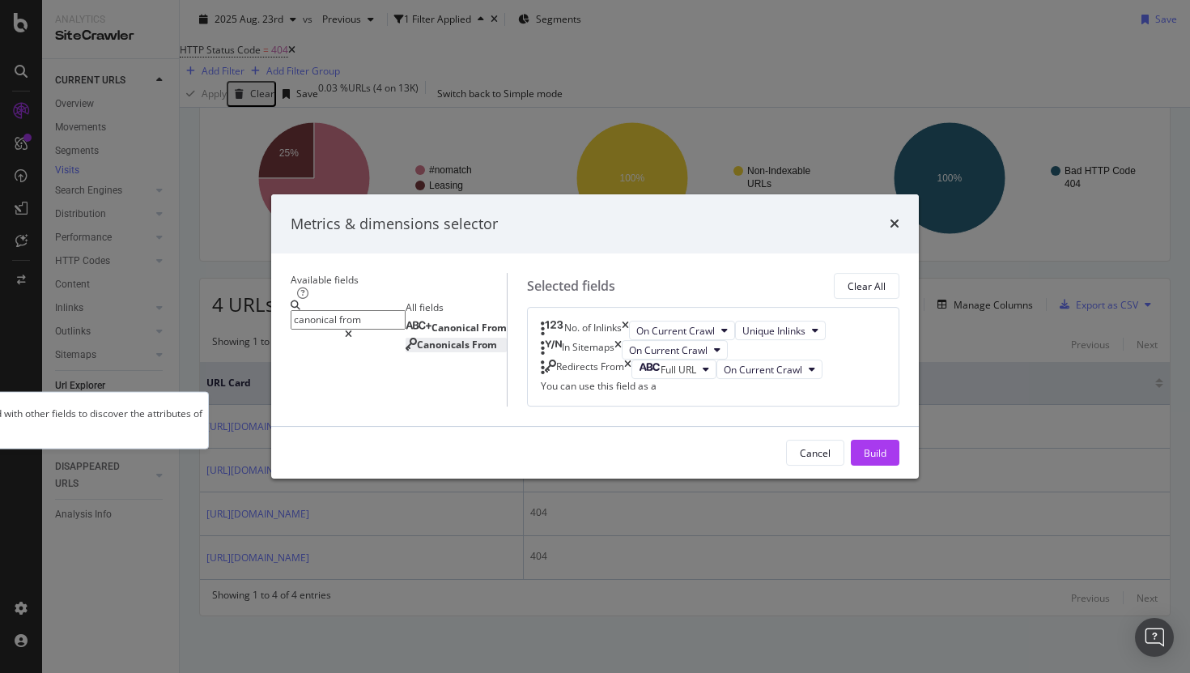
type input "canonical from"
click at [472, 338] on span "From" at bounding box center [484, 345] width 25 height 14
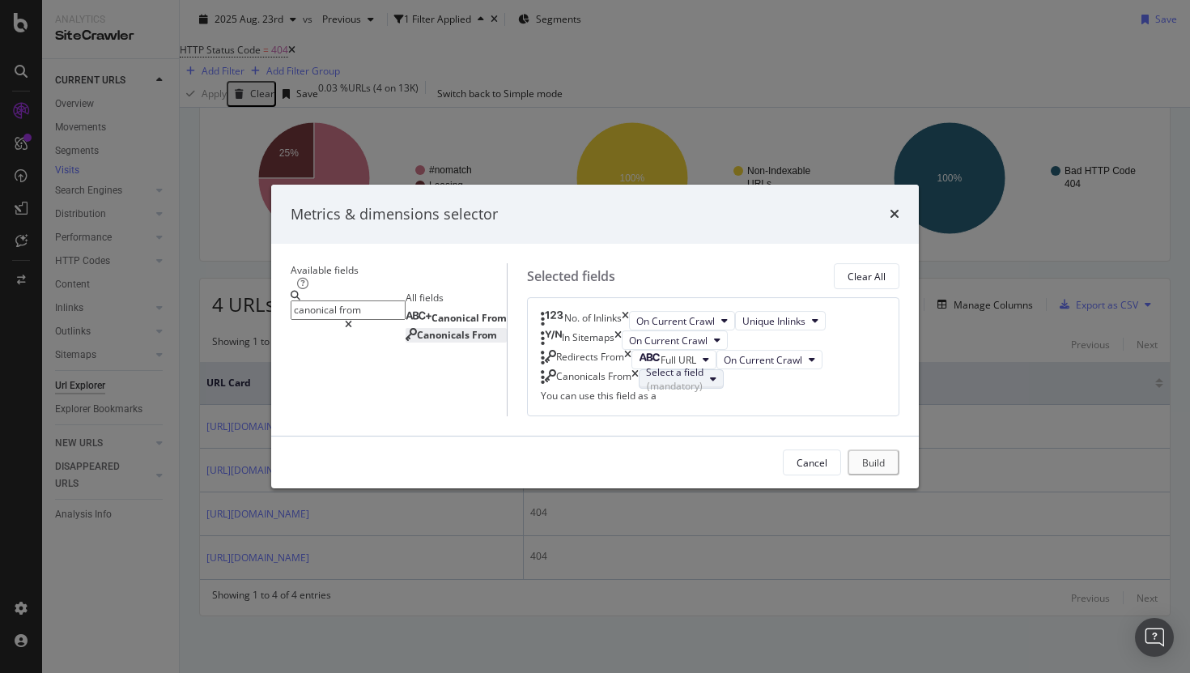
click at [703, 393] on div "Select a field (mandatory)" at bounding box center [674, 379] width 57 height 28
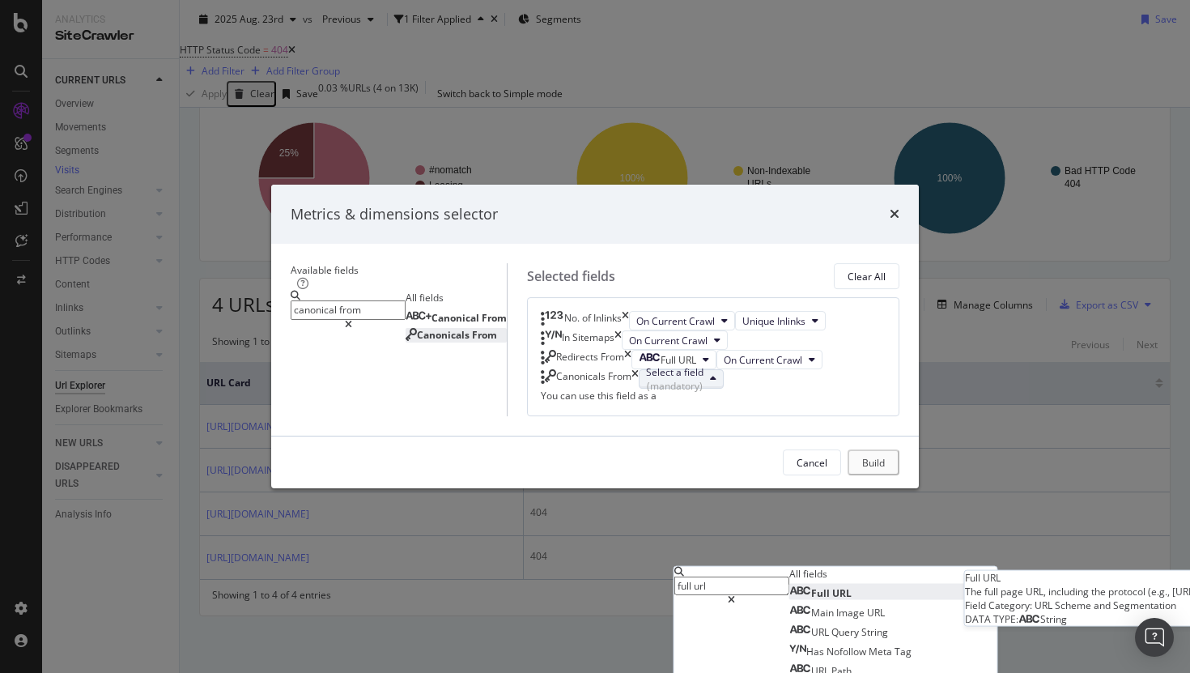
type input "full url"
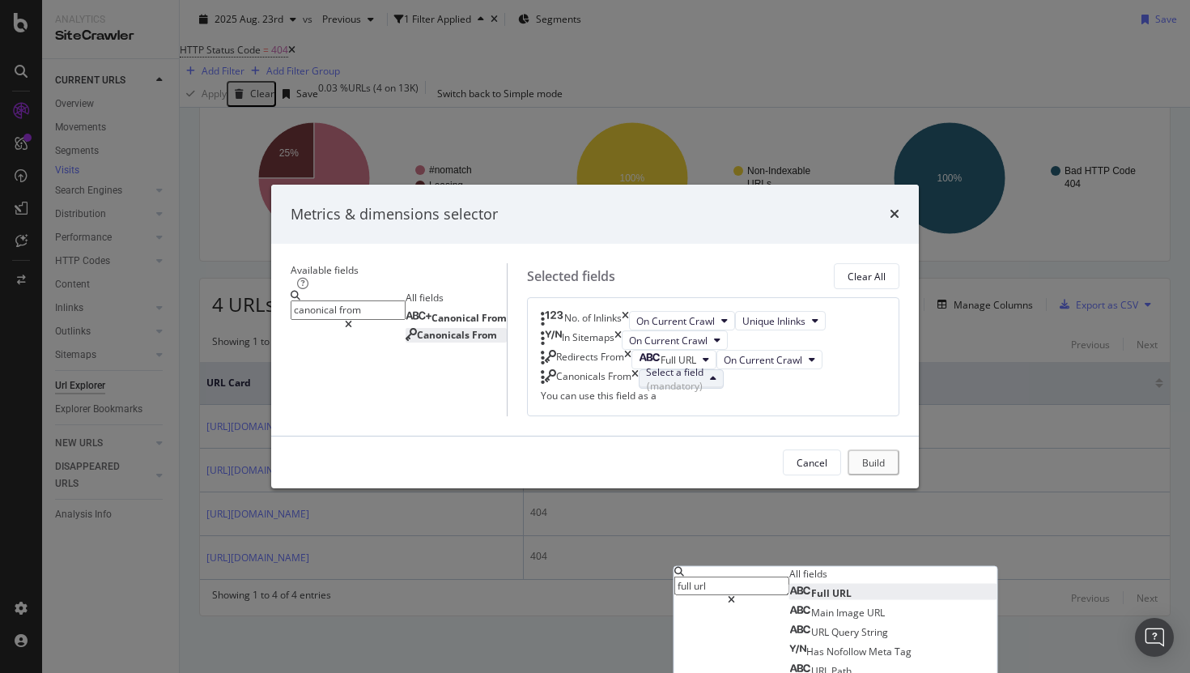
click at [789, 585] on span "Full URL" at bounding box center [820, 592] width 62 height 14
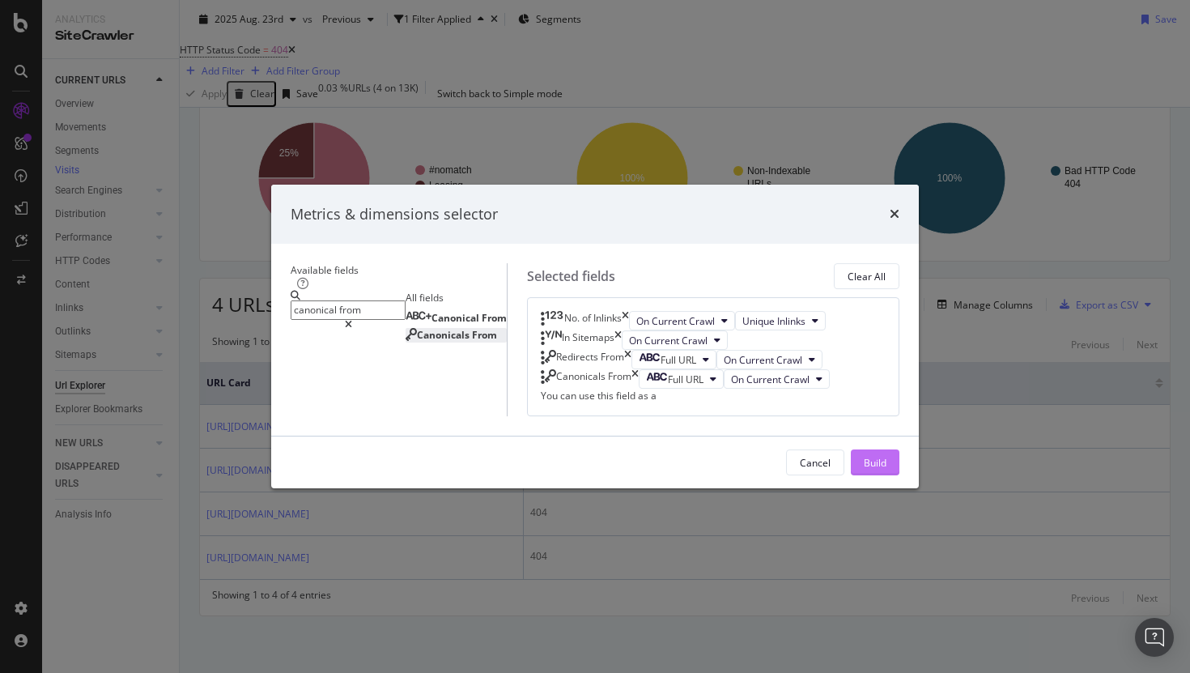
click at [886, 469] on div "Build" at bounding box center [875, 463] width 23 height 14
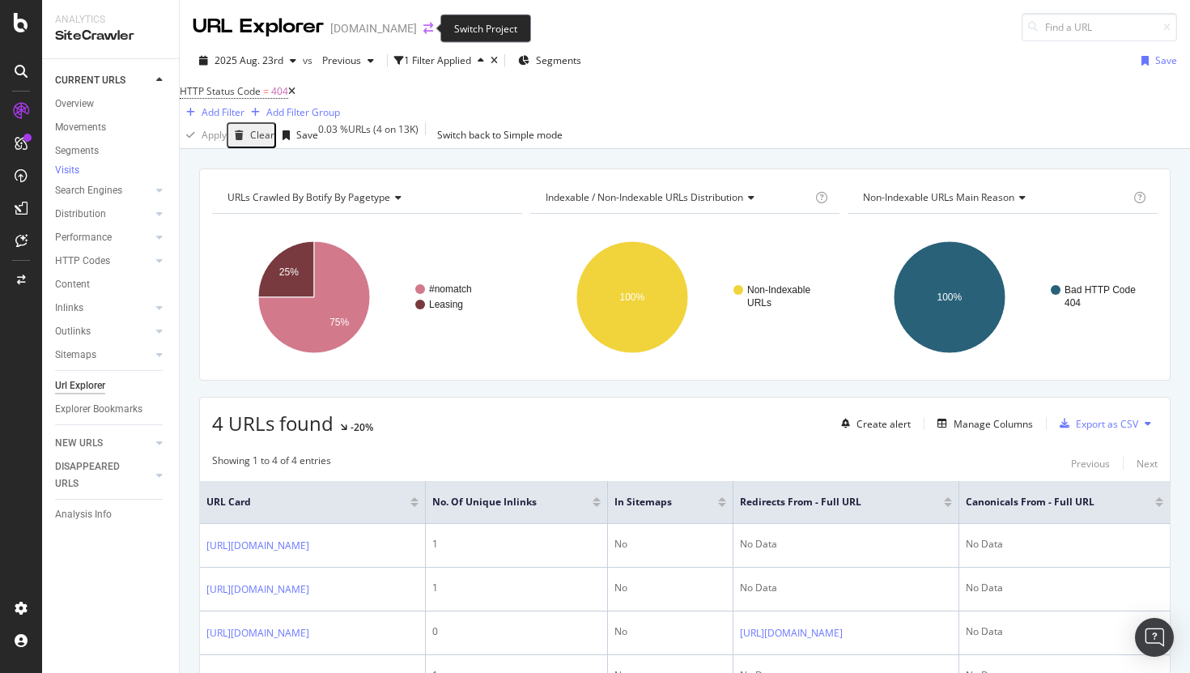
click at [424, 30] on icon "arrow-right-arrow-left" at bounding box center [428, 28] width 10 height 11
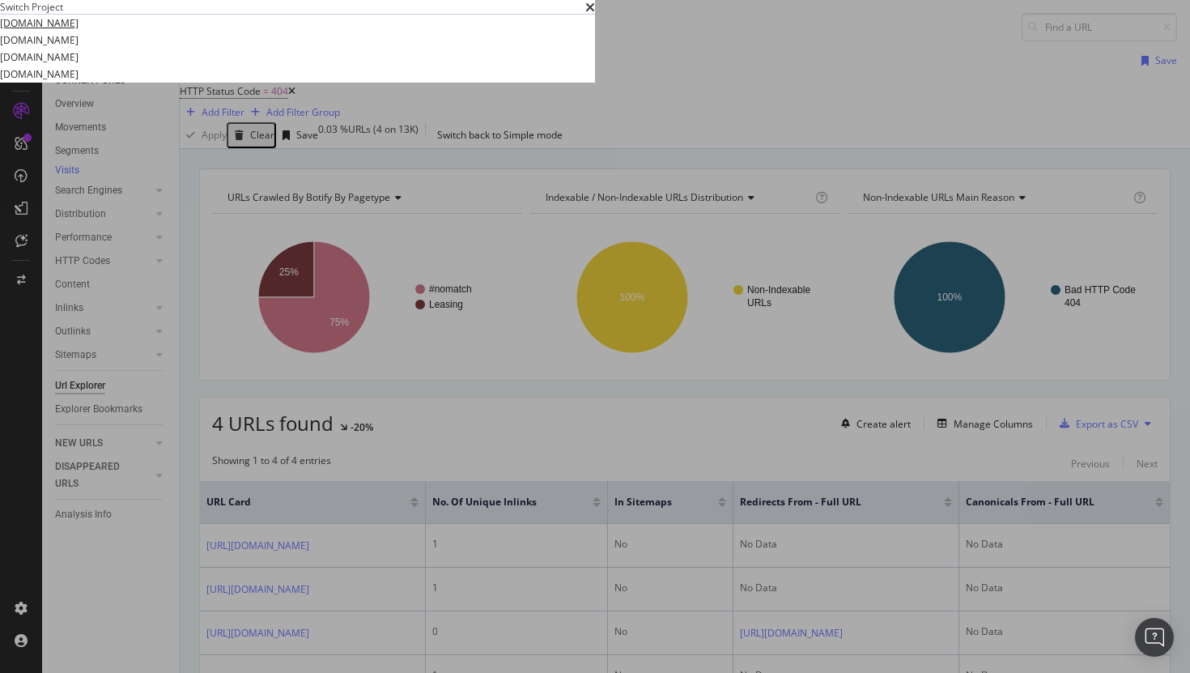
click at [79, 32] on link "[DOMAIN_NAME]" at bounding box center [39, 23] width 79 height 17
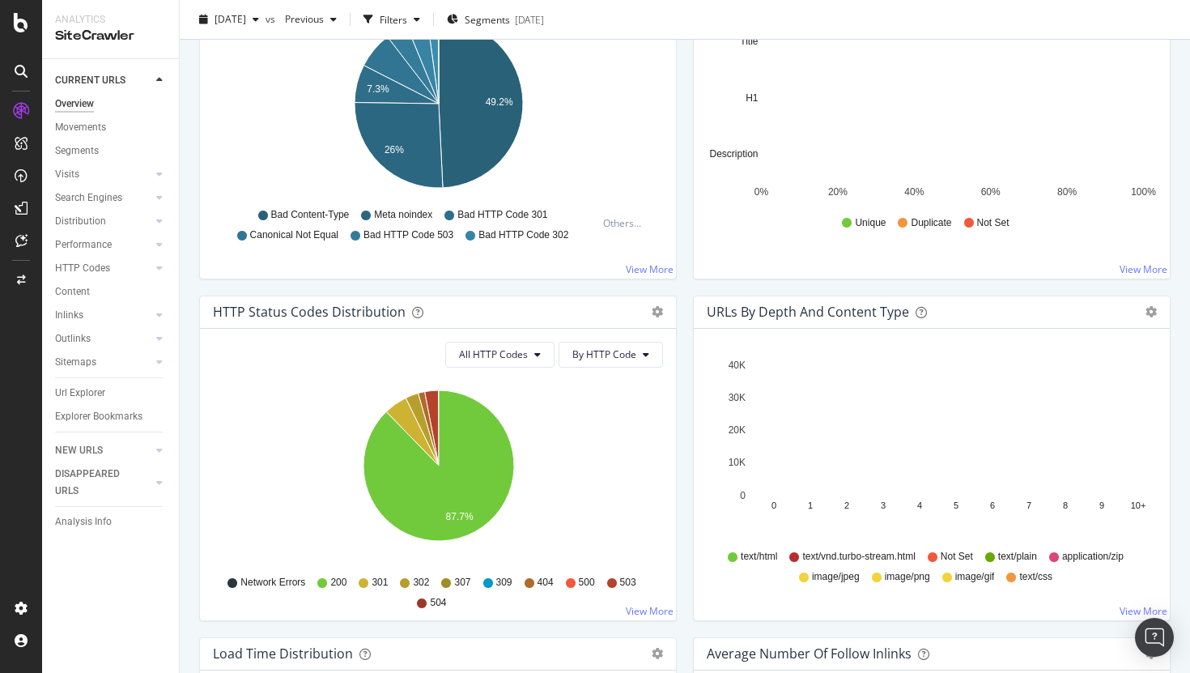
scroll to position [631, 0]
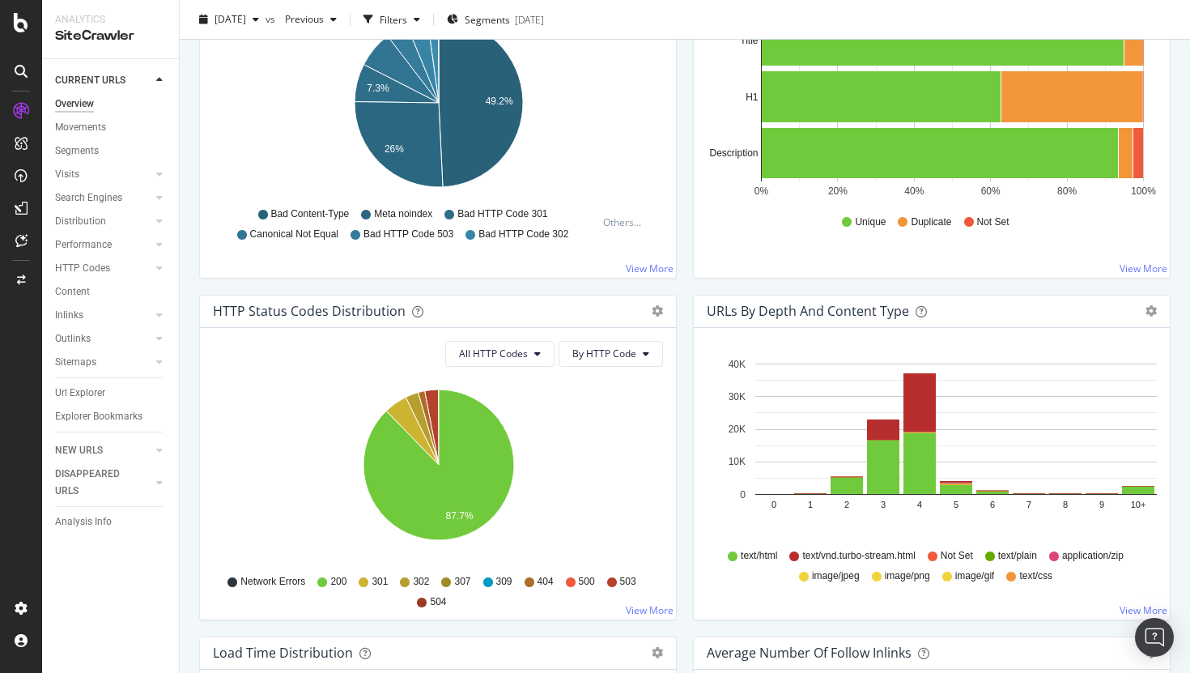
click at [664, 312] on div "HTTP Status Codes Distribution Pie Table Export as CSV Add to Custom Report" at bounding box center [438, 311] width 476 height 32
click at [656, 312] on icon "gear" at bounding box center [657, 310] width 11 height 11
click at [600, 369] on span "Table" at bounding box center [592, 373] width 165 height 22
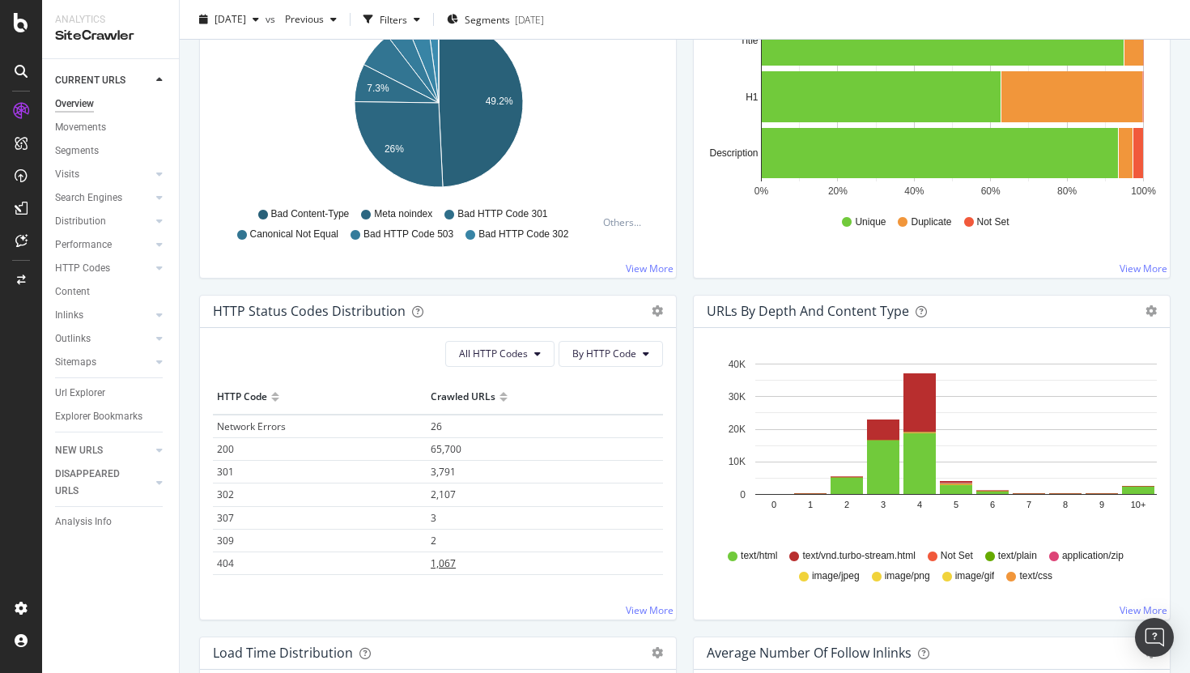
click at [446, 567] on span "1,067" at bounding box center [443, 563] width 25 height 14
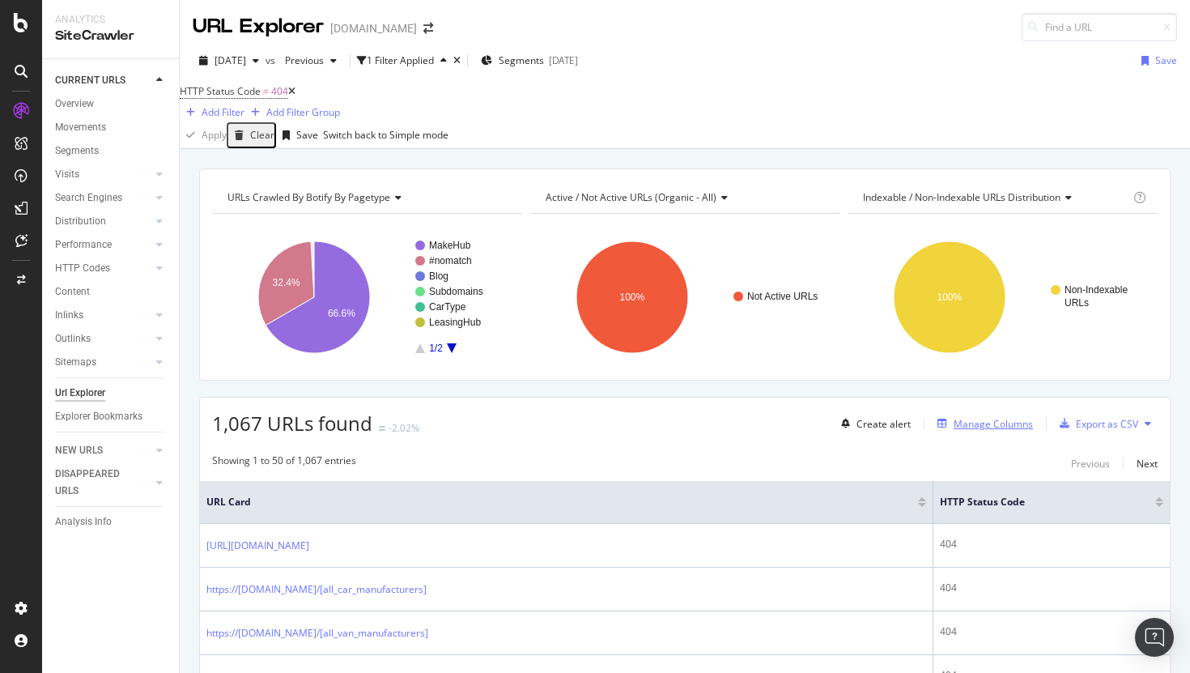
click at [986, 431] on div "Manage Columns" at bounding box center [993, 424] width 79 height 14
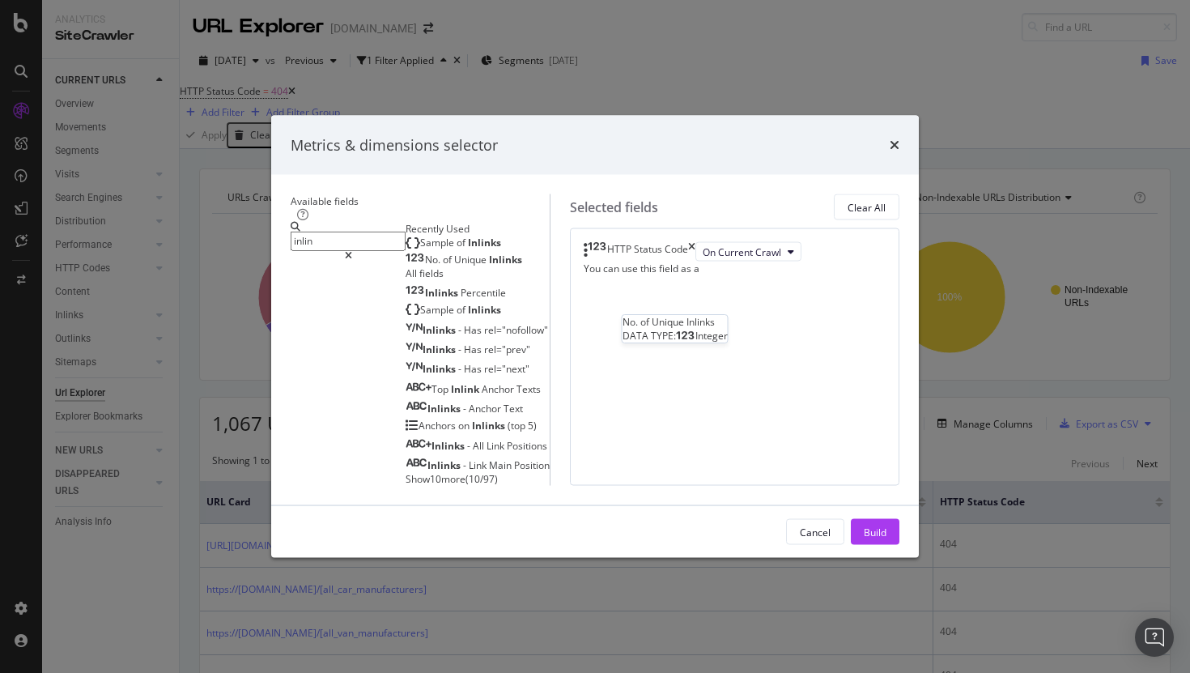
click at [489, 252] on span "Inlinks" at bounding box center [505, 259] width 33 height 14
click at [395, 231] on input "inlin" at bounding box center [348, 240] width 115 height 19
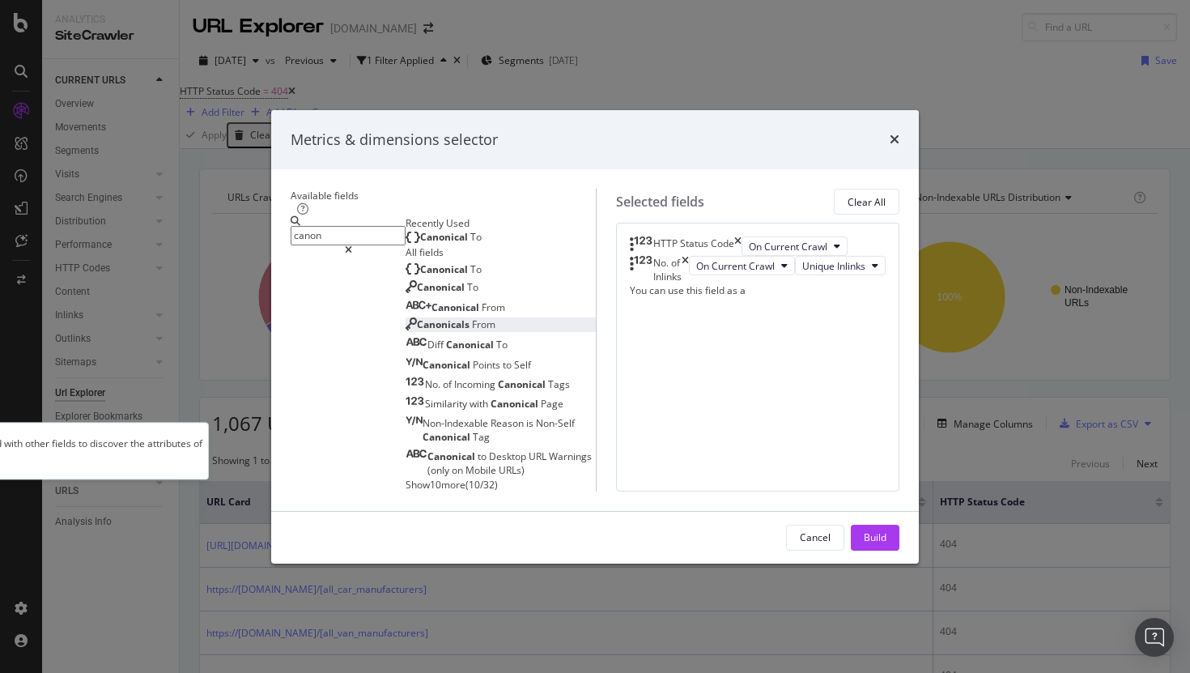
type input "canon"
click at [419, 331] on div "Canonicals From" at bounding box center [451, 324] width 90 height 14
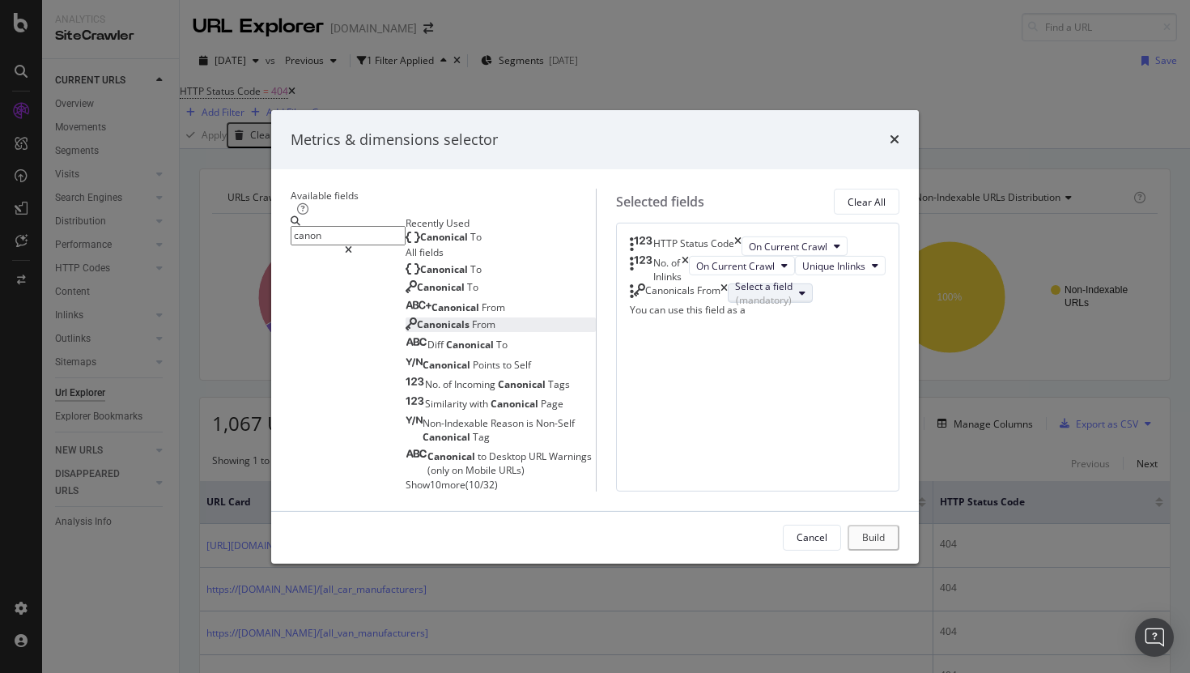
click at [775, 307] on div "Select a field (mandatory)" at bounding box center [763, 293] width 57 height 28
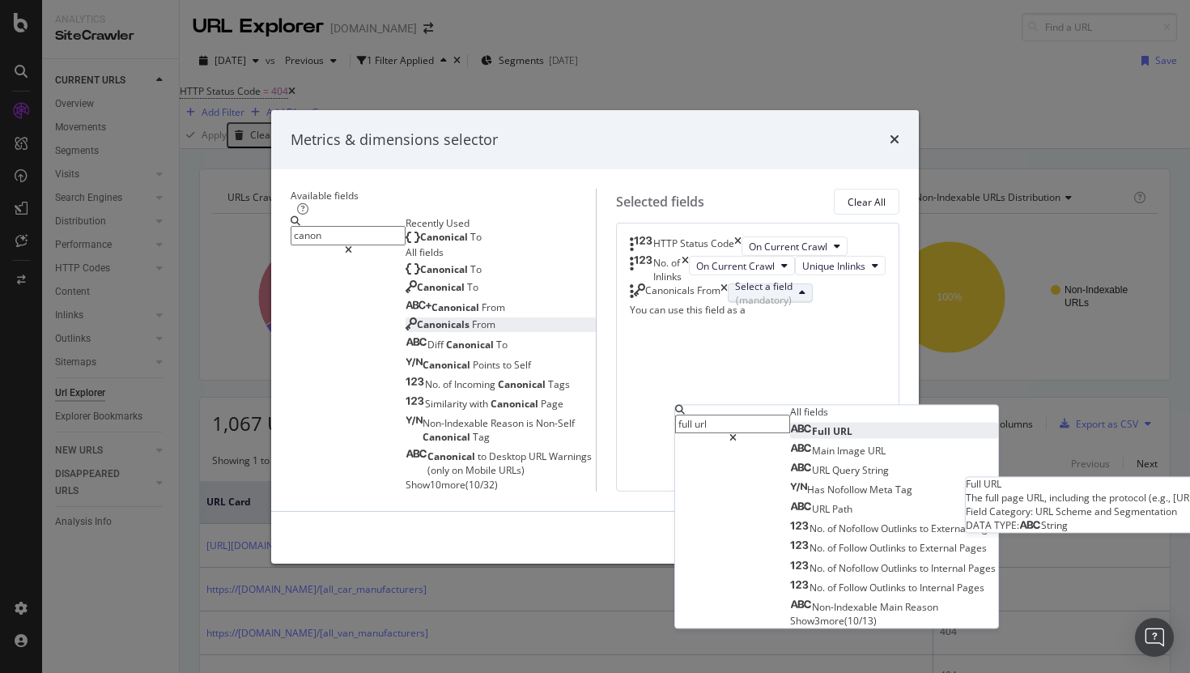
type input "full url"
click at [790, 424] on span "Full URL" at bounding box center [821, 431] width 62 height 14
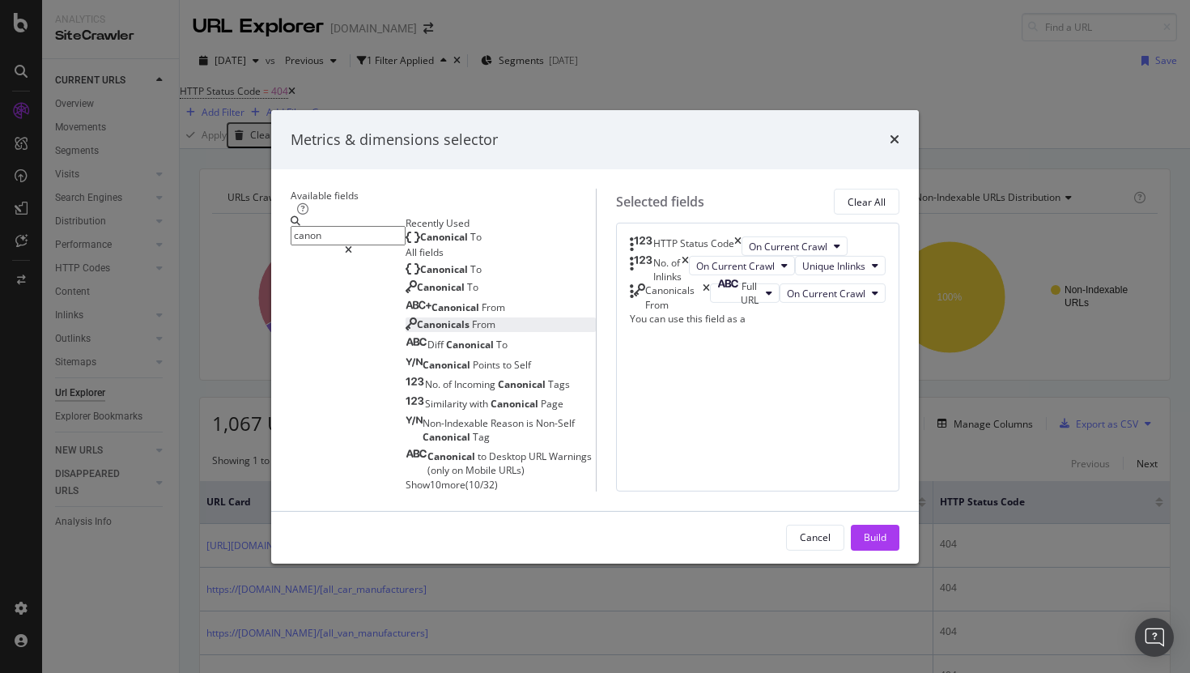
click at [354, 226] on input "canon" at bounding box center [348, 235] width 115 height 19
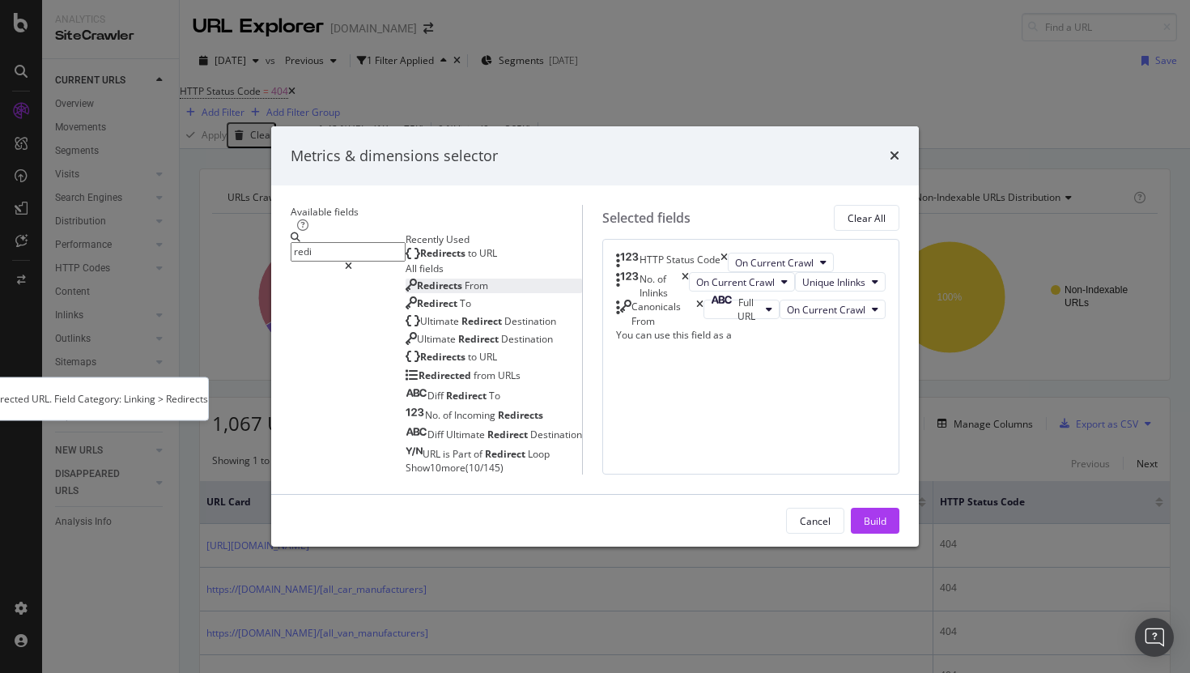
type input "redi"
click at [406, 285] on div "Redirects From" at bounding box center [447, 285] width 83 height 14
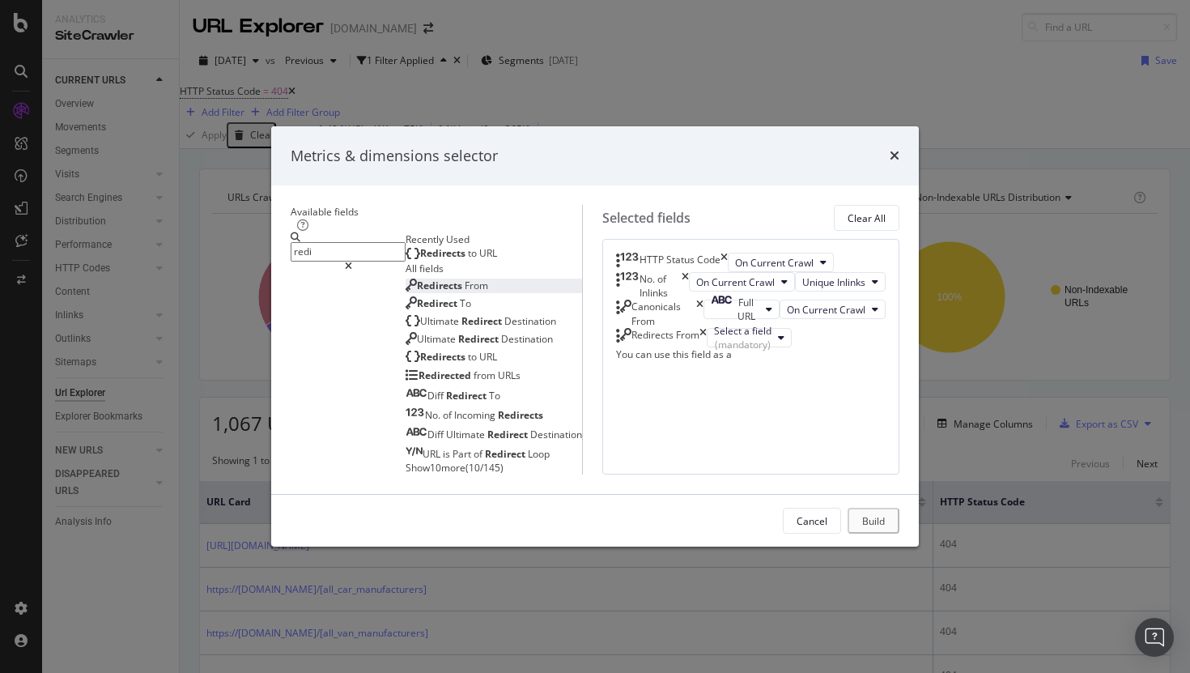
click at [781, 347] on div "Select a field (mandatory)" at bounding box center [749, 337] width 85 height 19
click at [763, 351] on div "Select a field (mandatory)" at bounding box center [742, 338] width 57 height 28
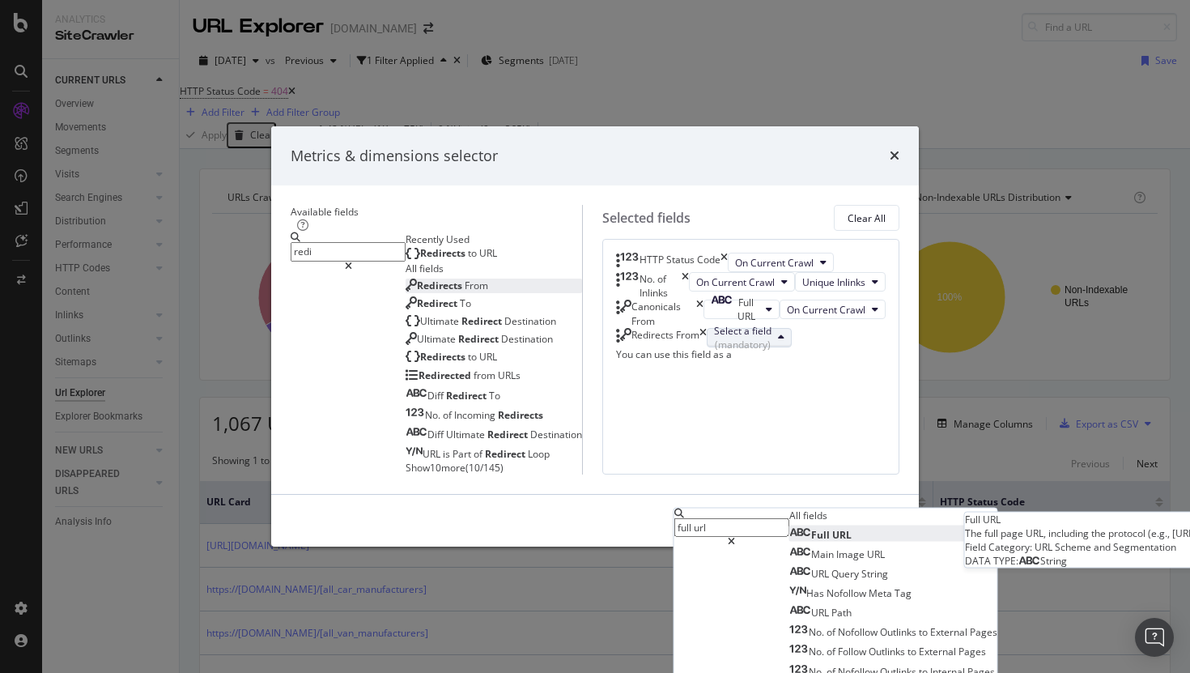
type input "full url"
click at [789, 527] on span "Full URL" at bounding box center [820, 534] width 62 height 14
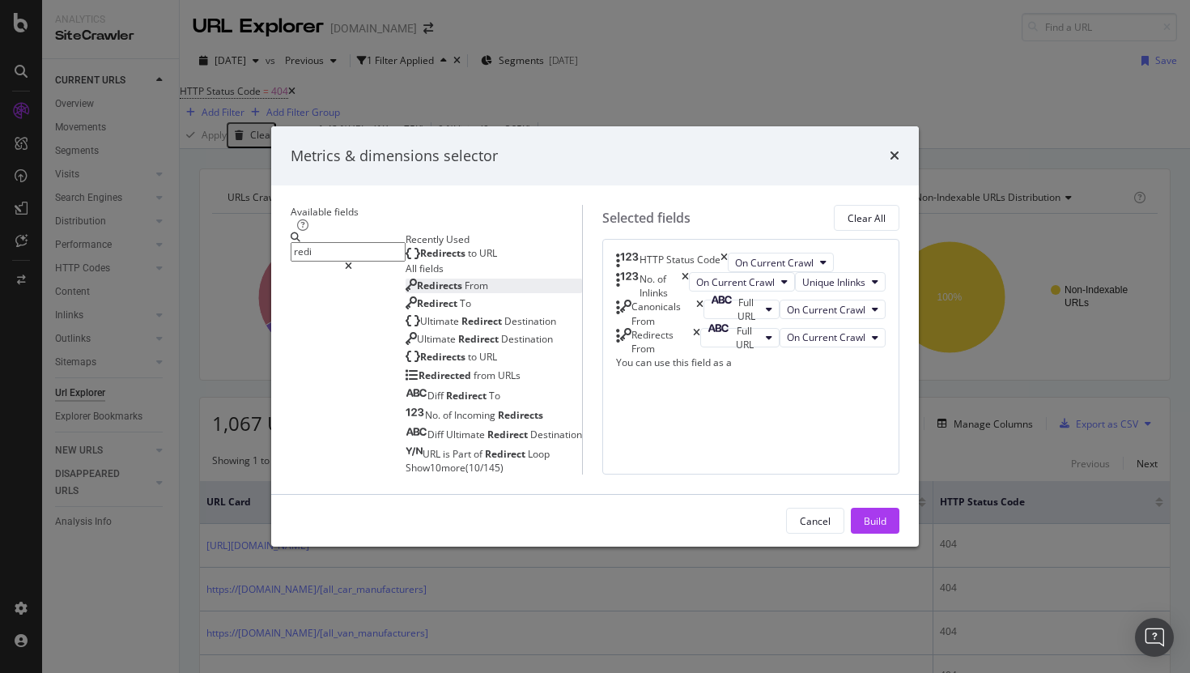
click at [341, 243] on input "redi" at bounding box center [348, 252] width 115 height 19
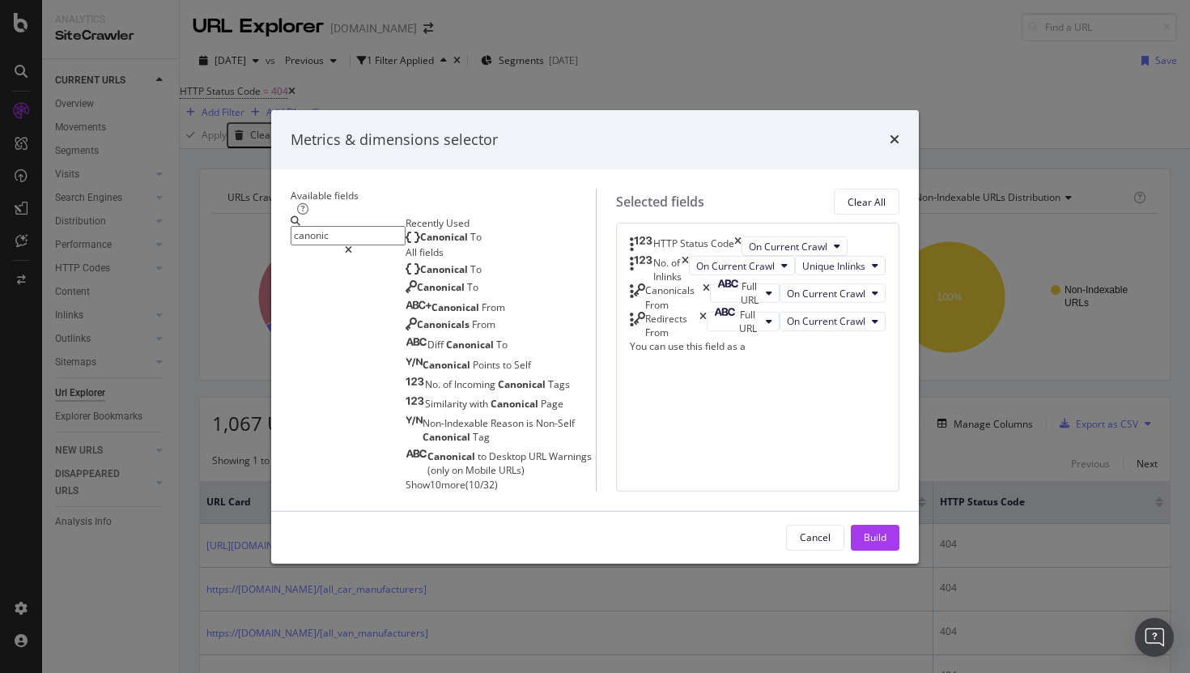
click at [741, 236] on icon "times" at bounding box center [737, 245] width 7 height 19
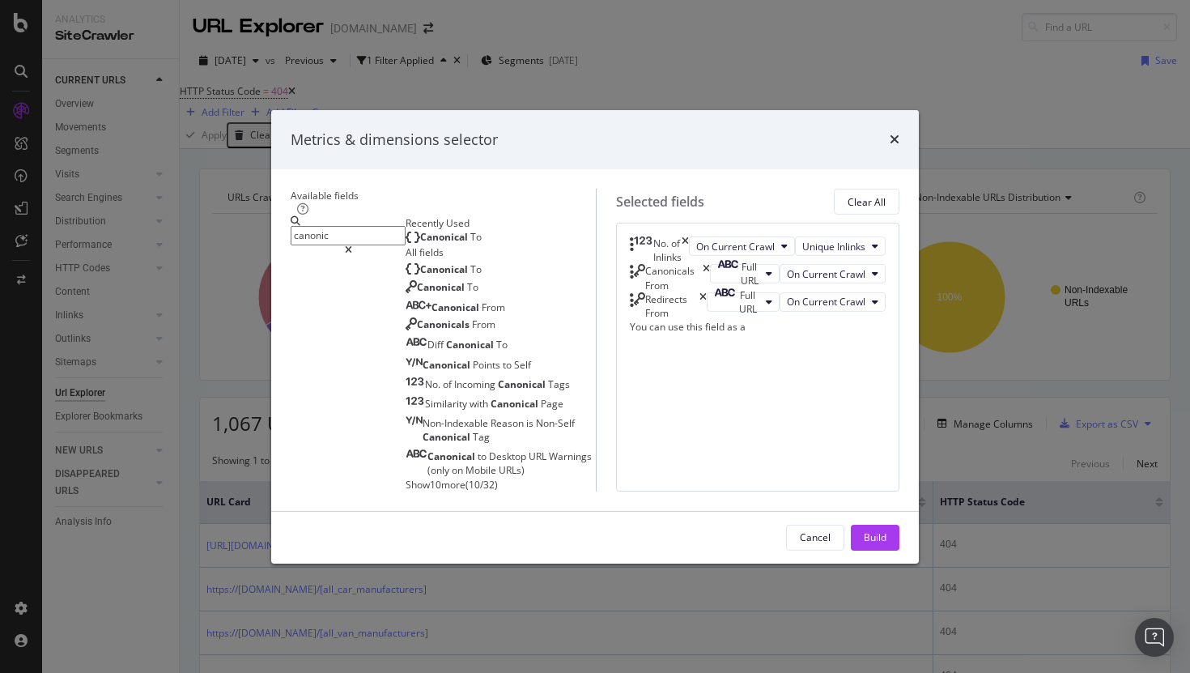
click at [353, 226] on input "canonic" at bounding box center [348, 235] width 115 height 19
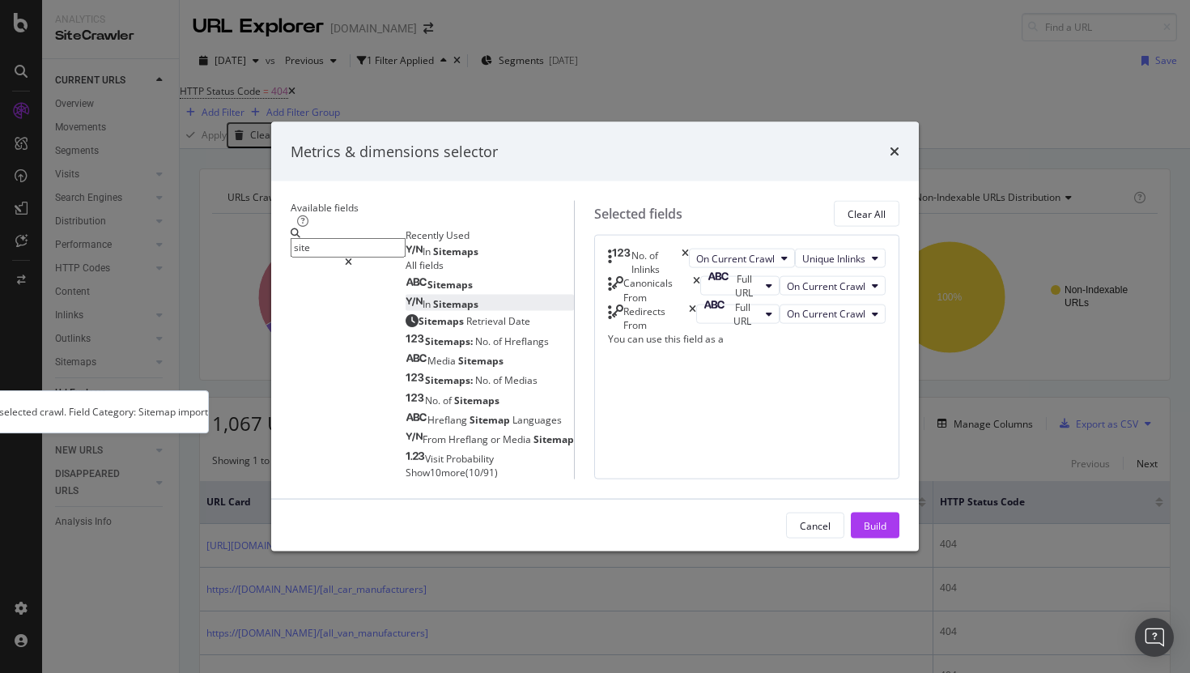
type input "site"
click at [433, 303] on span "Sitemaps" at bounding box center [455, 304] width 45 height 14
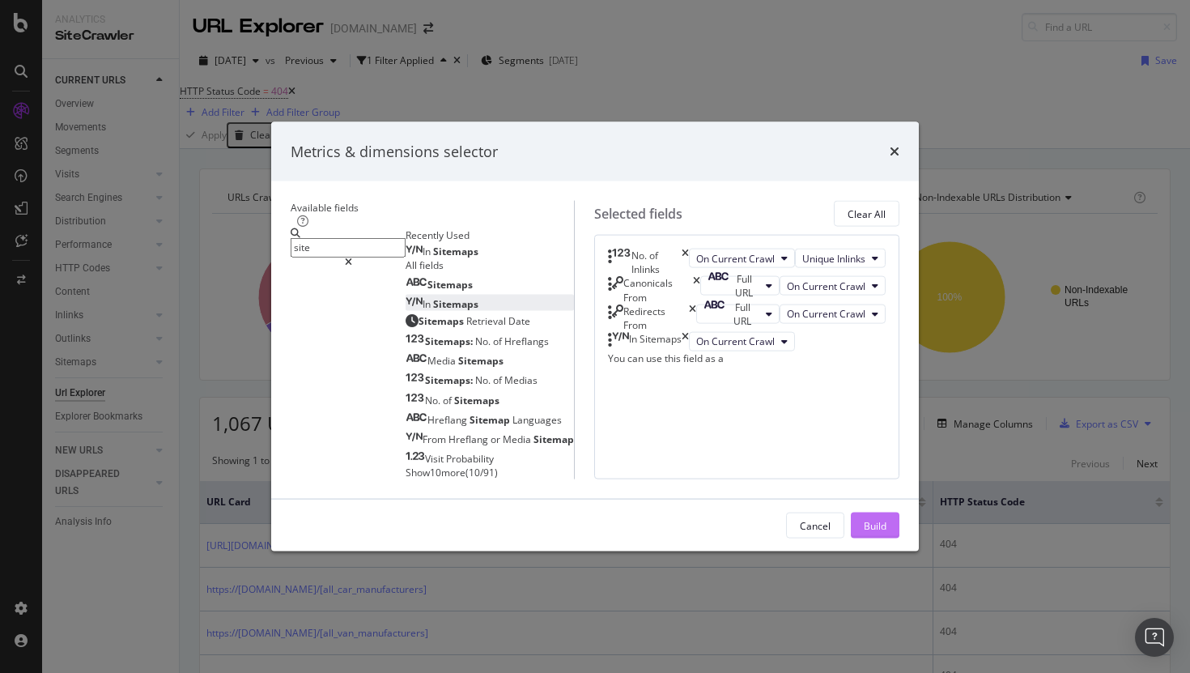
click at [886, 532] on div "Build" at bounding box center [875, 525] width 23 height 14
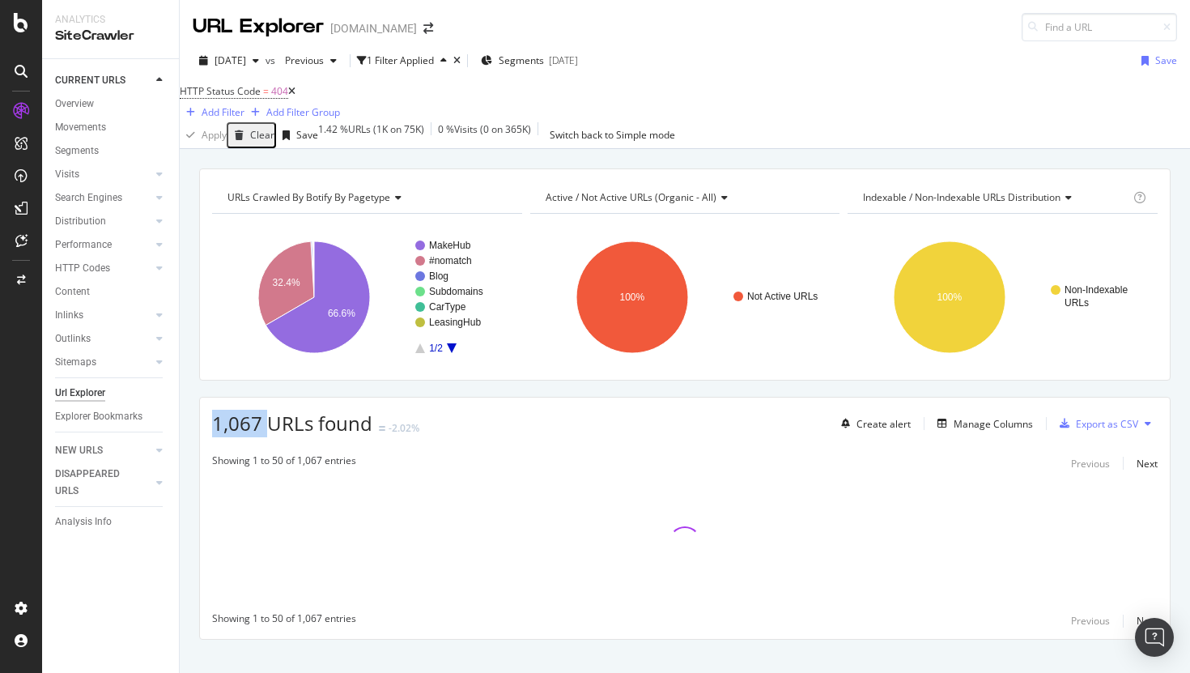
drag, startPoint x: 270, startPoint y: 440, endPoint x: 175, endPoint y: 439, distance: 94.7
click at [175, 439] on div "Analytics SiteCrawler CURRENT URLS Overview Movements Segments Visits Analysis …" at bounding box center [616, 336] width 1148 height 673
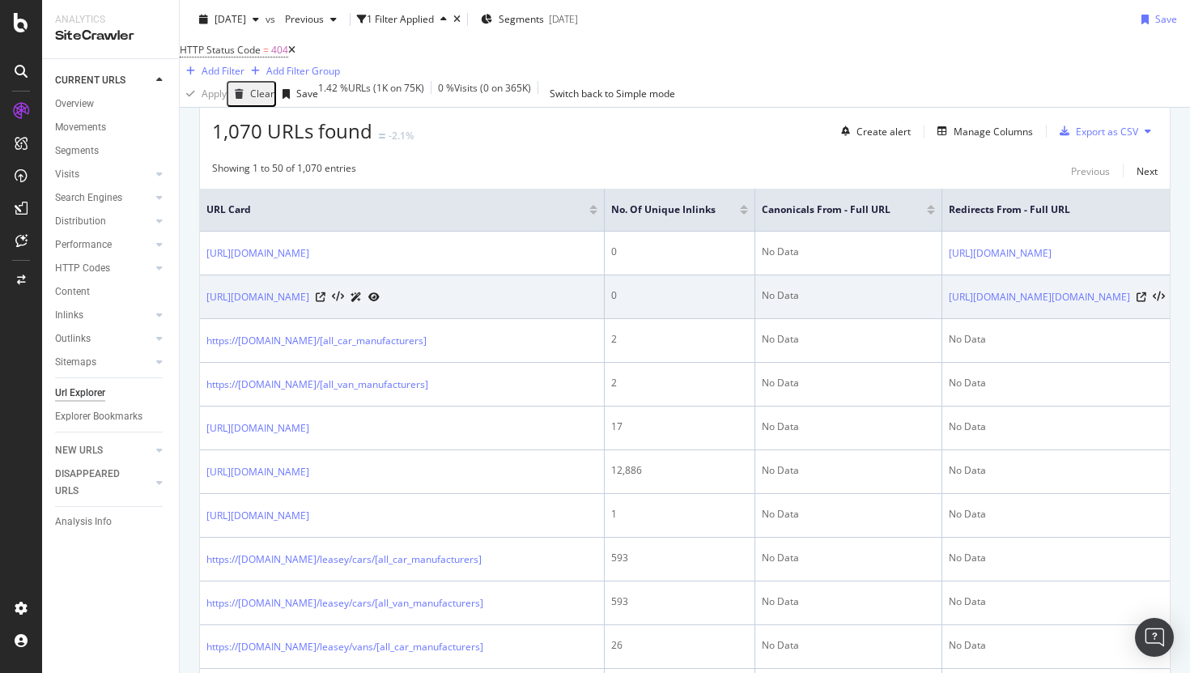
scroll to position [0, 20]
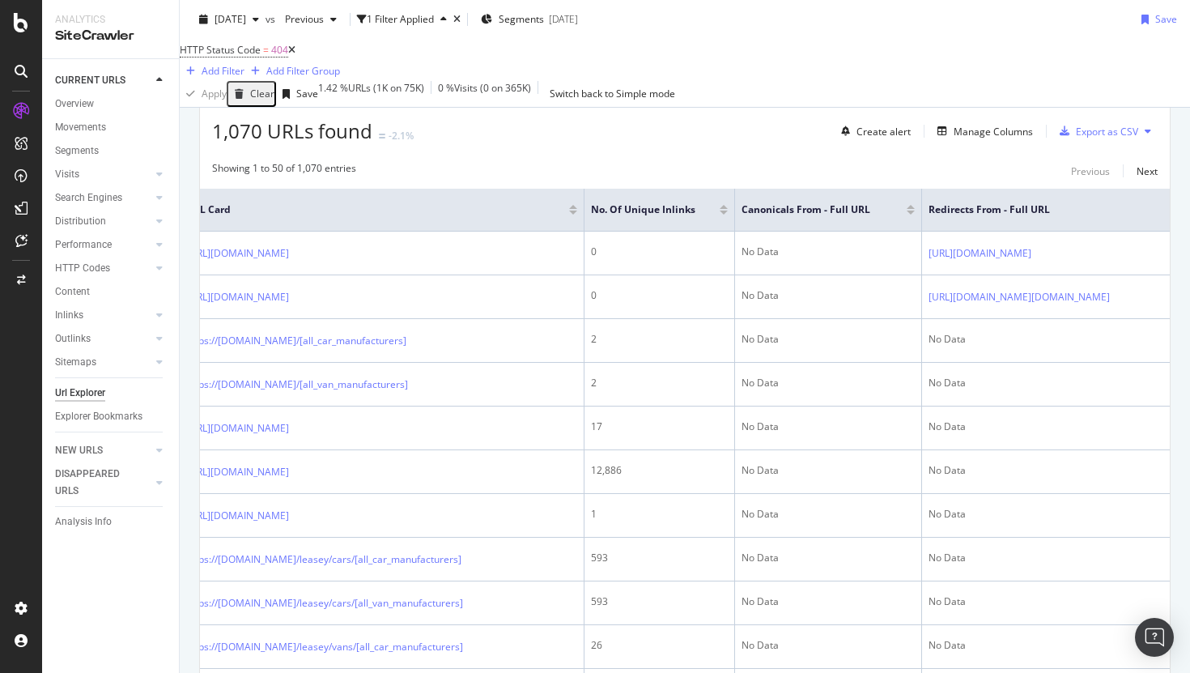
click at [724, 209] on div at bounding box center [724, 207] width 8 height 4
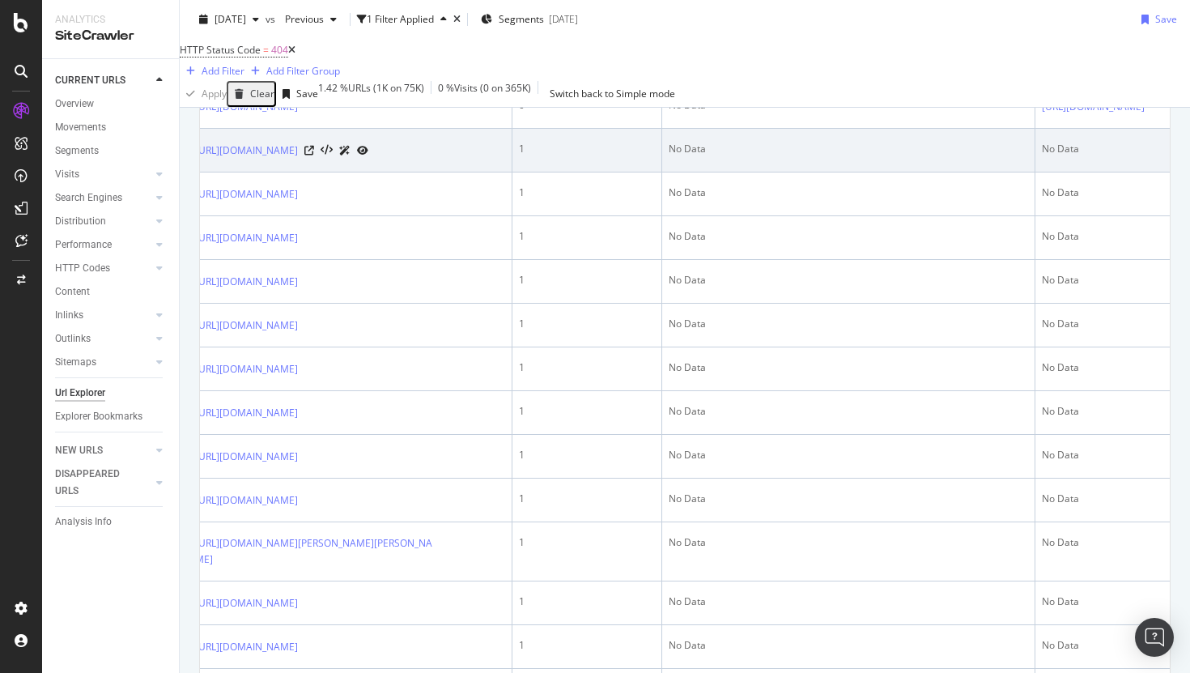
scroll to position [0, 14]
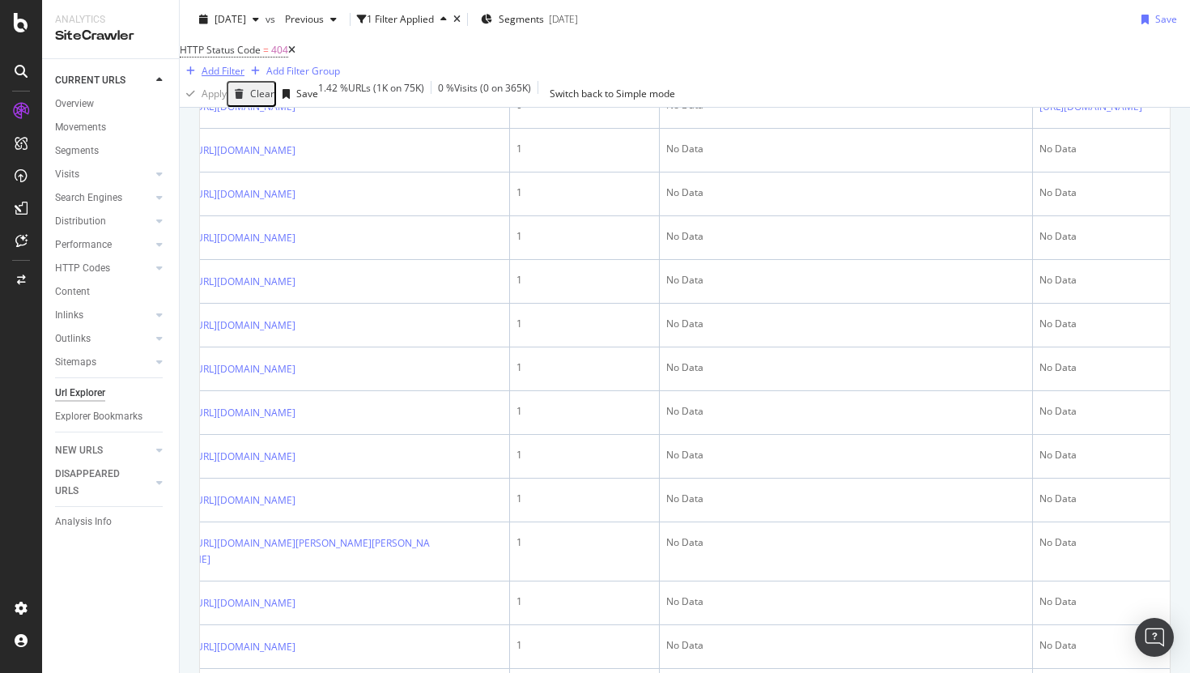
click at [244, 64] on div "Add Filter" at bounding box center [223, 71] width 43 height 14
type input "n"
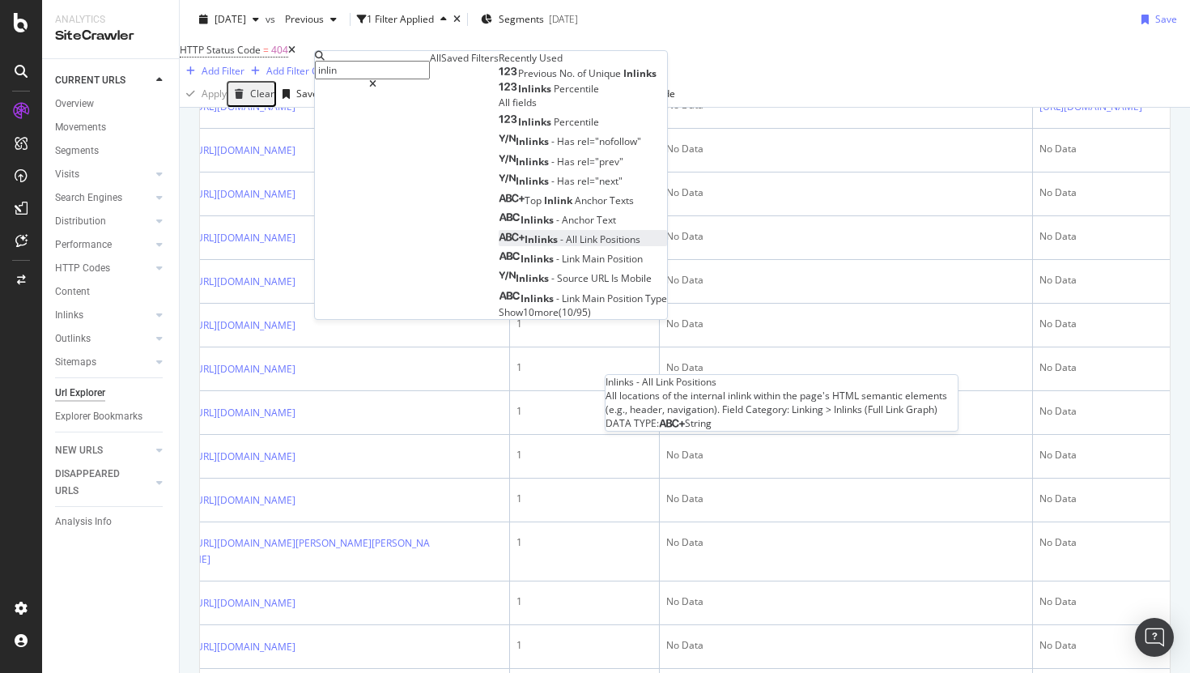
scroll to position [25, 0]
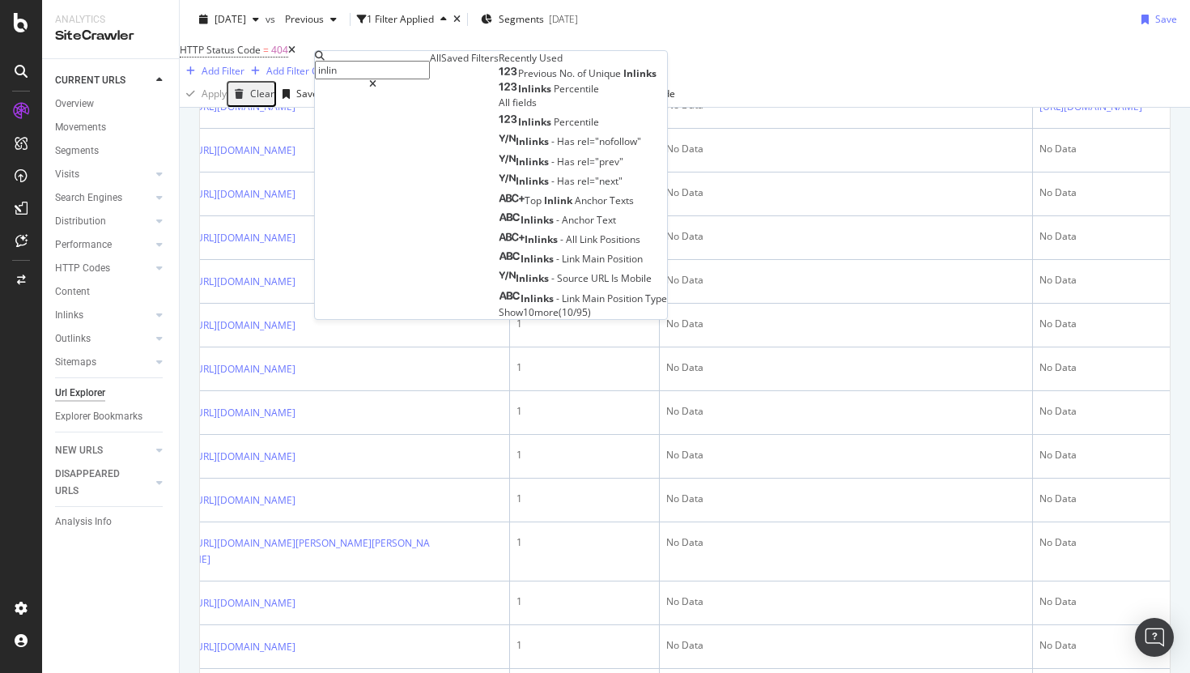
type input "inlin"
click at [499, 319] on span "Show 10 more" at bounding box center [529, 312] width 60 height 14
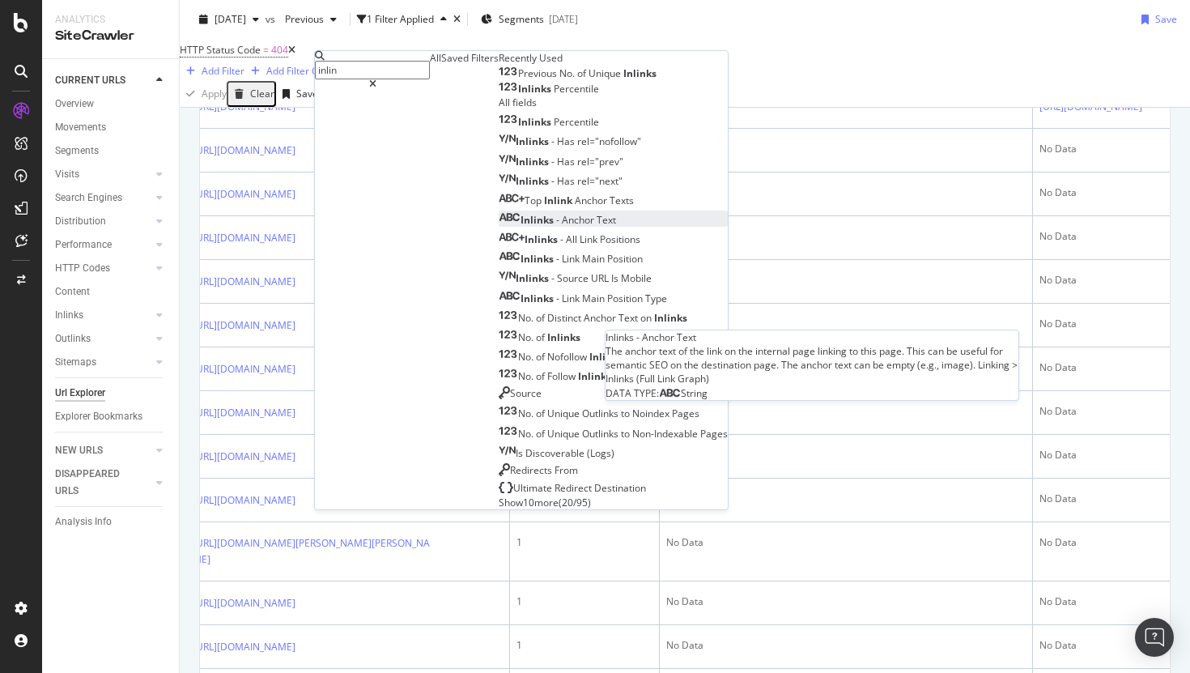
scroll to position [57, 0]
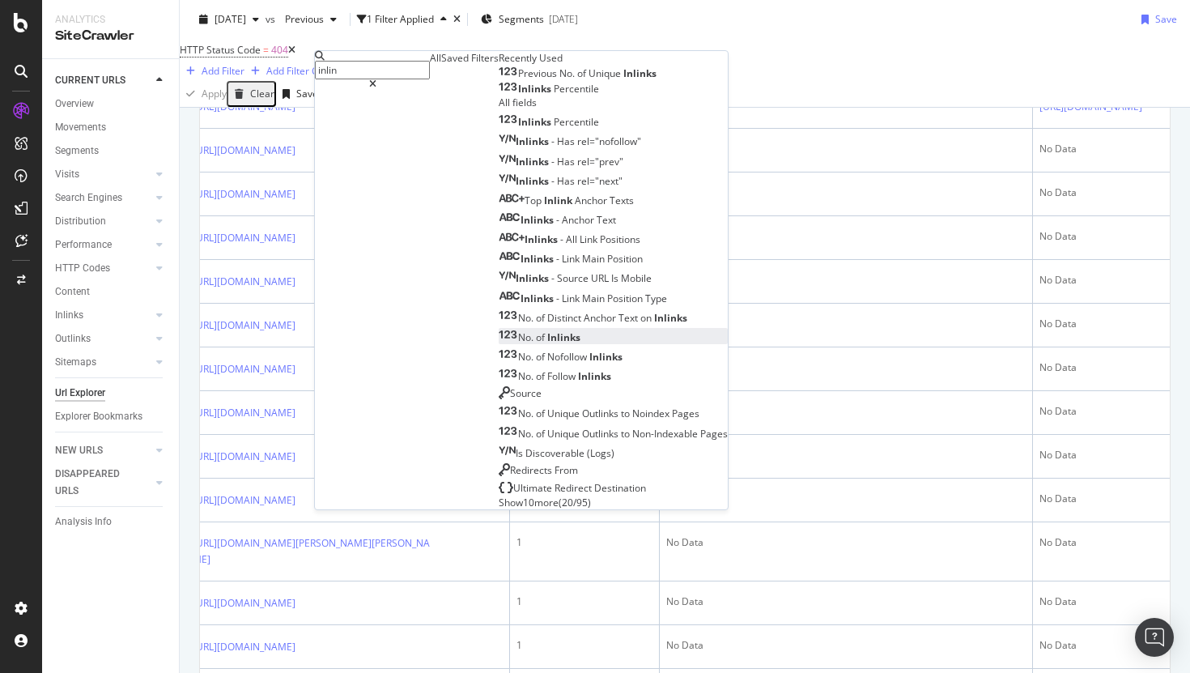
click at [499, 344] on div "No. of Inlinks" at bounding box center [540, 337] width 82 height 14
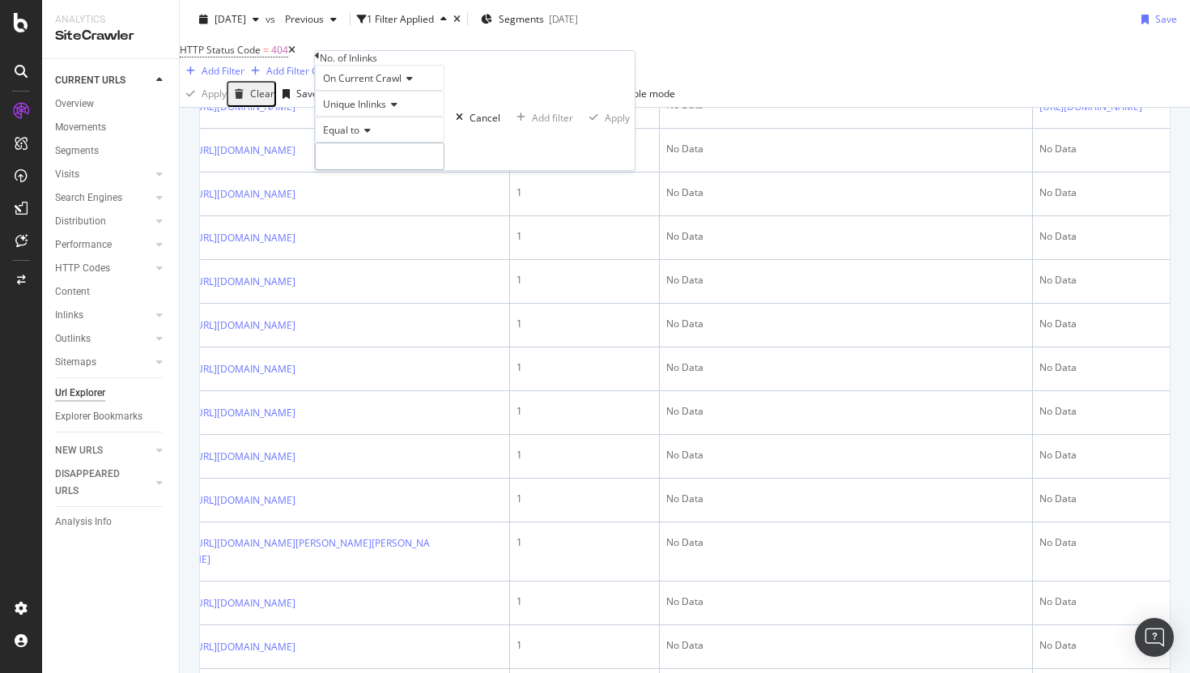
click at [363, 170] on input "number" at bounding box center [380, 156] width 130 height 28
type input "1"
click at [605, 125] on div "Apply" at bounding box center [617, 118] width 25 height 14
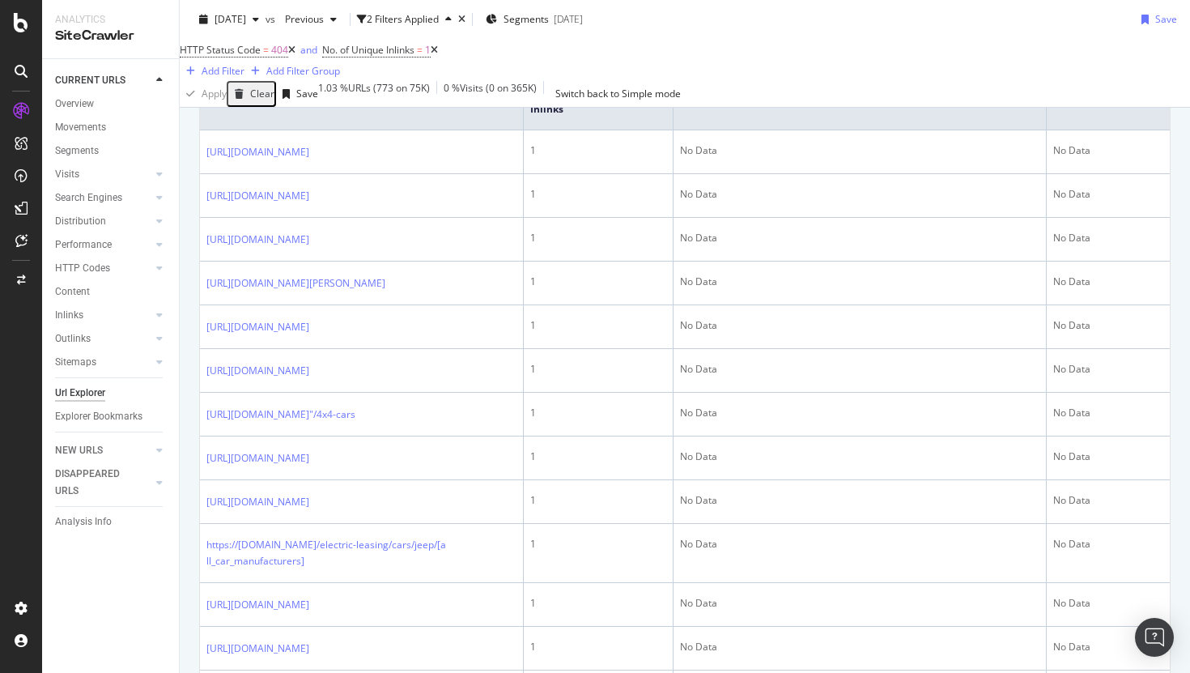
scroll to position [59, 0]
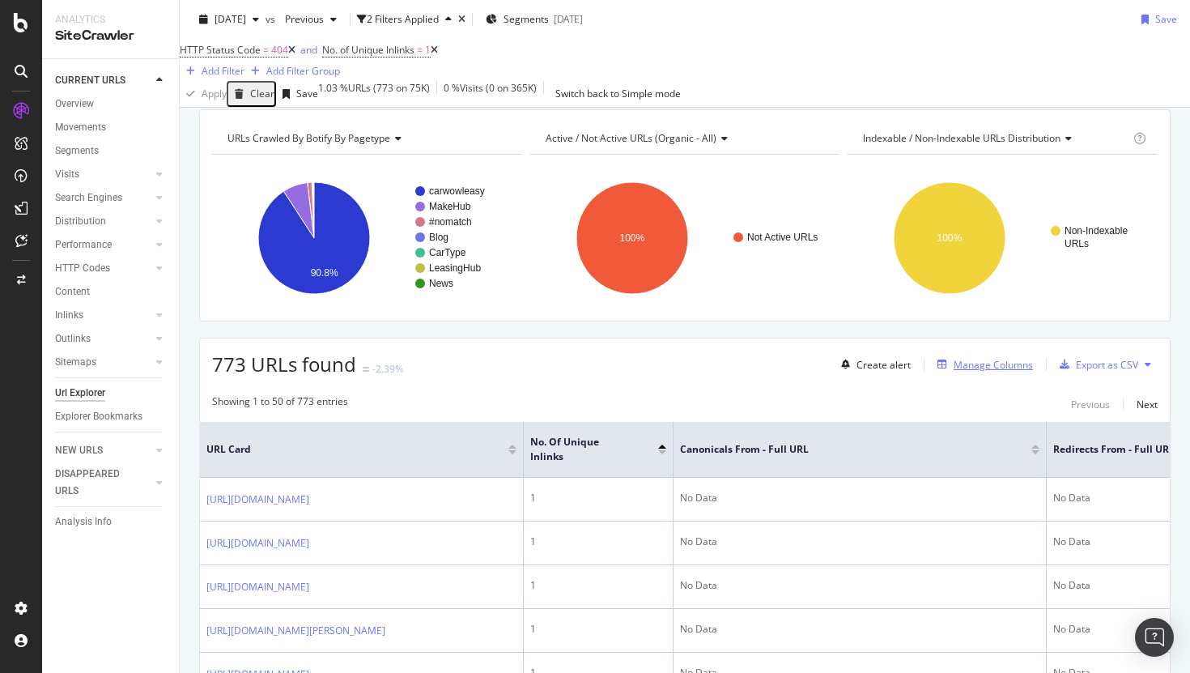
click at [976, 371] on div "Manage Columns" at bounding box center [993, 365] width 79 height 14
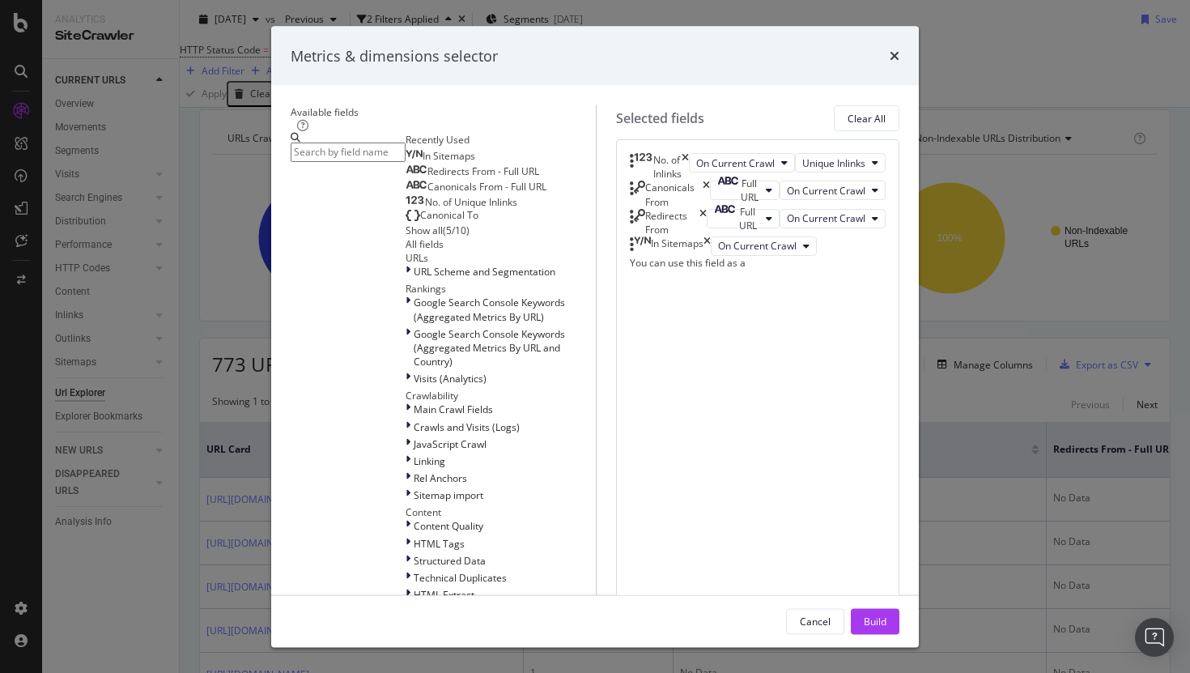
click at [710, 208] on div "Canonicals From" at bounding box center [670, 195] width 80 height 28
click at [710, 208] on icon "times" at bounding box center [706, 195] width 7 height 28
click at [707, 208] on icon "times" at bounding box center [702, 195] width 7 height 28
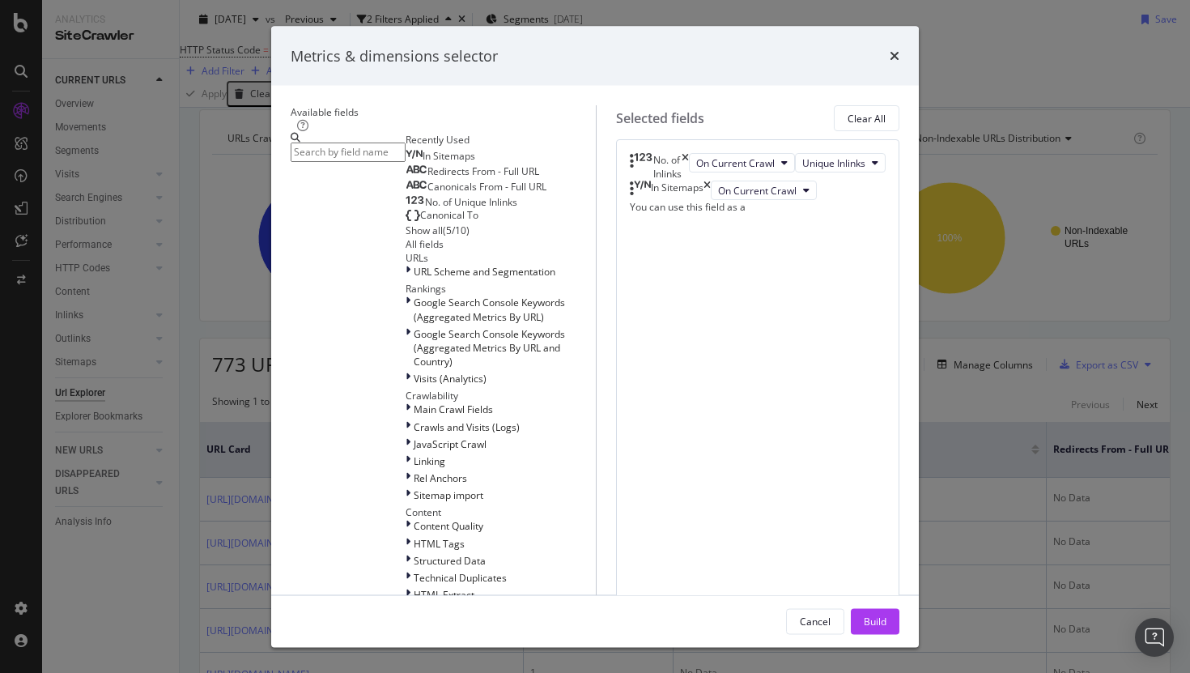
click at [711, 200] on icon "times" at bounding box center [706, 190] width 7 height 19
click at [393, 142] on input "modal" at bounding box center [348, 151] width 115 height 19
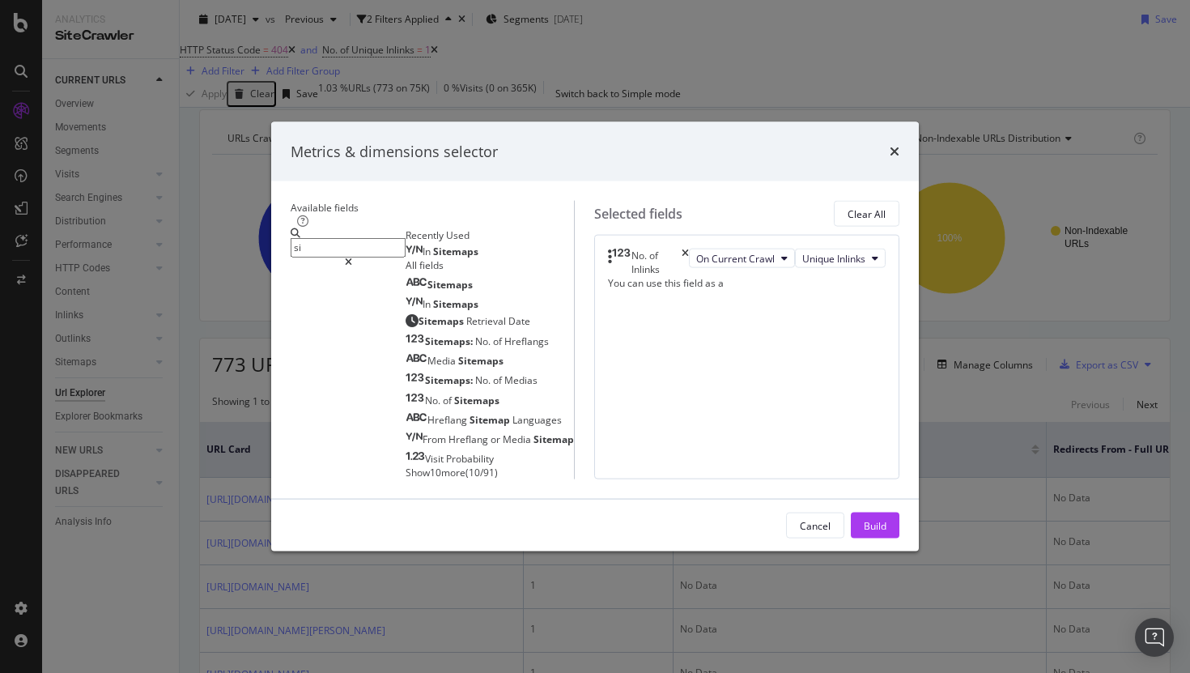
type input "s"
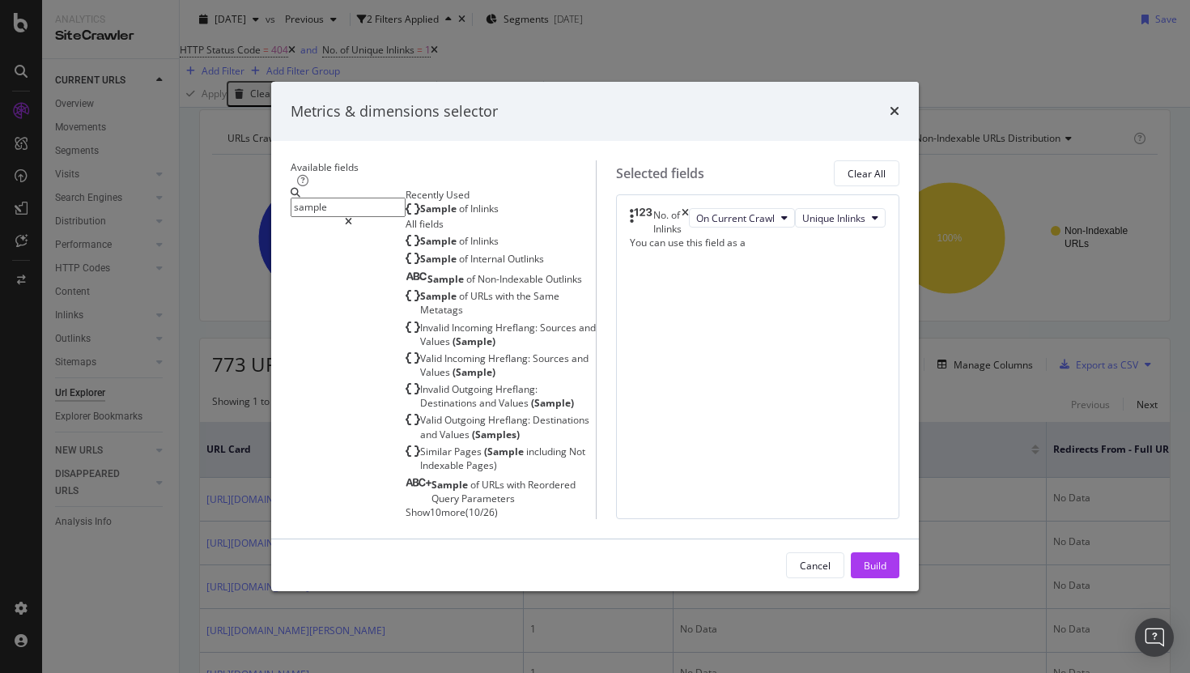
click at [470, 215] on span "Inlinks" at bounding box center [484, 209] width 28 height 14
click at [389, 198] on input "sample" at bounding box center [348, 207] width 115 height 19
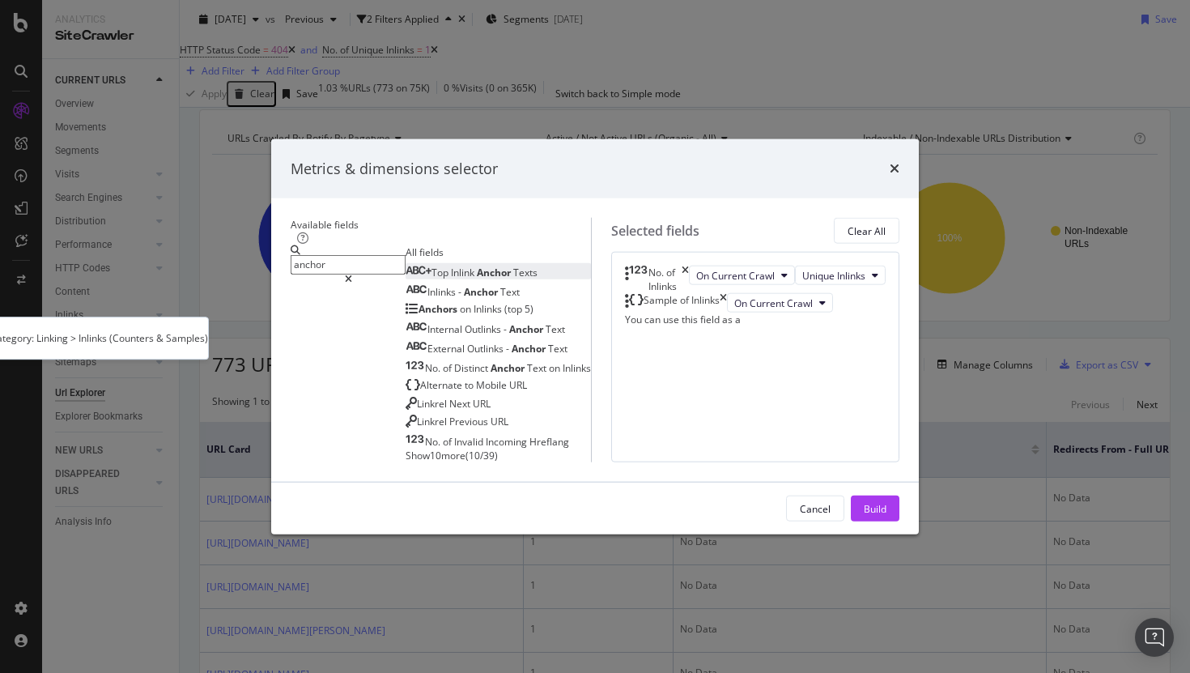
click at [477, 265] on span "Anchor" at bounding box center [495, 272] width 36 height 14
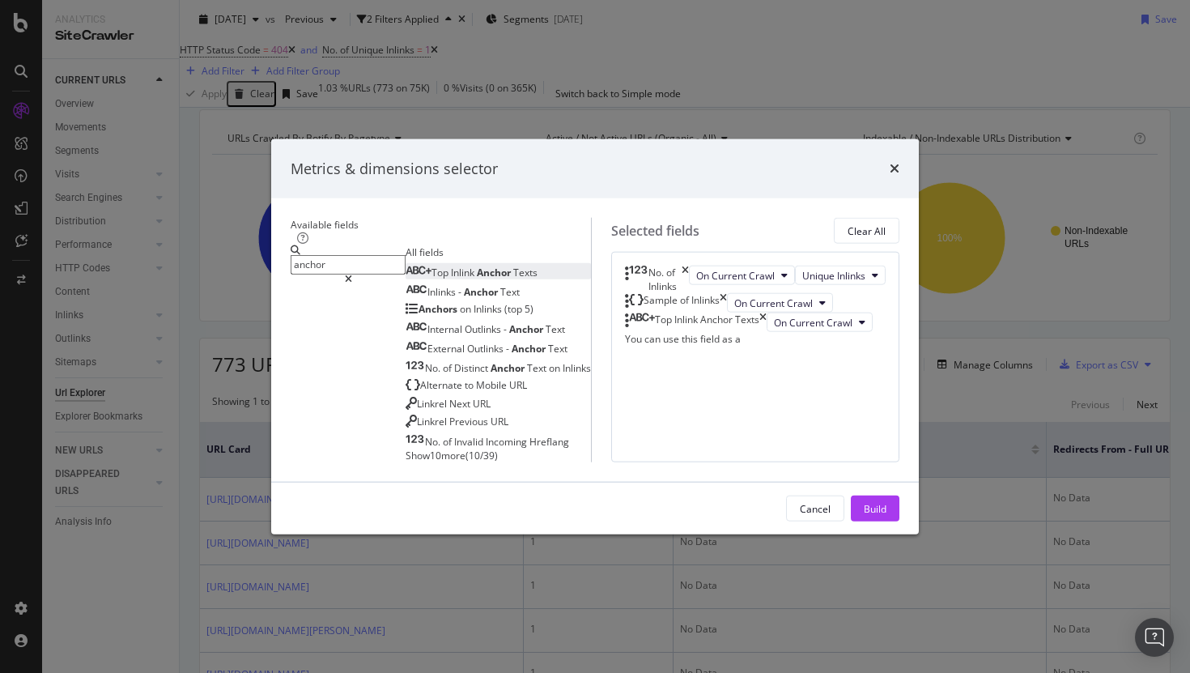
click at [355, 255] on input "anchor" at bounding box center [348, 264] width 115 height 19
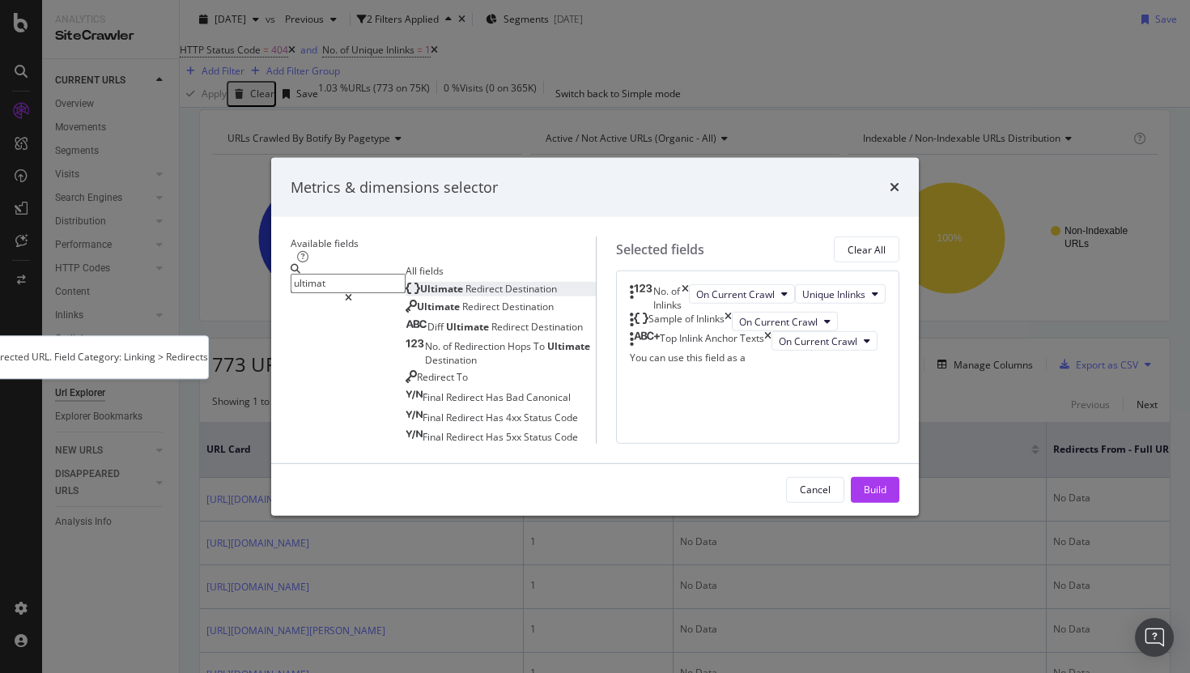
click at [447, 281] on div "Ultimate Redirect Destination" at bounding box center [481, 288] width 151 height 14
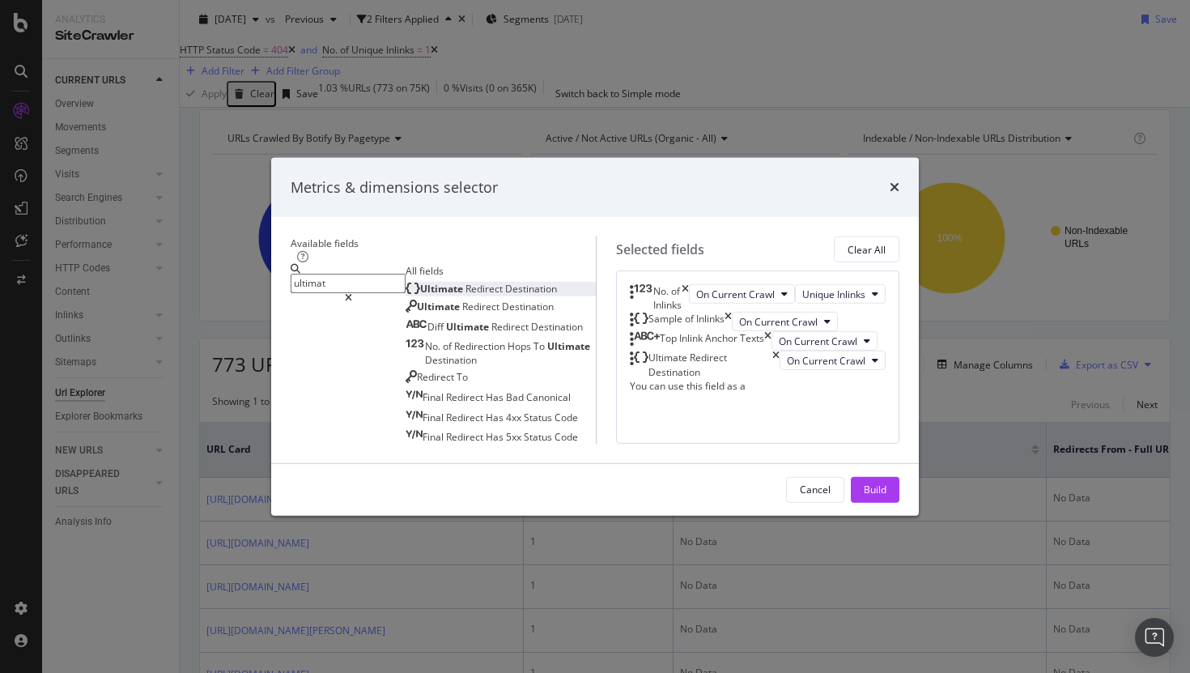
click at [400, 274] on input "ultimat" at bounding box center [348, 283] width 115 height 19
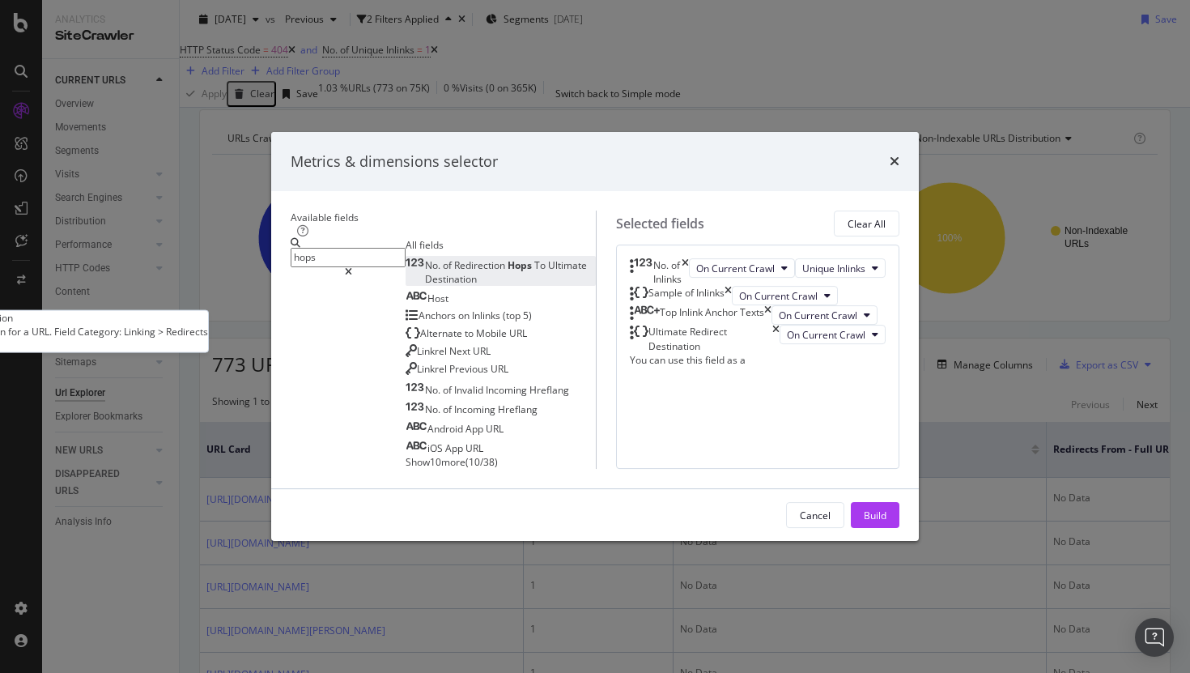
type input "hops"
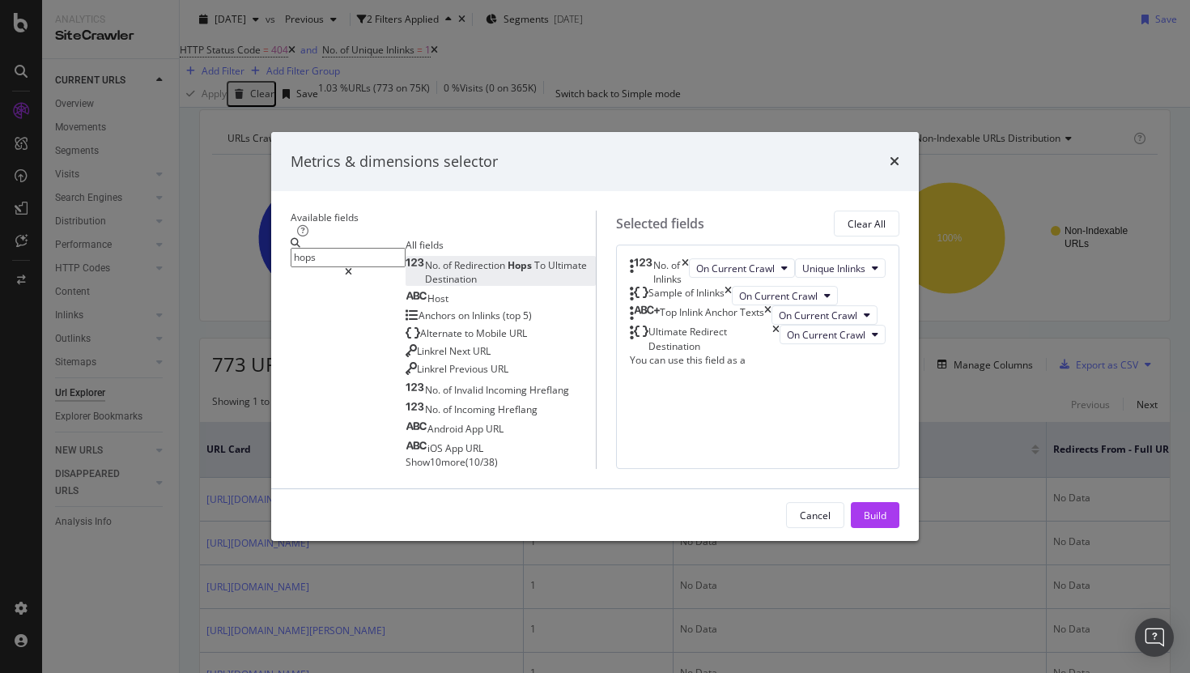
click at [419, 258] on div "No. of Redirection Hops To Ultimate Destination" at bounding box center [501, 272] width 190 height 28
click at [899, 528] on button "Build" at bounding box center [875, 515] width 49 height 26
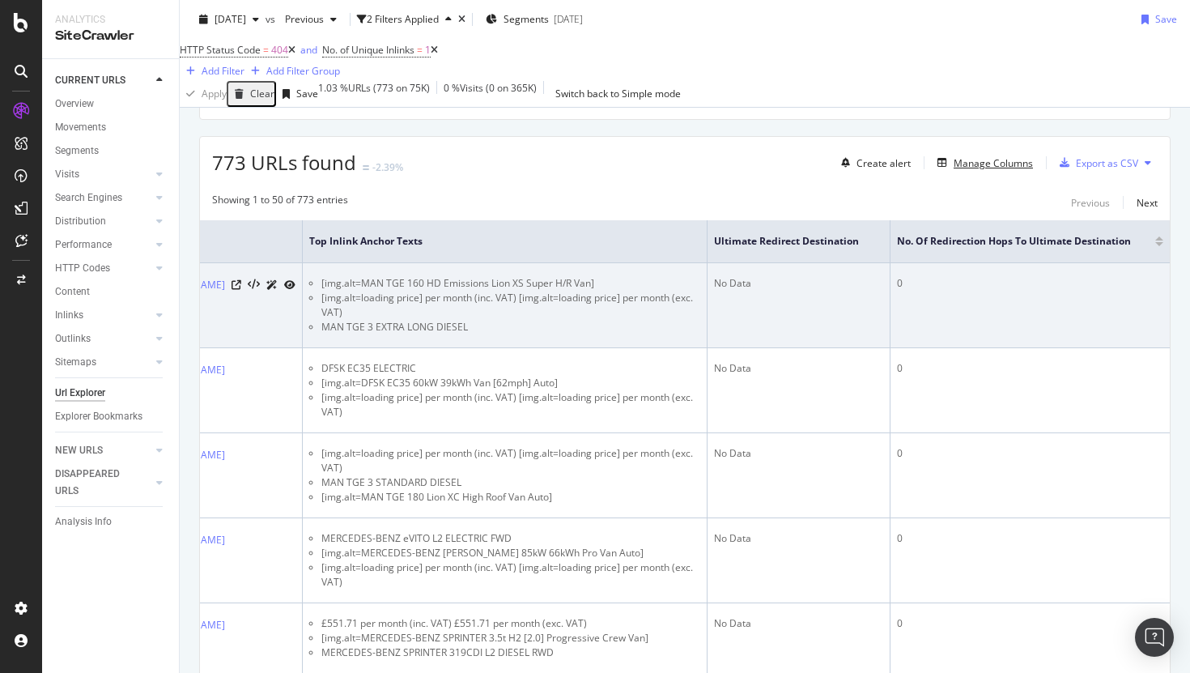
scroll to position [0, 857]
drag, startPoint x: 765, startPoint y: 287, endPoint x: 713, endPoint y: 292, distance: 52.0
click at [714, 291] on div "No Data" at bounding box center [798, 283] width 169 height 15
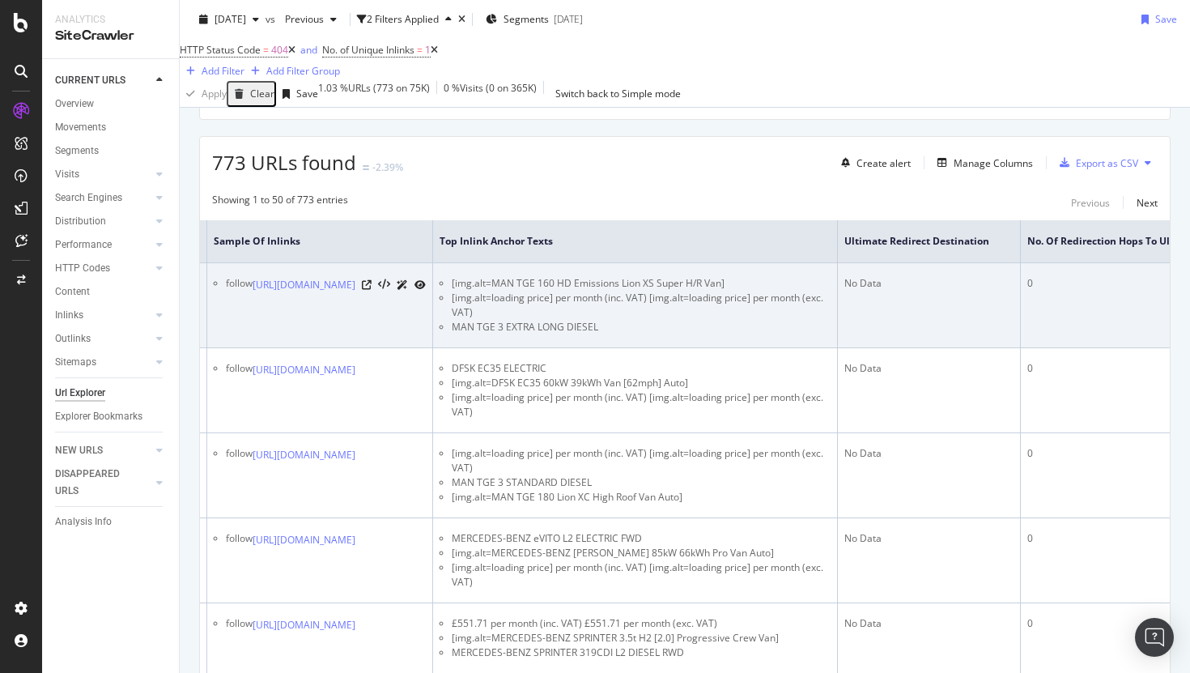
click at [733, 334] on li "MAN TGE 3 EXTRA LONG DIESEL" at bounding box center [641, 327] width 379 height 15
copy li "MAN TGE 3 EXTRA LONG DIESEL"
click at [372, 290] on icon at bounding box center [367, 285] width 10 height 10
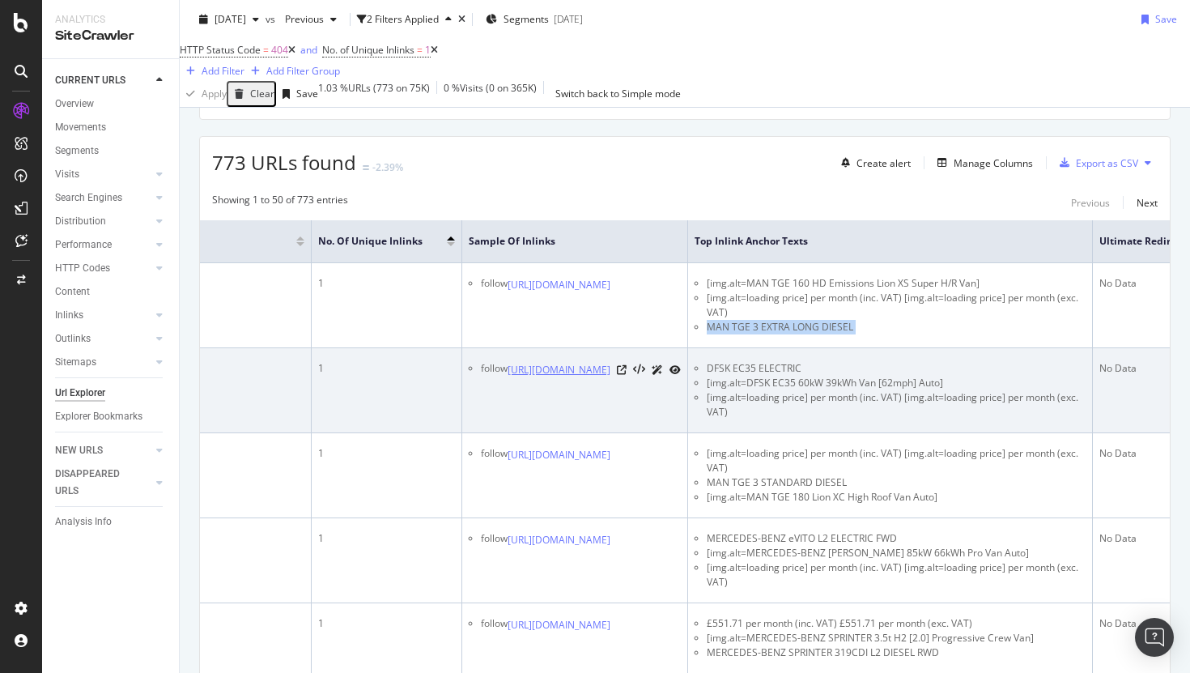
scroll to position [0, 331]
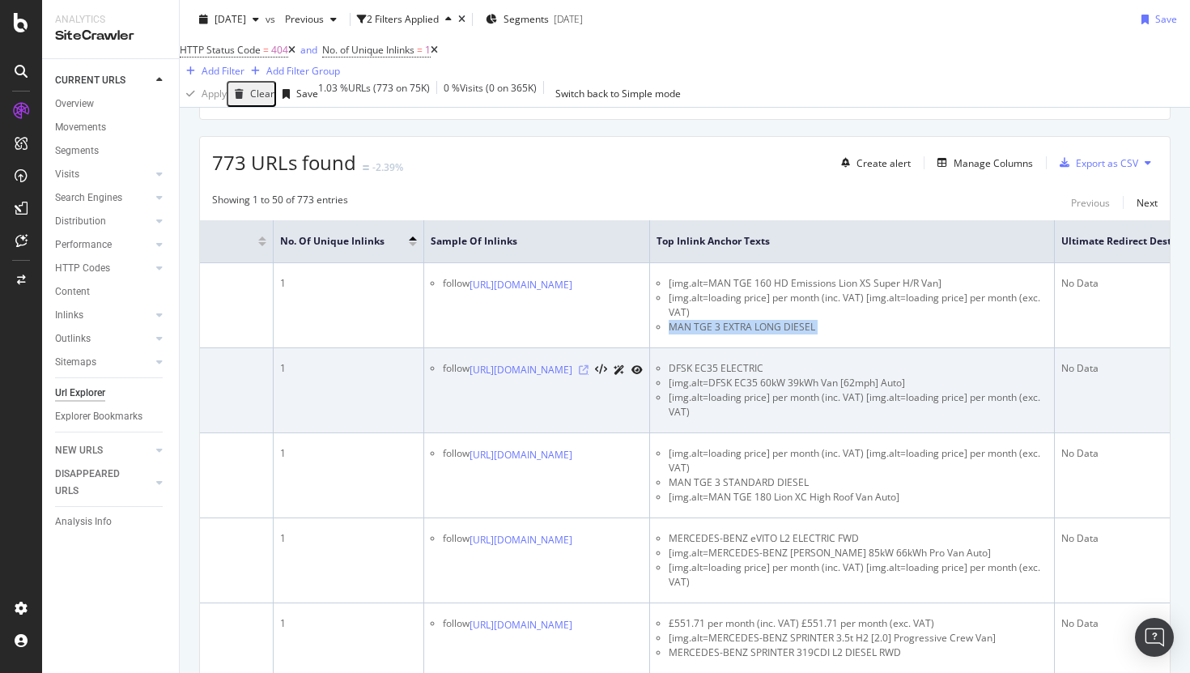
click at [588, 375] on icon at bounding box center [584, 370] width 10 height 10
click at [907, 376] on li "DFSK EC35 ELECTRIC" at bounding box center [858, 368] width 379 height 15
copy li "DFSK EC35 ELECTRIC"
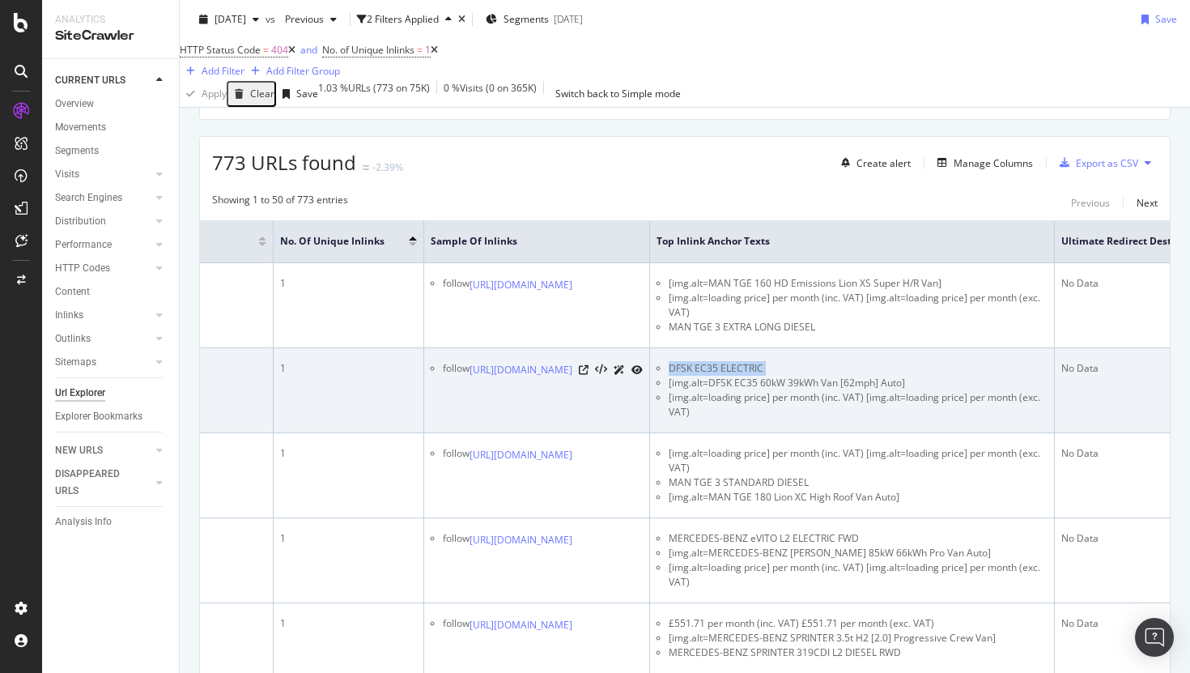
scroll to position [401, 0]
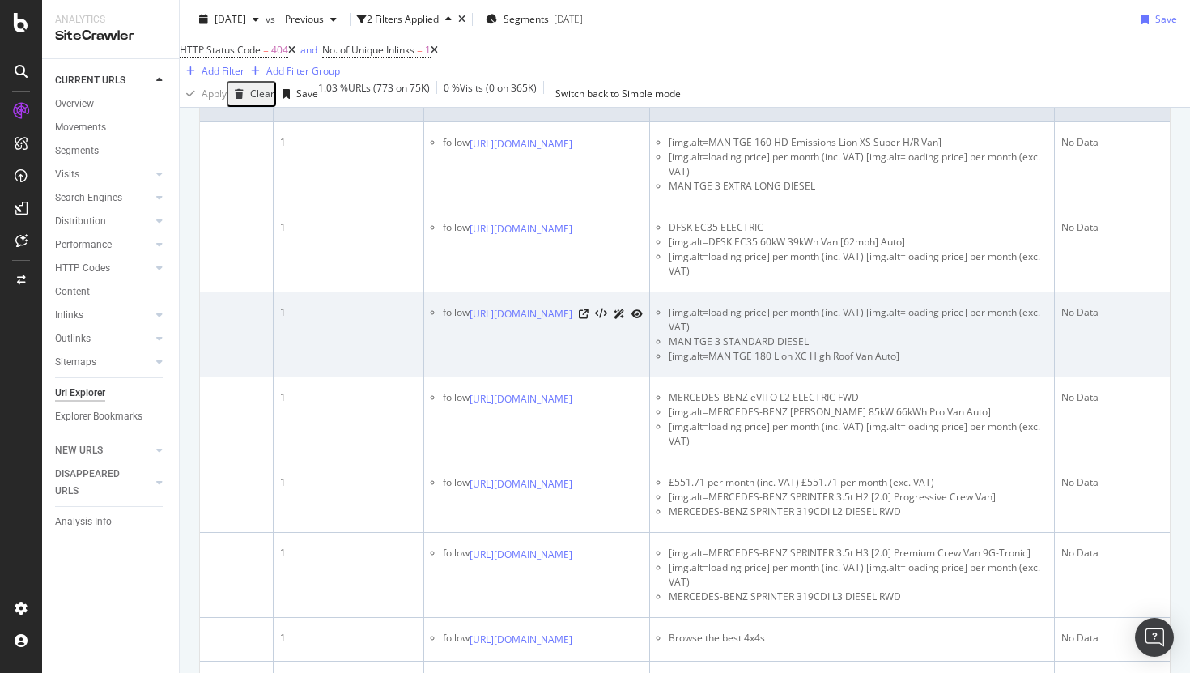
click at [949, 346] on li "MAN TGE 3 STANDARD DIESEL" at bounding box center [858, 341] width 379 height 15
click at [588, 319] on icon at bounding box center [584, 314] width 10 height 10
click at [1004, 346] on li "MAN TGE 3 STANDARD DIESEL" at bounding box center [858, 341] width 379 height 15
drag, startPoint x: 995, startPoint y: 352, endPoint x: 835, endPoint y: 353, distance: 159.5
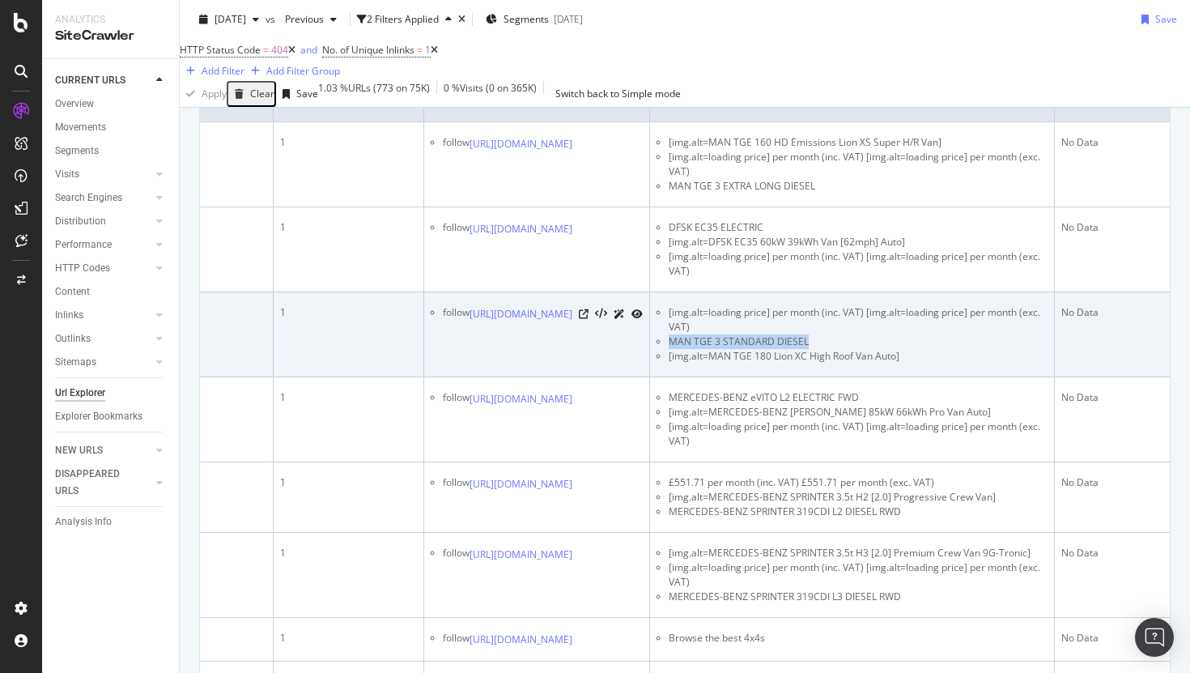
click at [835, 353] on ul "[img.alt=loading price] per month (inc. VAT) [img.alt=loading price] per month …" at bounding box center [851, 334] width 391 height 58
copy li "MAN TGE 3 STANDARD DIESEL"
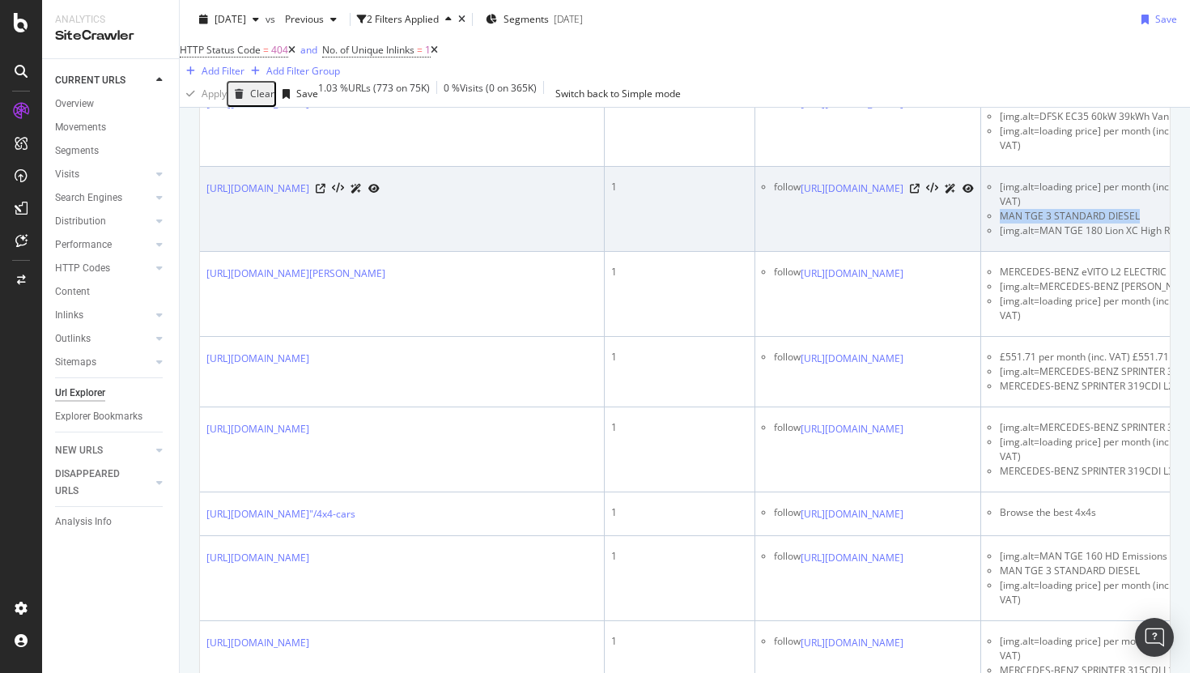
scroll to position [528, 0]
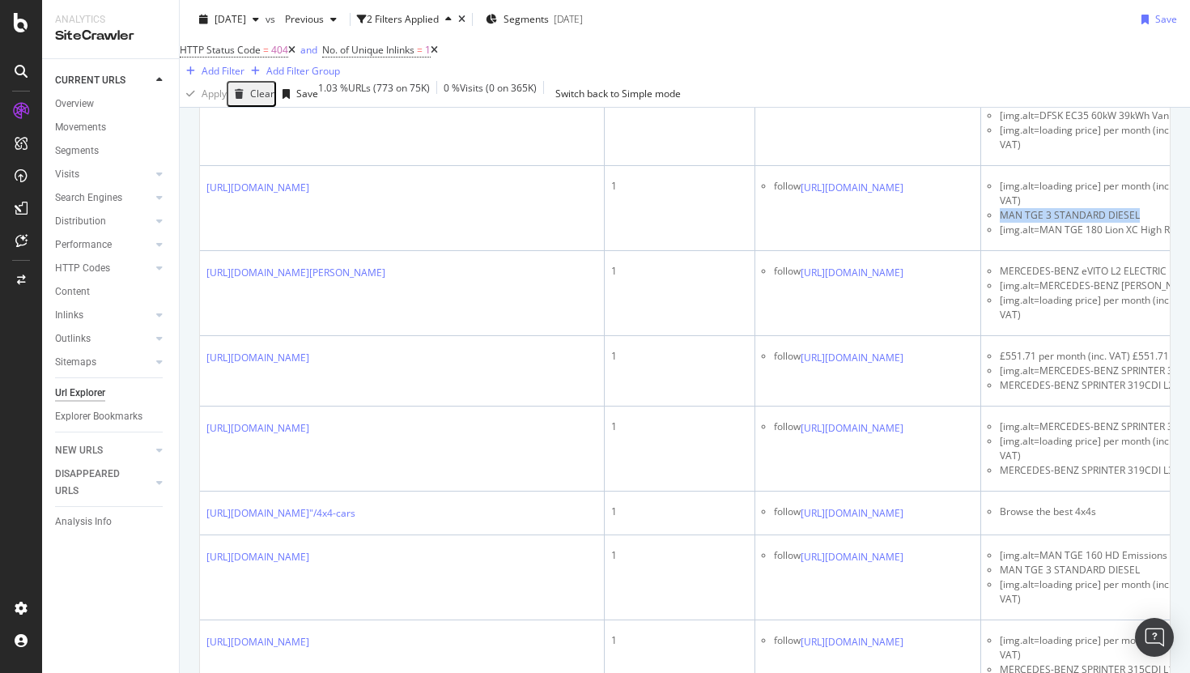
drag, startPoint x: 448, startPoint y: 326, endPoint x: 191, endPoint y: 282, distance: 261.1
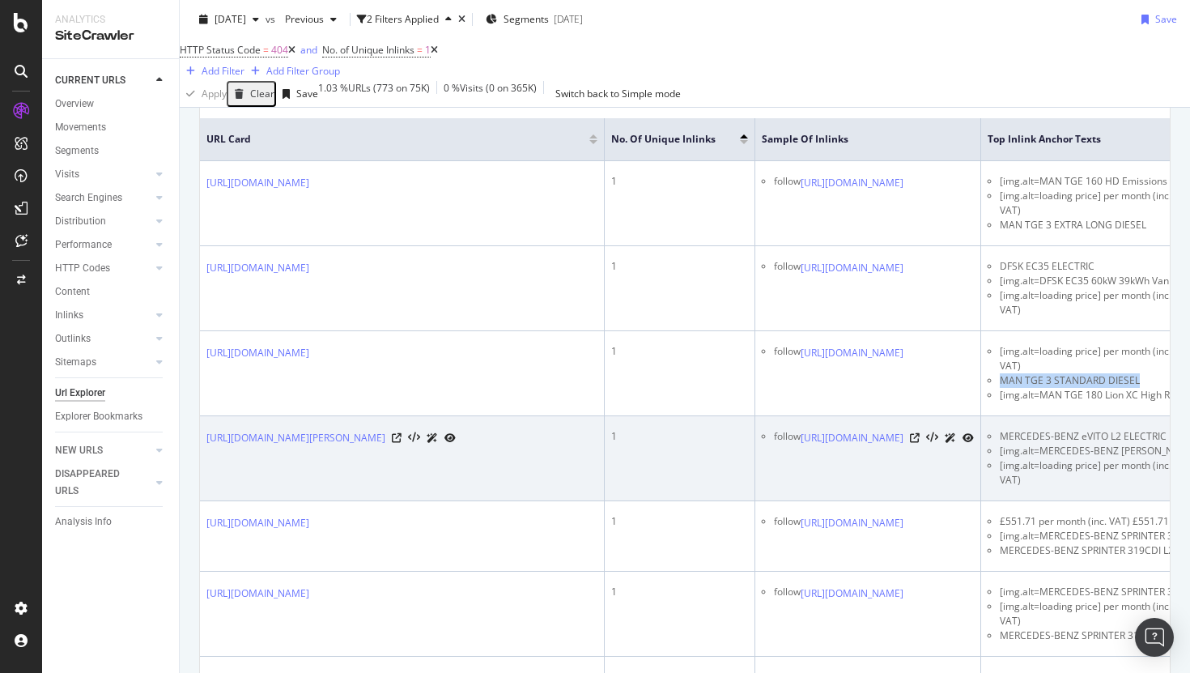
scroll to position [0, 0]
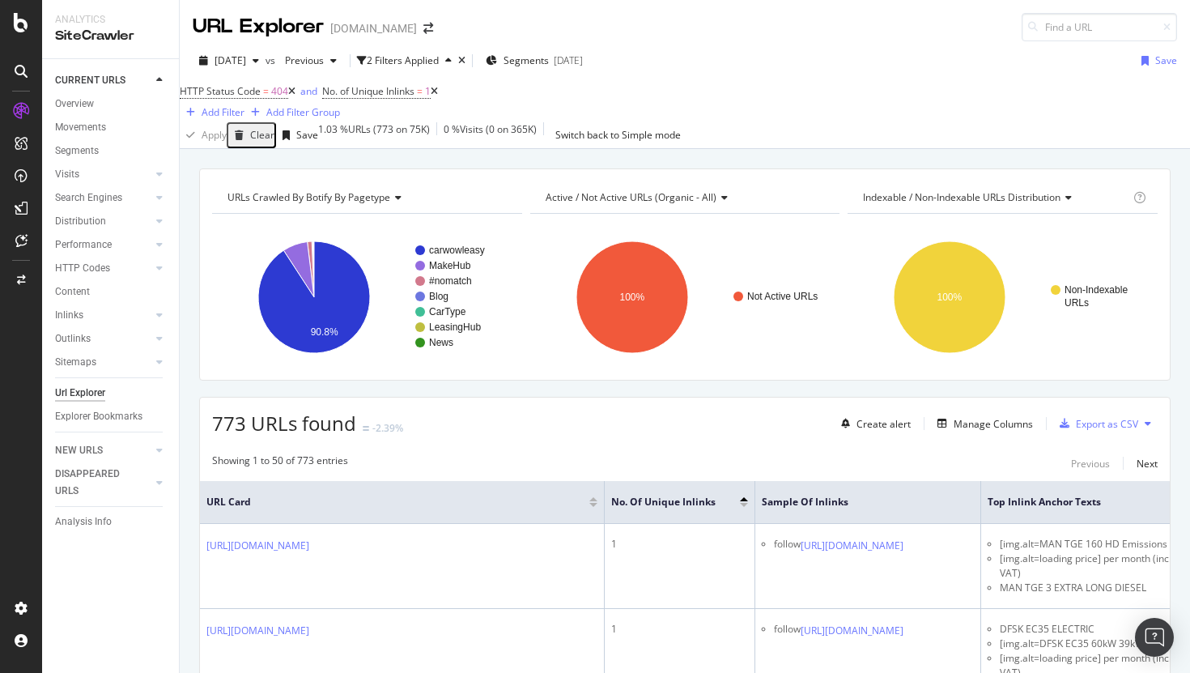
click at [534, 380] on div "URLs Crawled By Botify By pagetype Chart (by Value) Table Expand Export as CSV …" at bounding box center [684, 274] width 971 height 212
click at [438, 96] on icon at bounding box center [434, 92] width 7 height 10
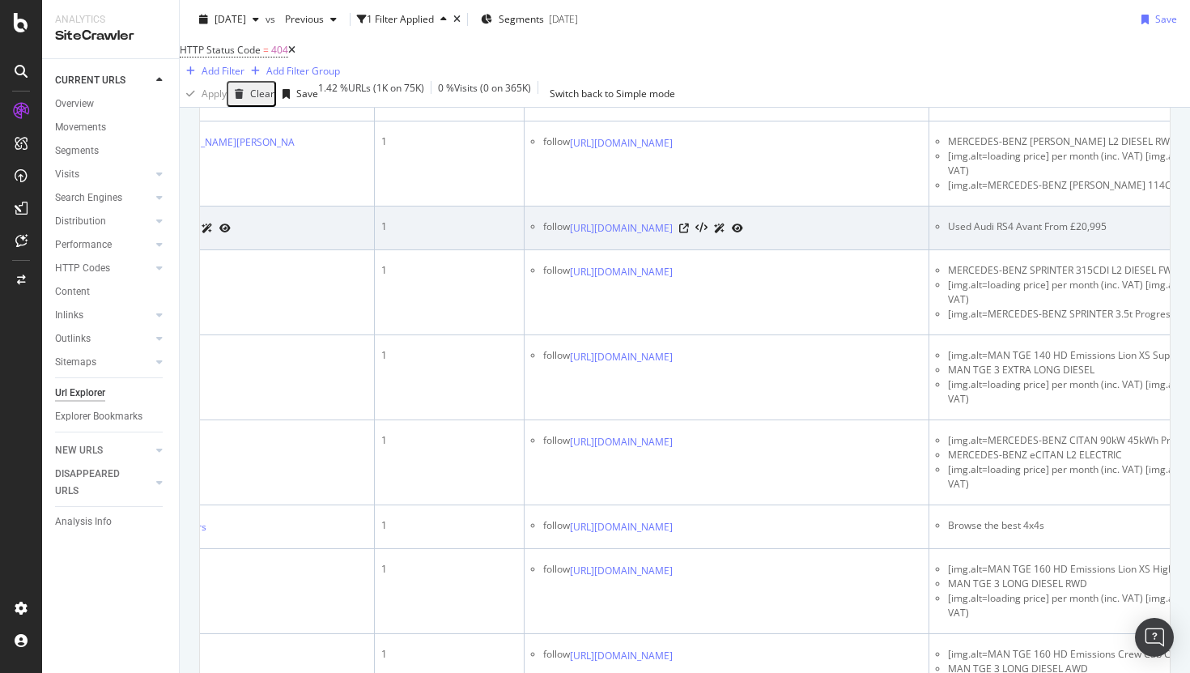
scroll to position [0, 150]
click at [1042, 234] on li "Used Audi RS4 Avant From £20,995" at bounding box center [1136, 226] width 379 height 15
copy li "Used Audi RS4 Avant From £20,995"
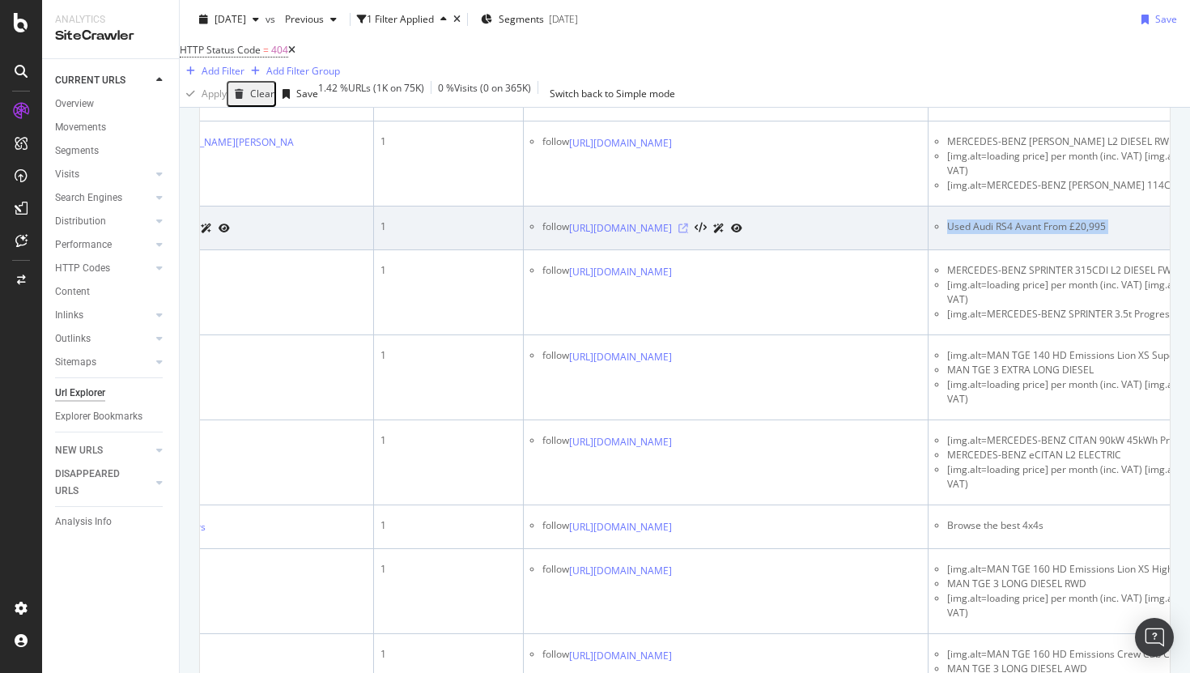
click at [688, 233] on icon at bounding box center [683, 228] width 10 height 10
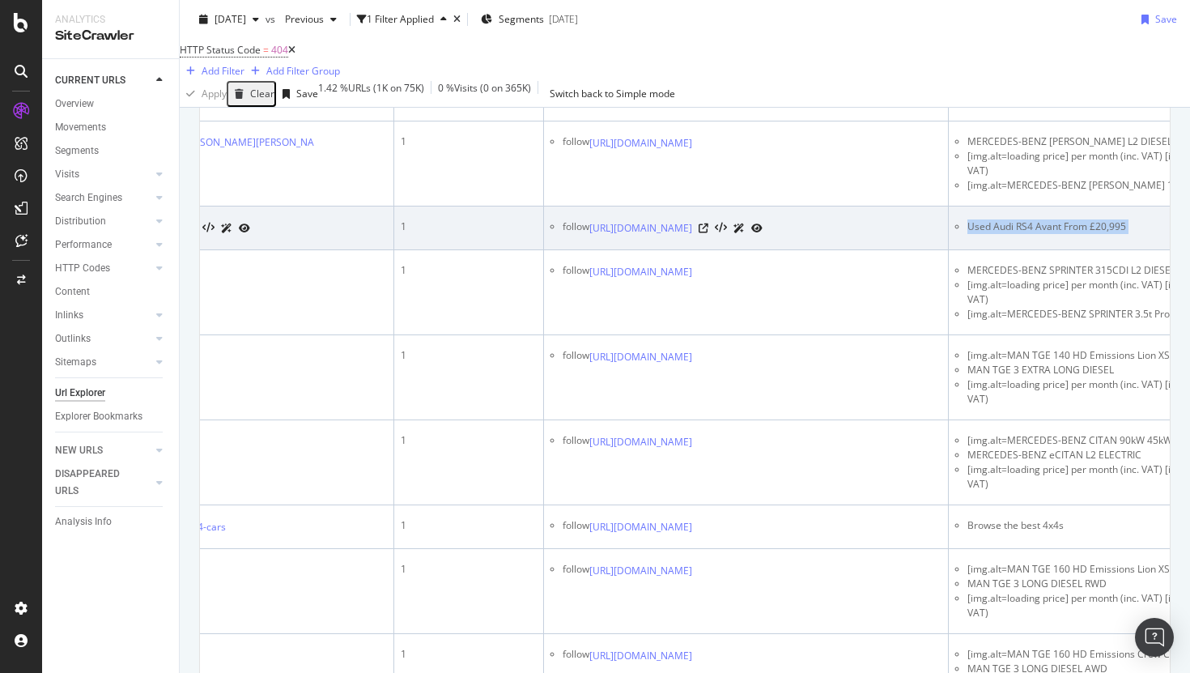
scroll to position [0, 128]
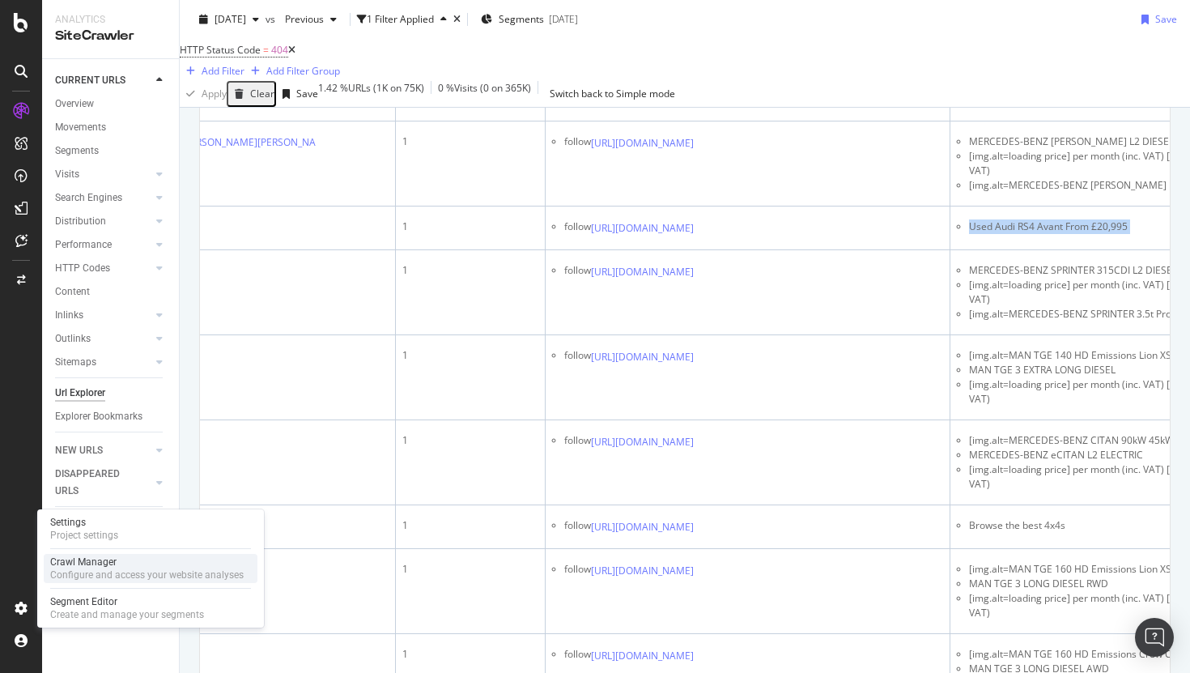
click at [83, 569] on div "Configure and access your website analyses" at bounding box center [146, 574] width 193 height 13
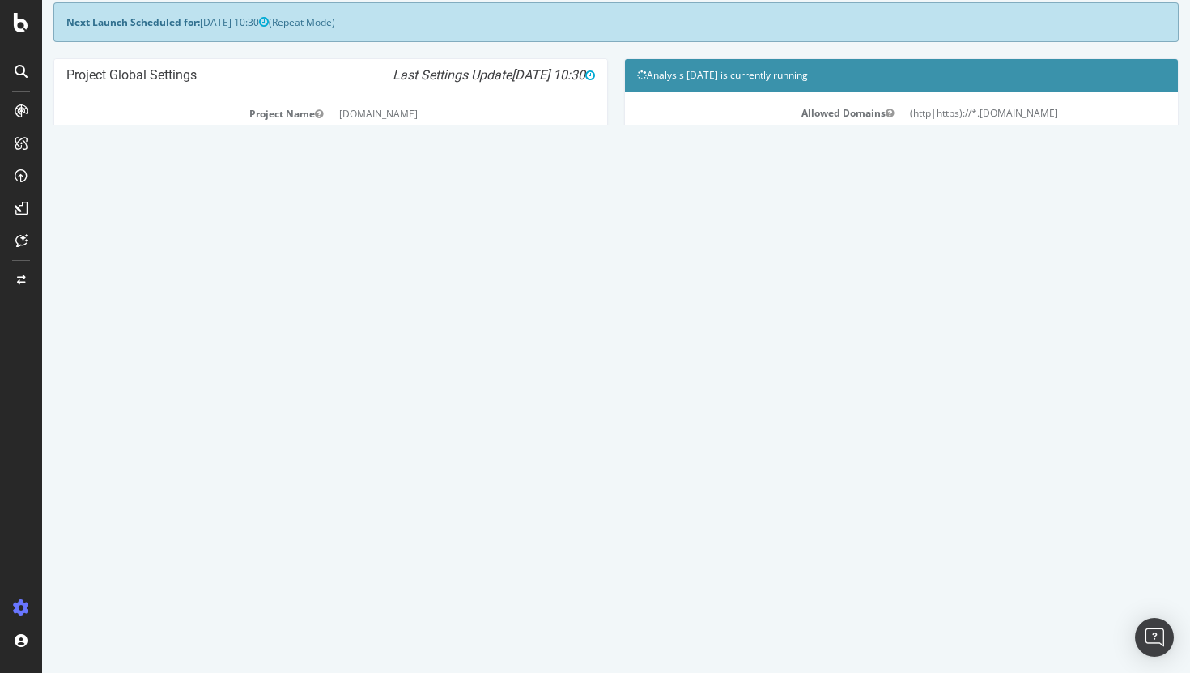
scroll to position [100, 0]
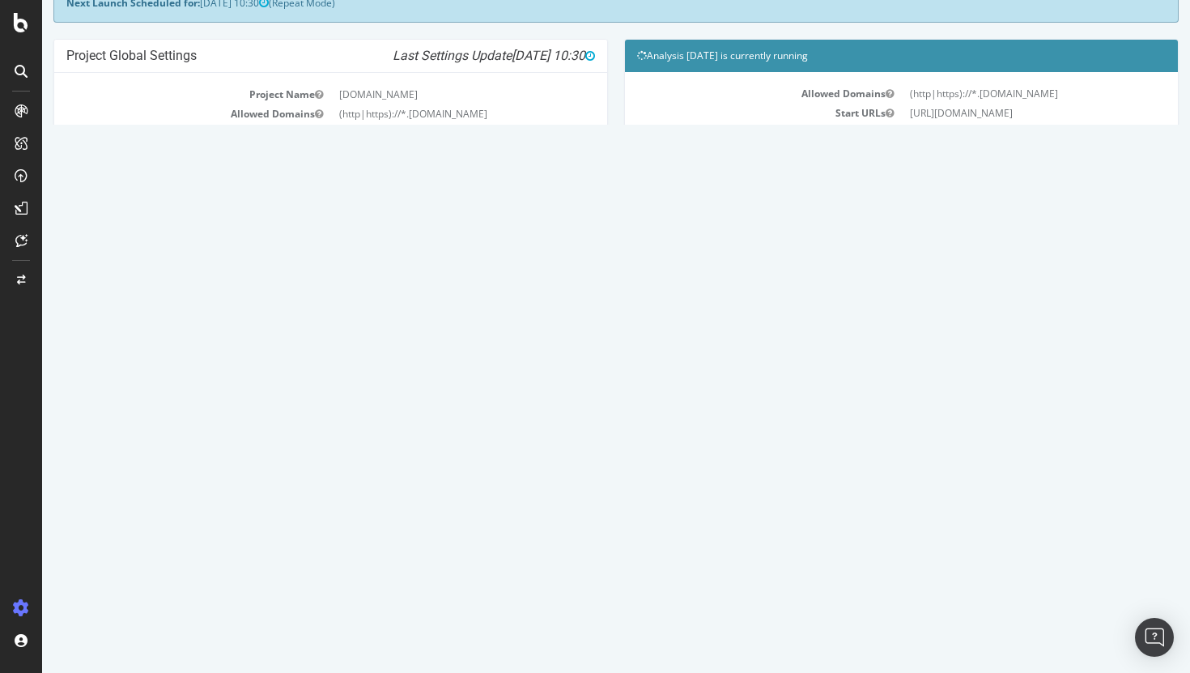
click at [886, 289] on link "Watch Live Stats" at bounding box center [902, 286] width 110 height 26
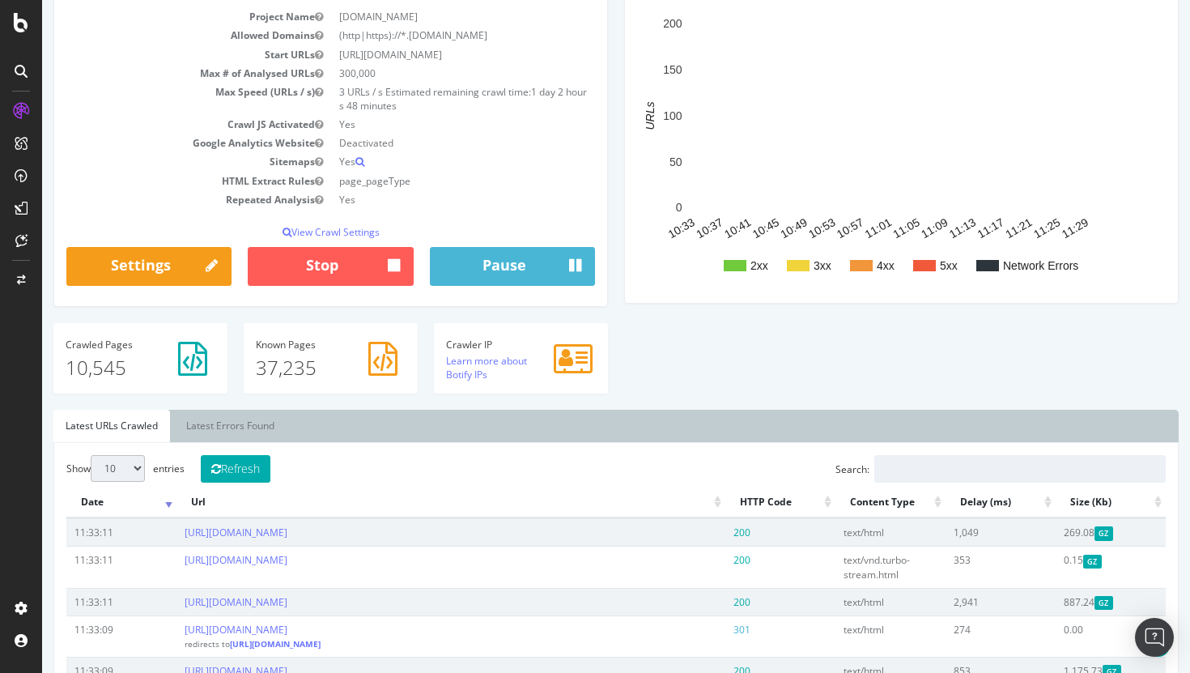
scroll to position [283, 0]
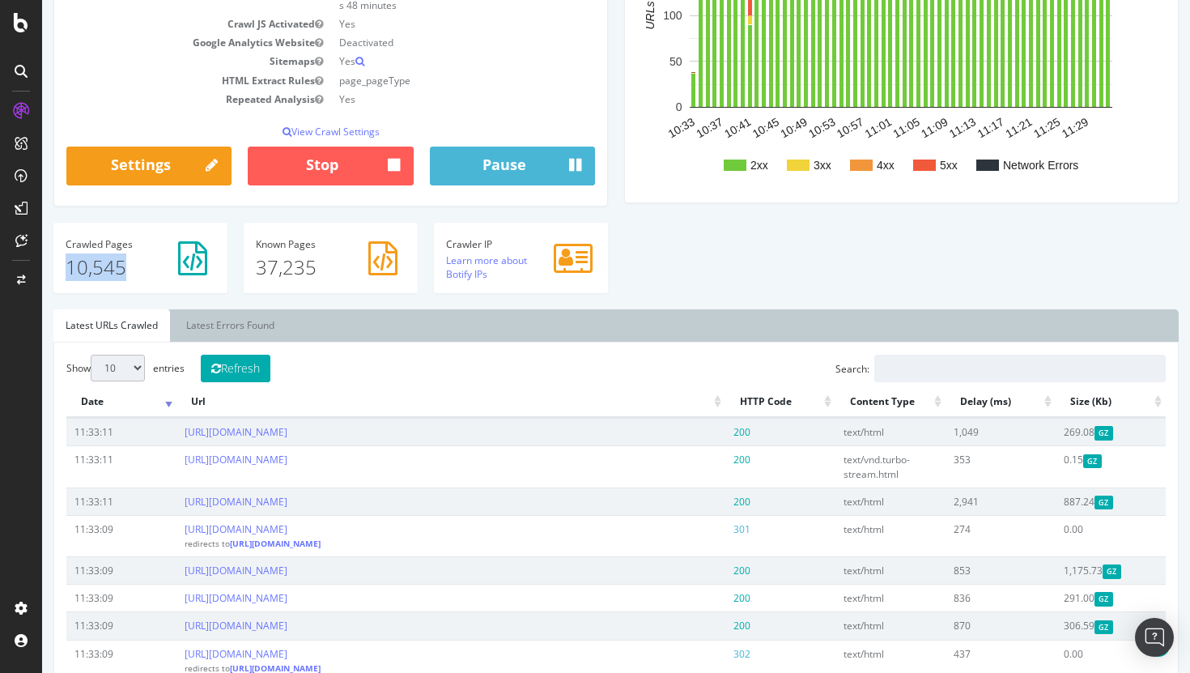
drag, startPoint x: 123, startPoint y: 268, endPoint x: 26, endPoint y: 268, distance: 97.1
click at [42, 268] on html "www.carwow.co.uk carwow.co.uk Your Botify Analysis is on its way Our crawler is…" at bounding box center [616, 613] width 1148 height 1793
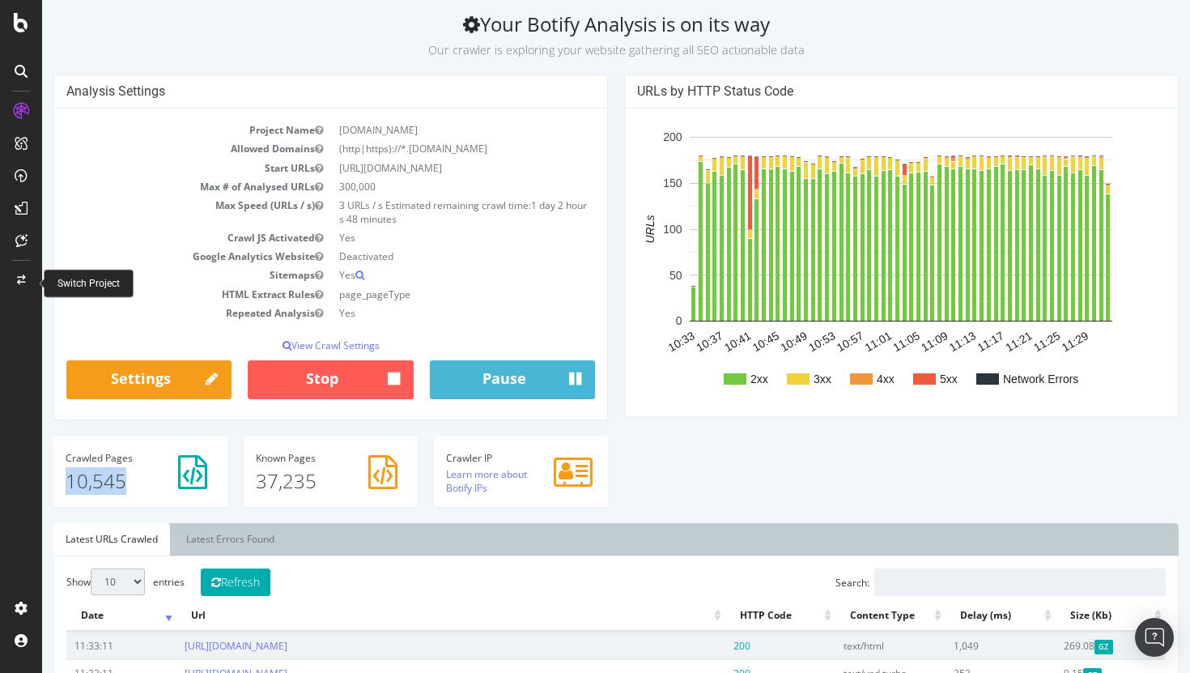
scroll to position [63, 0]
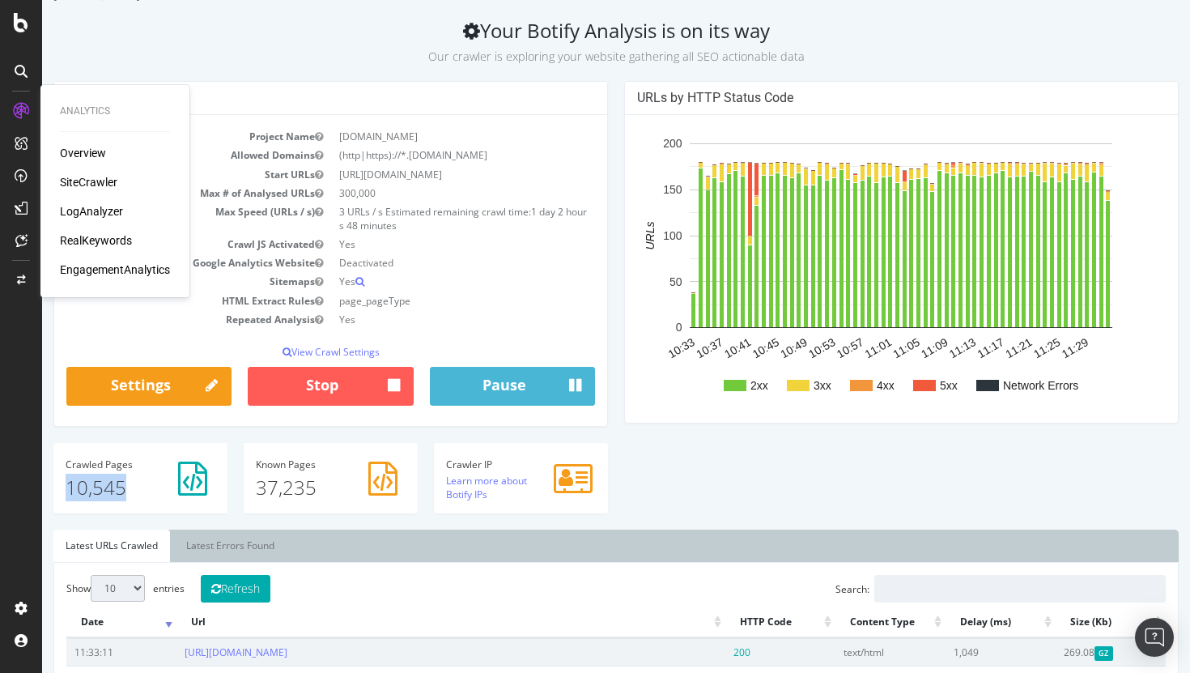
click at [100, 180] on div "SiteCrawler" at bounding box center [88, 182] width 57 height 16
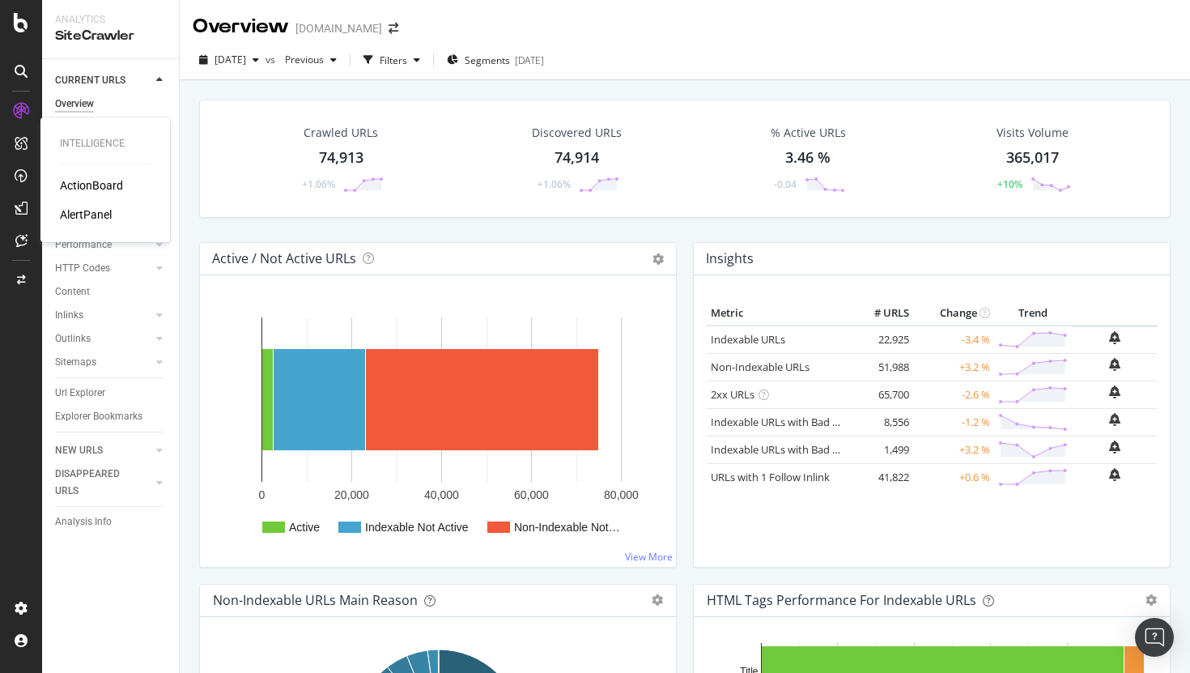
click at [100, 215] on div "AlertPanel" at bounding box center [86, 214] width 52 height 16
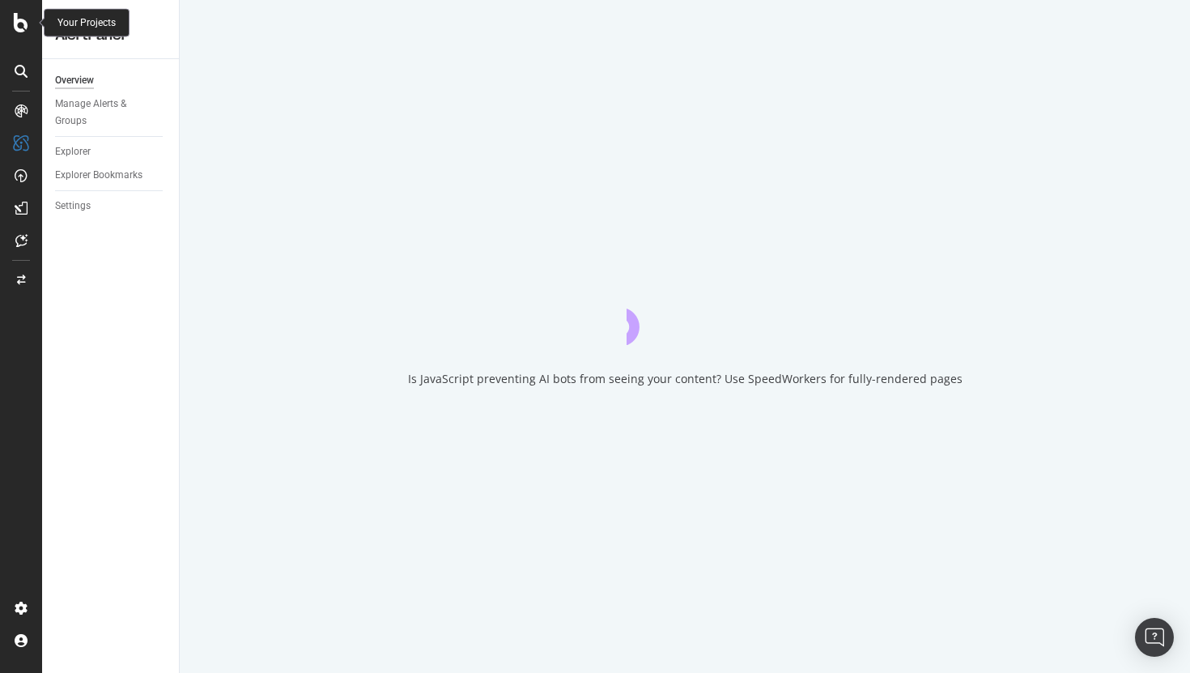
click at [23, 19] on icon at bounding box center [21, 22] width 15 height 19
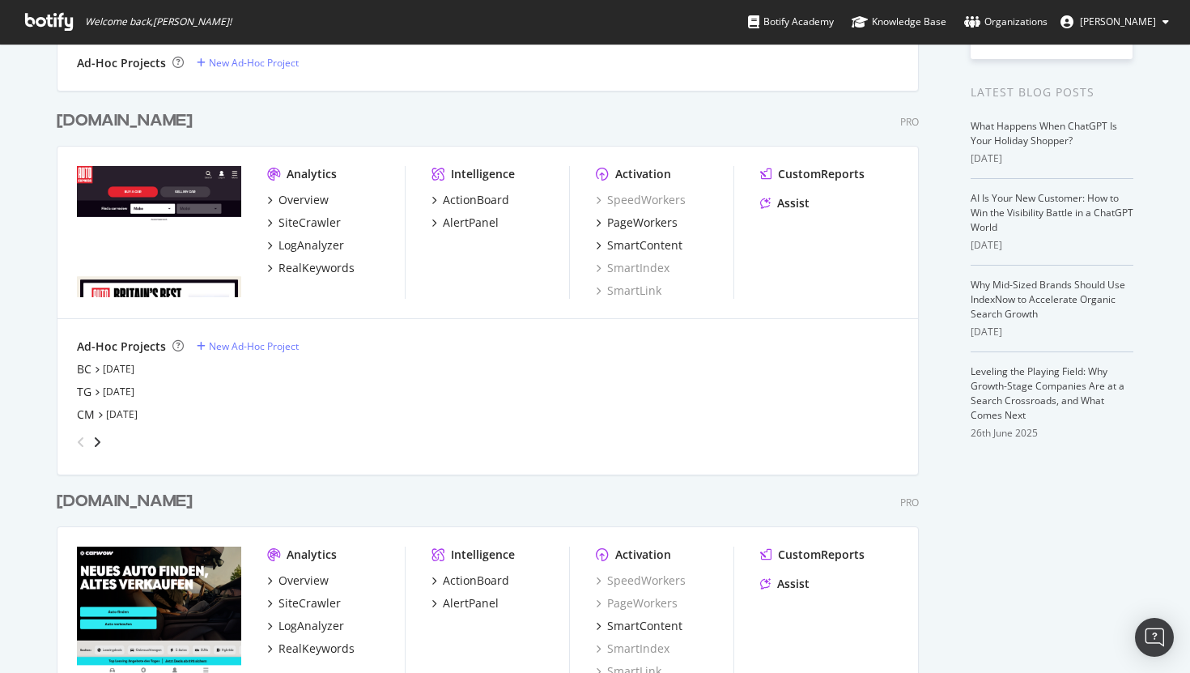
scroll to position [496, 0]
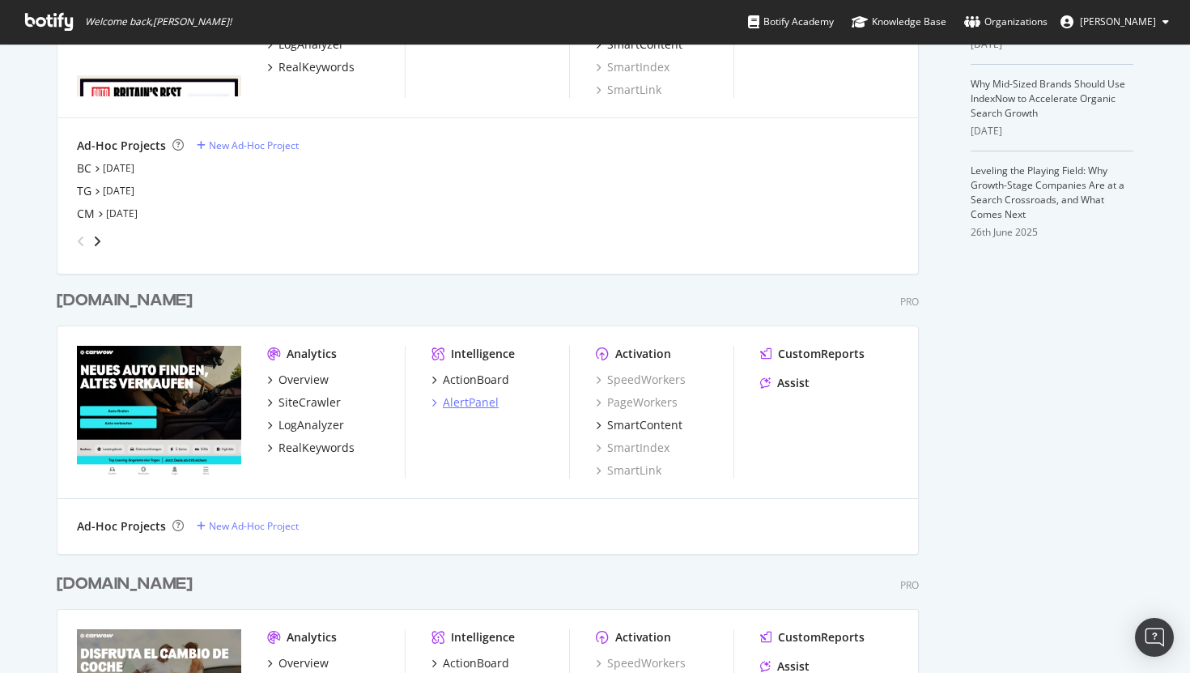
click at [479, 397] on div "AlertPanel" at bounding box center [471, 402] width 56 height 16
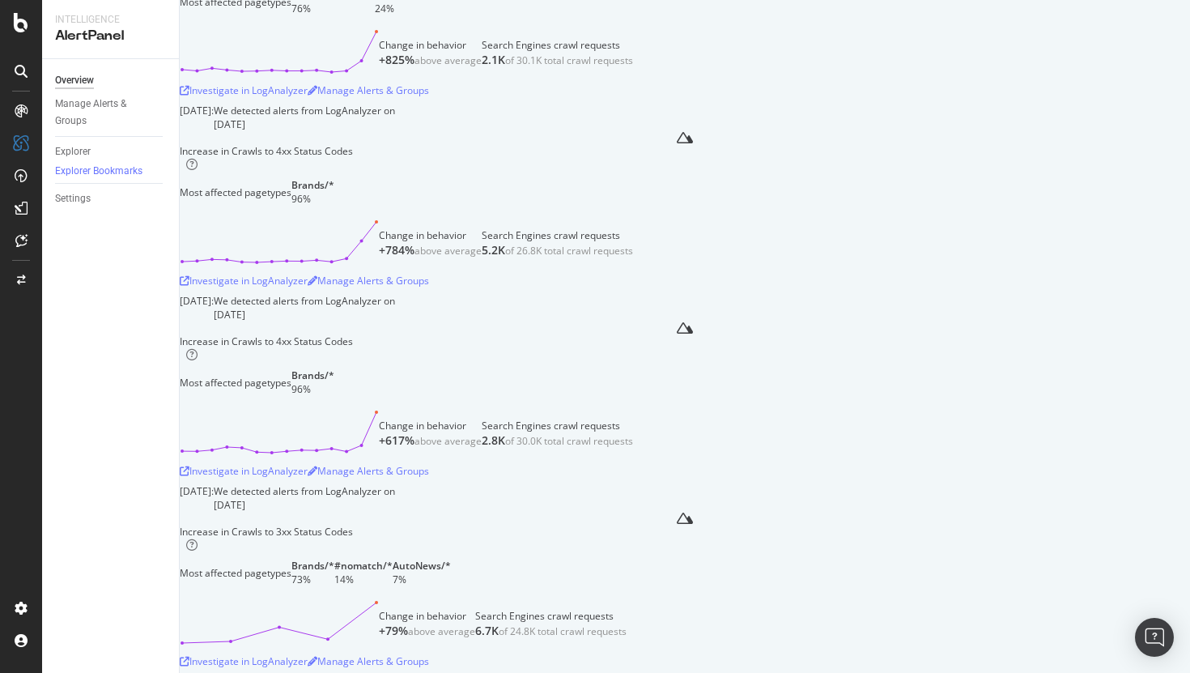
scroll to position [232, 0]
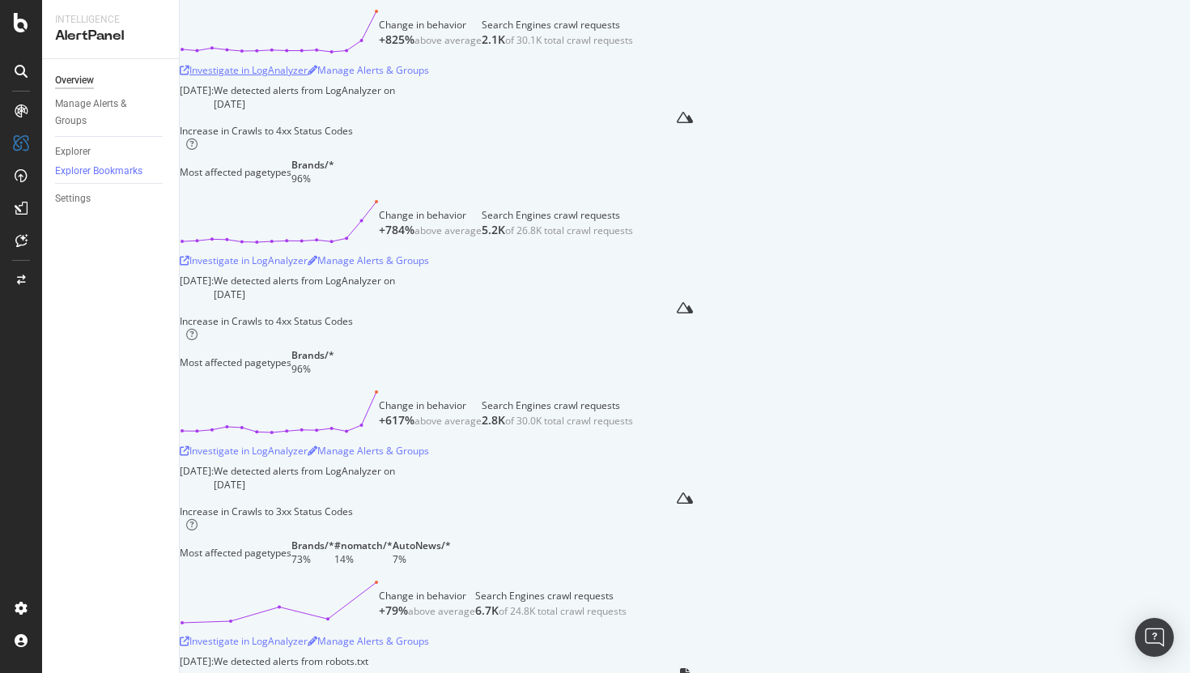
click at [290, 77] on div "Investigate in LogAnalyzer" at bounding box center [244, 70] width 128 height 14
drag, startPoint x: 384, startPoint y: 121, endPoint x: 406, endPoint y: 118, distance: 22.9
drag, startPoint x: 381, startPoint y: 143, endPoint x: 482, endPoint y: 139, distance: 100.5
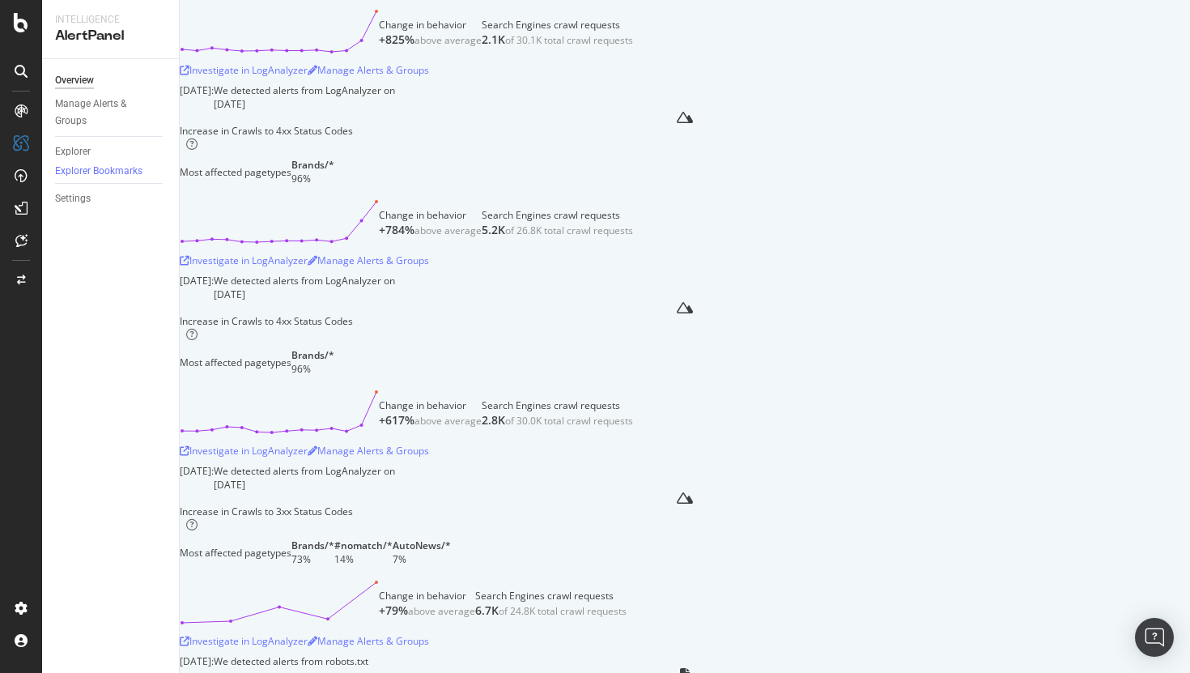
drag, startPoint x: 510, startPoint y: 139, endPoint x: 588, endPoint y: 144, distance: 78.7
click at [308, 77] on div "Investigate in LogAnalyzer" at bounding box center [244, 70] width 128 height 14
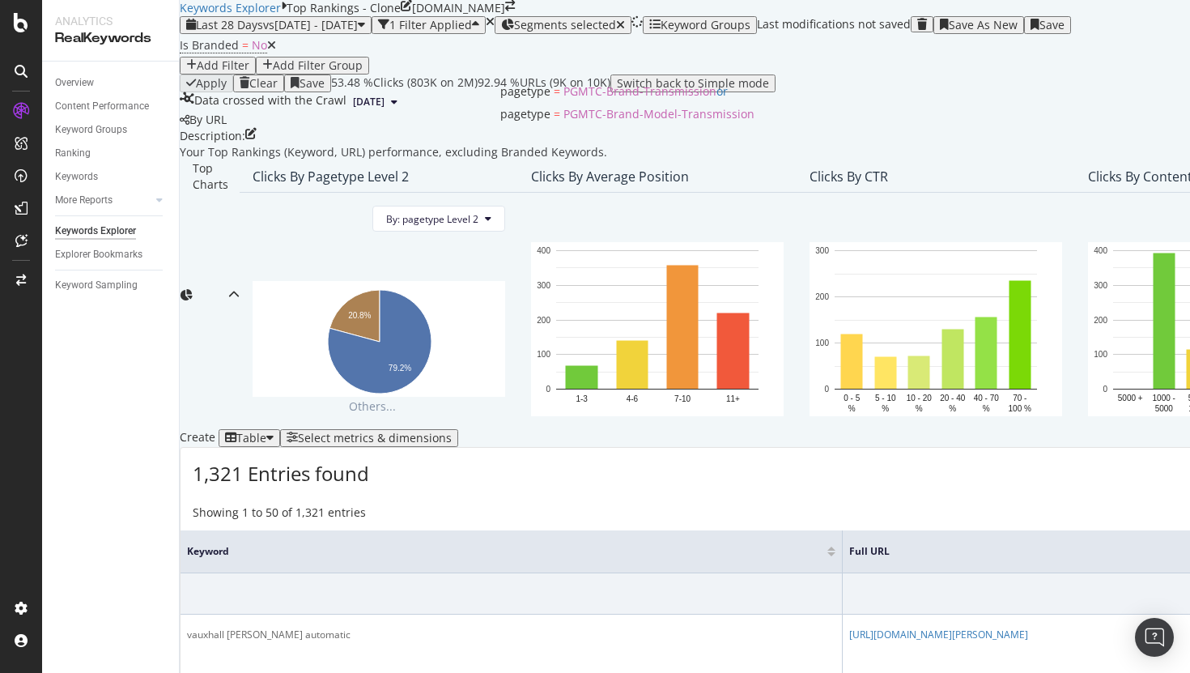
click at [616, 32] on span "Segments selected" at bounding box center [565, 24] width 102 height 15
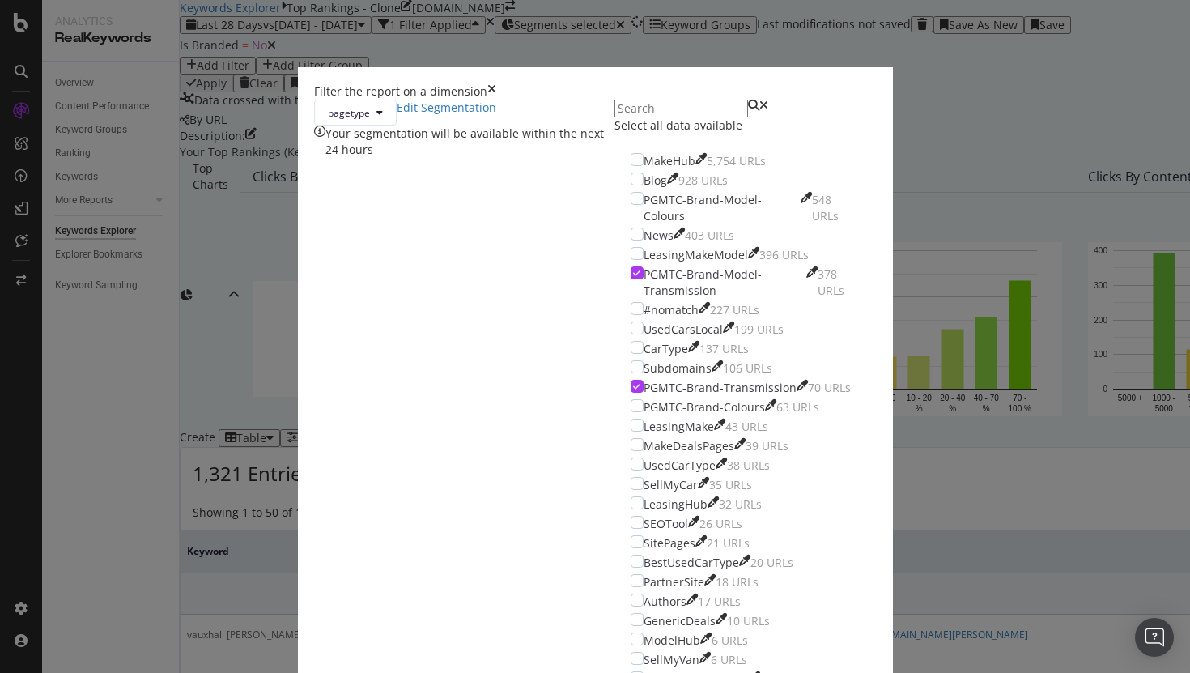
click at [920, 210] on div "Filter the report on a dimension pagetype Edit Segmentation Your segmentation w…" at bounding box center [595, 336] width 1190 height 673
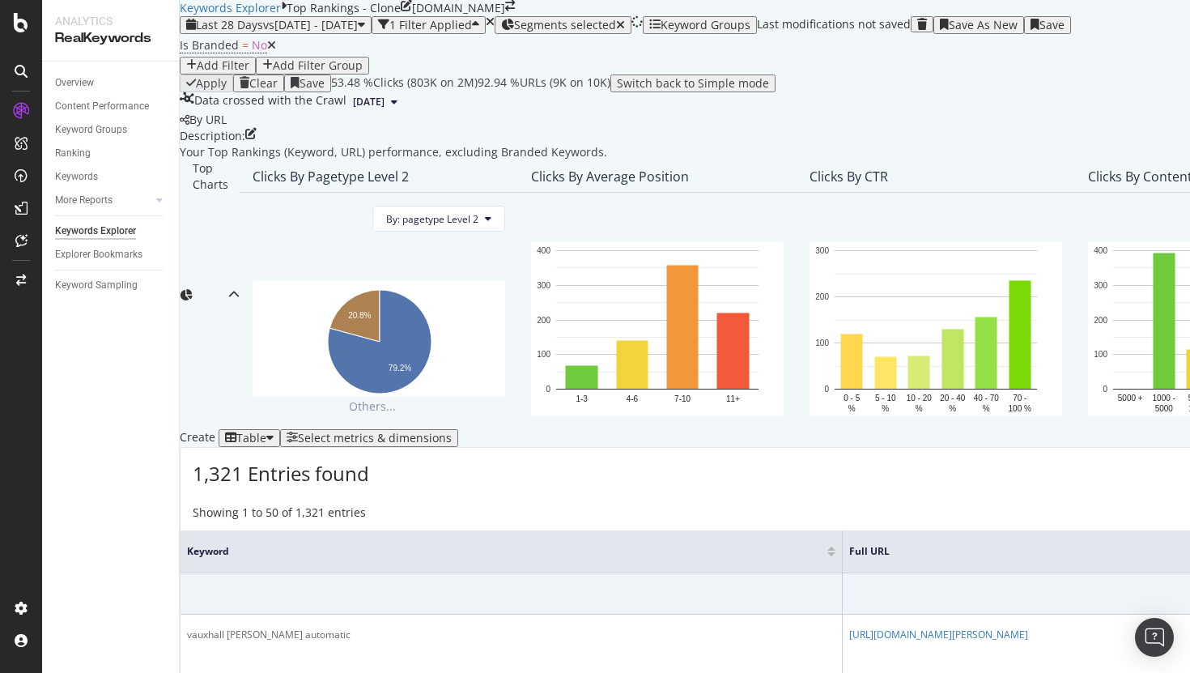
scroll to position [417, 0]
click at [452, 431] on div "Select metrics & dimensions" at bounding box center [369, 437] width 165 height 13
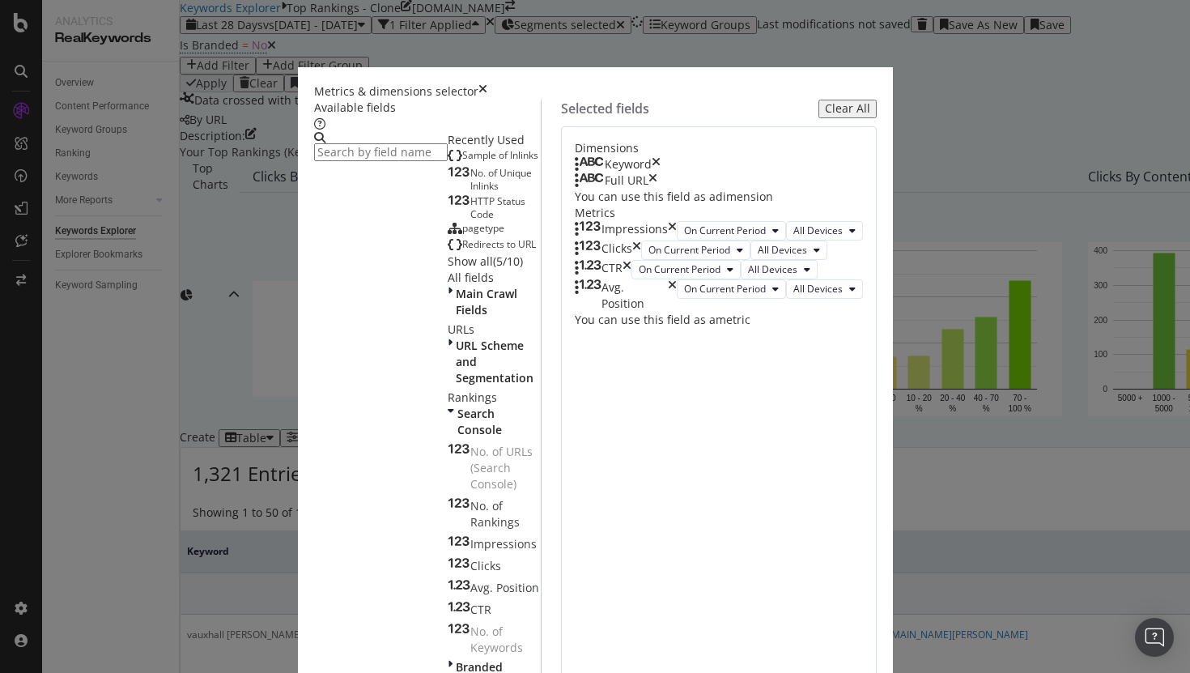
click at [398, 151] on input "modal" at bounding box center [381, 152] width 134 height 18
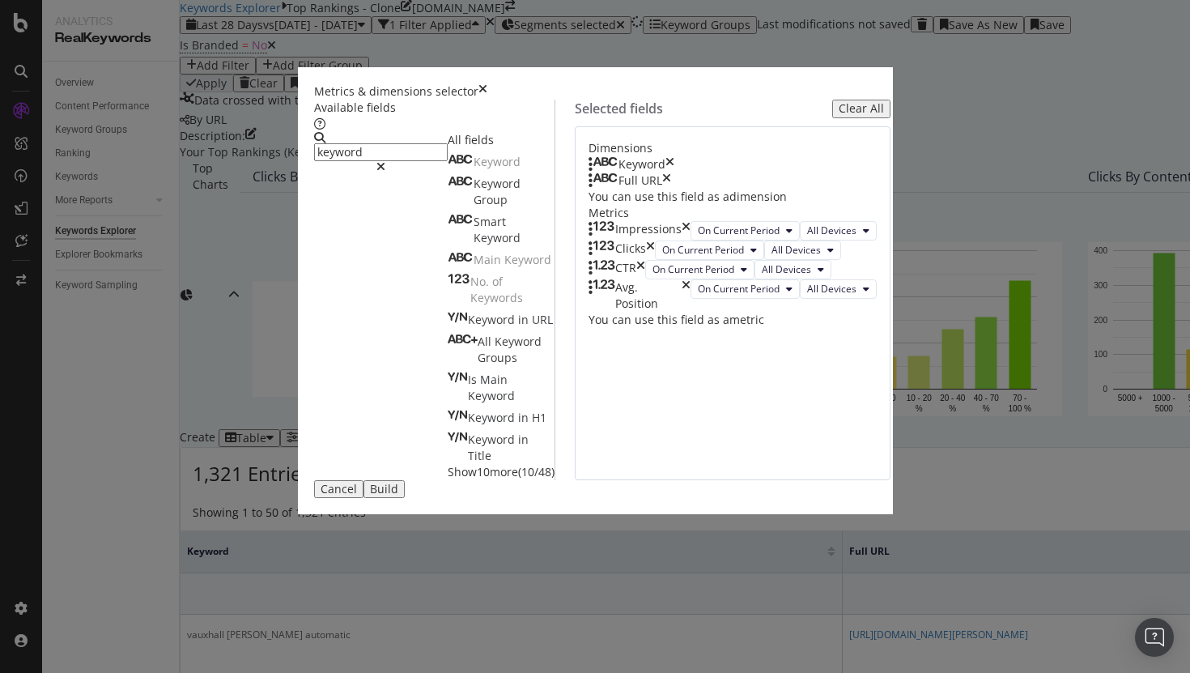
type input "keyword"
click at [877, 83] on div "Metrics & dimensions selector" at bounding box center [595, 91] width 563 height 16
click at [487, 83] on icon "times" at bounding box center [482, 91] width 9 height 16
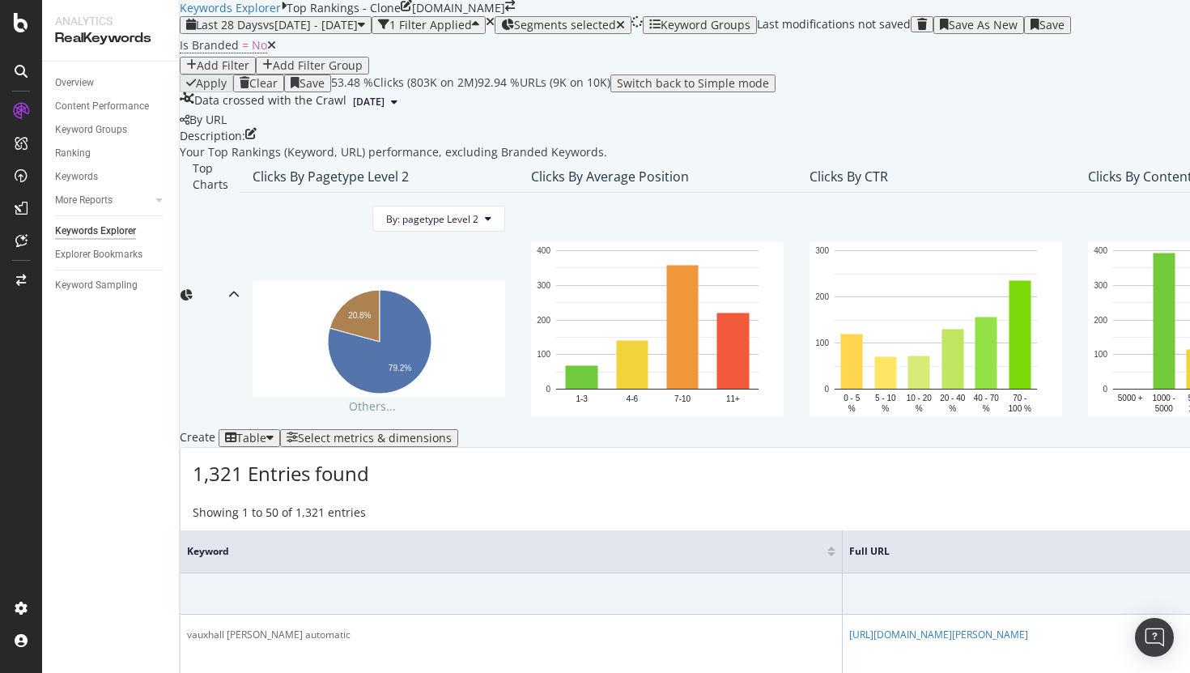
scroll to position [0, 0]
click at [249, 72] on div "Add Filter" at bounding box center [217, 65] width 63 height 13
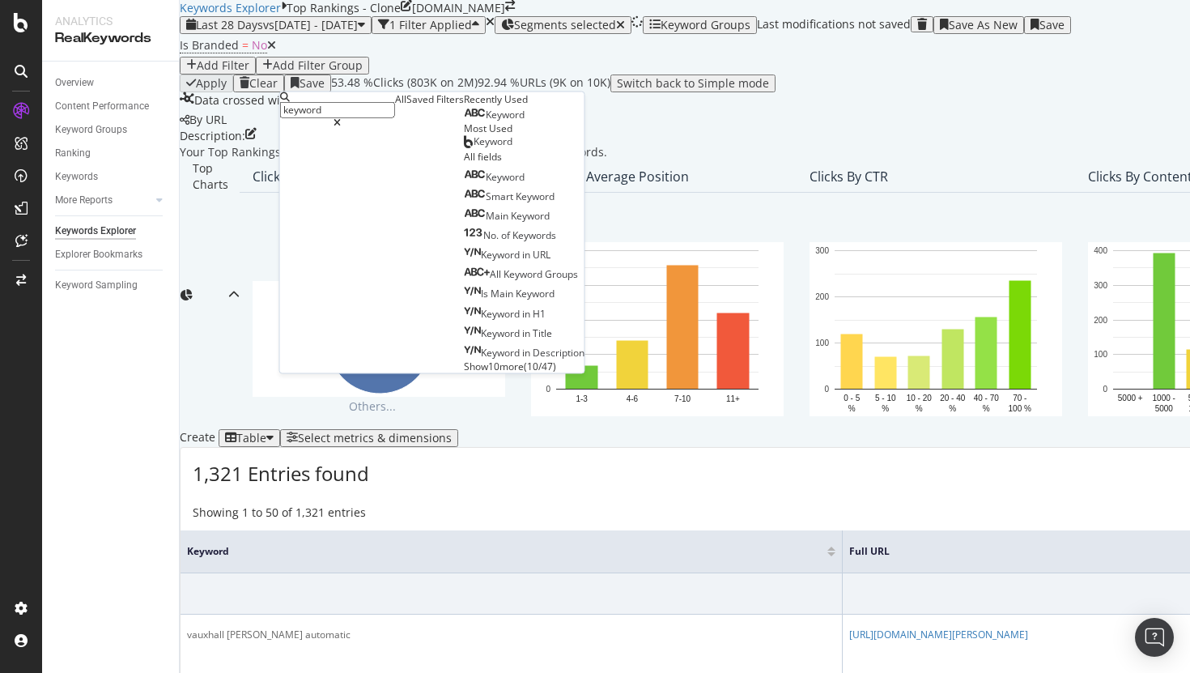
type input "keyword"
click at [464, 121] on div "Keyword" at bounding box center [524, 113] width 121 height 15
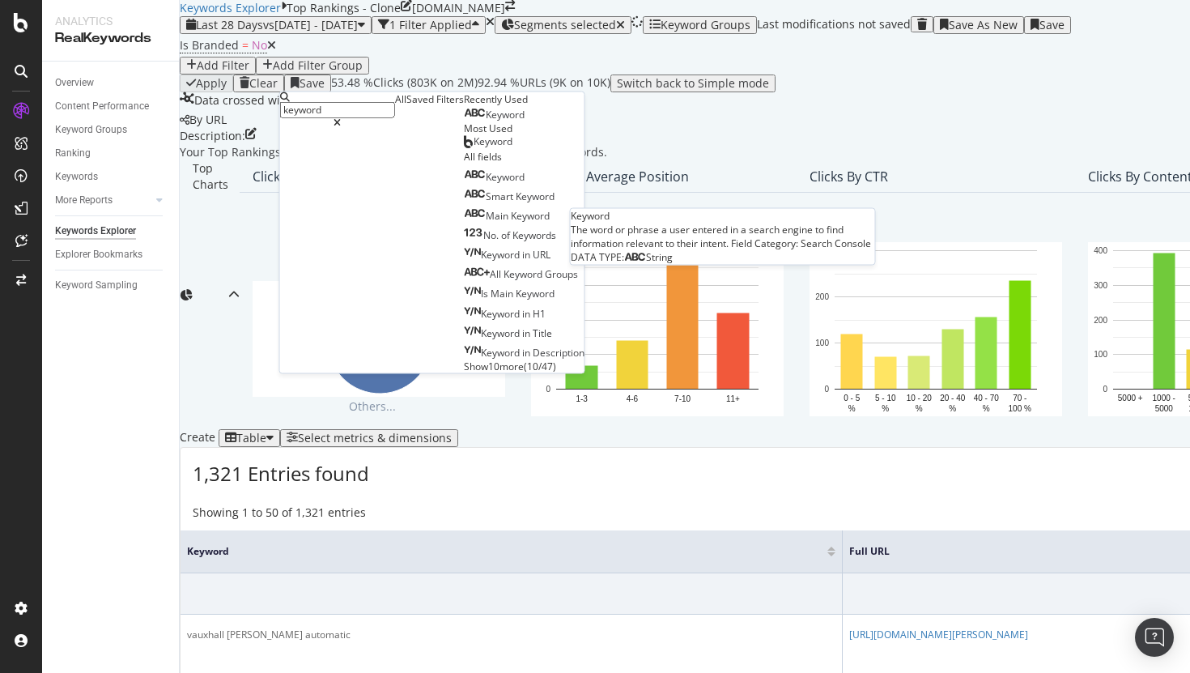
click at [486, 121] on span "Keyword" at bounding box center [505, 115] width 39 height 14
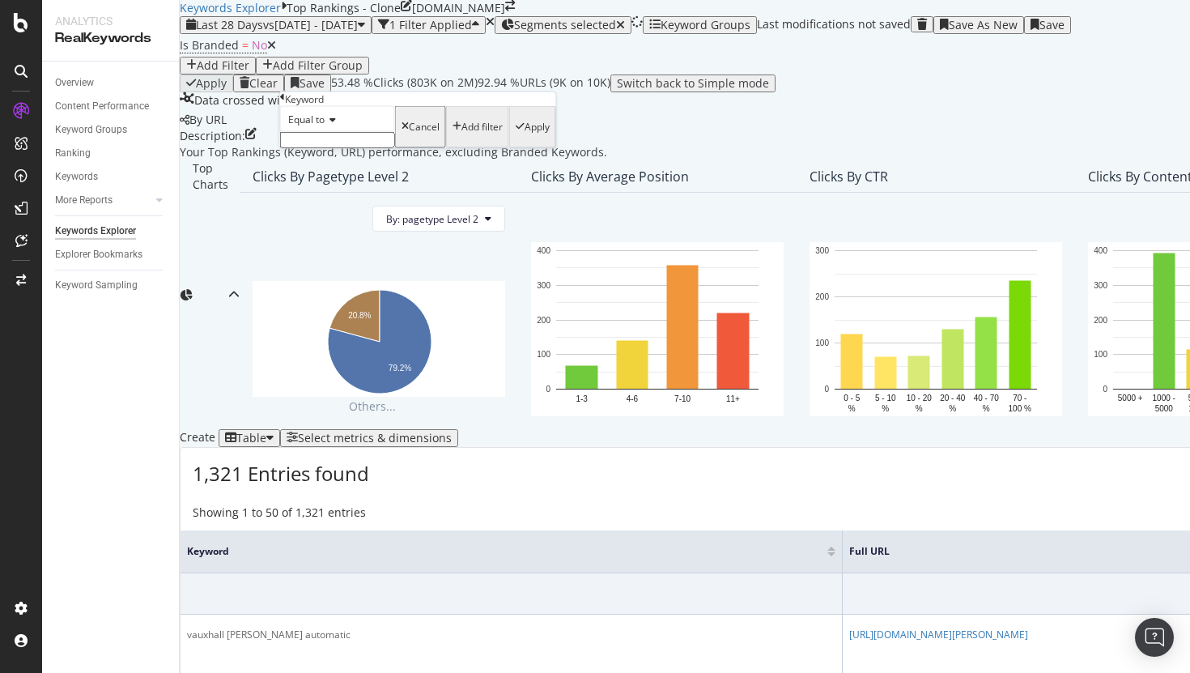
click at [325, 126] on span "Equal to" at bounding box center [306, 120] width 36 height 14
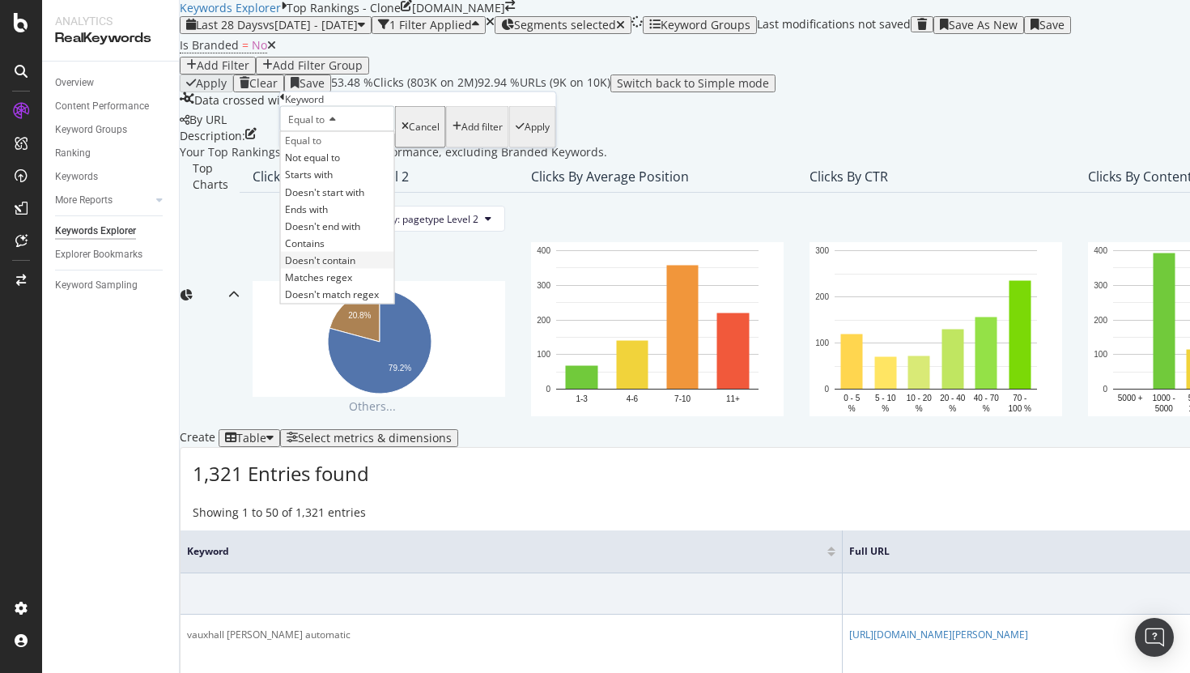
click at [394, 269] on div "Doesn't contain" at bounding box center [337, 260] width 113 height 17
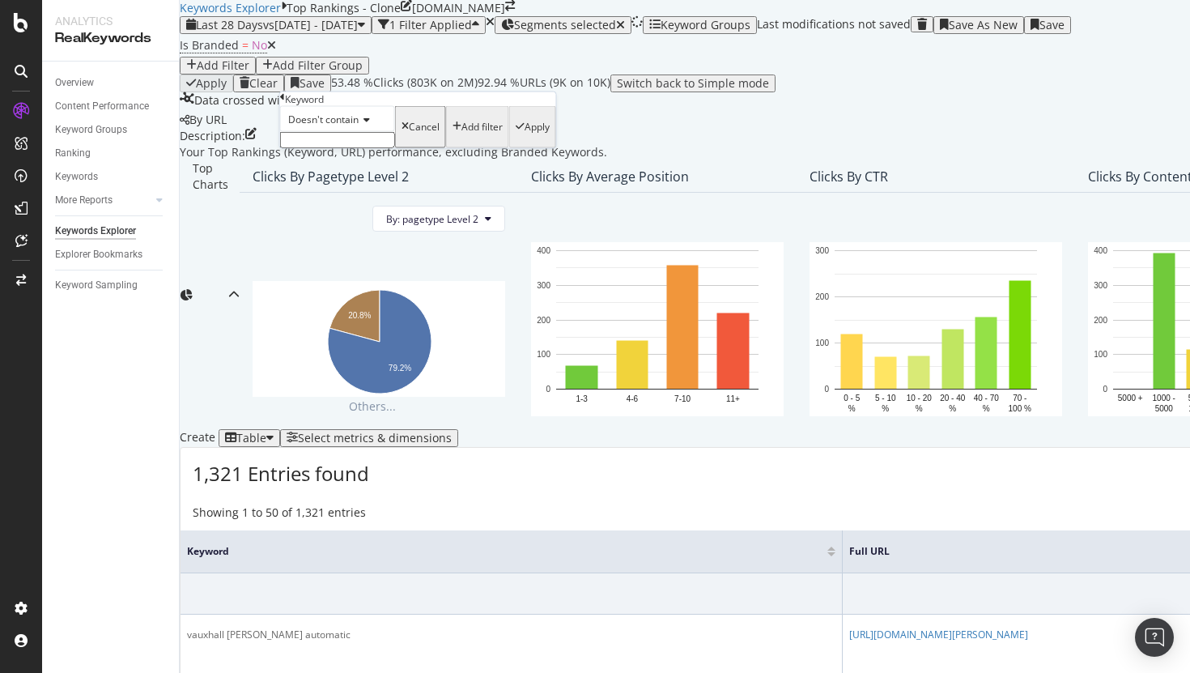
click at [357, 148] on div "Doesn't contain" at bounding box center [337, 127] width 115 height 42
click at [361, 148] on input "text" at bounding box center [337, 140] width 115 height 16
type input "automatic"
click at [525, 138] on div "Apply" at bounding box center [537, 131] width 25 height 11
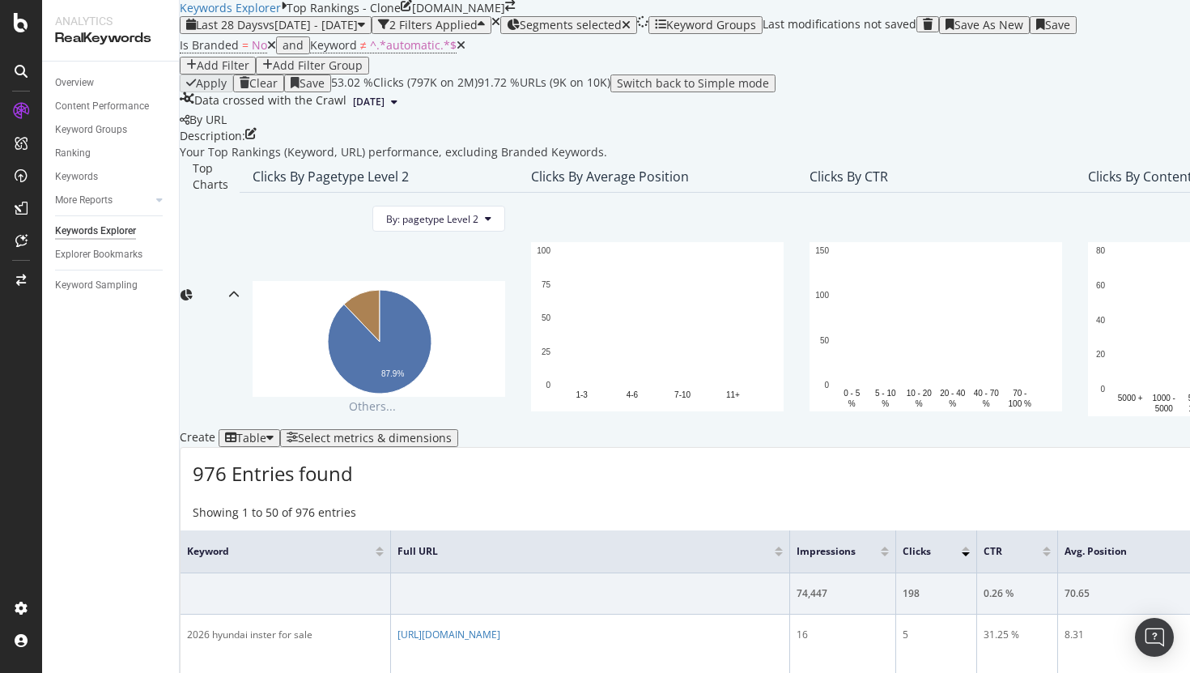
scroll to position [579, 0]
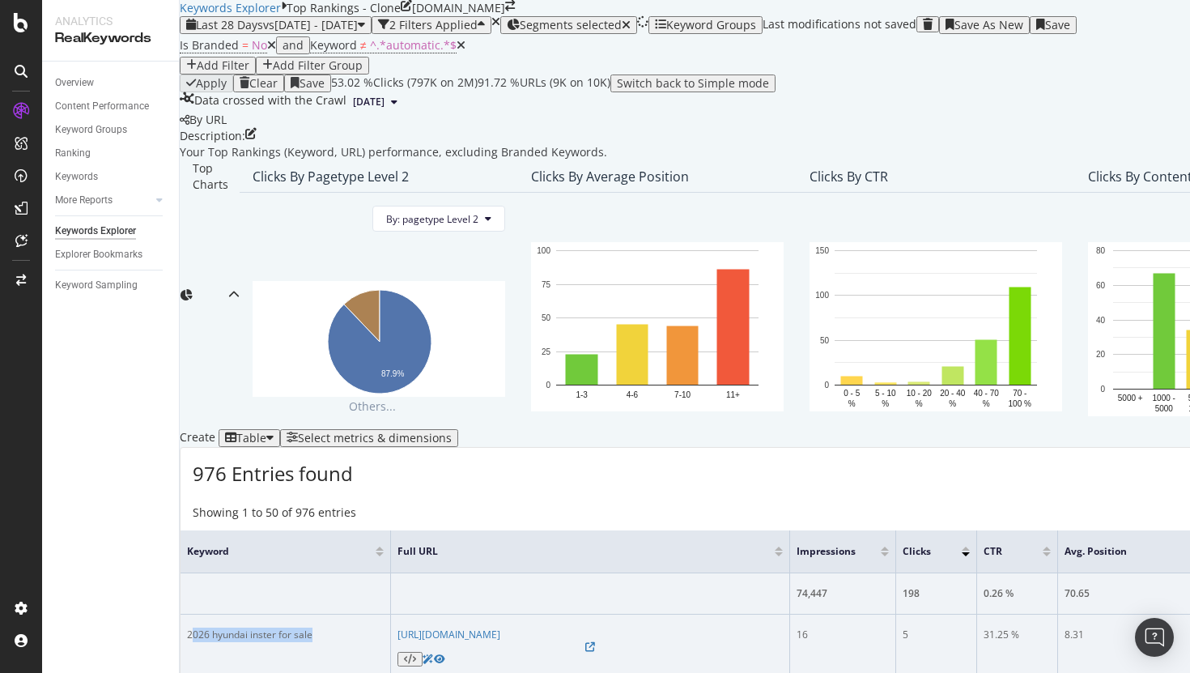
drag, startPoint x: 350, startPoint y: 304, endPoint x: 213, endPoint y: 300, distance: 136.9
click at [213, 627] on div "2026 hyundai inster for sale" at bounding box center [285, 634] width 197 height 15
click at [236, 627] on div "2026 hyundai inster for sale" at bounding box center [285, 634] width 197 height 15
drag, startPoint x: 236, startPoint y: 297, endPoint x: 215, endPoint y: 297, distance: 21.0
click at [215, 627] on div "2026 hyundai inster for sale" at bounding box center [285, 634] width 197 height 15
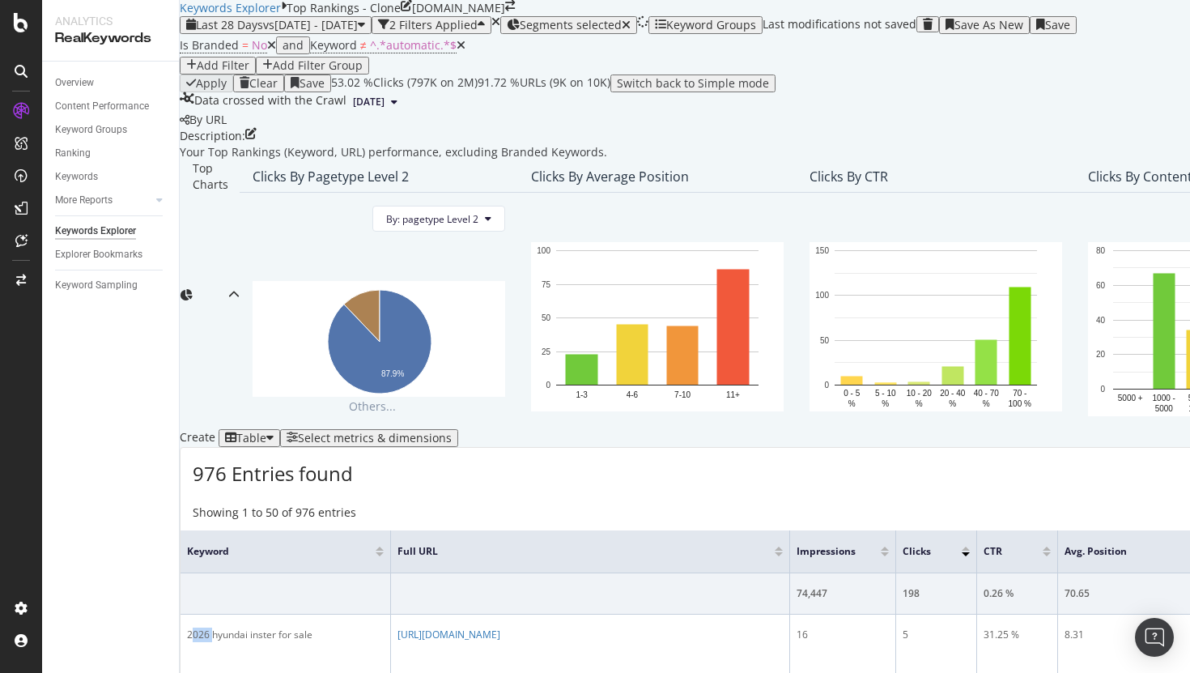
scroll to position [474, 0]
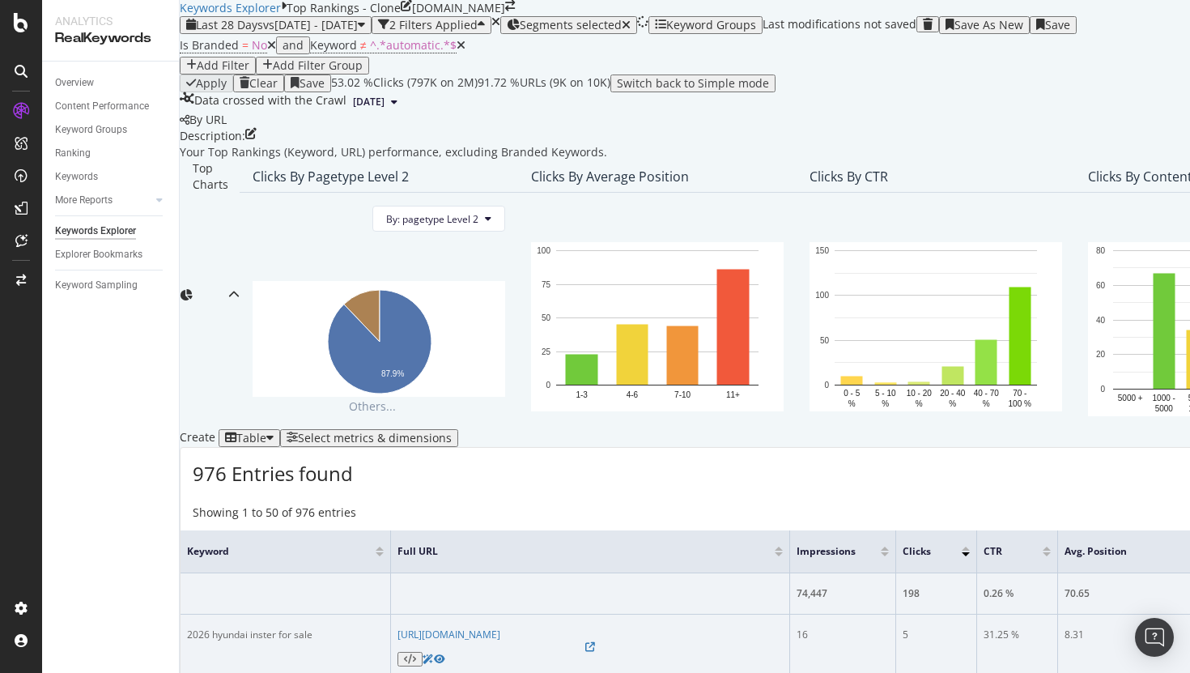
click at [304, 627] on div "2026 hyundai inster for sale" at bounding box center [285, 634] width 197 height 15
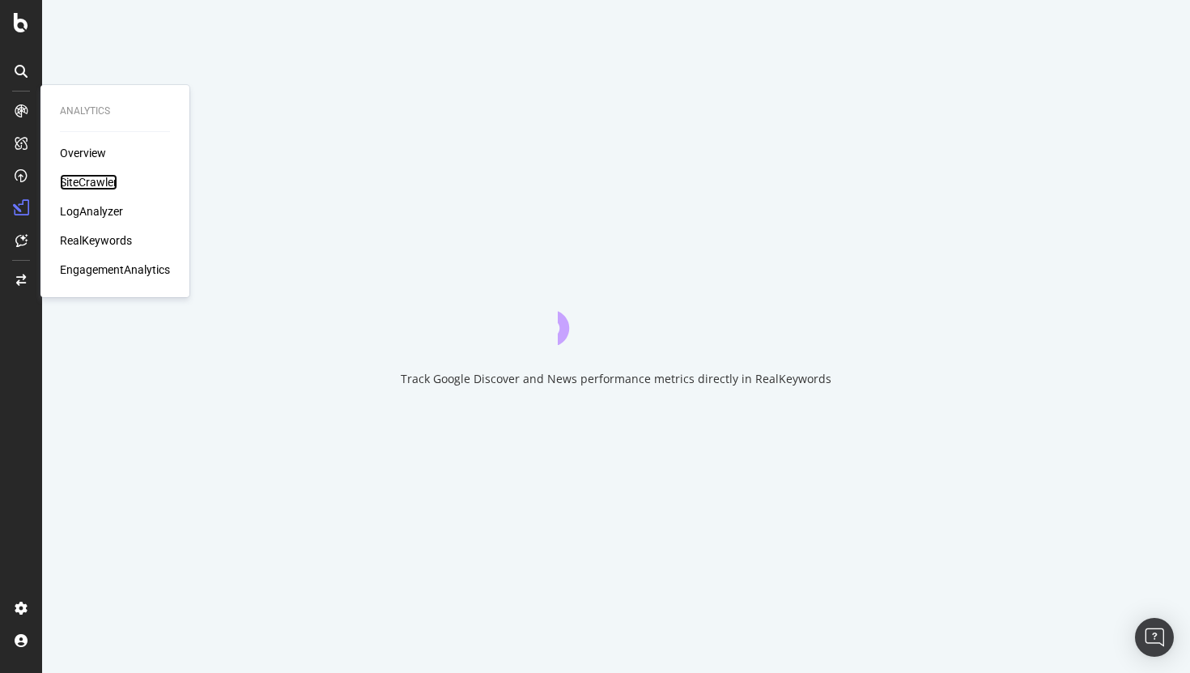
click at [90, 179] on div "SiteCrawler" at bounding box center [88, 182] width 57 height 16
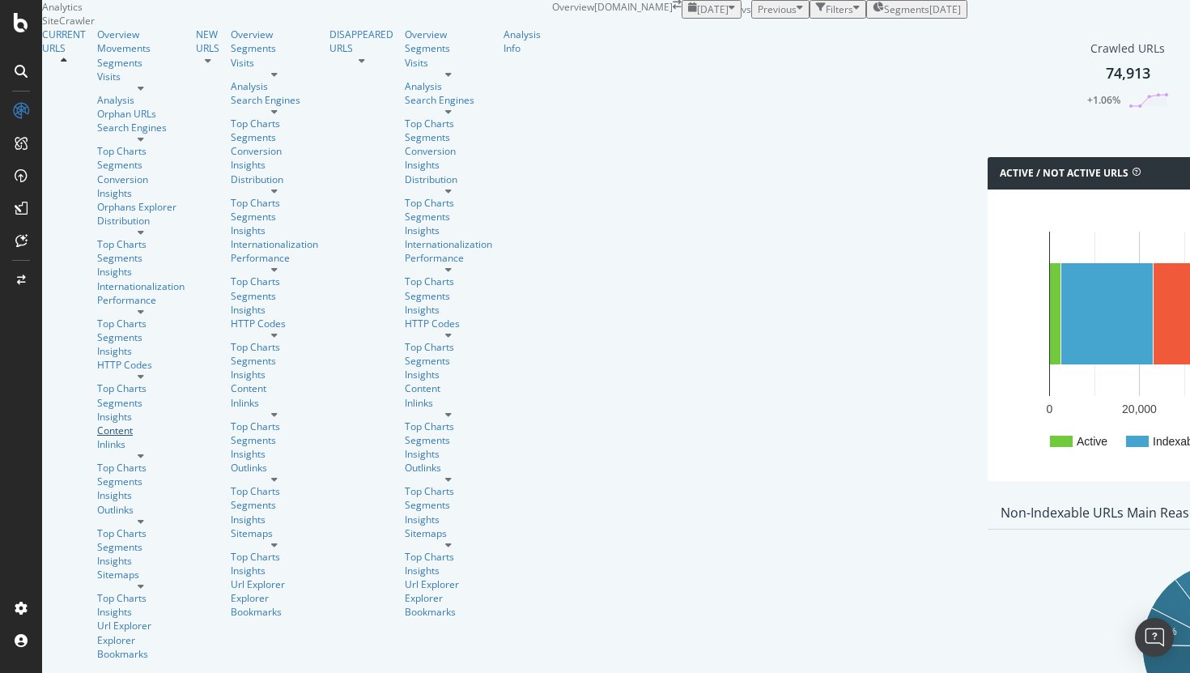
click at [97, 423] on div "Content" at bounding box center [140, 430] width 87 height 14
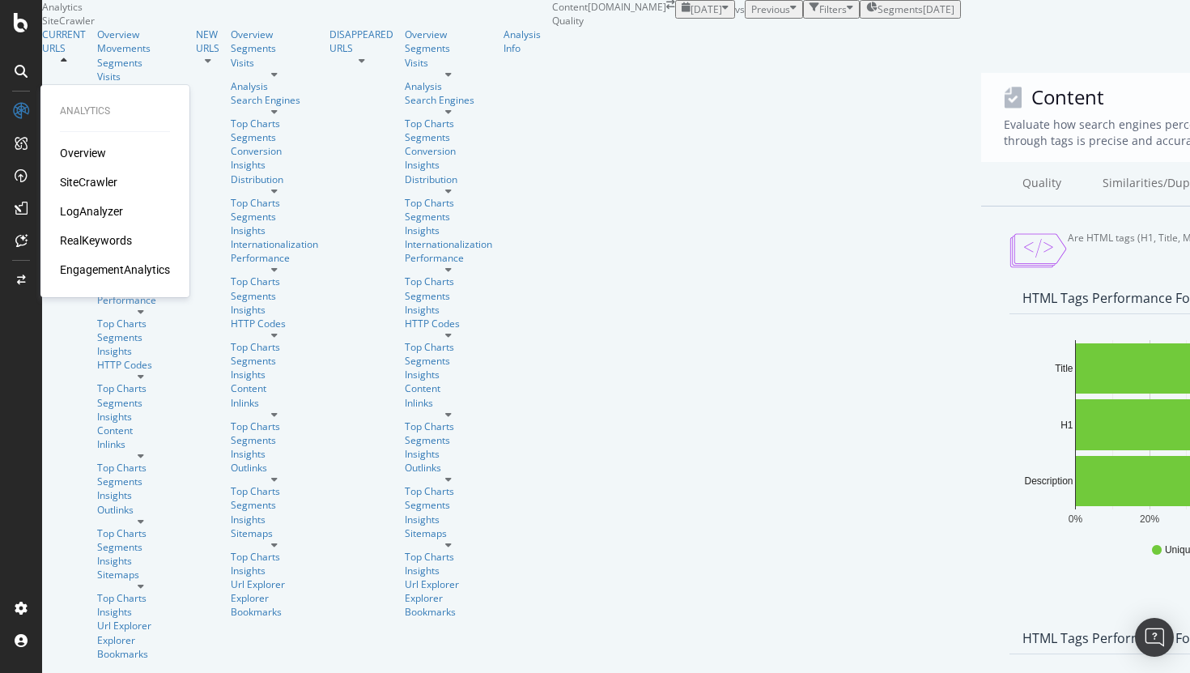
click at [101, 236] on div "RealKeywords" at bounding box center [96, 240] width 72 height 16
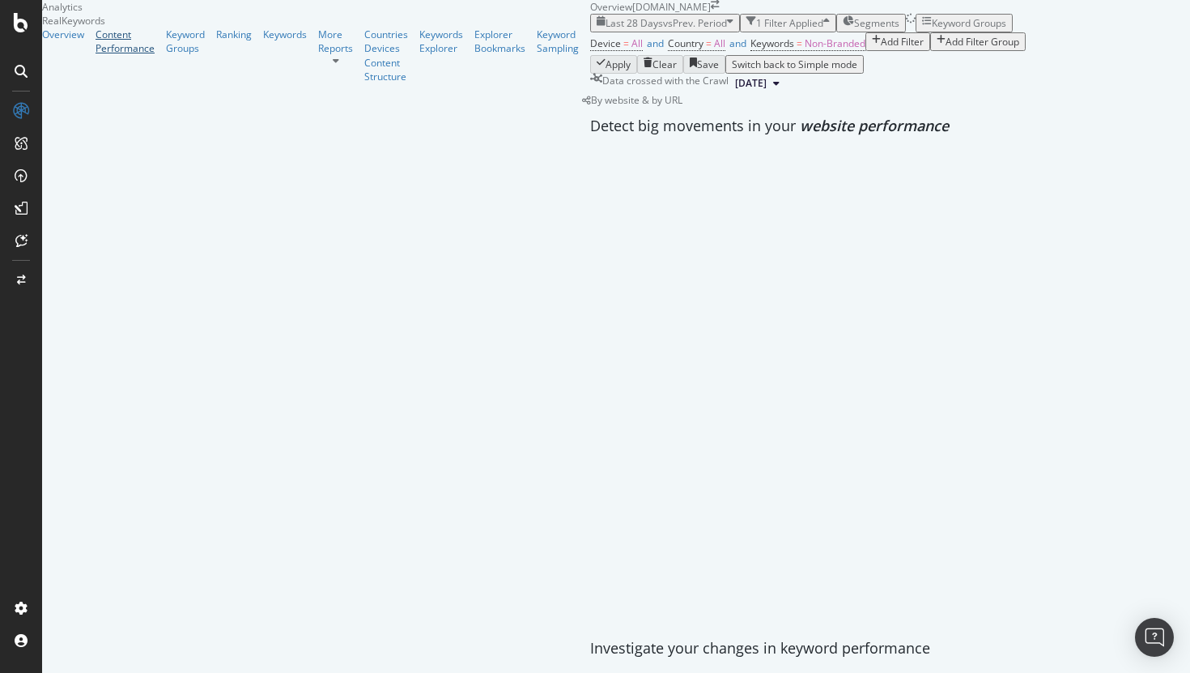
click at [121, 55] on div "Content Performance" at bounding box center [125, 42] width 59 height 28
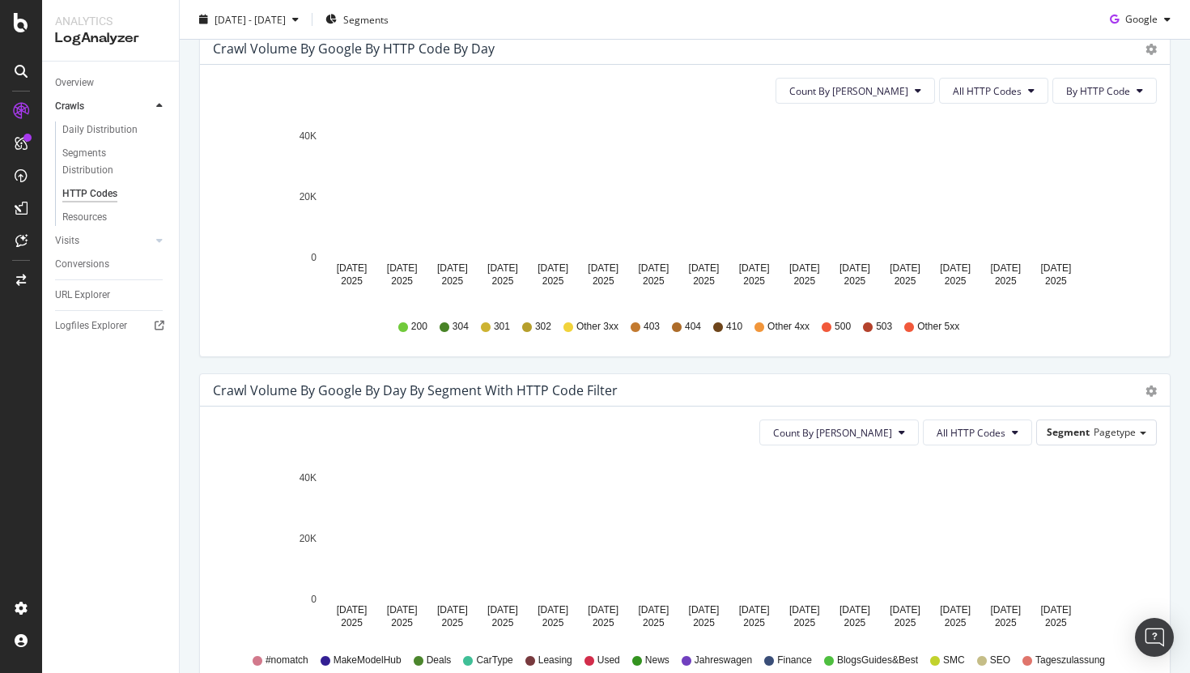
scroll to position [533, 0]
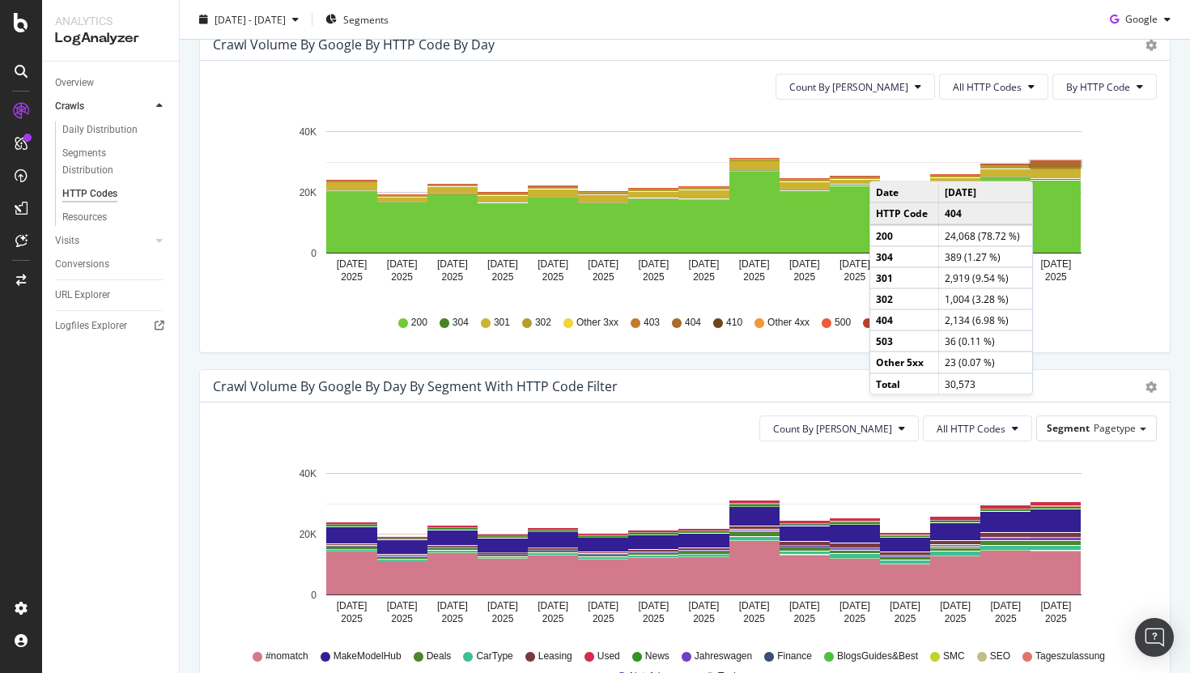
click at [1049, 165] on rect "A chart." at bounding box center [1055, 164] width 50 height 6
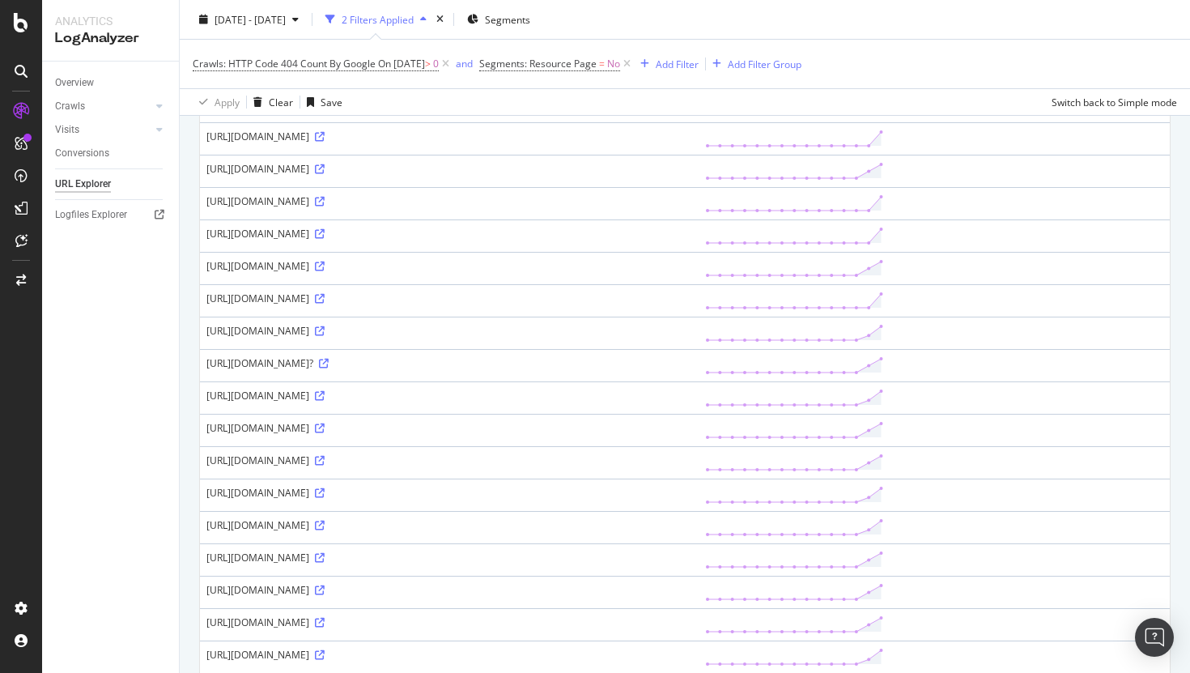
scroll to position [577, 0]
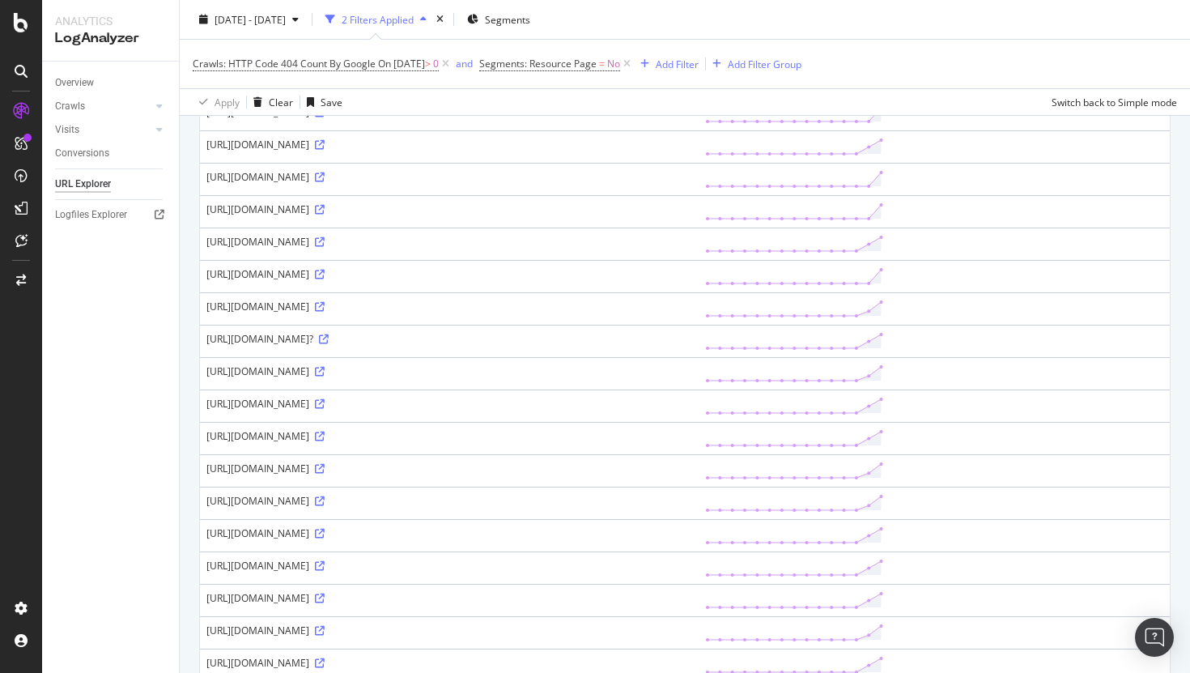
drag, startPoint x: 474, startPoint y: 422, endPoint x: 204, endPoint y: 431, distance: 270.5
click at [204, 227] on td "[URL][DOMAIN_NAME]" at bounding box center [449, 211] width 499 height 32
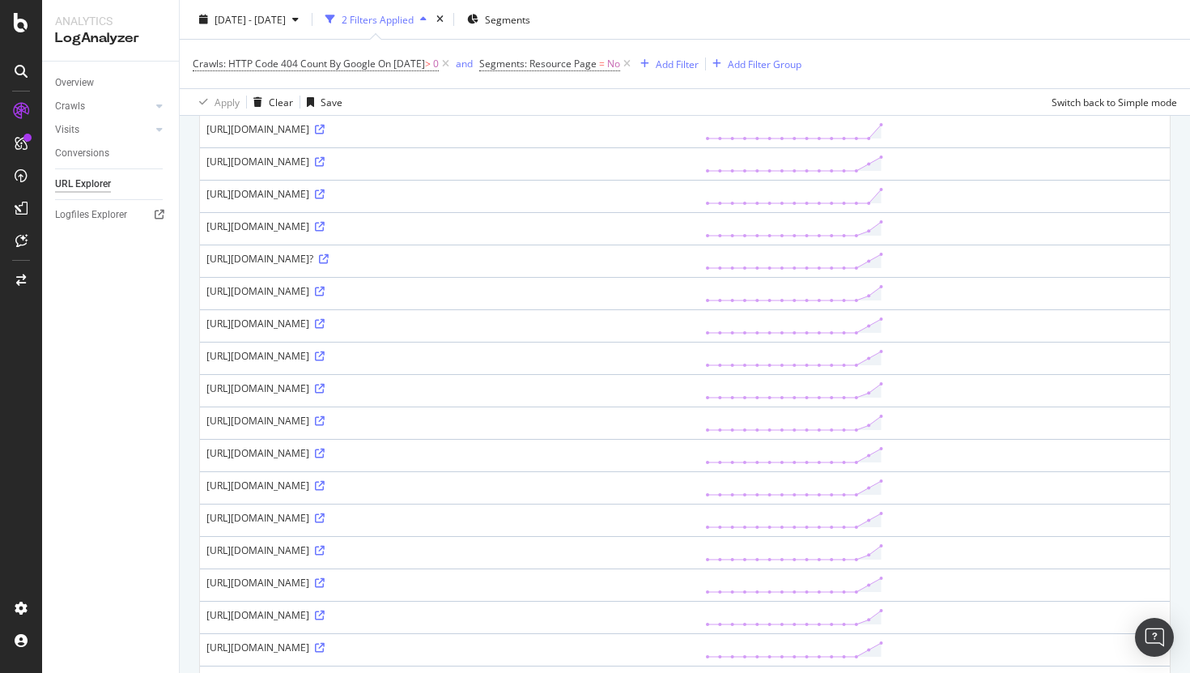
scroll to position [658, 0]
click at [325, 231] on icon at bounding box center [320, 226] width 10 height 10
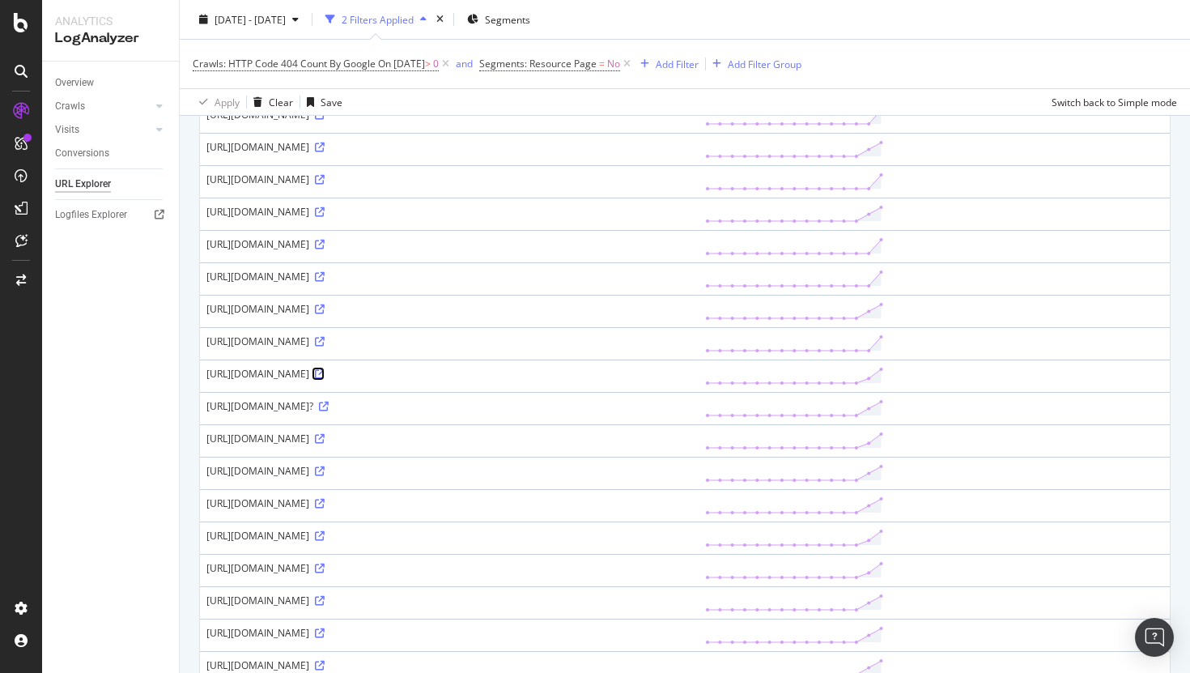
scroll to position [505, 0]
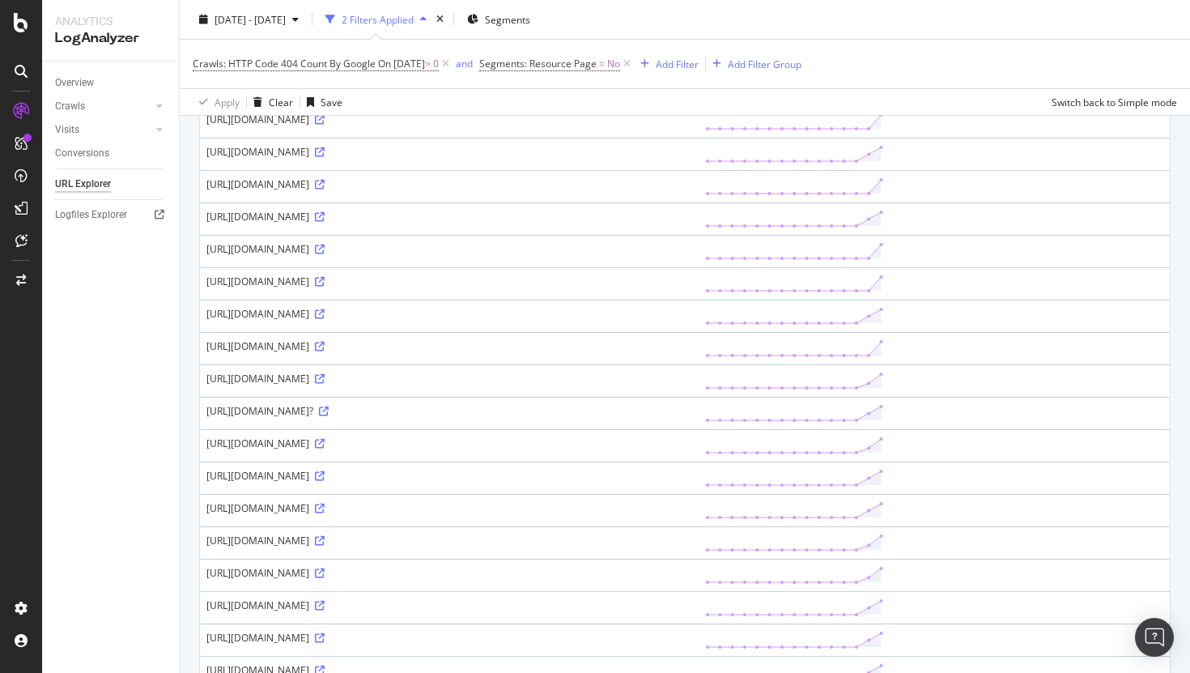
drag, startPoint x: 396, startPoint y: 274, endPoint x: 427, endPoint y: 305, distance: 43.5
click at [427, 159] on div "https://www.carwow.de/angebote/audi/a1?&Type=Sale&MakeModel=Audi%7CA1%7CDE&mkwi…" at bounding box center [449, 152] width 486 height 14
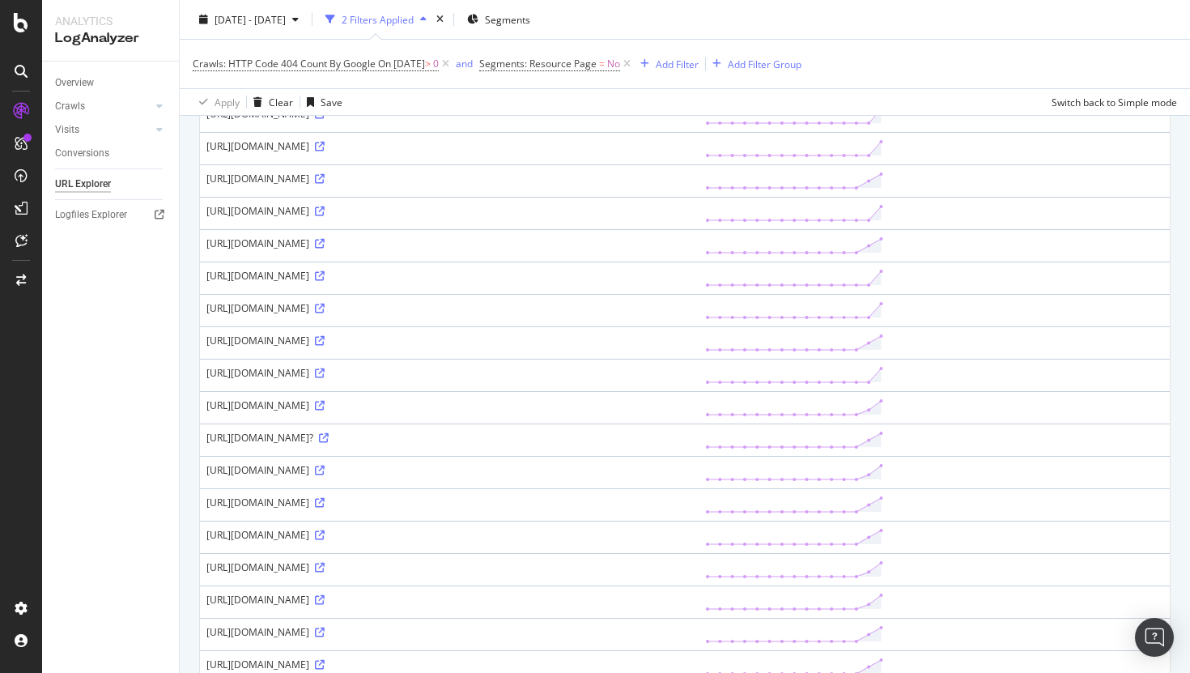
scroll to position [474, 0]
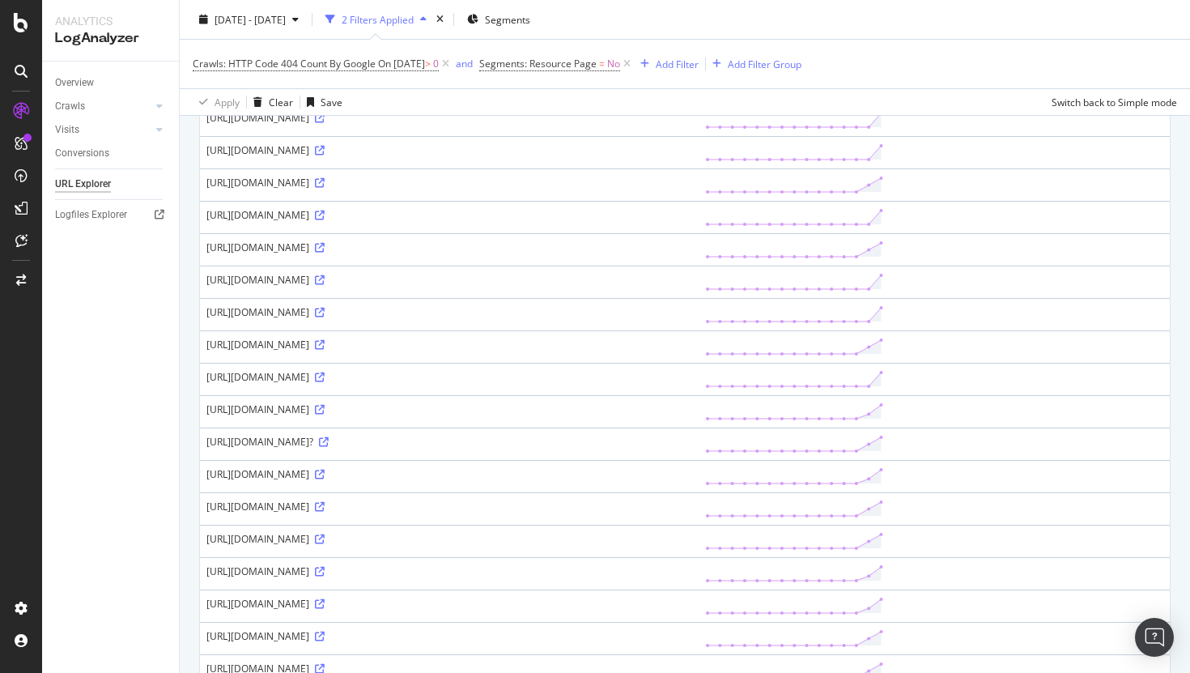
drag, startPoint x: 399, startPoint y: 250, endPoint x: 422, endPoint y: 273, distance: 32.1
click at [422, 157] on div "https://www.carwow.de/angebote/audi/a1?&Type=Review&MakeModel=Audi%7CA1%7CDE&mk…" at bounding box center [449, 150] width 486 height 14
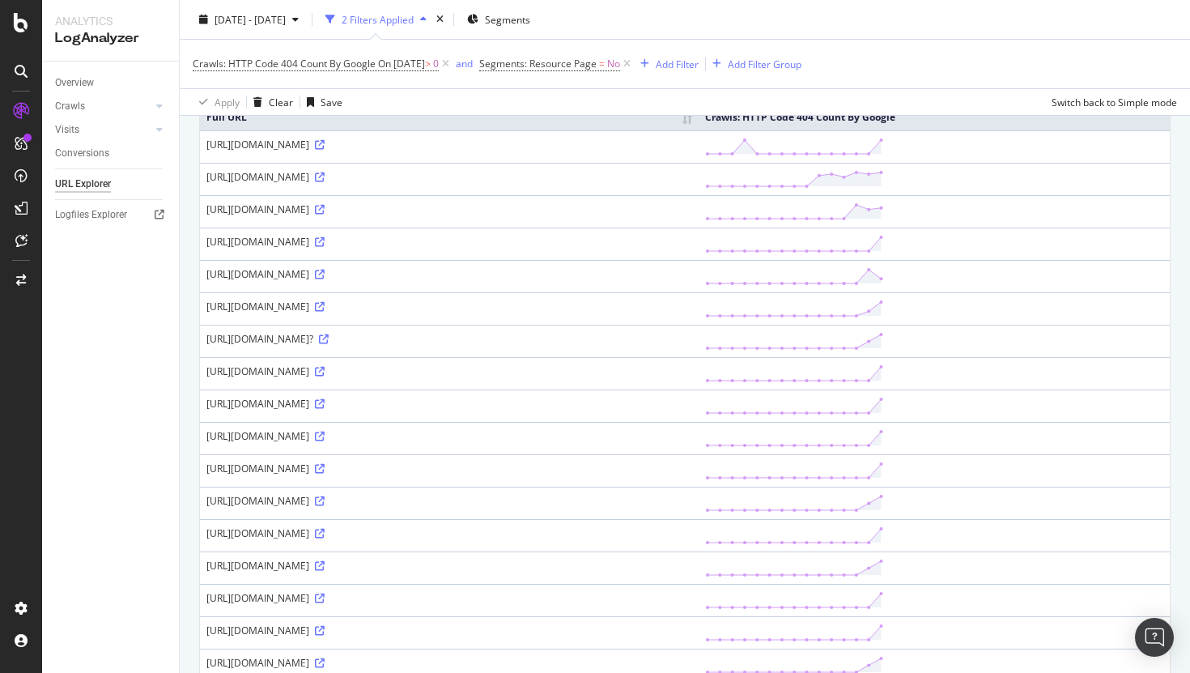
scroll to position [65, 0]
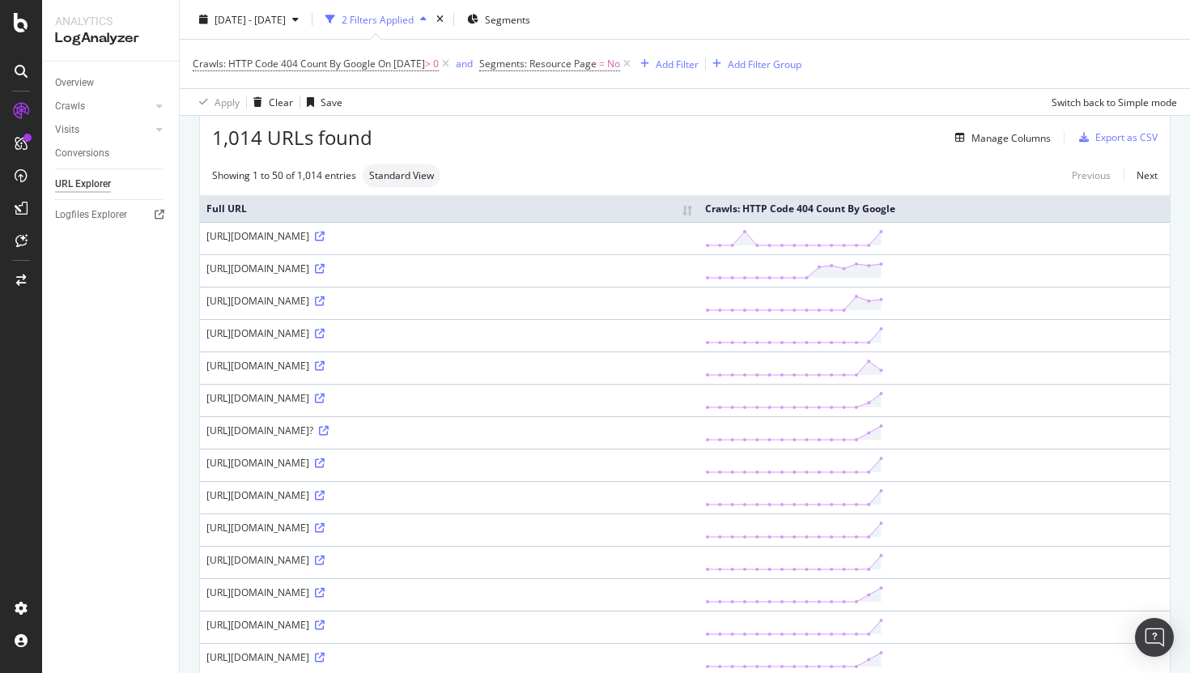
drag, startPoint x: 502, startPoint y: 349, endPoint x: 205, endPoint y: 346, distance: 297.1
click at [205, 346] on td "https://www.carwow.de/angebote/alfa-romeo/stelvio-quadrifoglio" at bounding box center [449, 335] width 499 height 32
copy div "https://www.carwow.de/angebote/alfa-romeo/stelvio-quadrifoglio"
click at [91, 177] on div "SiteCrawler" at bounding box center [88, 182] width 57 height 16
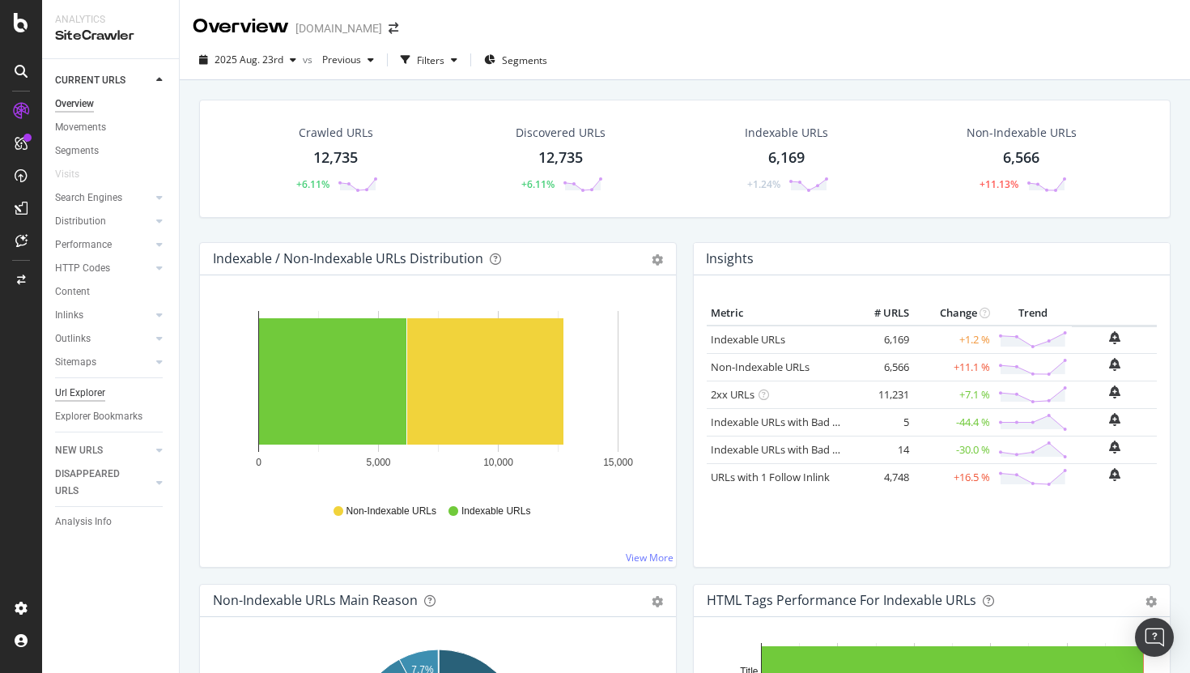
click at [89, 394] on div "Url Explorer" at bounding box center [80, 392] width 50 height 17
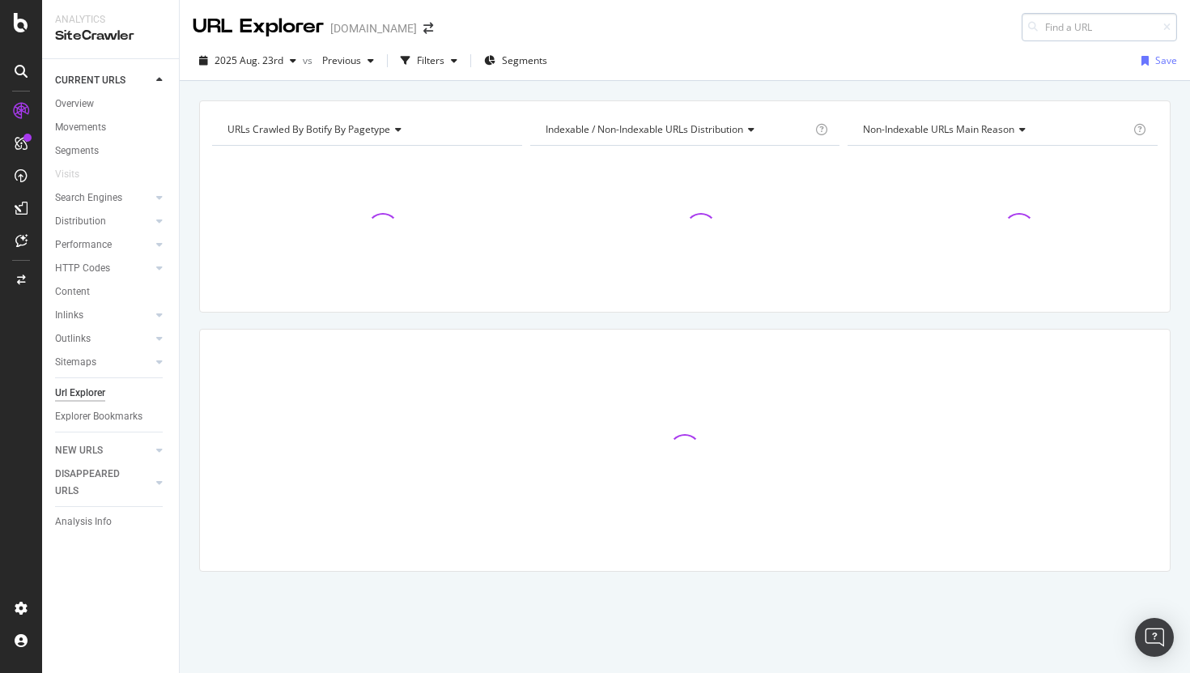
click at [1076, 28] on input at bounding box center [1099, 27] width 155 height 28
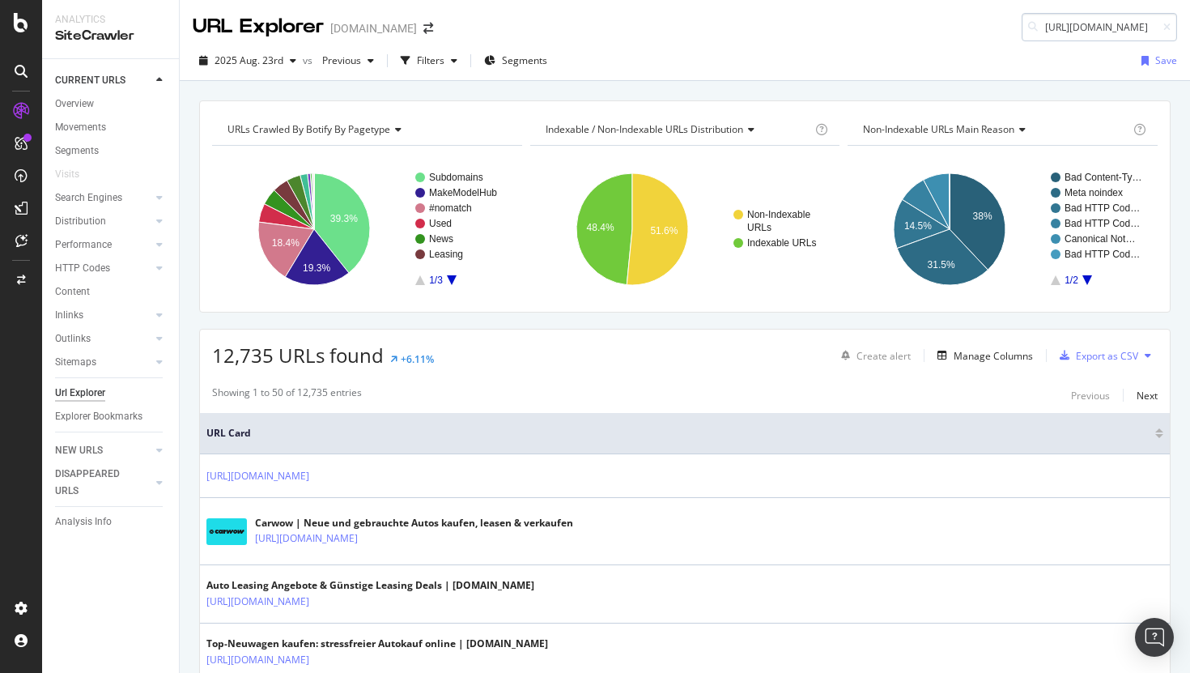
scroll to position [0, 186]
type input "[URL][DOMAIN_NAME]"
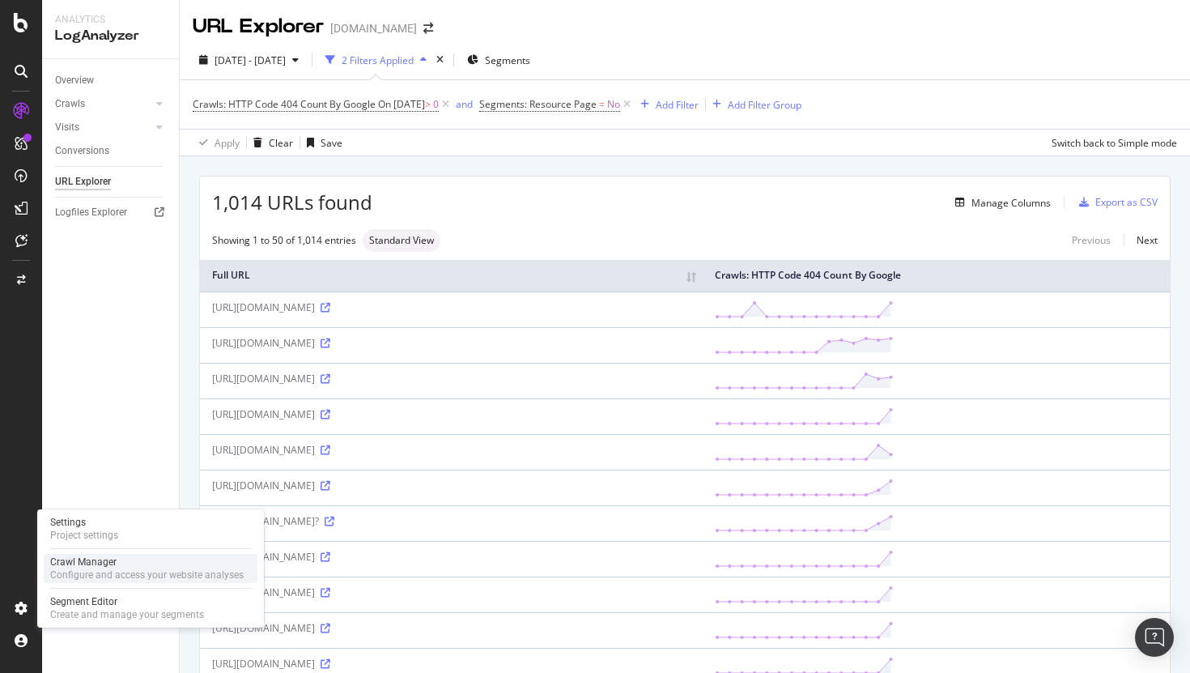
click at [79, 569] on div "Configure and access your website analyses" at bounding box center [146, 574] width 193 height 13
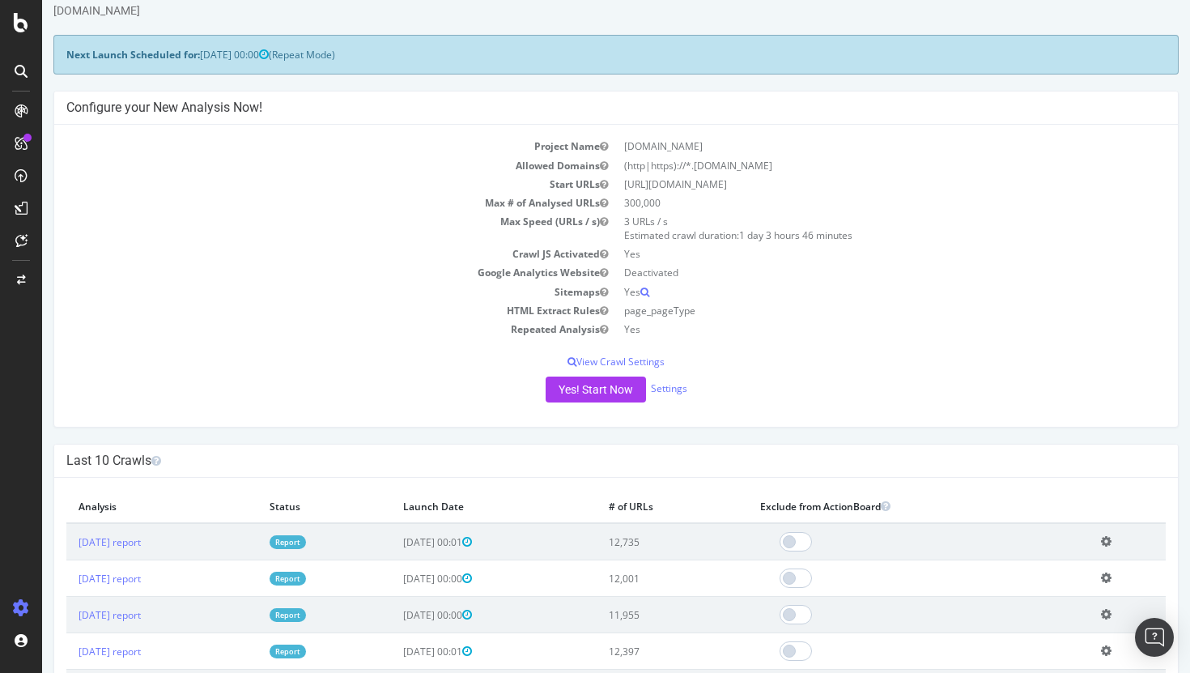
scroll to position [36, 0]
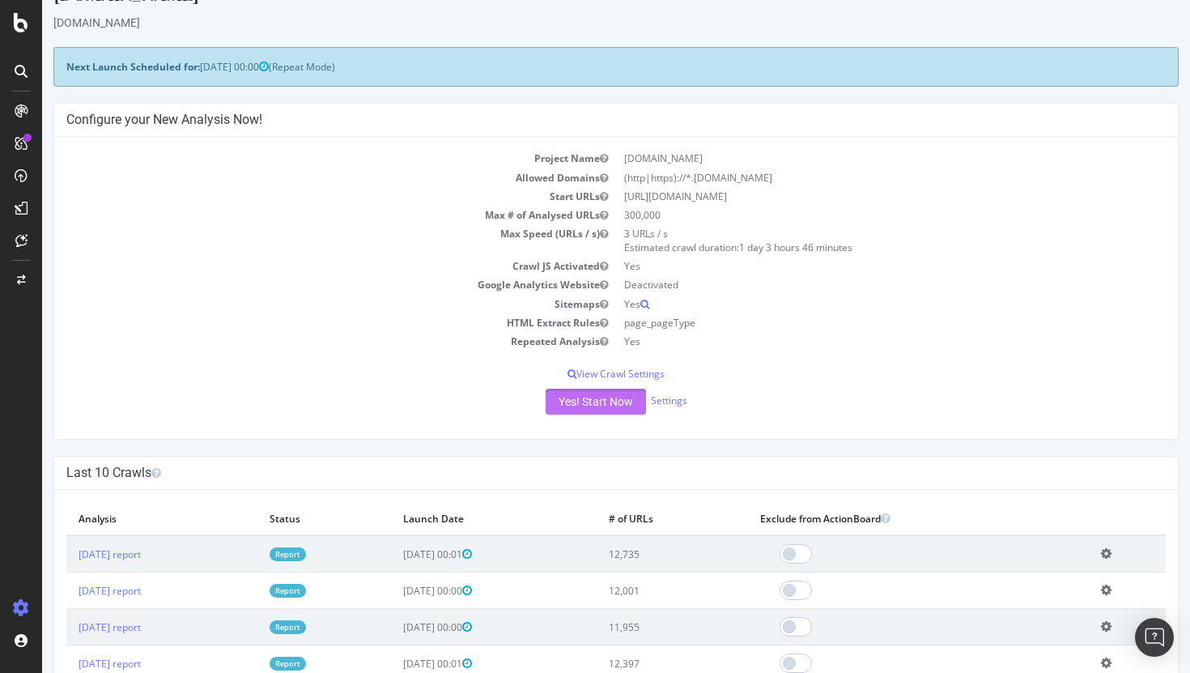
click at [588, 404] on button "Yes! Start Now" at bounding box center [596, 402] width 100 height 26
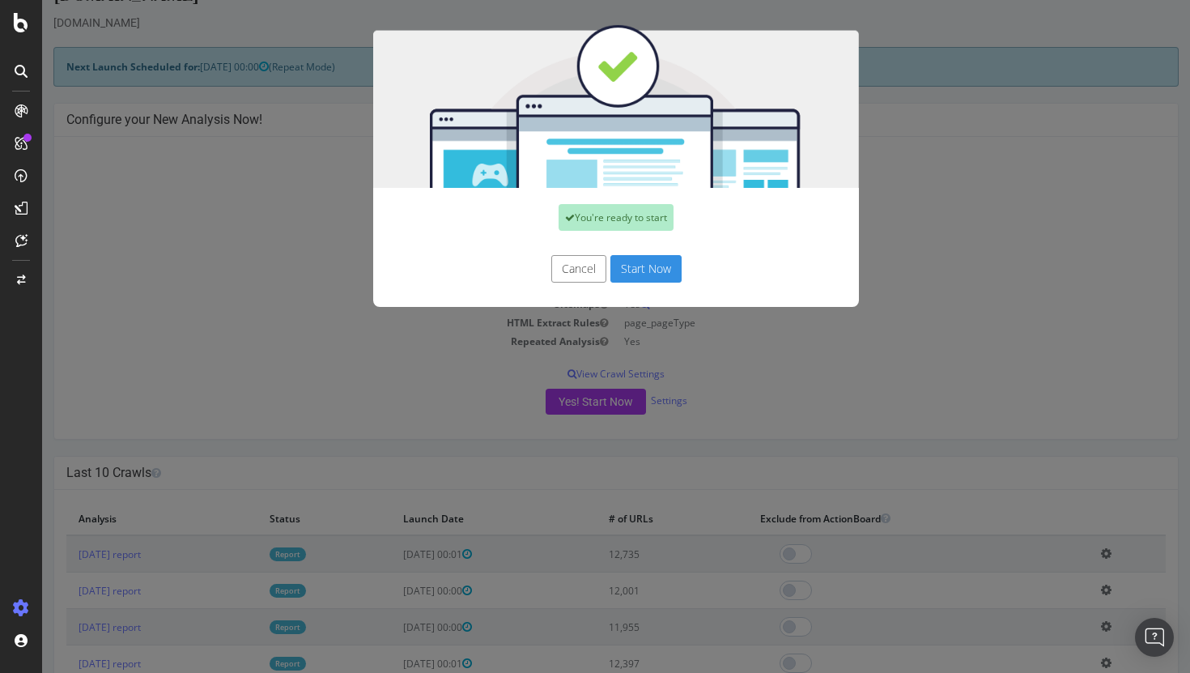
click at [655, 261] on button "Start Now" at bounding box center [645, 269] width 71 height 28
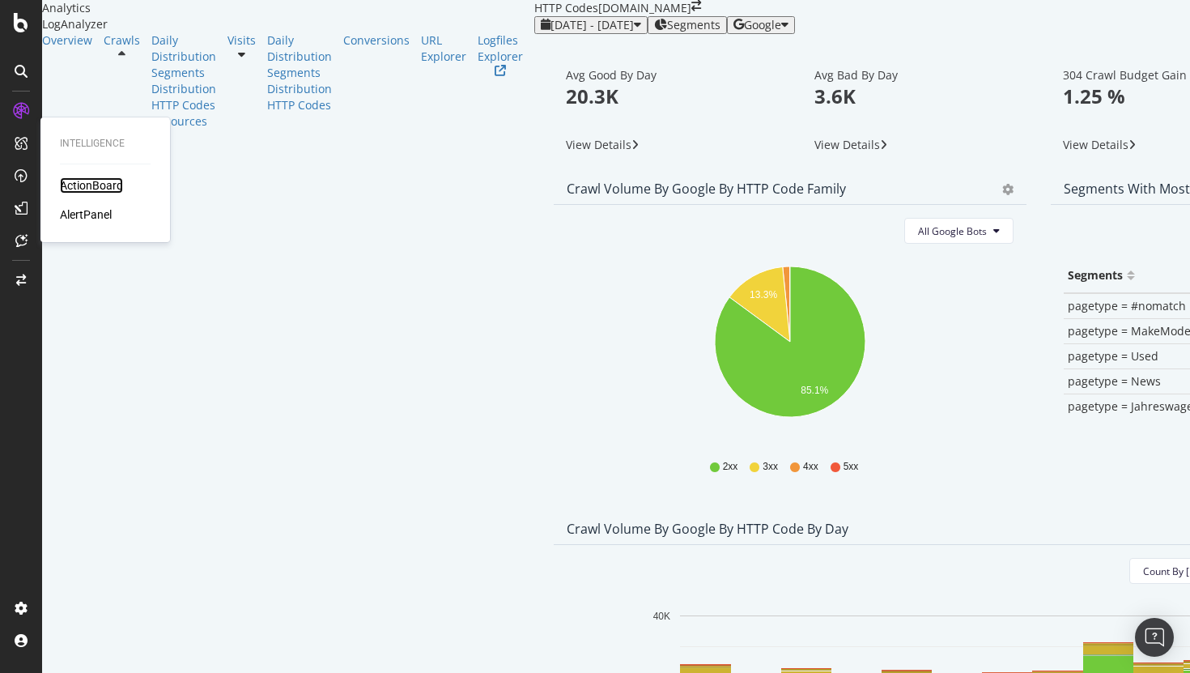
click at [87, 182] on div "ActionBoard" at bounding box center [91, 185] width 63 height 16
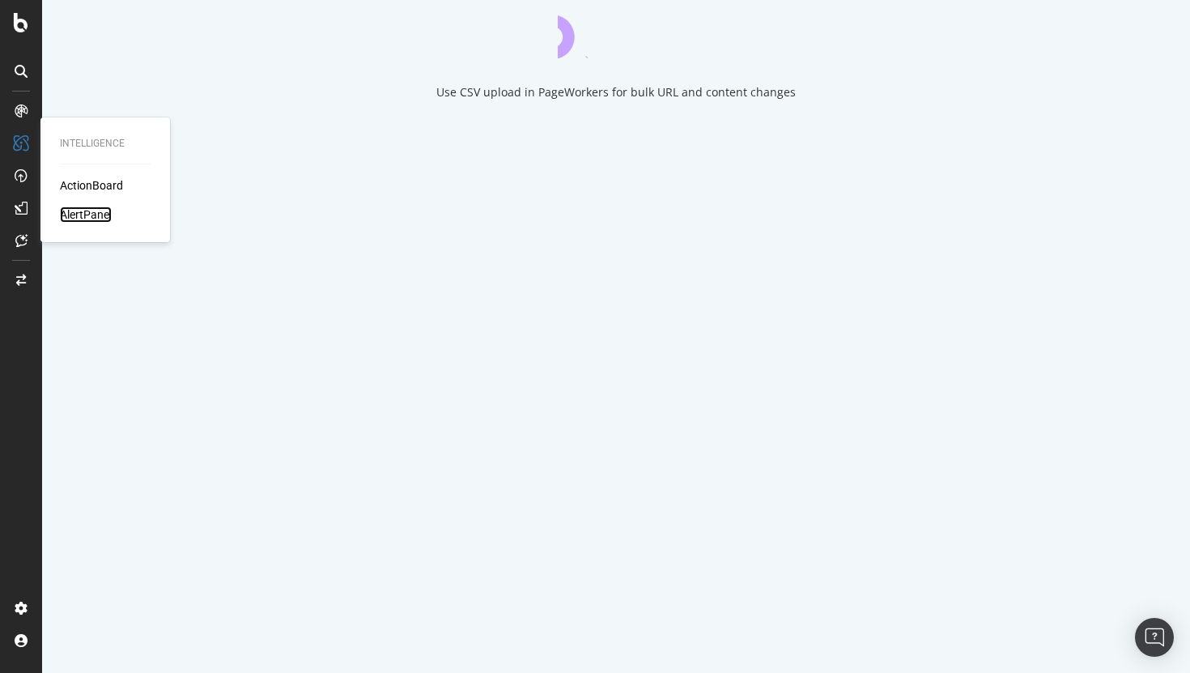
click at [82, 221] on div "AlertPanel" at bounding box center [86, 214] width 52 height 16
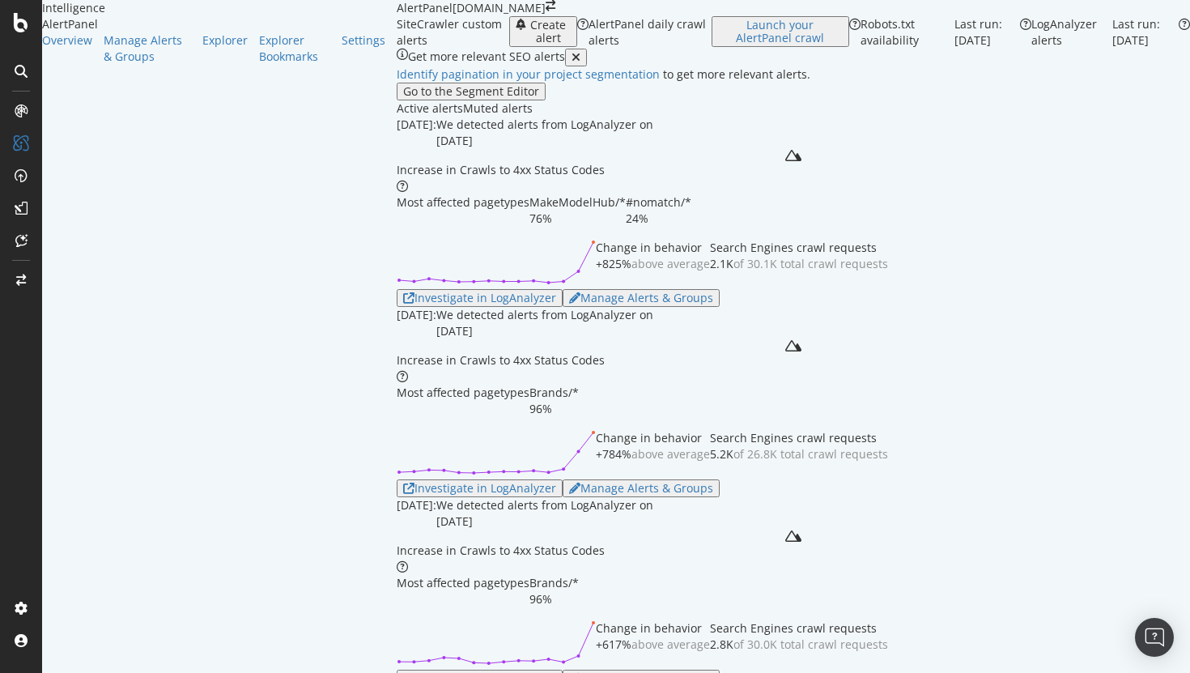
click at [994, 307] on div "Increase in Crawls to 4xx Status Codes Most affected pagetypes MakeModelHub/* 7…" at bounding box center [794, 234] width 794 height 145
drag, startPoint x: 378, startPoint y: 377, endPoint x: 452, endPoint y: 377, distance: 73.7
click at [452, 384] on div "Most affected pagetypes Brands/* 96%" at bounding box center [501, 400] width 208 height 32
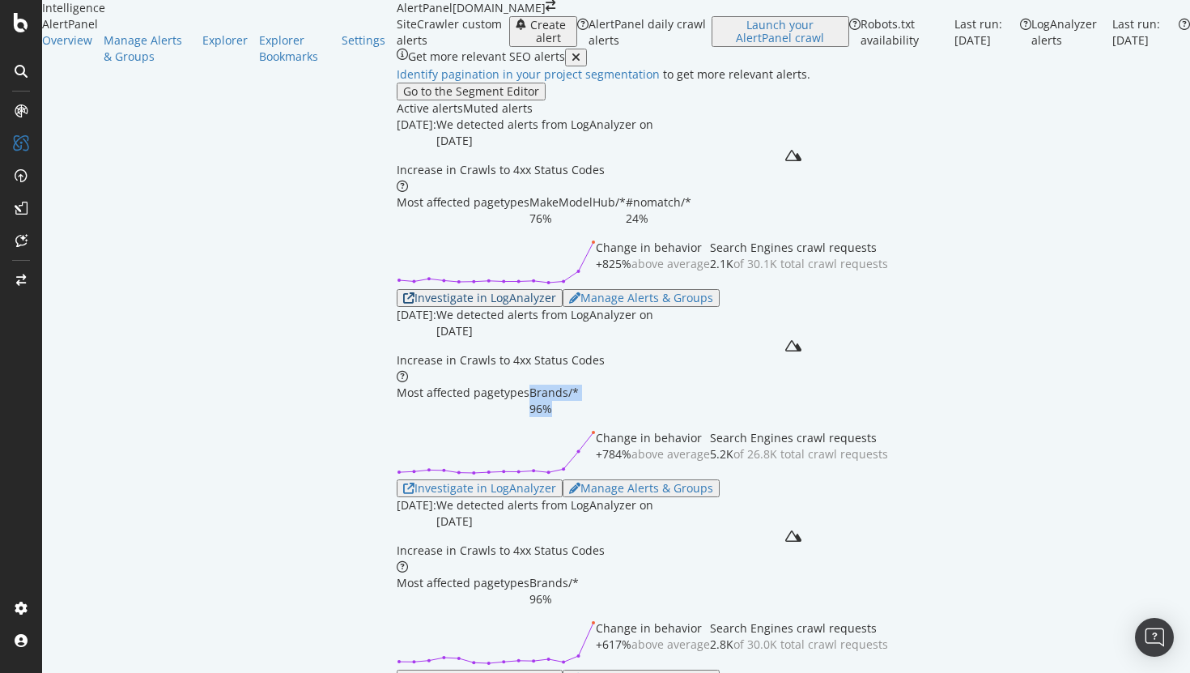
click at [403, 304] on div "Investigate in LogAnalyzer" at bounding box center [479, 297] width 153 height 13
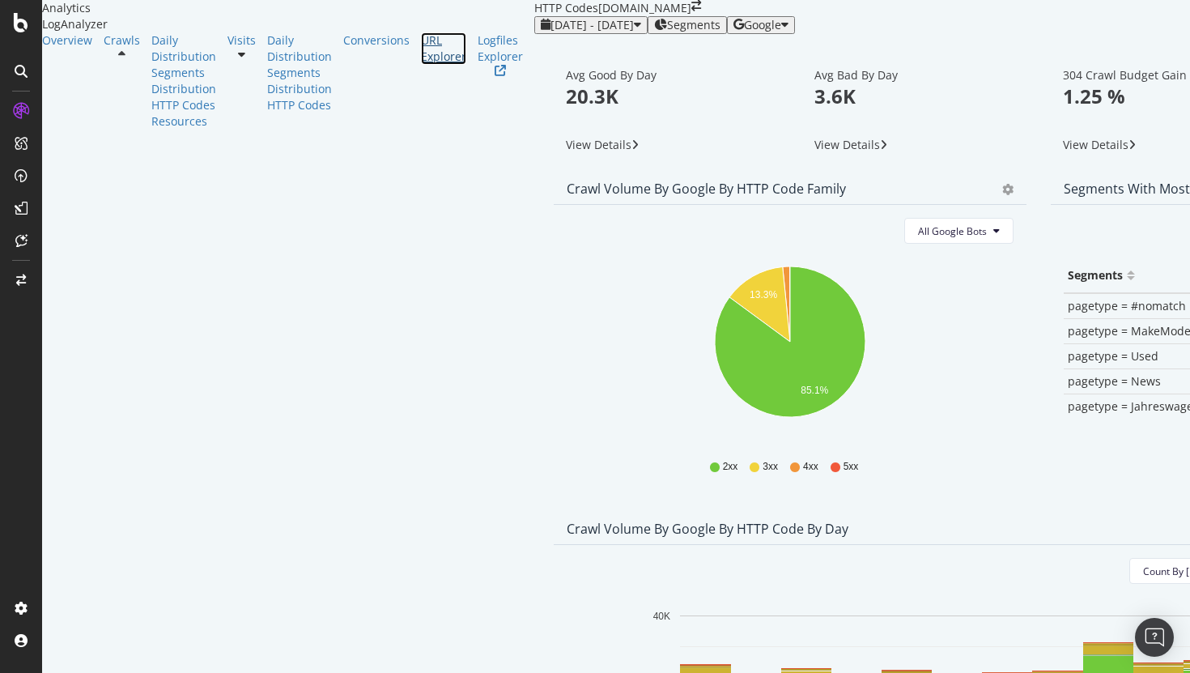
click at [421, 65] on div "URL Explorer" at bounding box center [443, 48] width 45 height 32
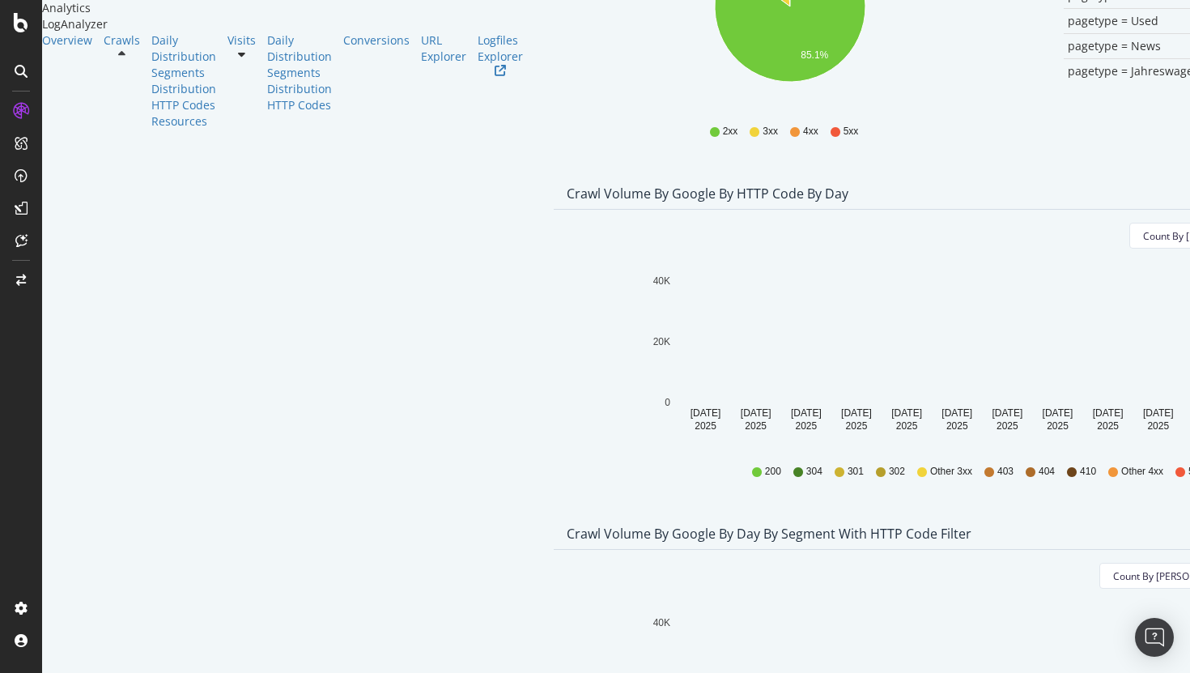
scroll to position [532, 0]
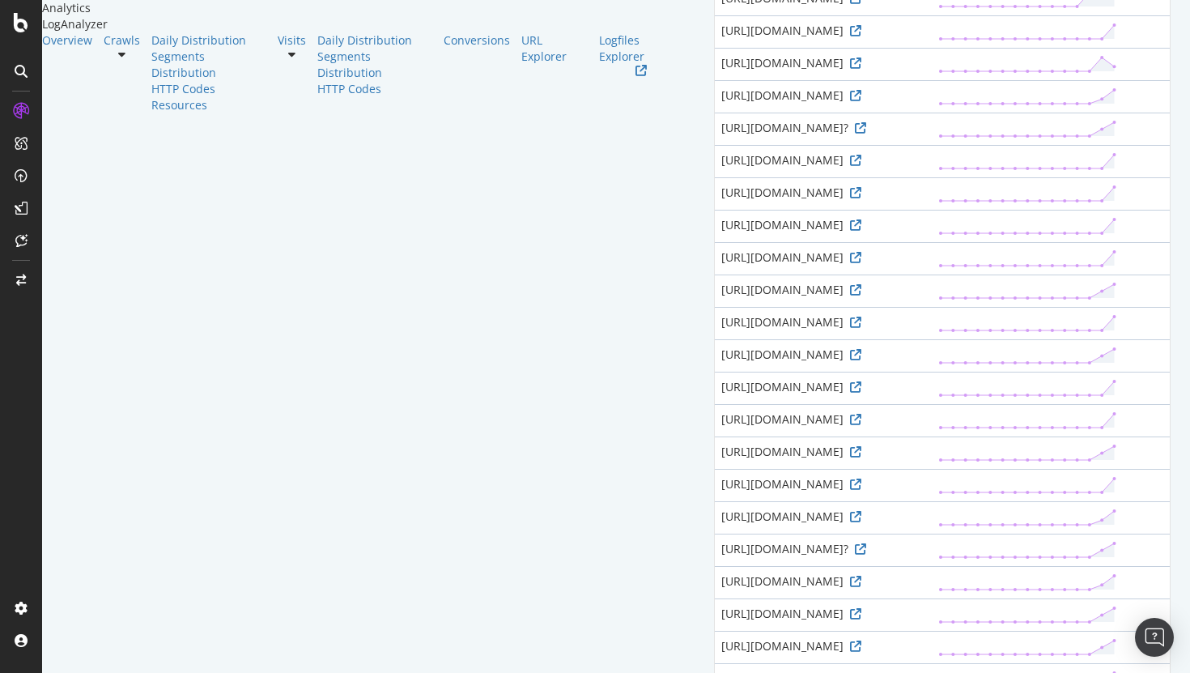
scroll to position [341, 0]
drag, startPoint x: 303, startPoint y: 359, endPoint x: 204, endPoint y: 332, distance: 102.3
click at [715, 240] on td "[URL][DOMAIN_NAME]" at bounding box center [823, 224] width 217 height 32
copy div "[URL][DOMAIN_NAME]"
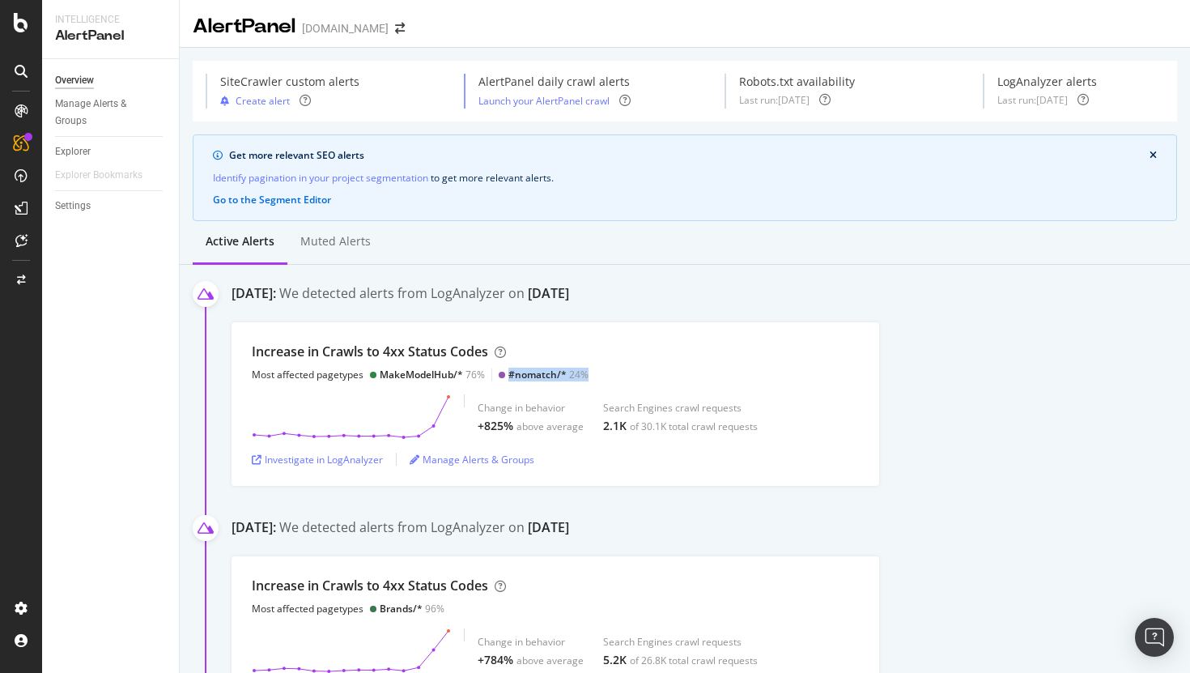
scroll to position [232, 0]
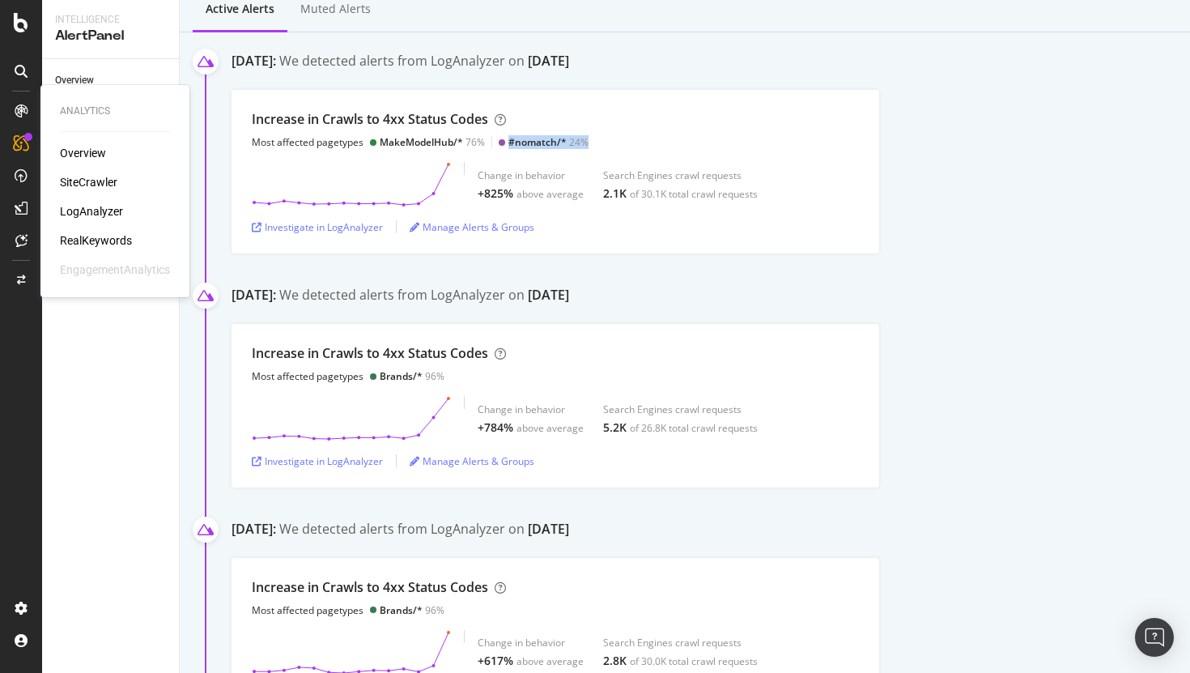
click at [93, 179] on div "SiteCrawler" at bounding box center [88, 182] width 57 height 16
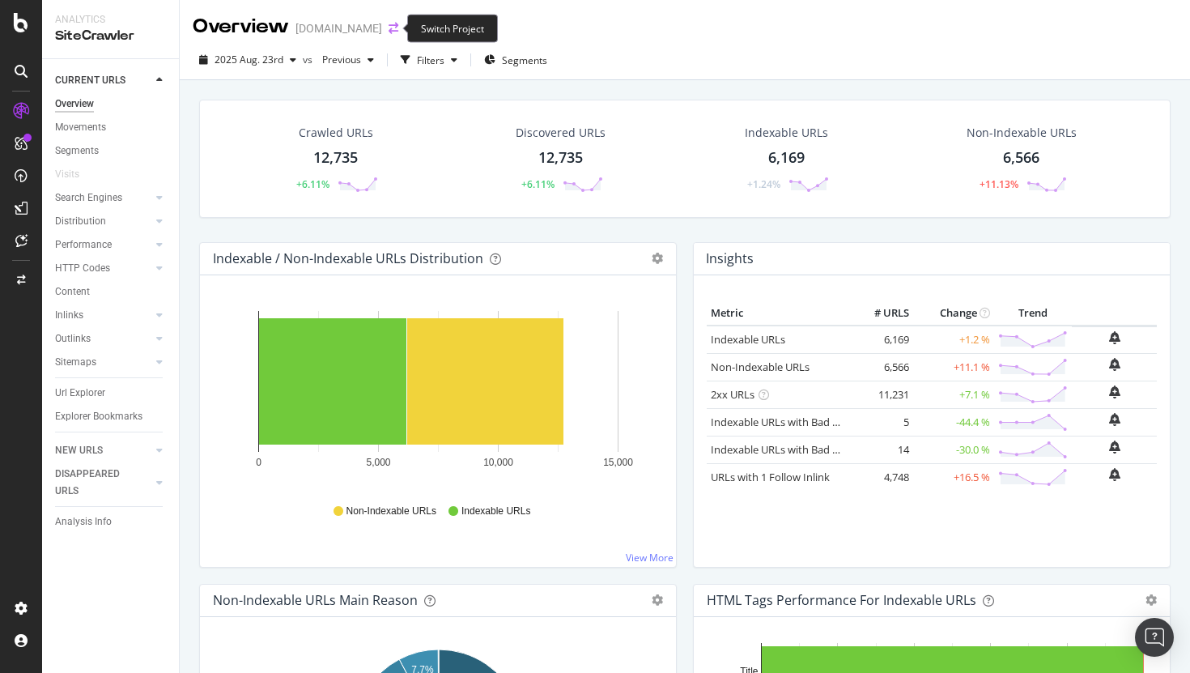
click at [389, 32] on icon "arrow-right-arrow-left" at bounding box center [394, 28] width 10 height 11
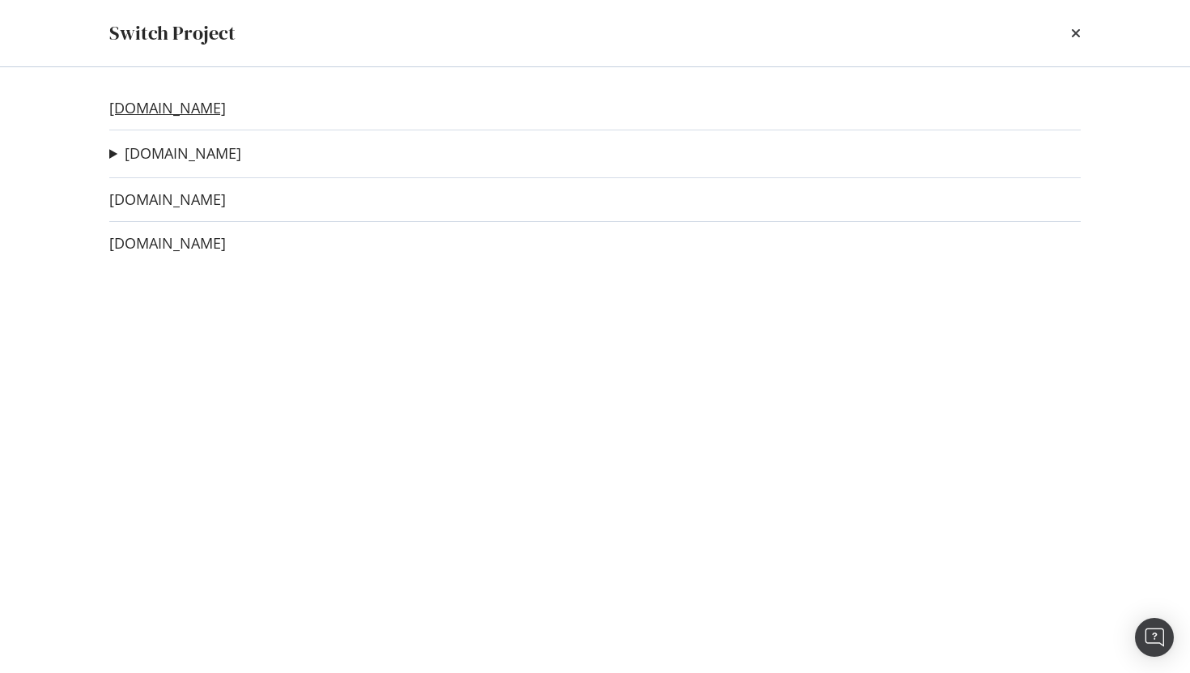
click at [189, 103] on link "[DOMAIN_NAME]" at bounding box center [167, 108] width 117 height 17
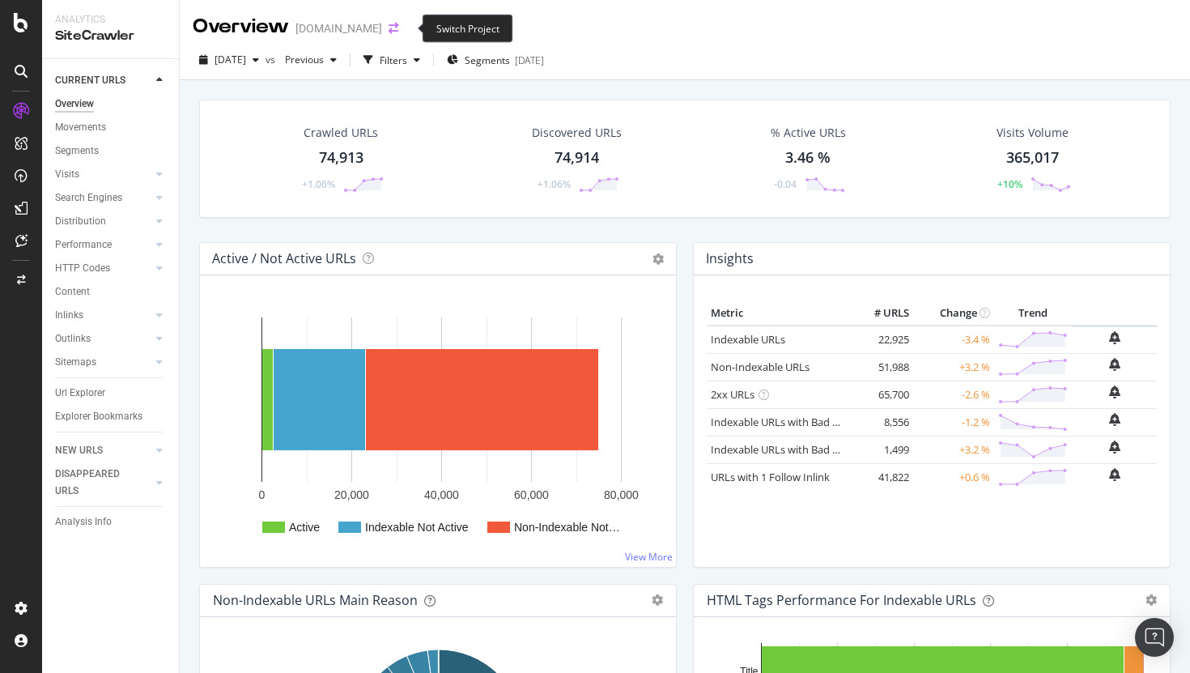
click at [398, 29] on icon "arrow-right-arrow-left" at bounding box center [394, 28] width 10 height 11
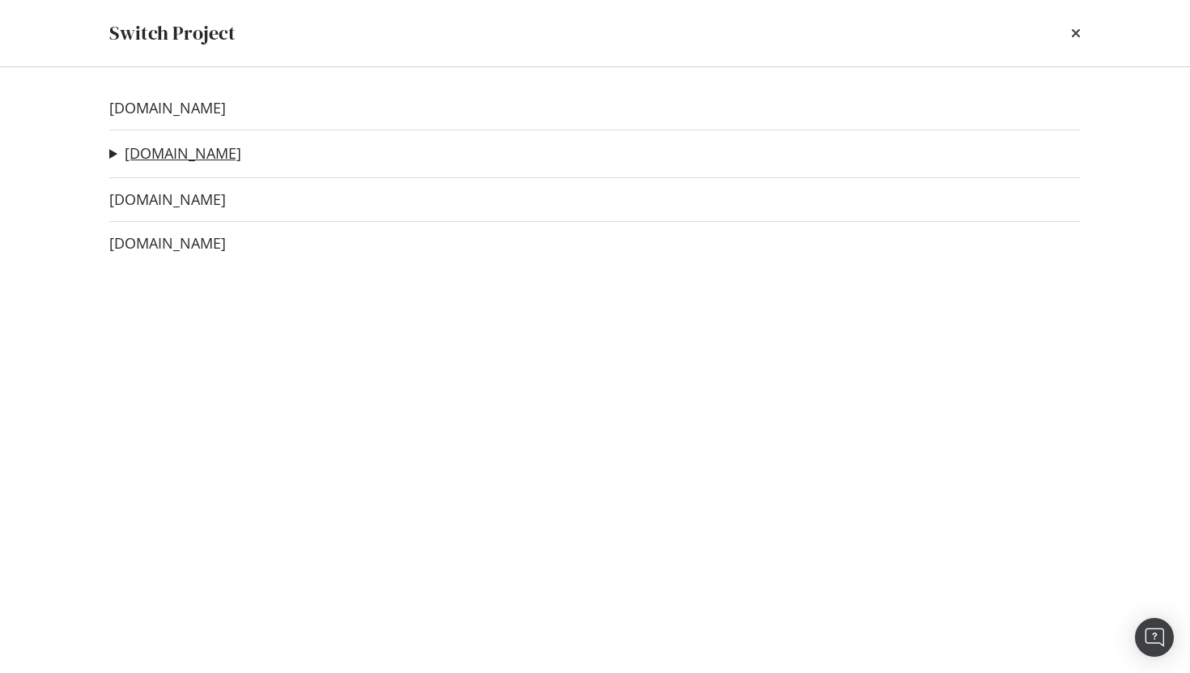
click at [187, 157] on link "[DOMAIN_NAME]" at bounding box center [183, 153] width 117 height 17
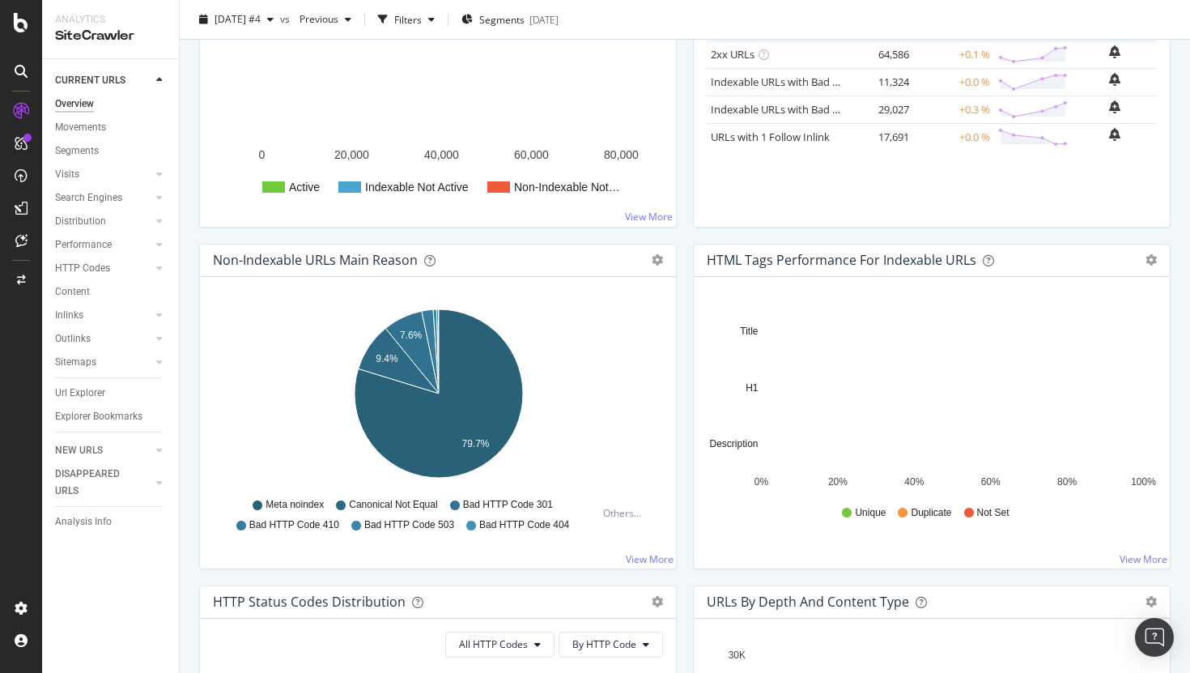
scroll to position [578, 0]
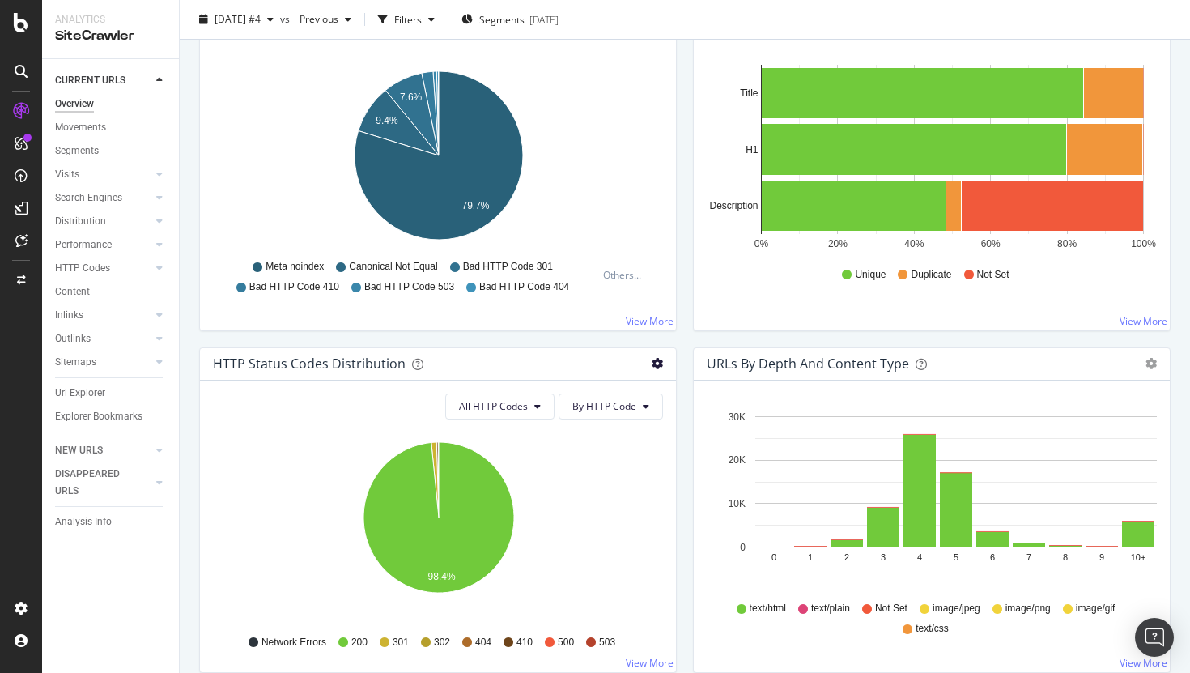
click at [653, 366] on icon "gear" at bounding box center [657, 363] width 11 height 11
click at [604, 426] on span "Table" at bounding box center [592, 425] width 165 height 22
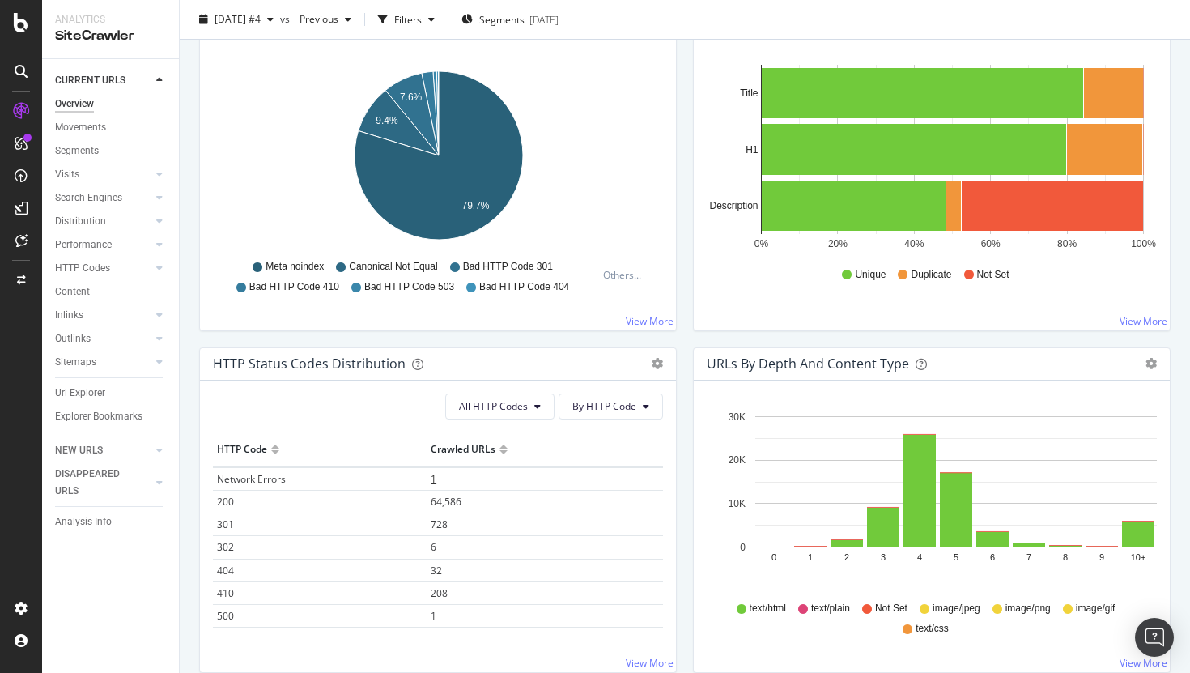
scroll to position [18, 0]
click at [443, 509] on span "728" at bounding box center [439, 506] width 17 height 14
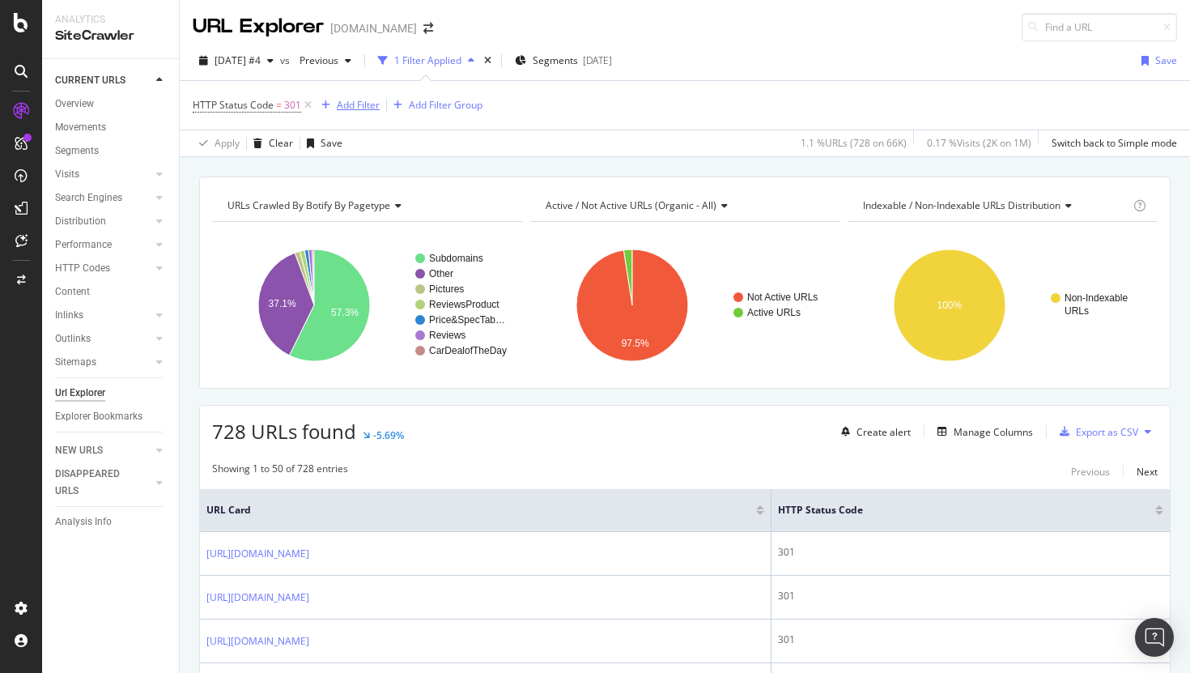
click at [359, 107] on div "Add Filter" at bounding box center [358, 105] width 43 height 14
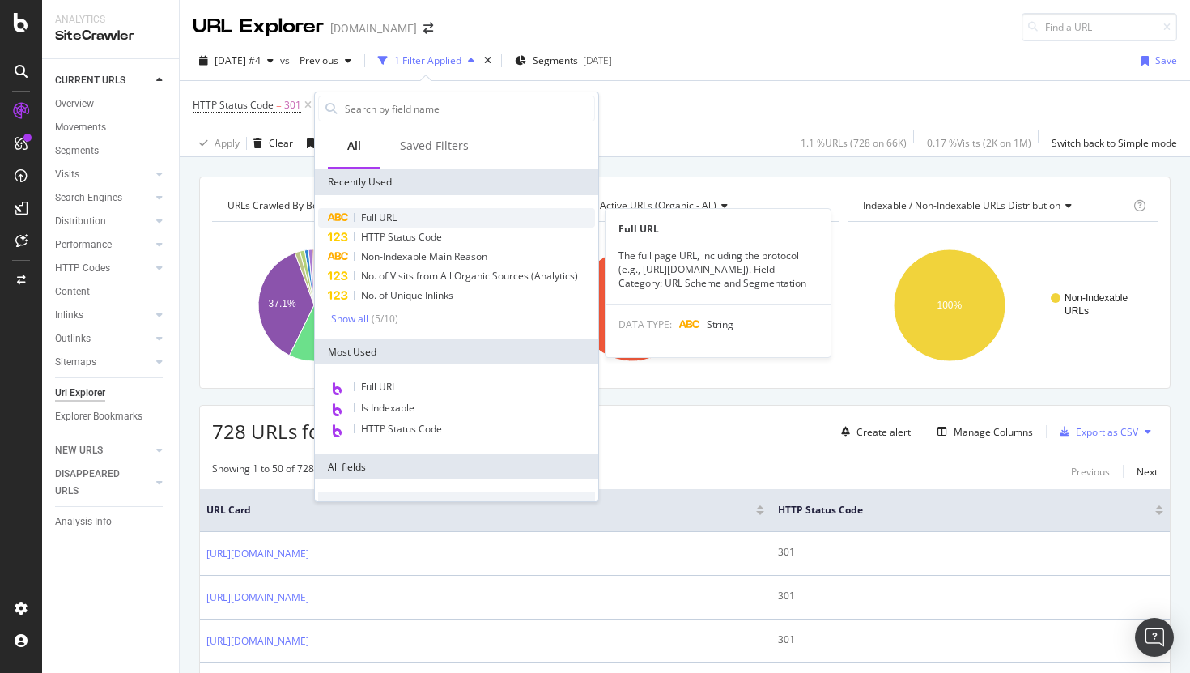
click at [387, 219] on span "Full URL" at bounding box center [379, 217] width 36 height 14
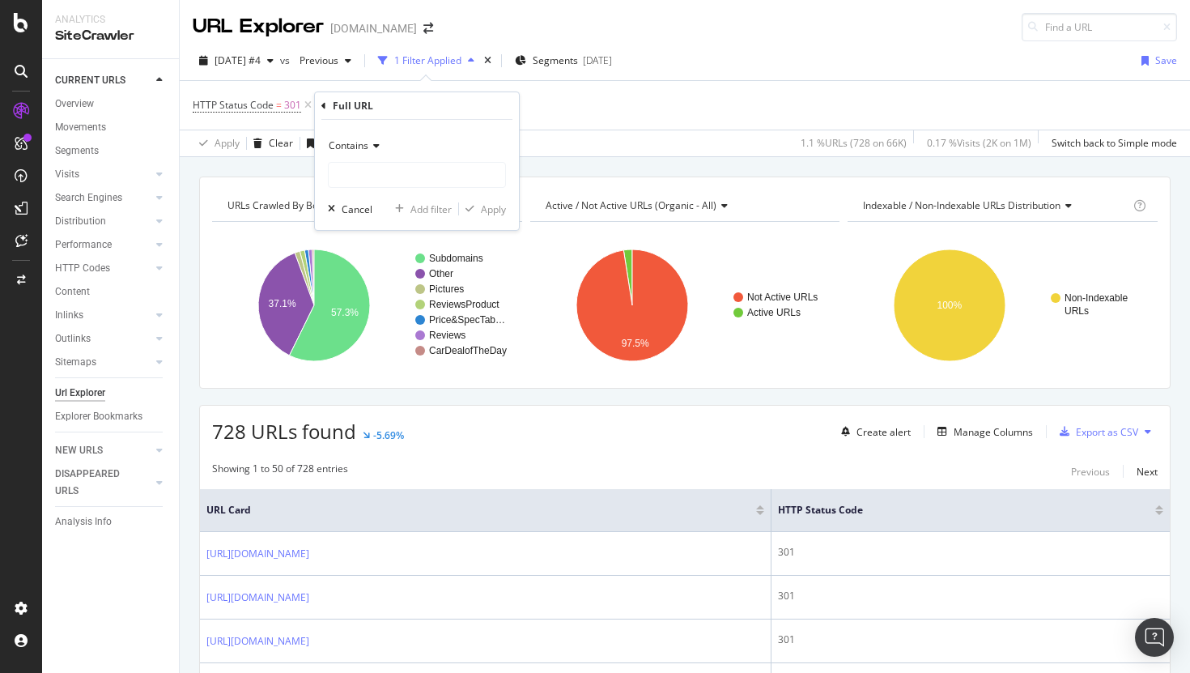
click at [360, 150] on span "Contains" at bounding box center [349, 145] width 40 height 14
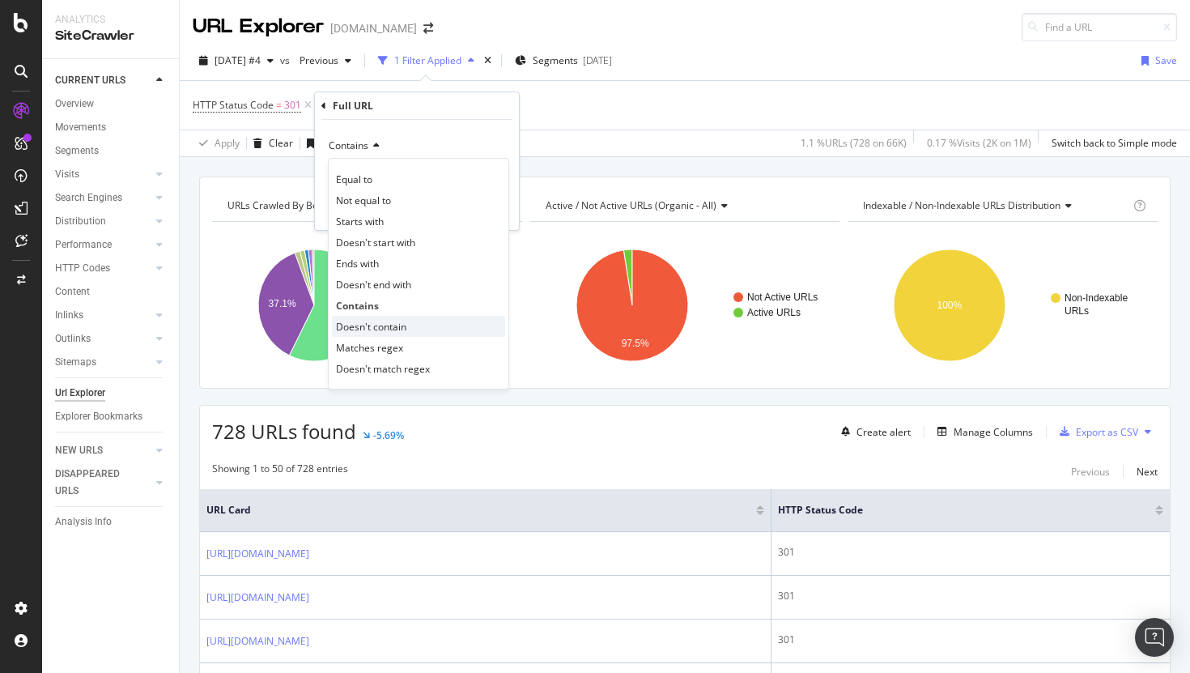
click at [393, 322] on span "Doesn't contain" at bounding box center [371, 327] width 70 height 14
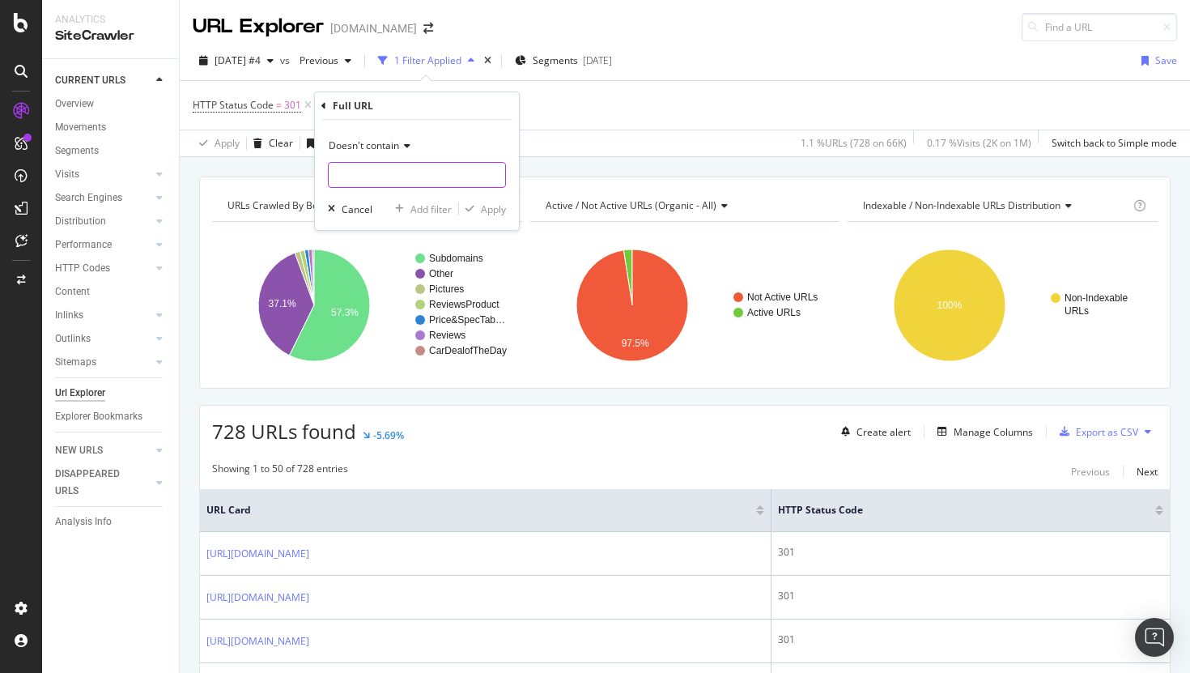
click at [393, 172] on input "text" at bounding box center [417, 175] width 176 height 26
type input "[DOMAIN_NAME]"
click at [486, 206] on div "Apply" at bounding box center [493, 209] width 25 height 14
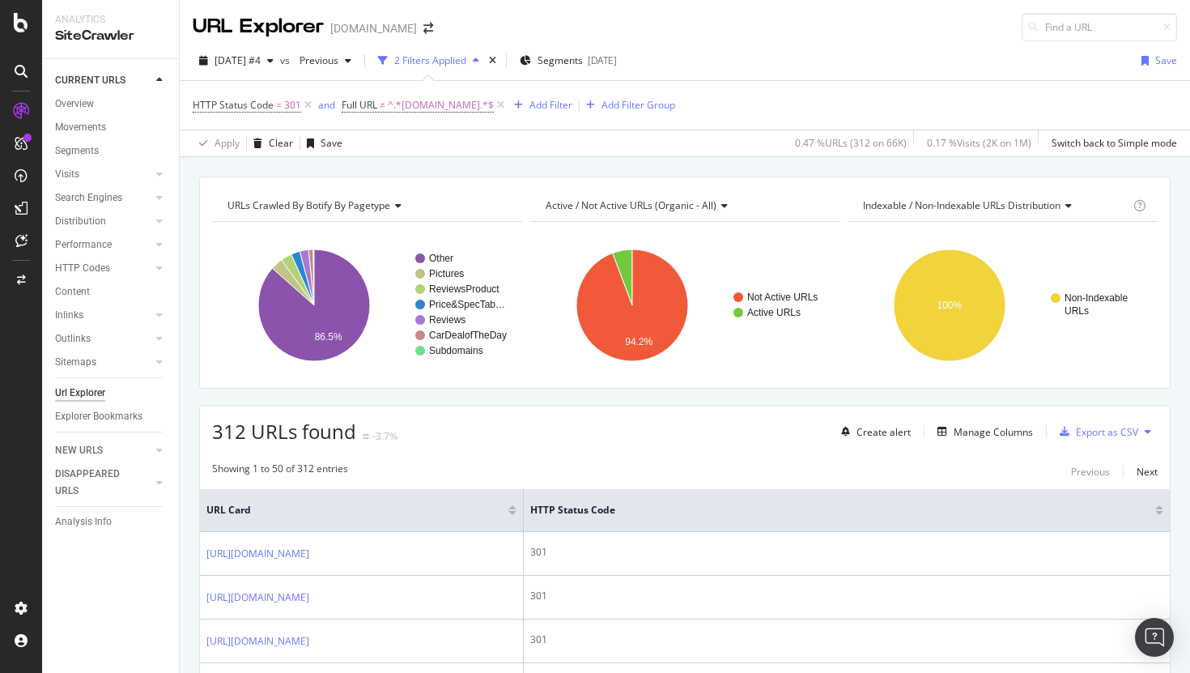
scroll to position [269, 0]
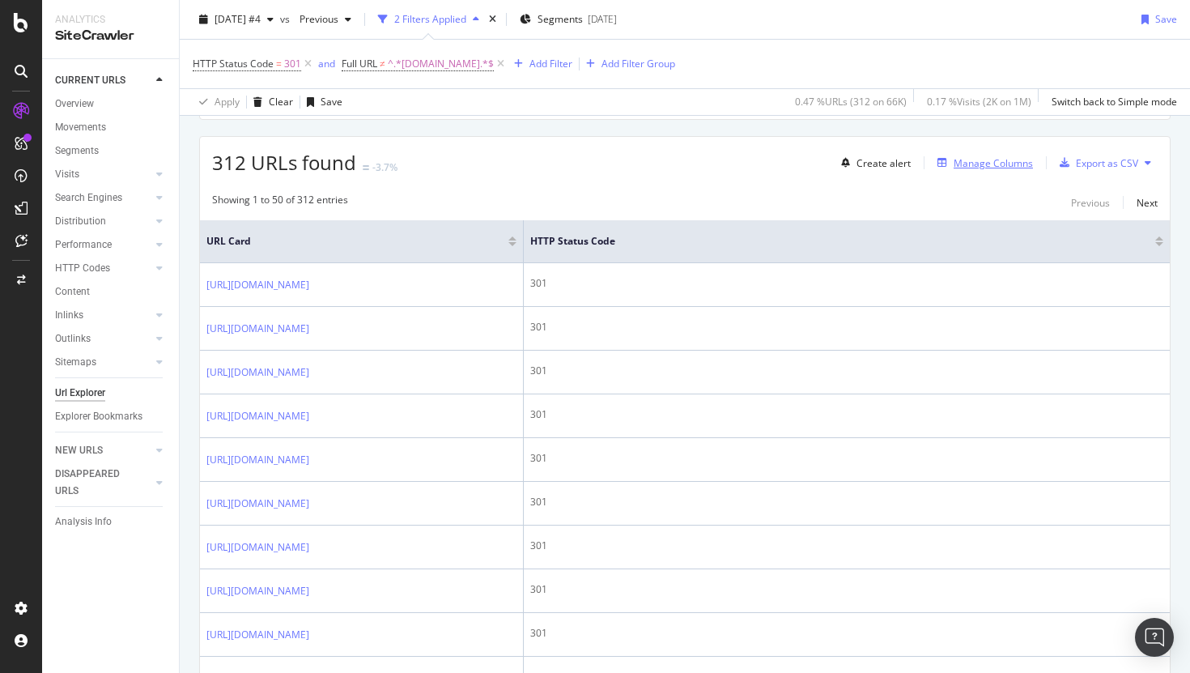
click at [990, 171] on div "Manage Columns" at bounding box center [982, 163] width 102 height 18
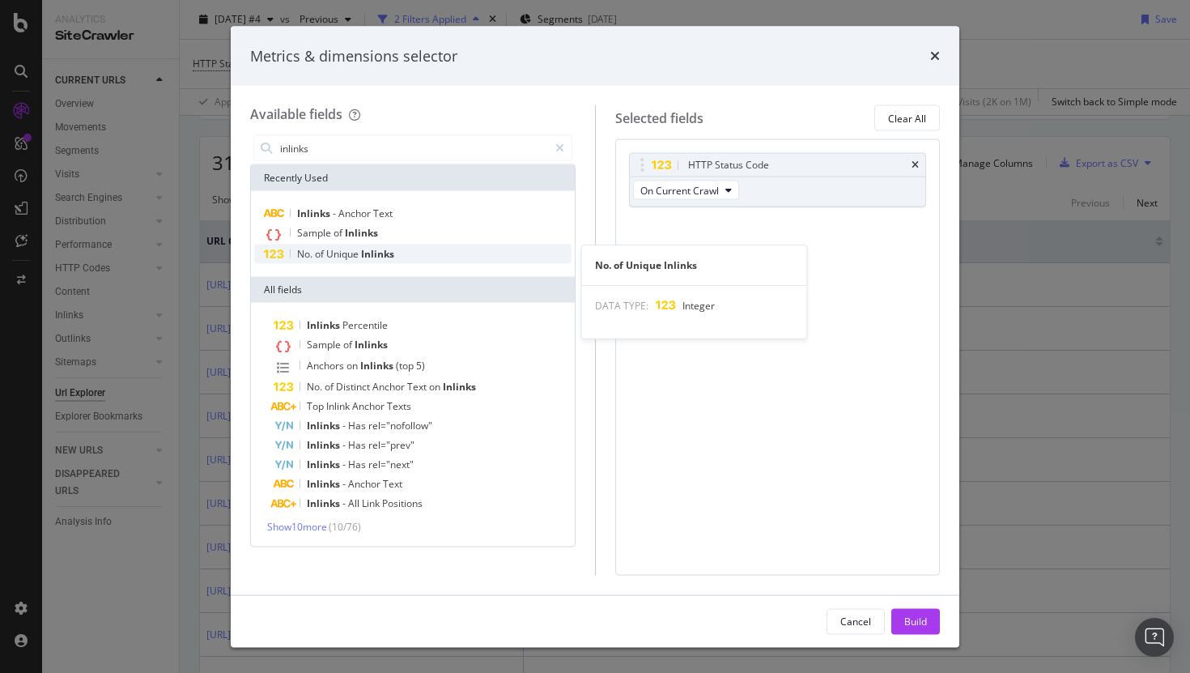
click at [404, 255] on div "No. of Unique Inlinks" at bounding box center [412, 253] width 317 height 19
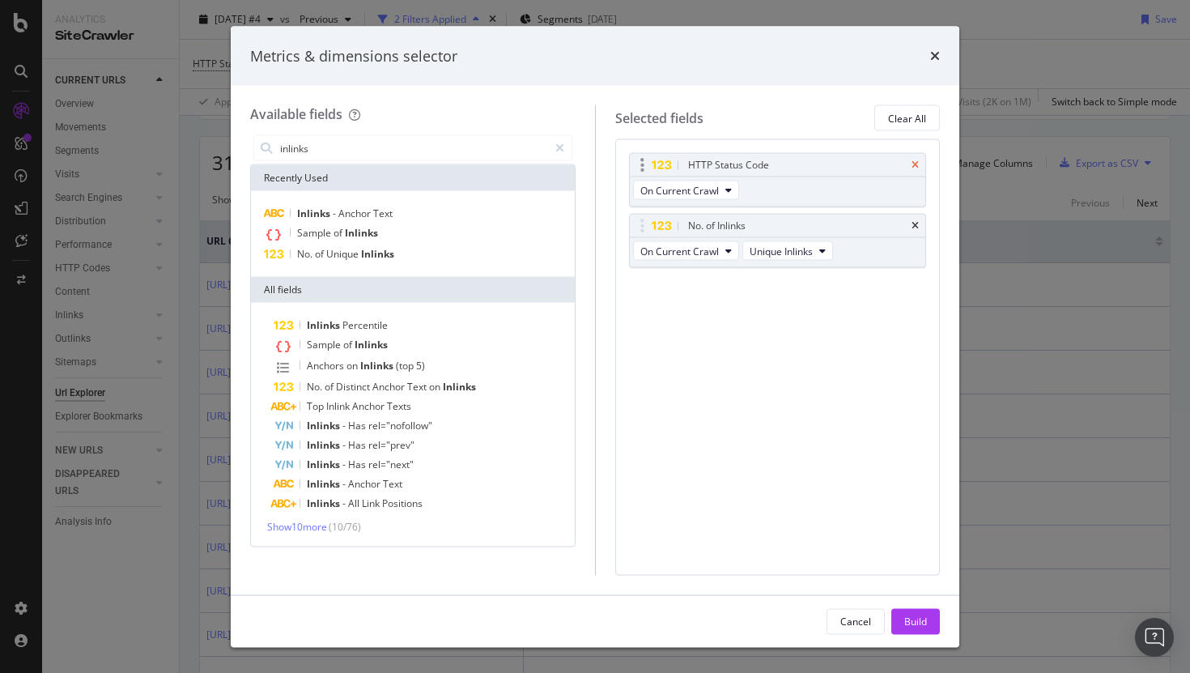
click at [916, 165] on icon "times" at bounding box center [914, 165] width 7 height 10
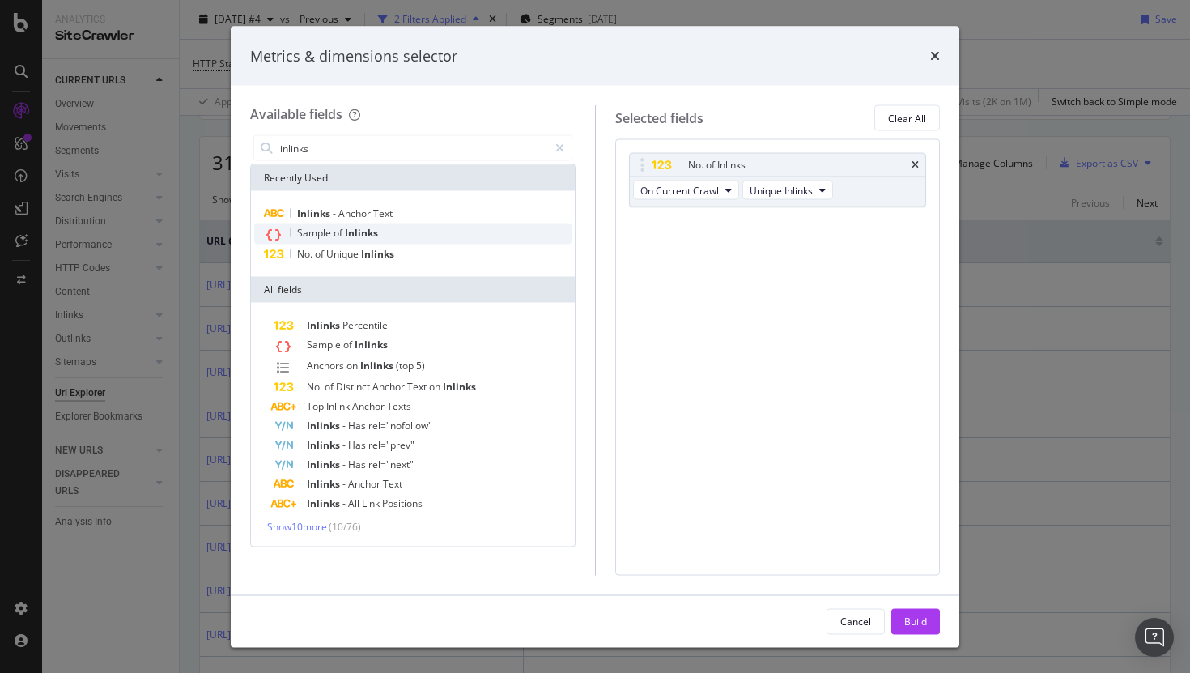
click at [339, 232] on span "of" at bounding box center [338, 233] width 11 height 14
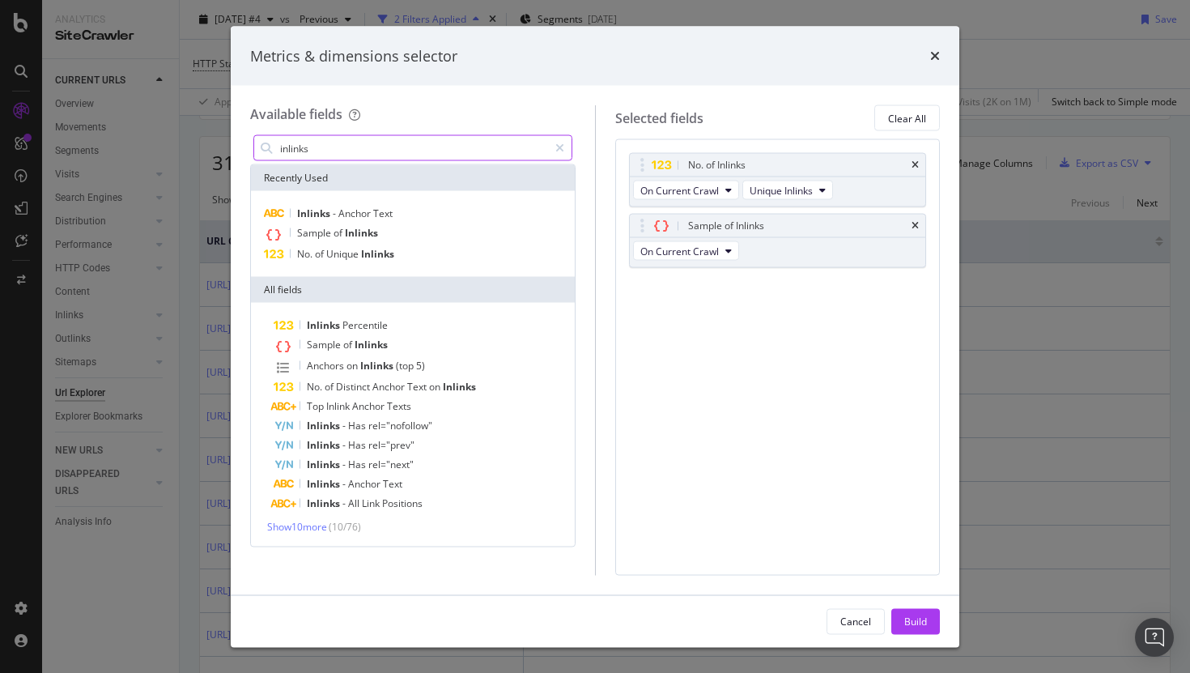
click at [336, 146] on input "inlinks" at bounding box center [413, 148] width 270 height 24
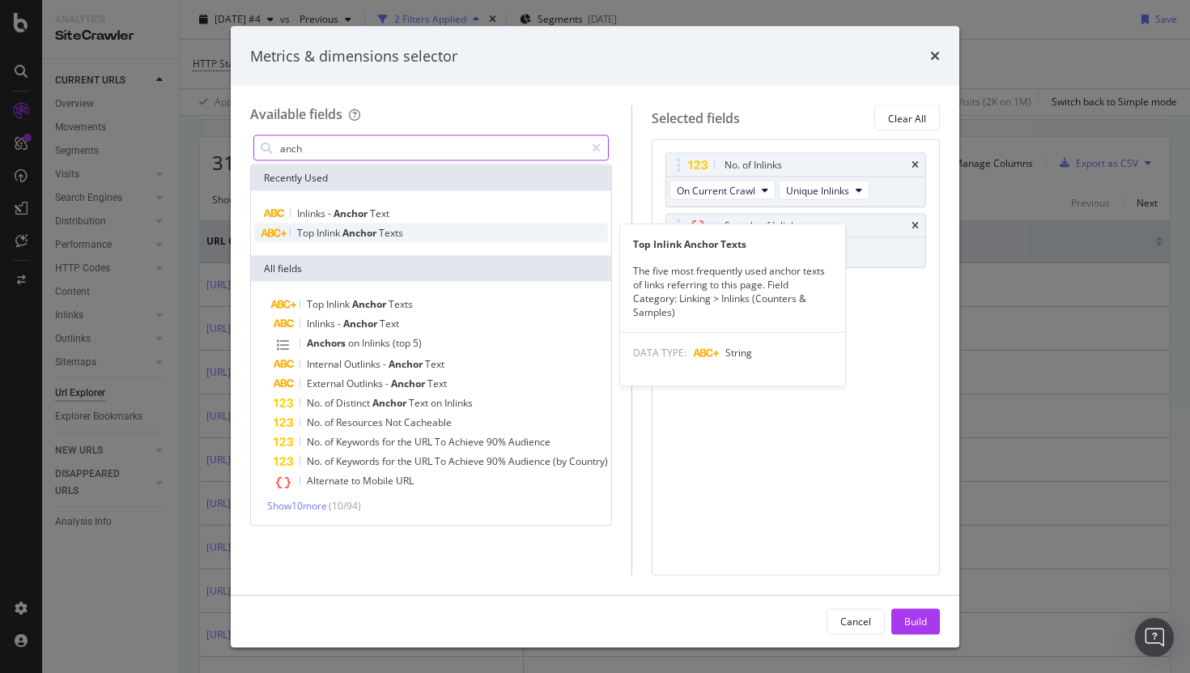
type input "anch"
click at [353, 230] on span "Anchor" at bounding box center [360, 233] width 36 height 14
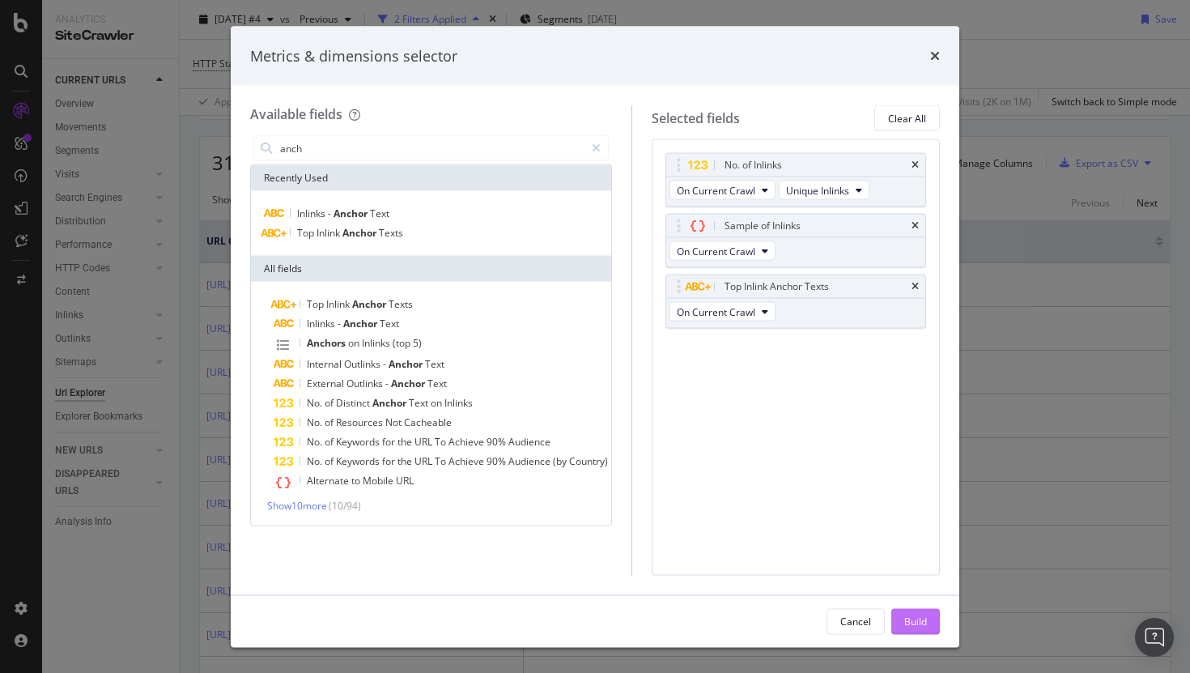
click at [918, 622] on div "Build" at bounding box center [915, 621] width 23 height 14
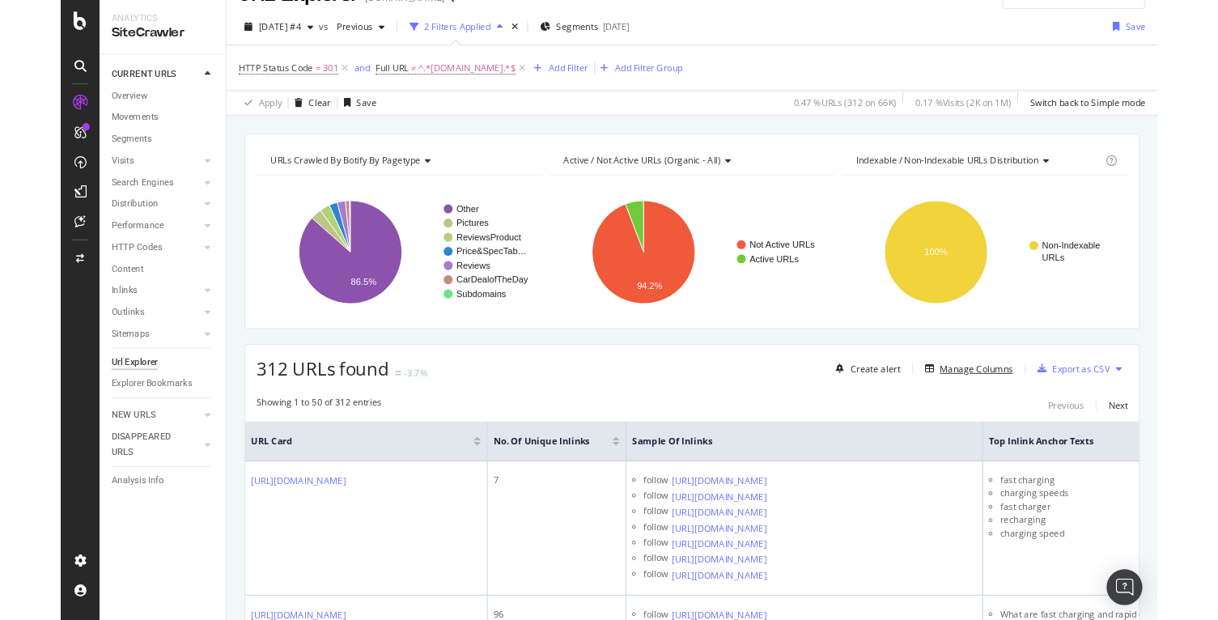
scroll to position [321, 0]
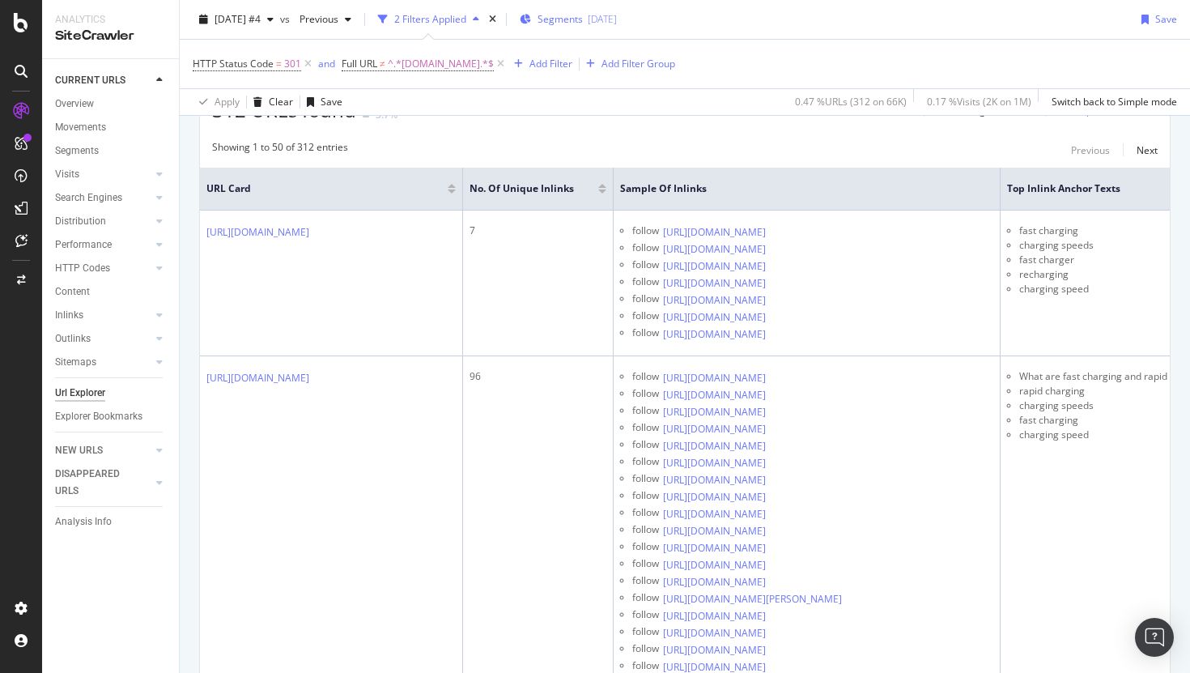
click at [931, 100] on button "Manage Columns" at bounding box center [982, 109] width 102 height 19
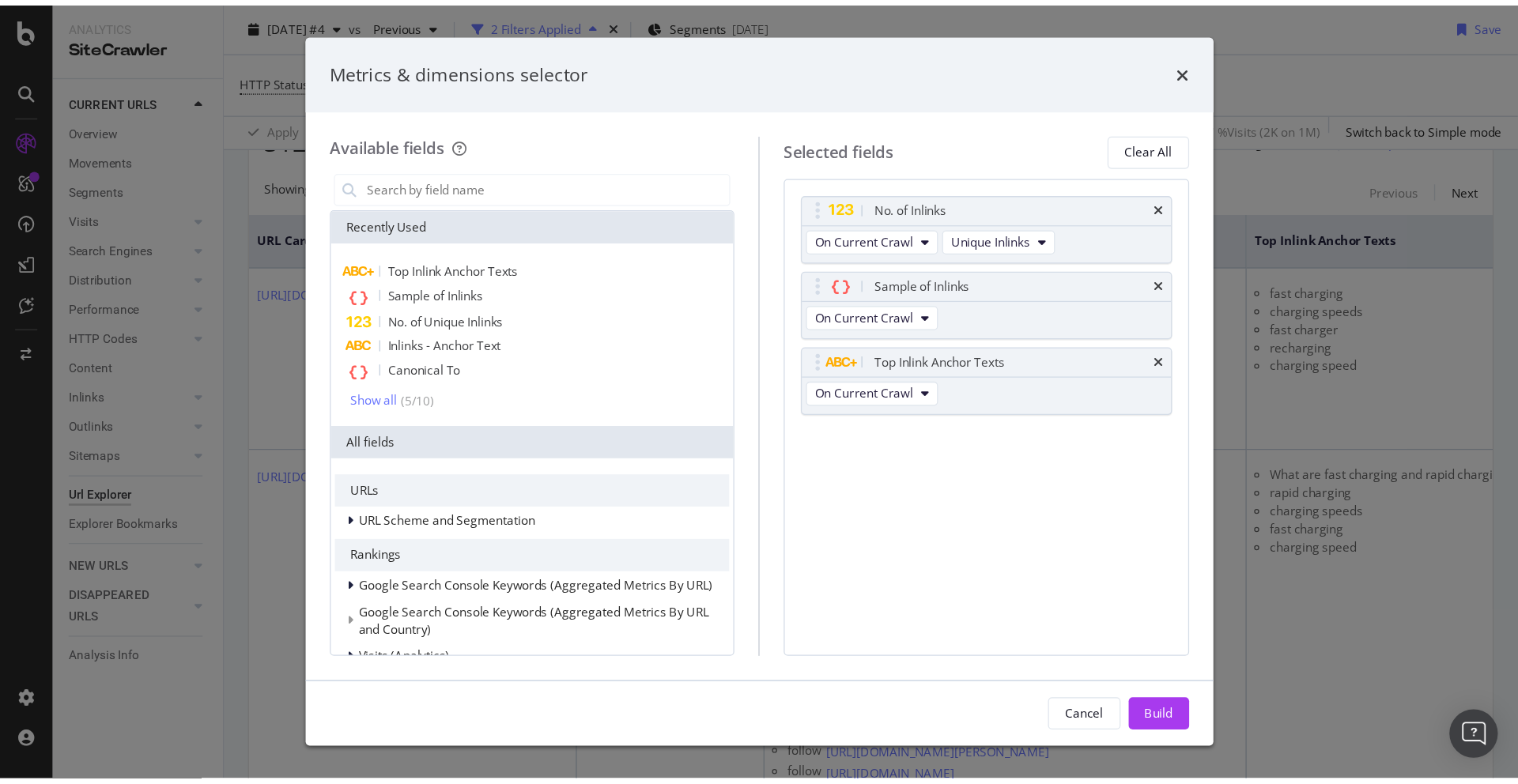
scroll to position [314, 0]
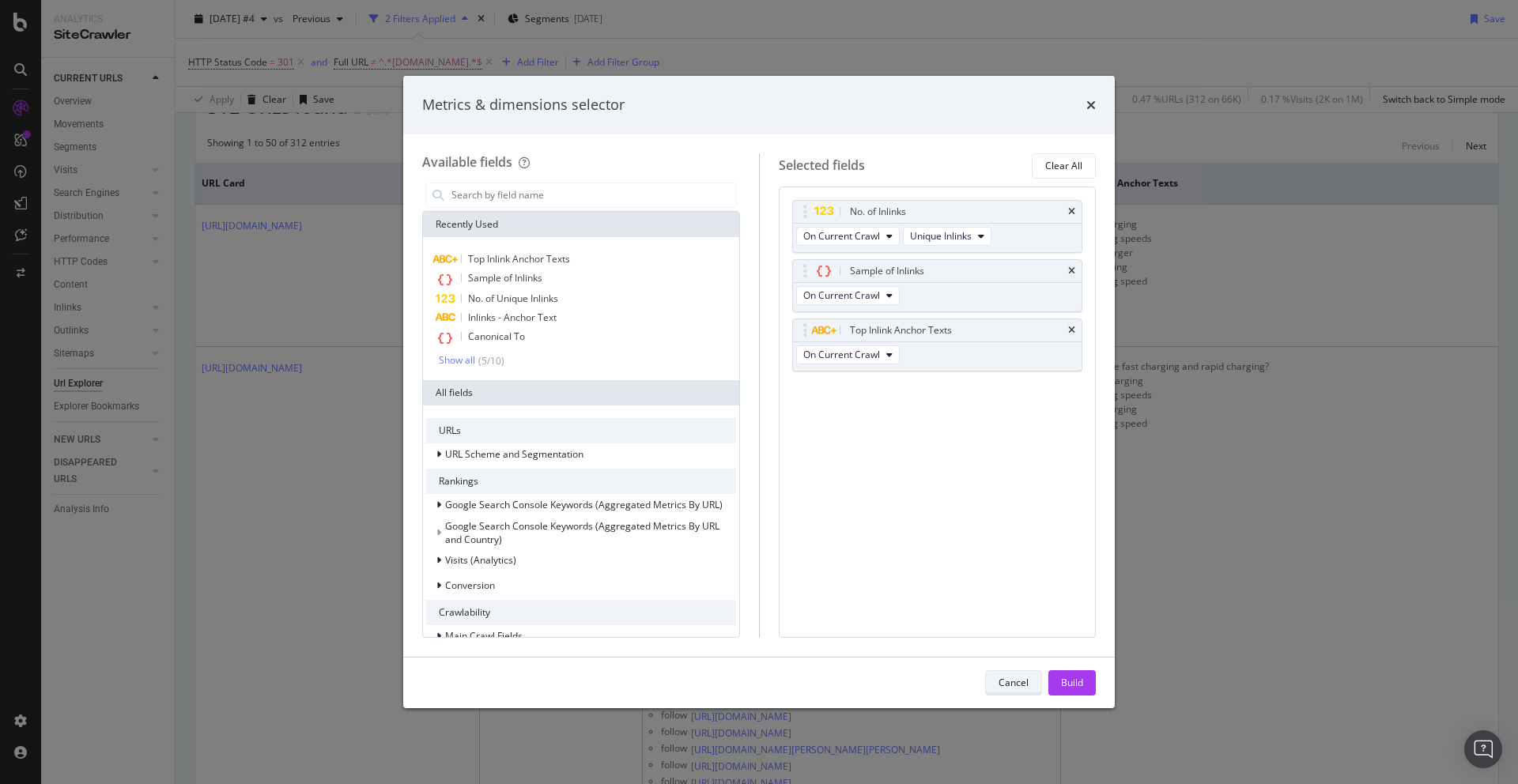
click at [1009, 656] on div "Cancel" at bounding box center [1013, 682] width 30 height 14
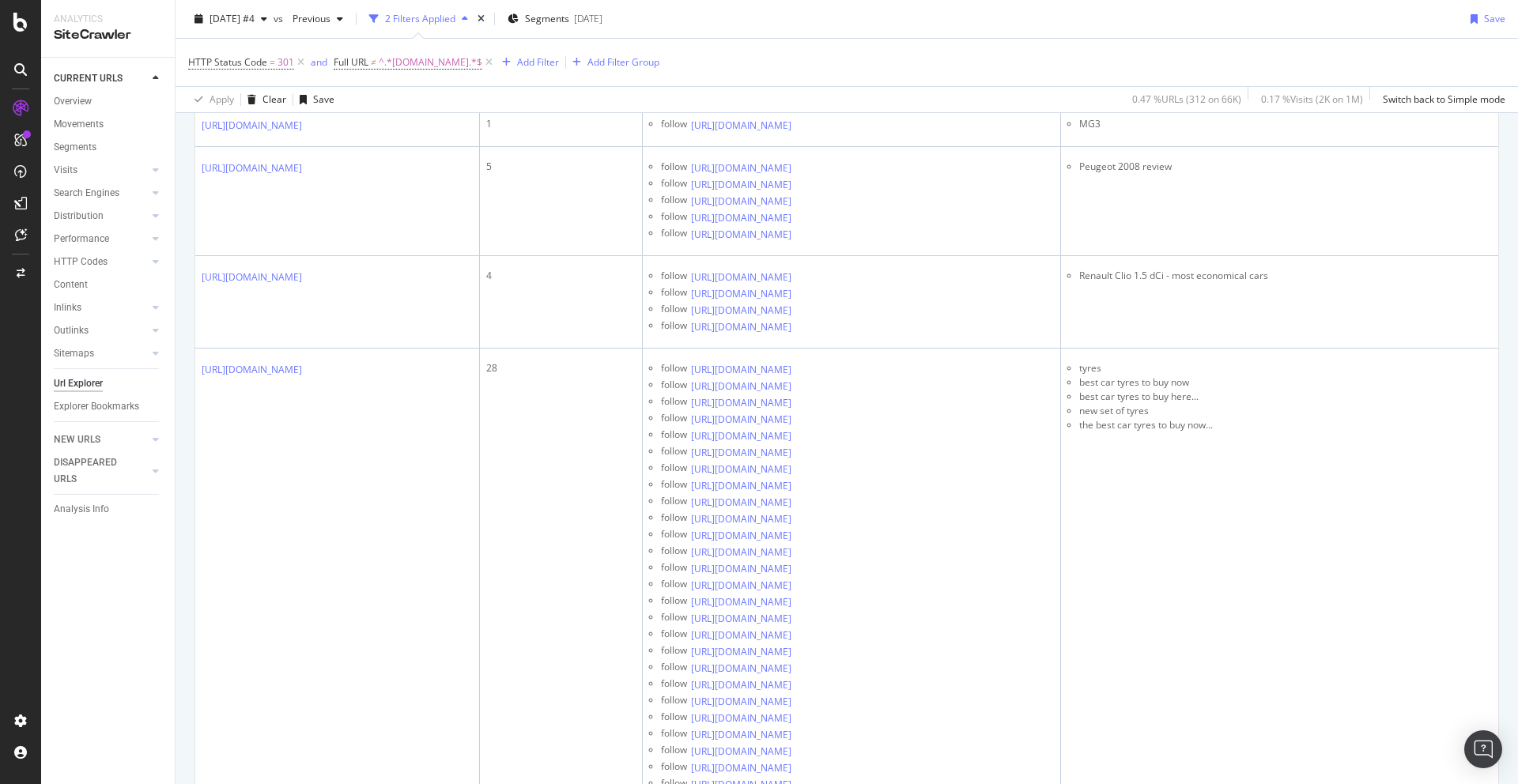
scroll to position [3491, 0]
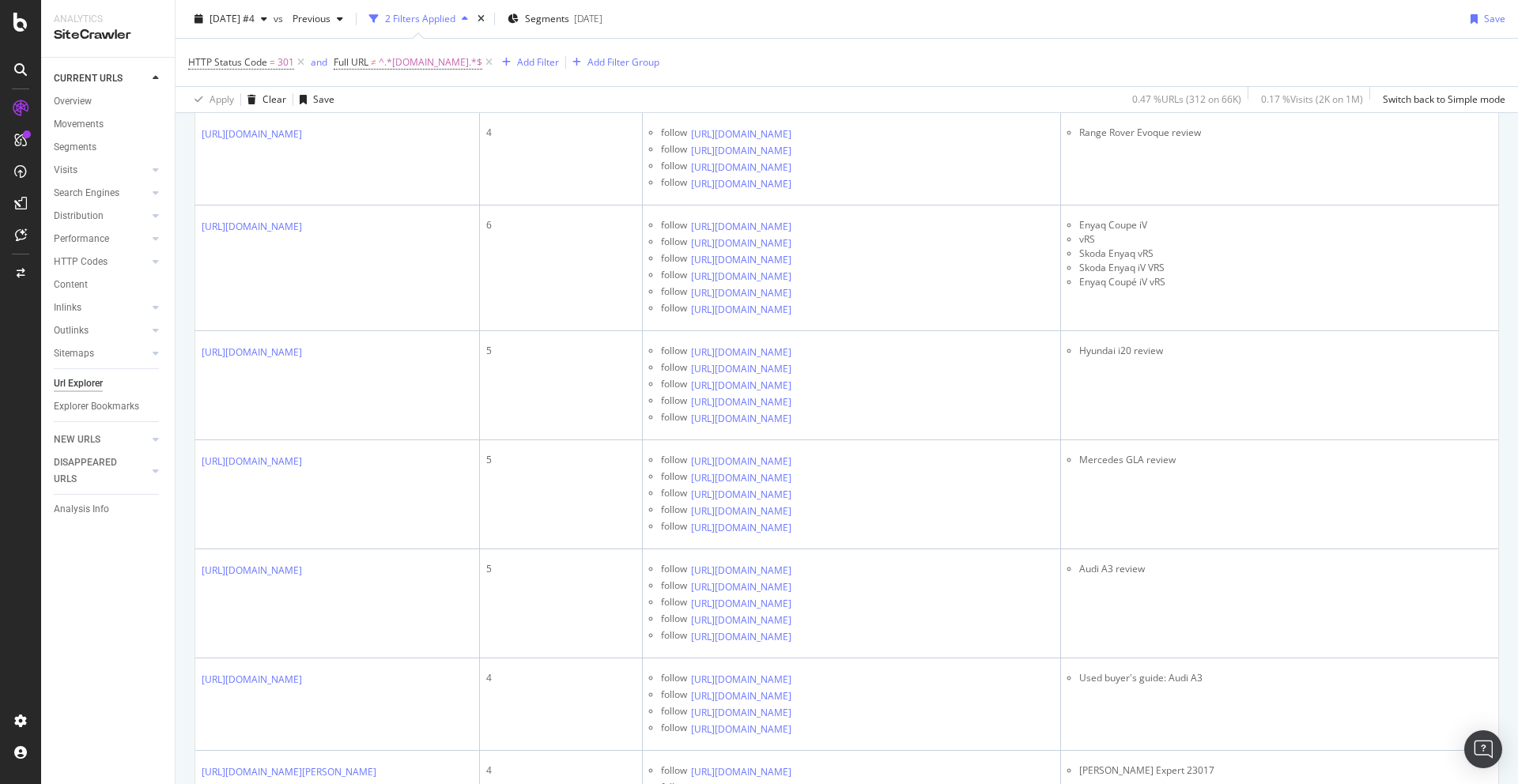
scroll to position [5544, 0]
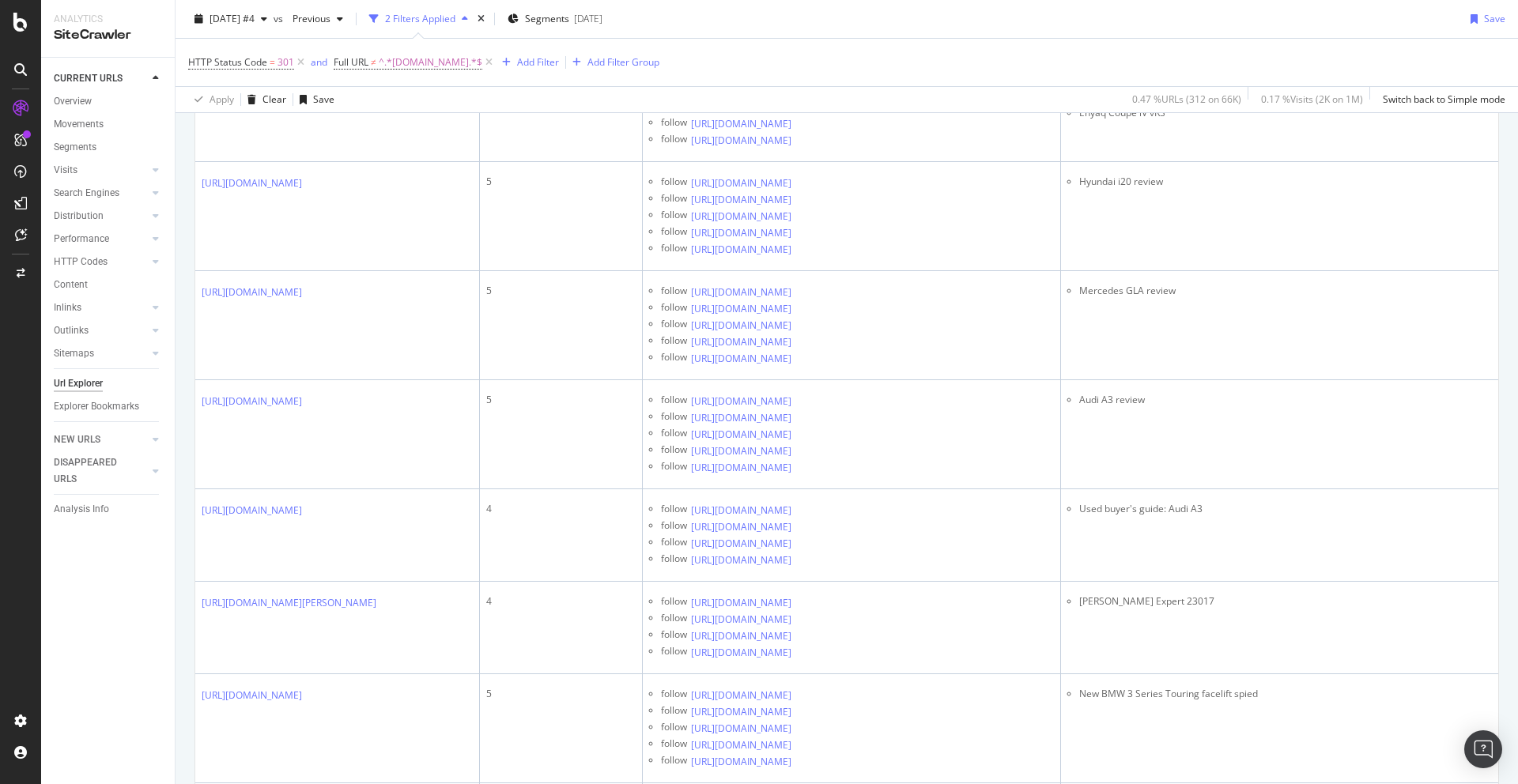
scroll to position [5715, 0]
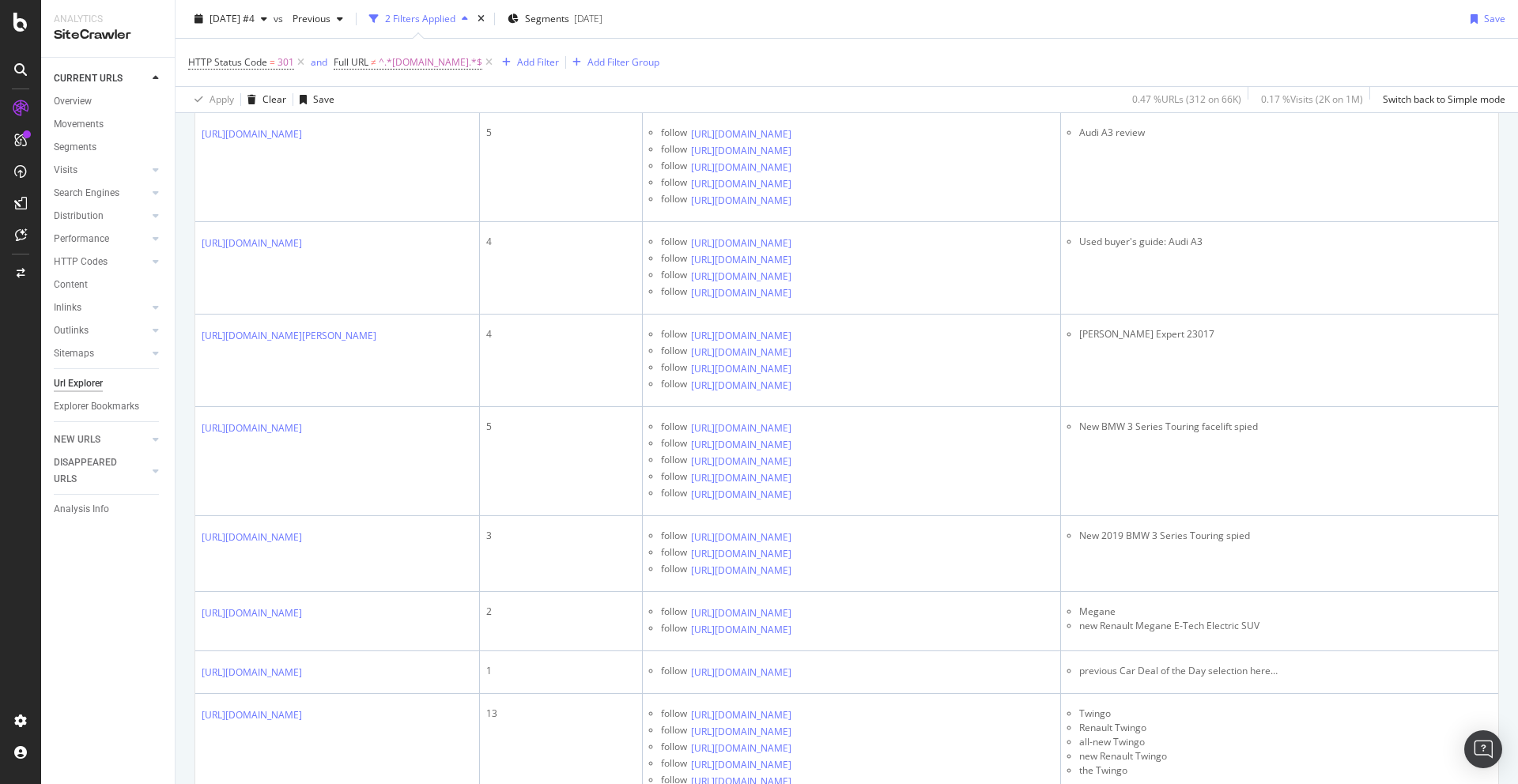
scroll to position [5888, 0]
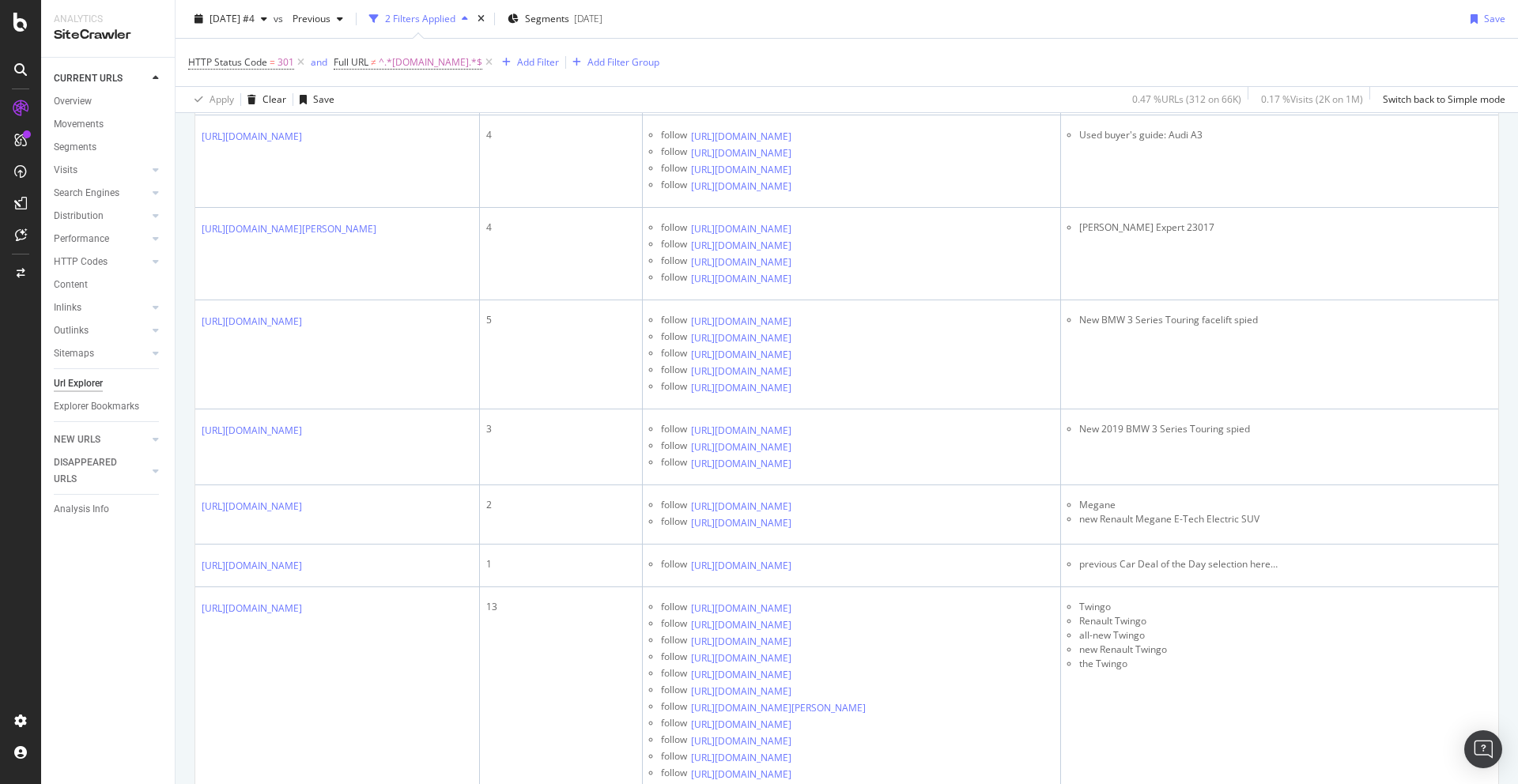
scroll to position [5991, 0]
drag, startPoint x: 403, startPoint y: 435, endPoint x: 353, endPoint y: 410, distance: 55.9
copy link "[PERSON_NAME]/clio/62039/renault-clio-15-dci-most-economical-cars"
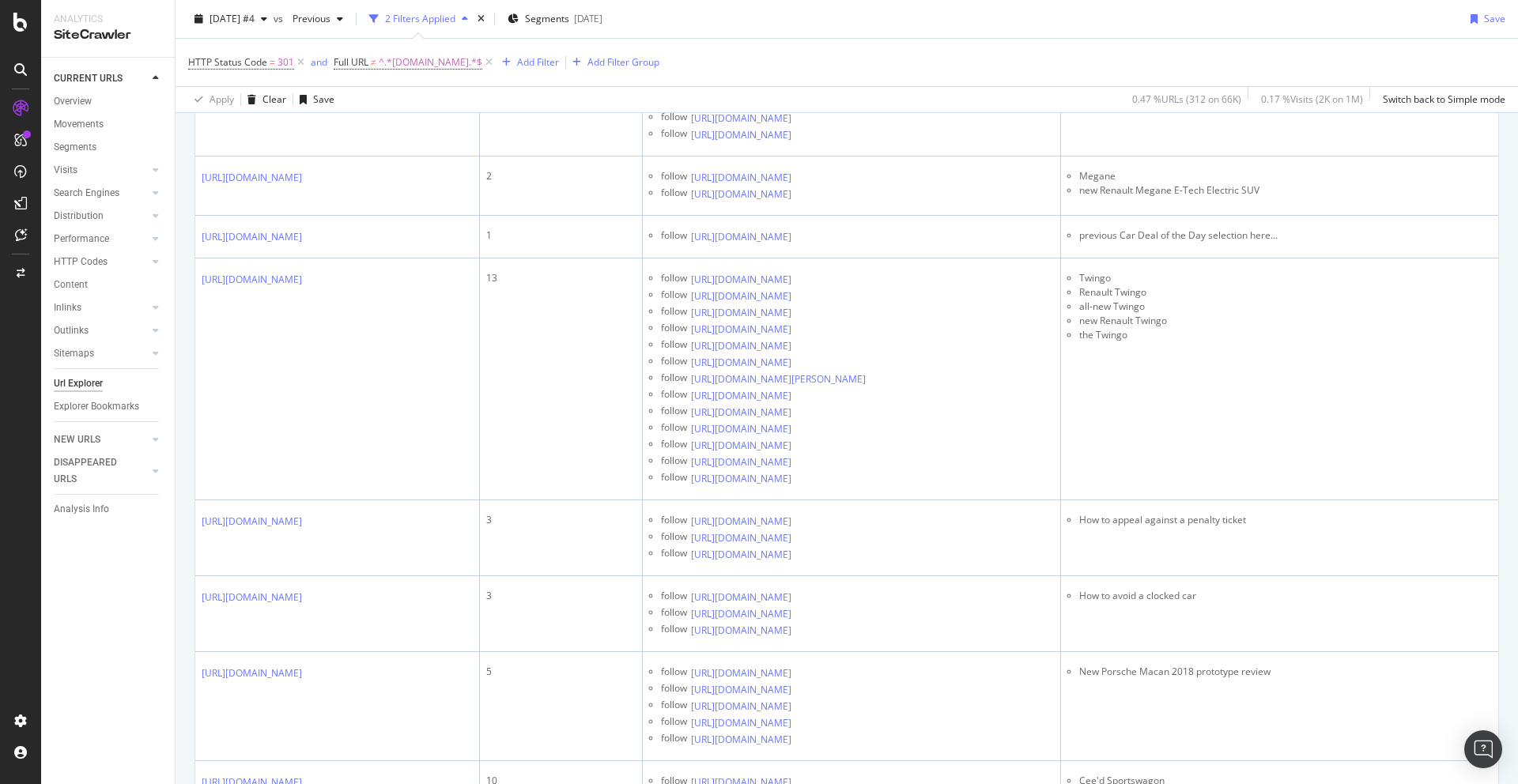
scroll to position [6338, 0]
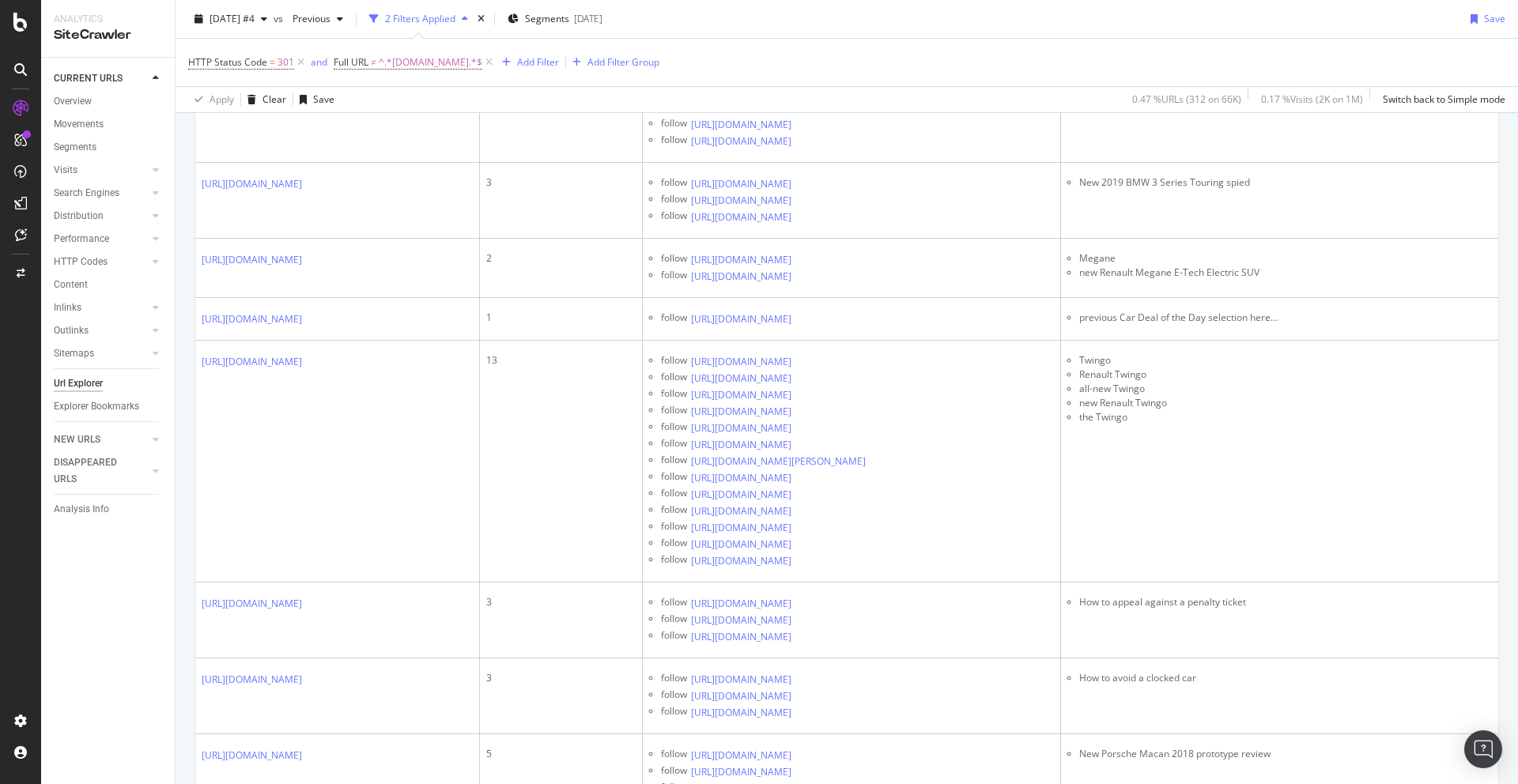
scroll to position [6235, 0]
